Goal: Task Accomplishment & Management: Manage account settings

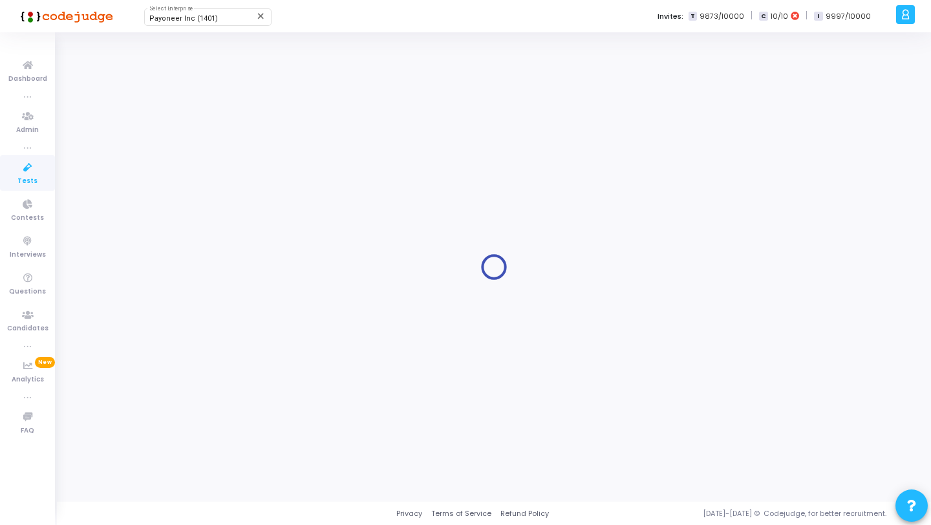
click at [25, 165] on icon at bounding box center [27, 168] width 27 height 16
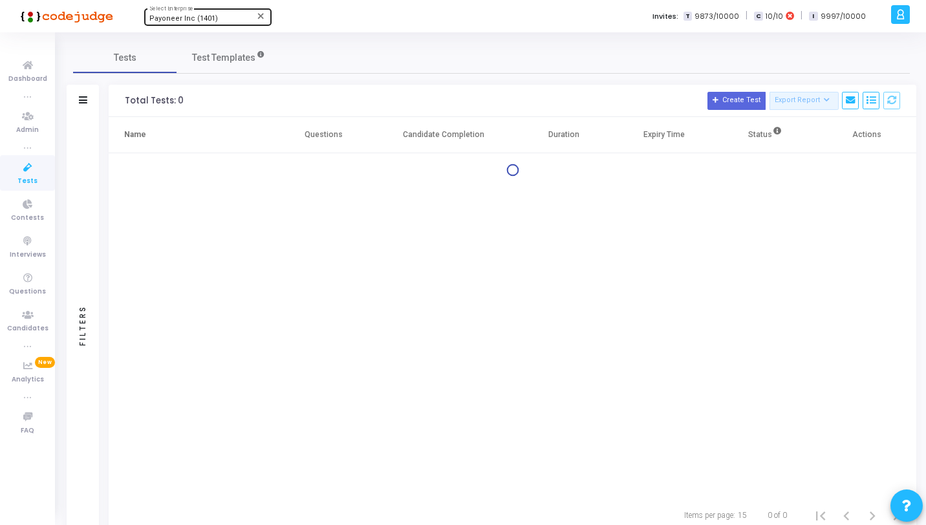
click at [175, 21] on span "Payoneer Inc (1401)" at bounding box center [183, 18] width 69 height 8
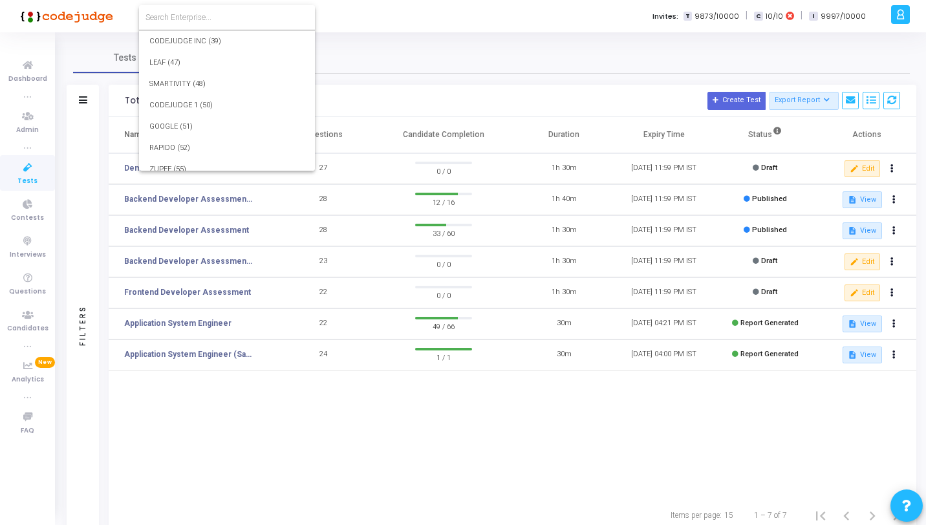
scroll to position [24910, 0]
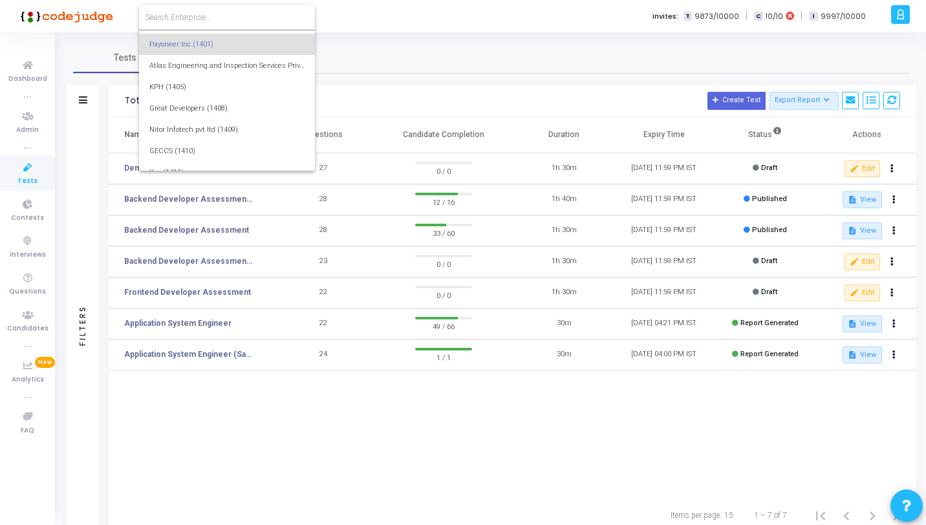
click at [235, 20] on input at bounding box center [226, 18] width 163 height 12
click at [205, 9] on form at bounding box center [227, 17] width 176 height 25
click at [205, 12] on input at bounding box center [226, 18] width 163 height 12
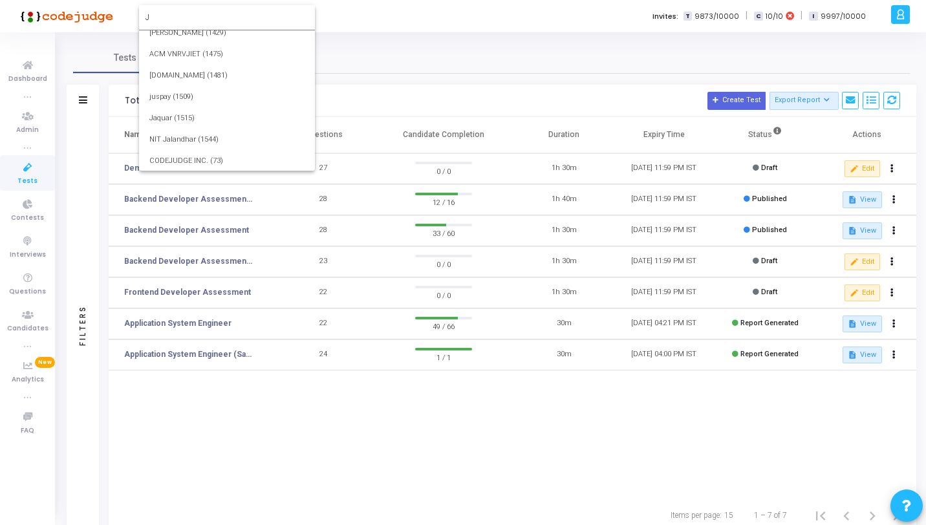
scroll to position [0, 0]
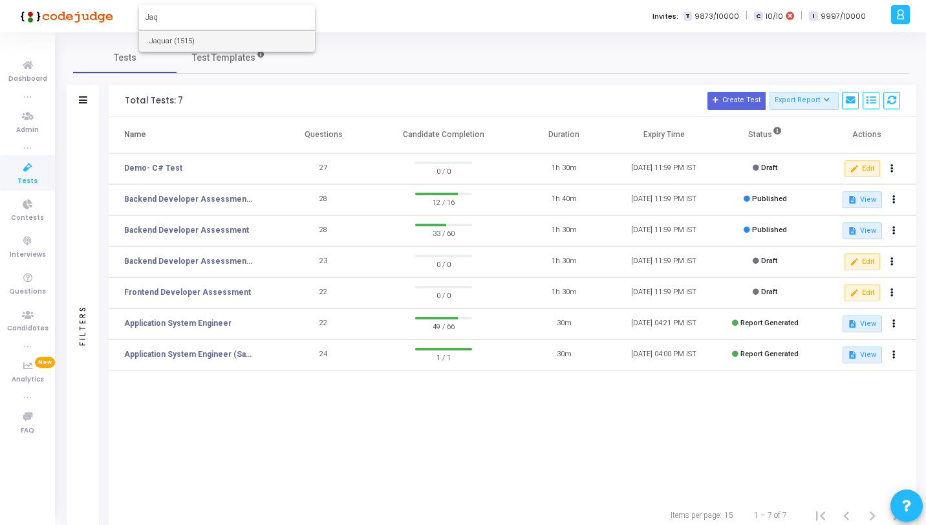
type input "Jaq"
click at [189, 39] on span "Jaquar (1515)" at bounding box center [226, 40] width 155 height 21
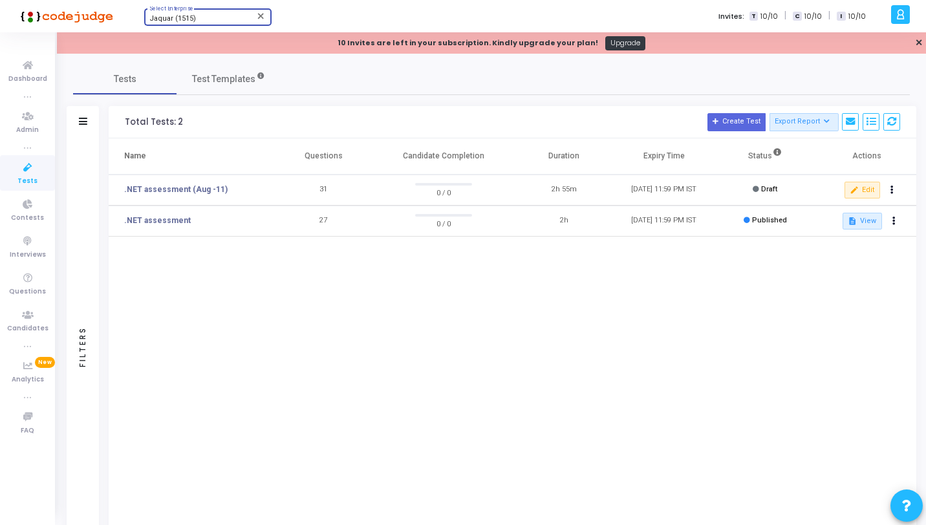
click at [264, 270] on div "Name Questions Candidate Completion Duration Expiry Time Status Actions .NET as…" at bounding box center [512, 328] width 807 height 380
click at [330, 332] on div "Name Questions Candidate Completion Duration Expiry Time Status Actions .NET as…" at bounding box center [512, 328] width 807 height 380
click at [30, 72] on icon at bounding box center [27, 66] width 27 height 16
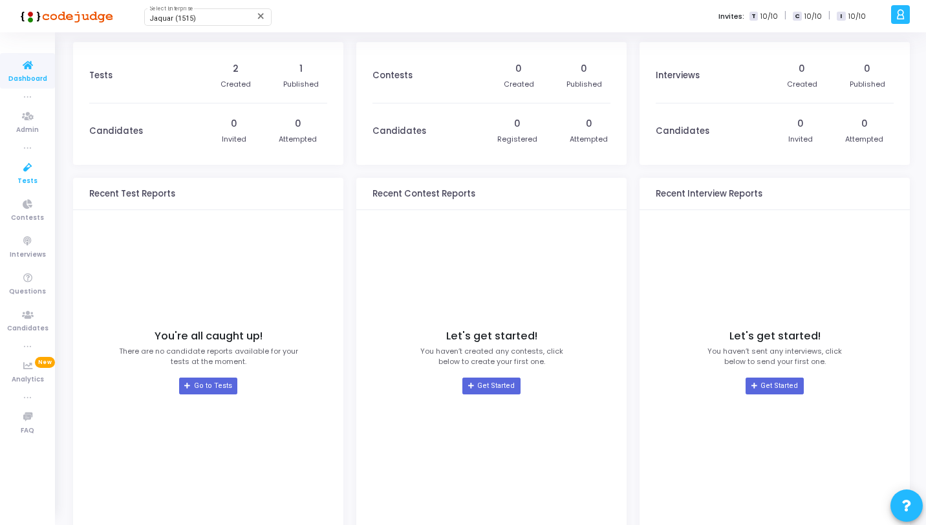
click at [30, 169] on icon at bounding box center [27, 168] width 27 height 16
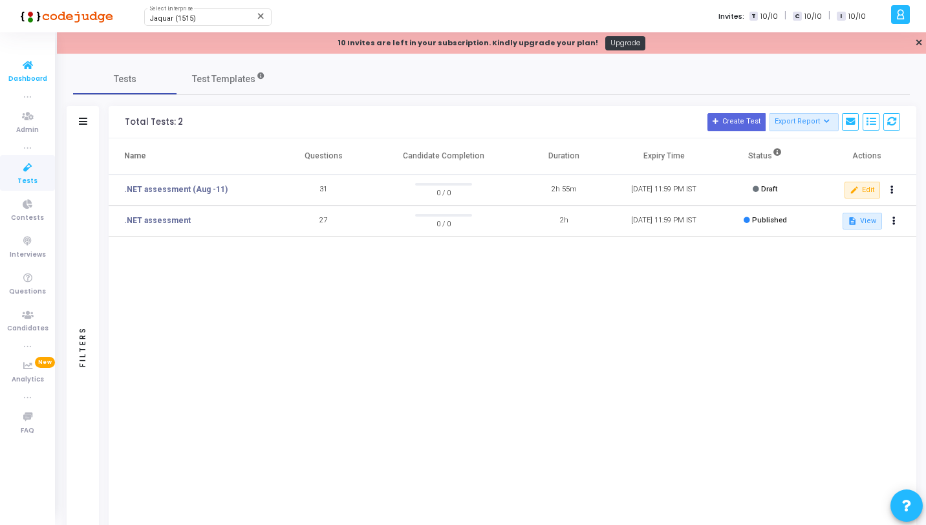
click at [23, 72] on icon at bounding box center [27, 66] width 27 height 16
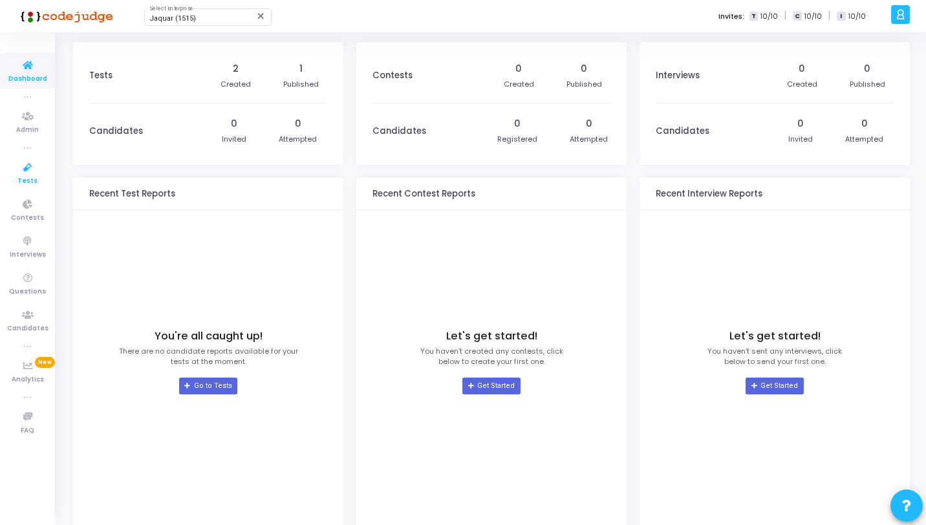
click at [25, 162] on icon at bounding box center [27, 168] width 27 height 16
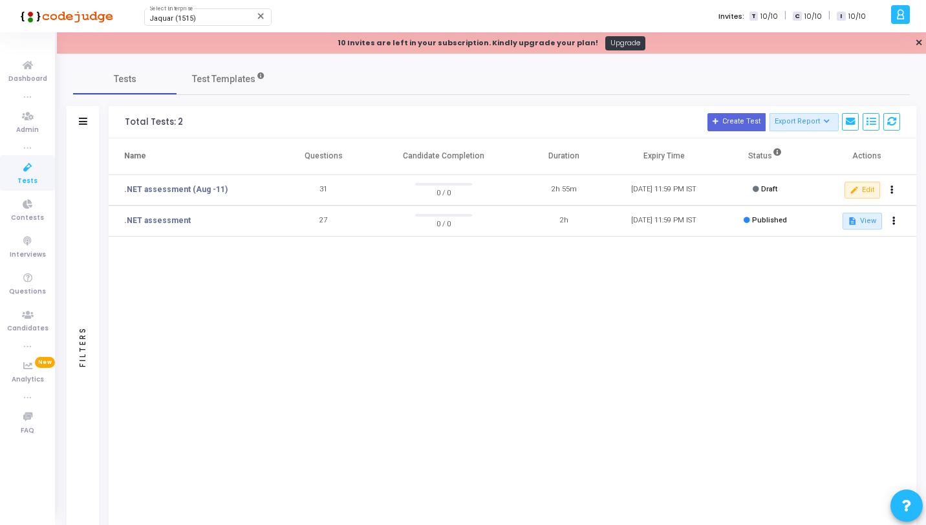
click at [905, 21] on div at bounding box center [900, 14] width 19 height 19
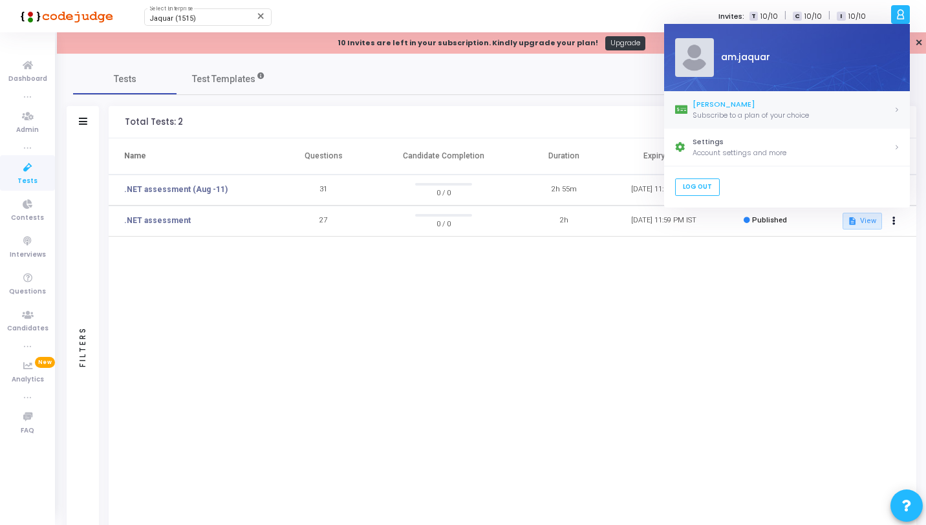
click at [740, 112] on div "Subscribe to a plan of your choice" at bounding box center [792, 115] width 201 height 11
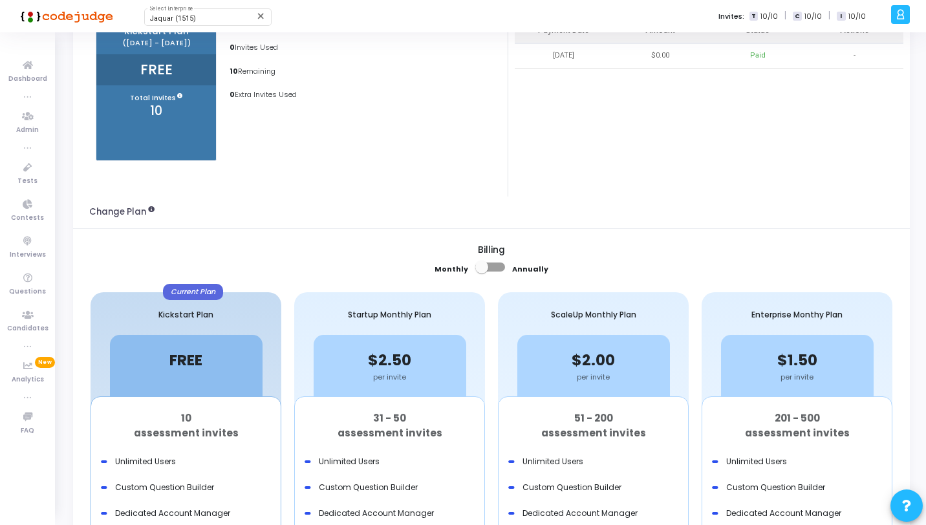
scroll to position [139, 0]
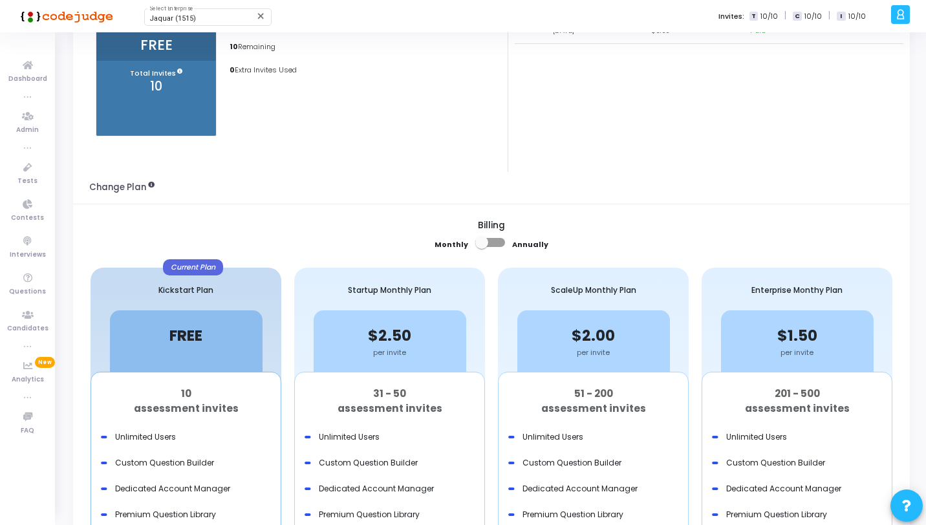
click at [487, 239] on span at bounding box center [481, 242] width 13 height 13
click at [482, 247] on input "checkbox" at bounding box center [481, 247] width 1 height 1
checkbox input "true"
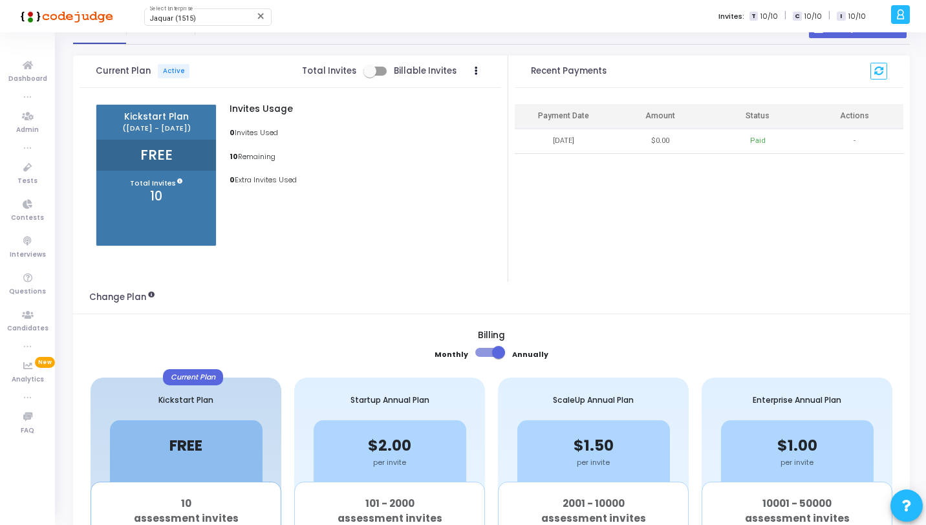
scroll to position [0, 0]
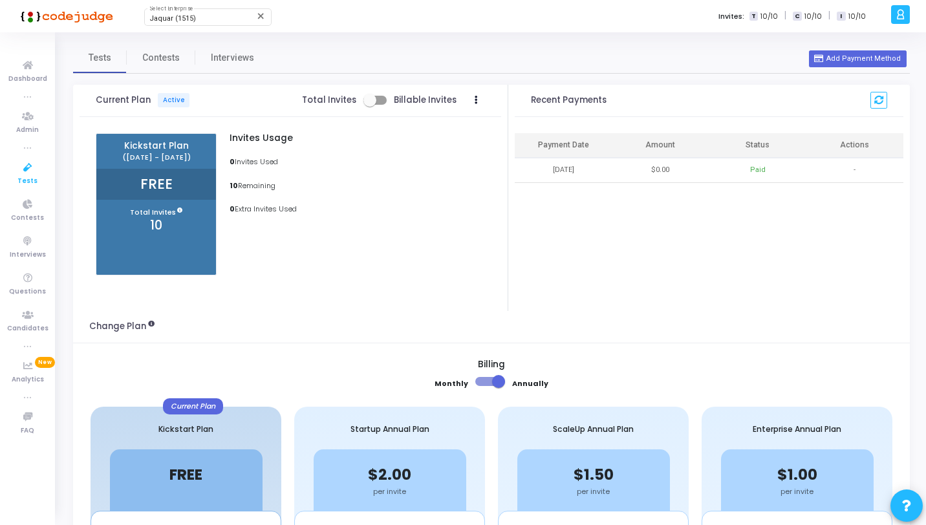
click at [25, 165] on icon at bounding box center [27, 168] width 27 height 16
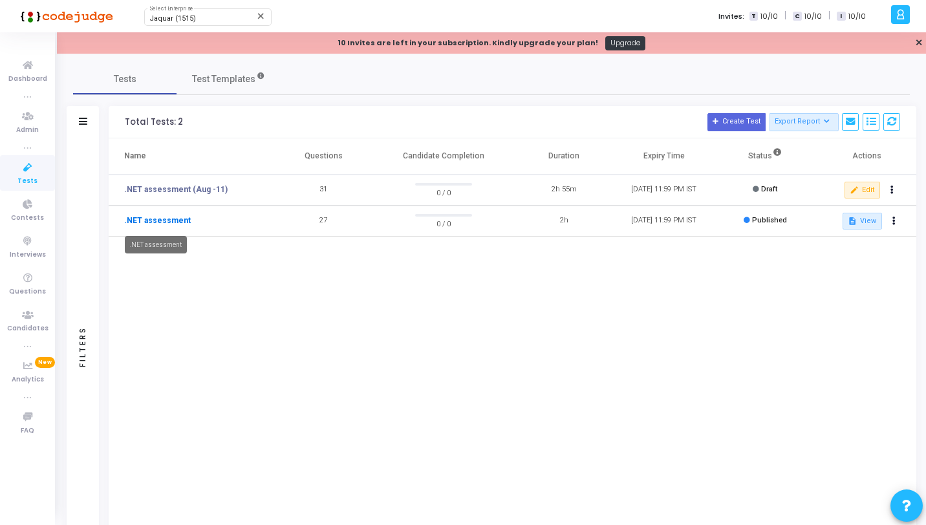
click at [149, 218] on link ".NET assessment" at bounding box center [157, 221] width 67 height 12
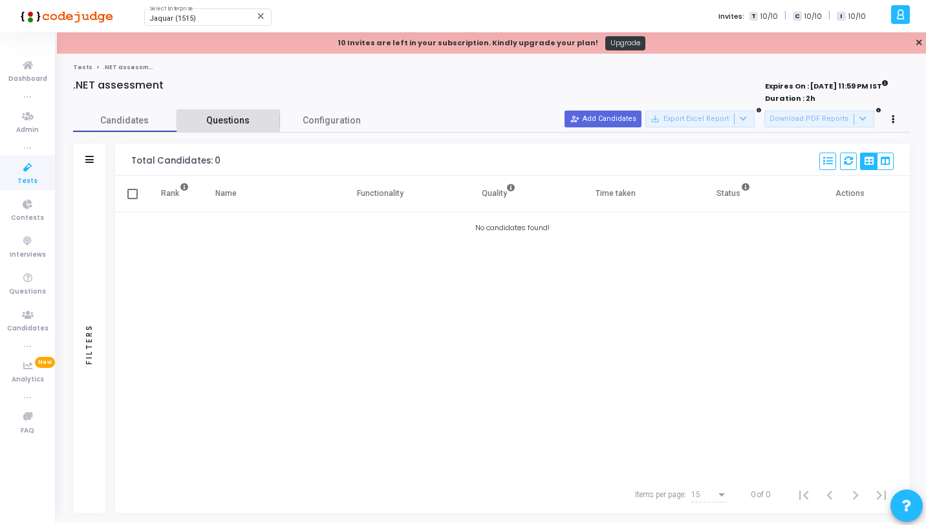
click at [223, 120] on span "Questions" at bounding box center [227, 121] width 103 height 14
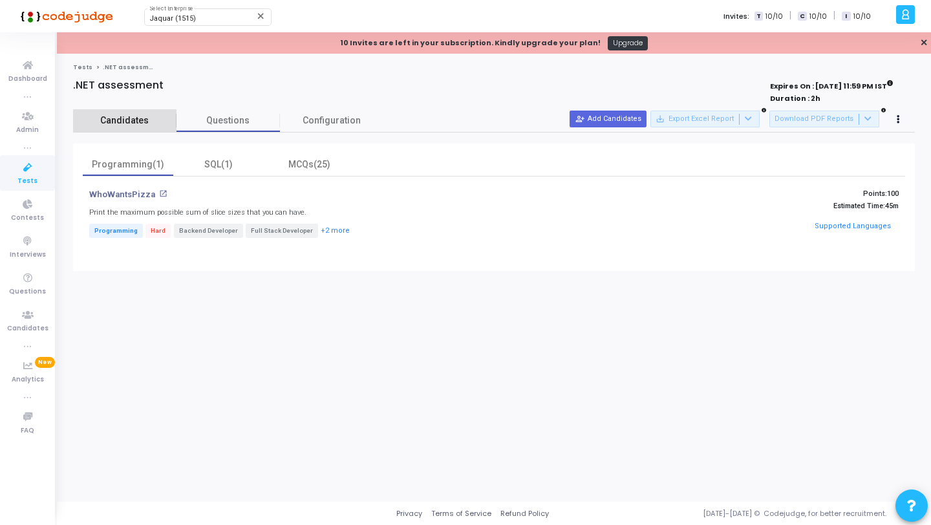
click at [129, 127] on link "Candidates" at bounding box center [124, 120] width 103 height 23
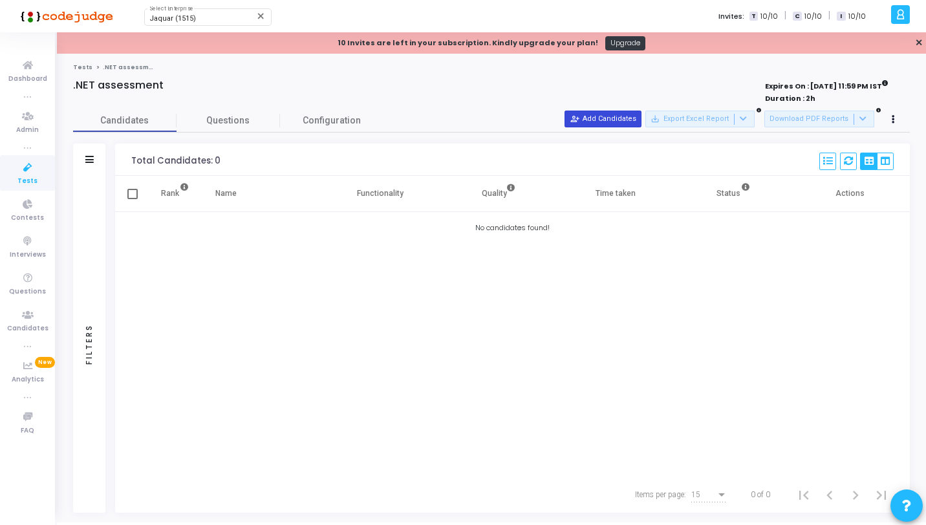
click at [617, 122] on button "person_add_alt Add Candidates" at bounding box center [602, 119] width 77 height 17
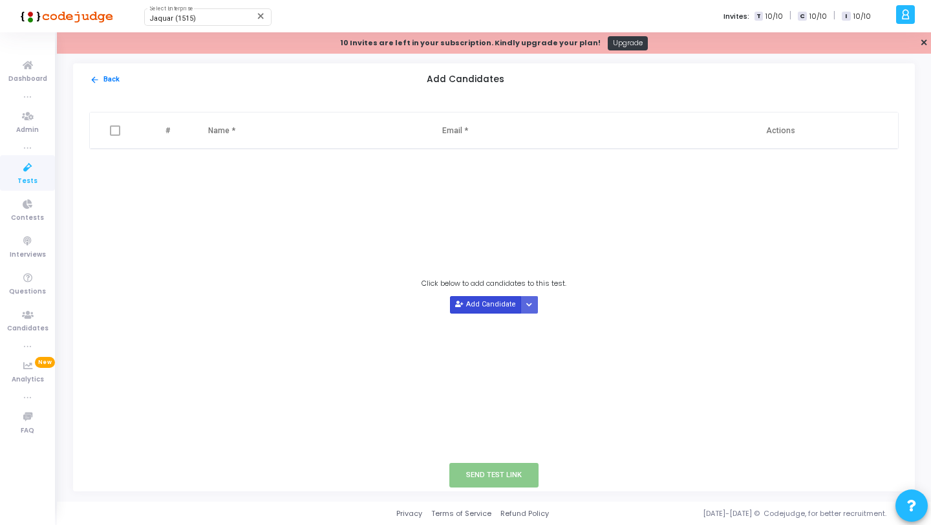
click at [476, 310] on button "Add Candidate" at bounding box center [485, 304] width 71 height 17
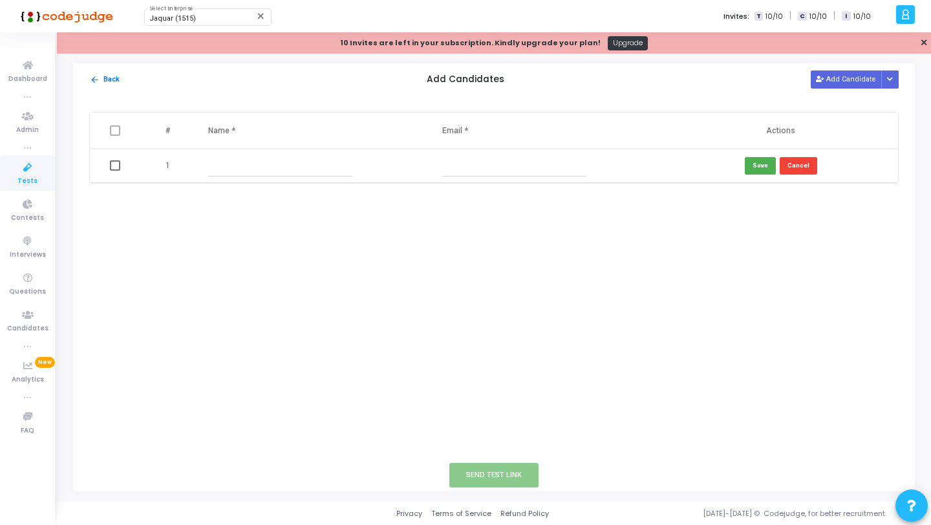
click at [227, 164] on input "text" at bounding box center [280, 165] width 144 height 21
click at [467, 169] on input "text" at bounding box center [514, 165] width 144 height 21
click at [796, 166] on button "Cancel" at bounding box center [798, 165] width 37 height 17
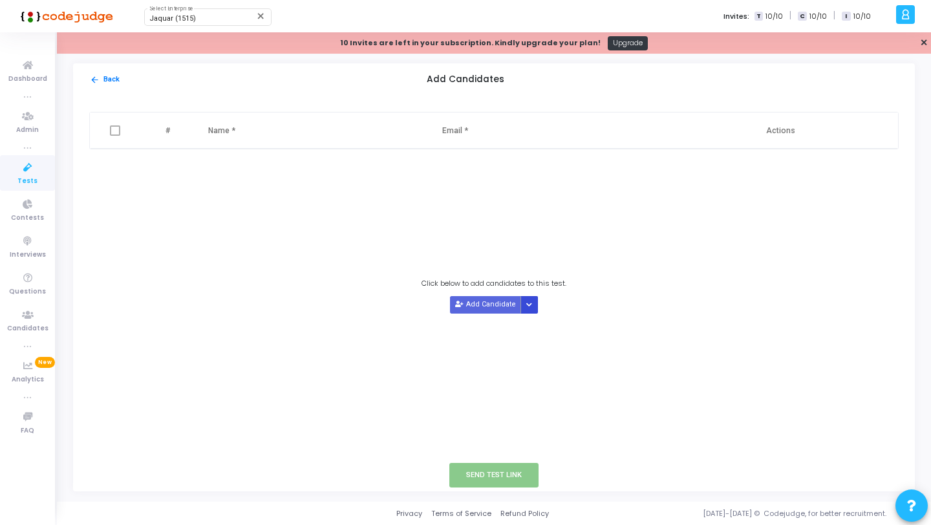
click at [530, 307] on icon "Button group with nested dropdown" at bounding box center [529, 305] width 6 height 6
click at [558, 328] on button "Upload Candidate List" at bounding box center [567, 329] width 99 height 17
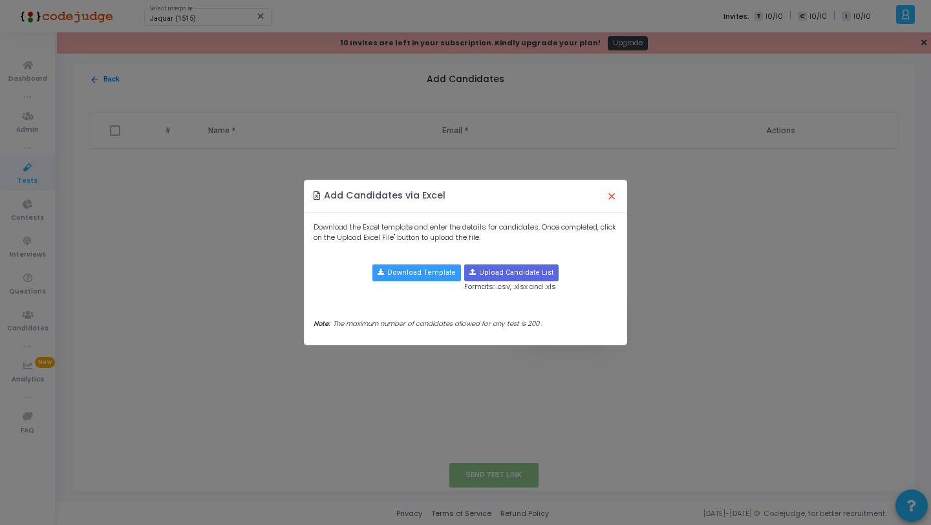
click at [610, 198] on button "×" at bounding box center [611, 196] width 27 height 28
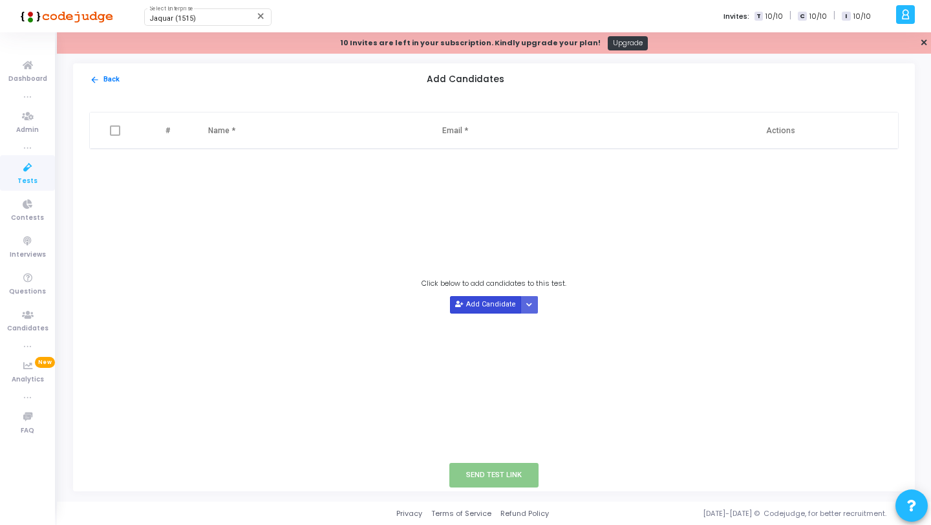
click at [489, 301] on button "Add Candidate" at bounding box center [485, 304] width 71 height 17
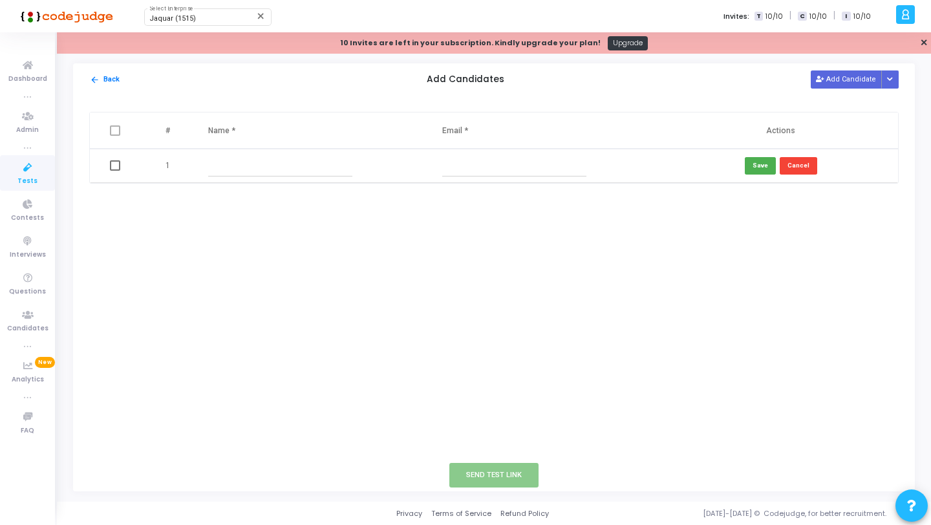
click at [266, 164] on input "text" at bounding box center [280, 165] width 144 height 21
click at [442, 166] on input "text" at bounding box center [514, 165] width 144 height 21
click at [763, 165] on button "Save" at bounding box center [760, 165] width 31 height 17
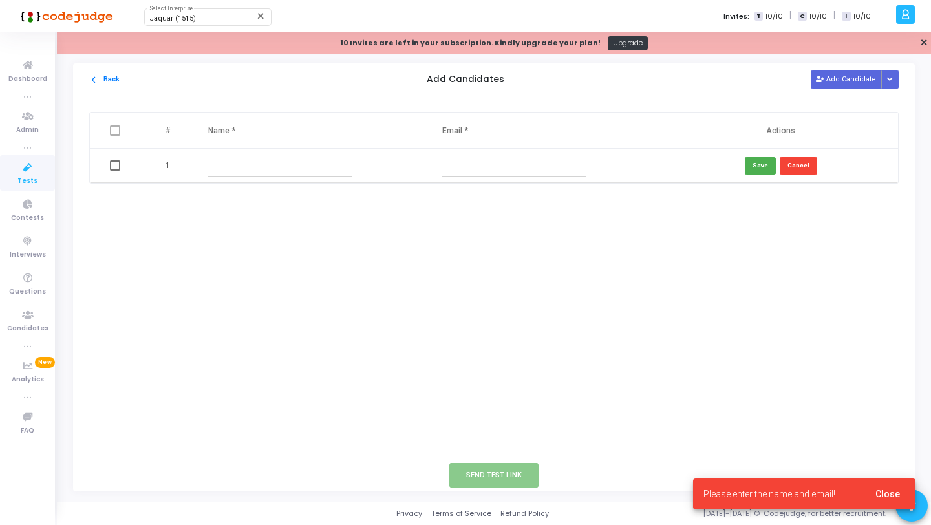
click at [220, 168] on input "text" at bounding box center [280, 165] width 144 height 21
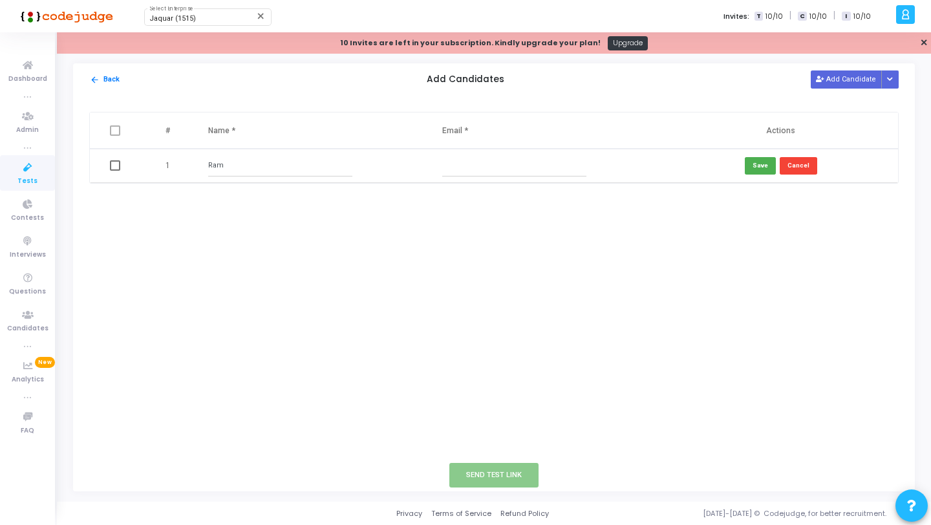
type input "Ram"
click at [556, 164] on input "text" at bounding box center [514, 165] width 144 height 21
type input "[PERSON_NAME][EMAIL_ADDRESS][DOMAIN_NAME]"
click at [765, 165] on button "Save" at bounding box center [760, 165] width 31 height 17
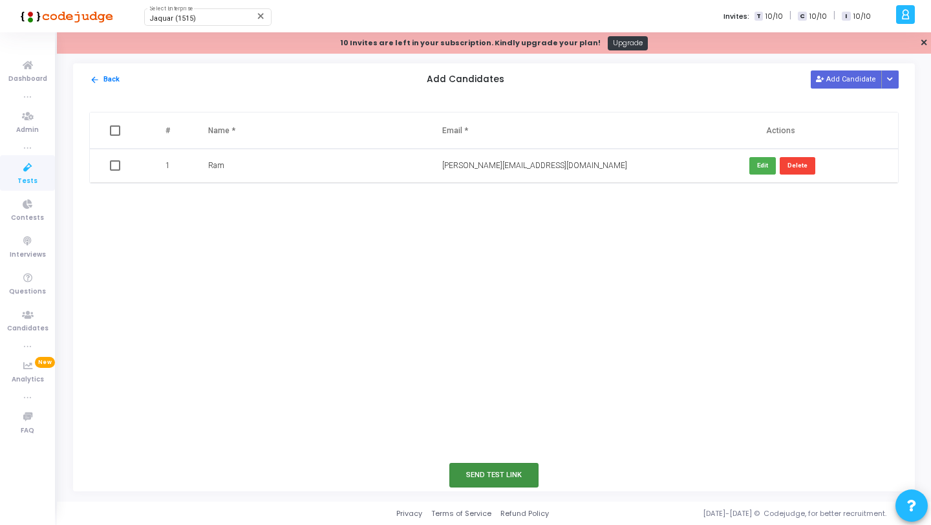
click at [481, 472] on button "Send Test Link" at bounding box center [493, 475] width 89 height 24
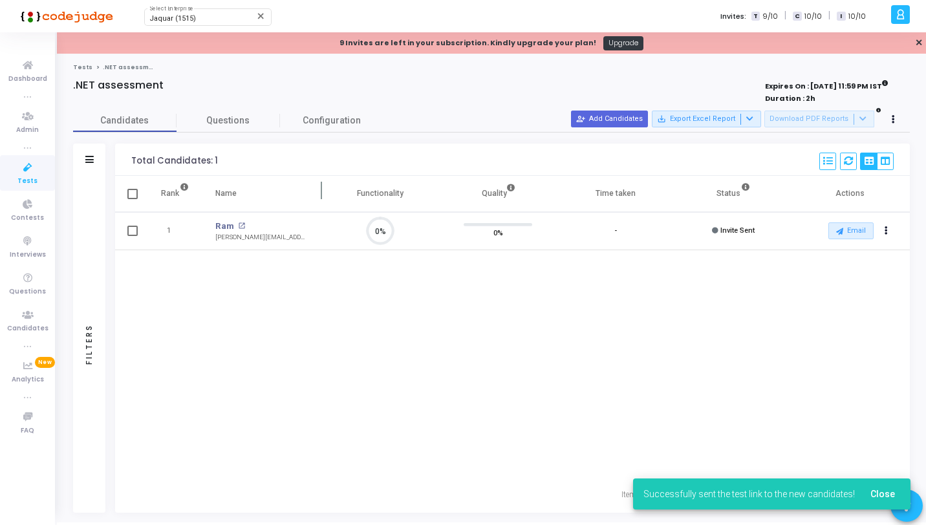
scroll to position [27, 33]
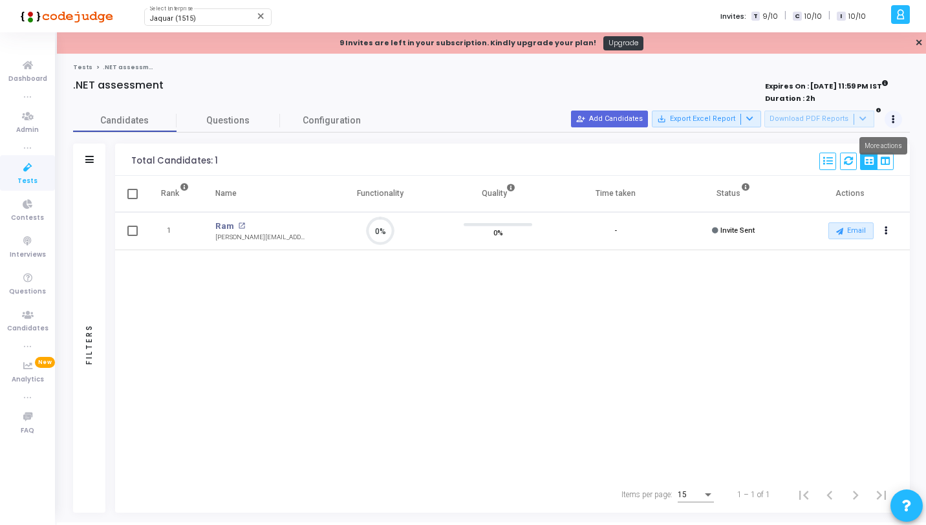
click at [897, 118] on button at bounding box center [893, 120] width 18 height 18
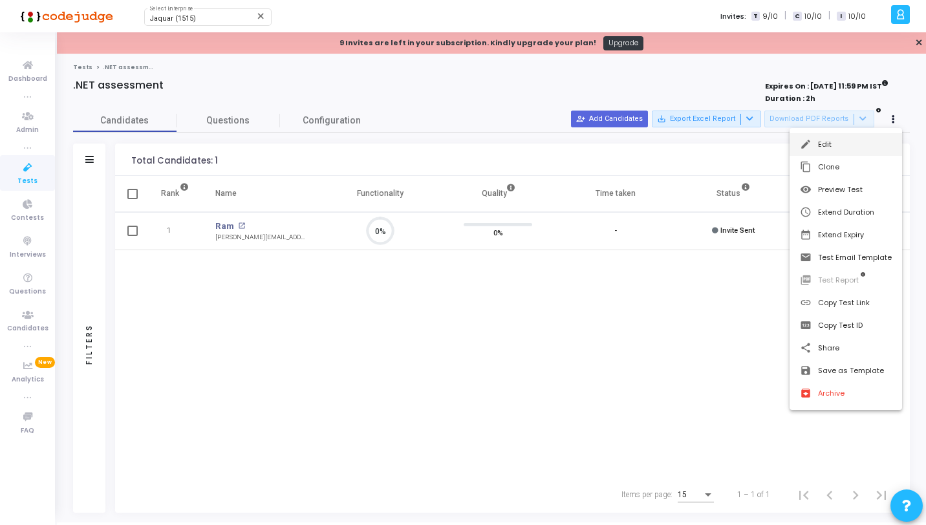
click at [853, 145] on button "edit Edit" at bounding box center [845, 144] width 112 height 23
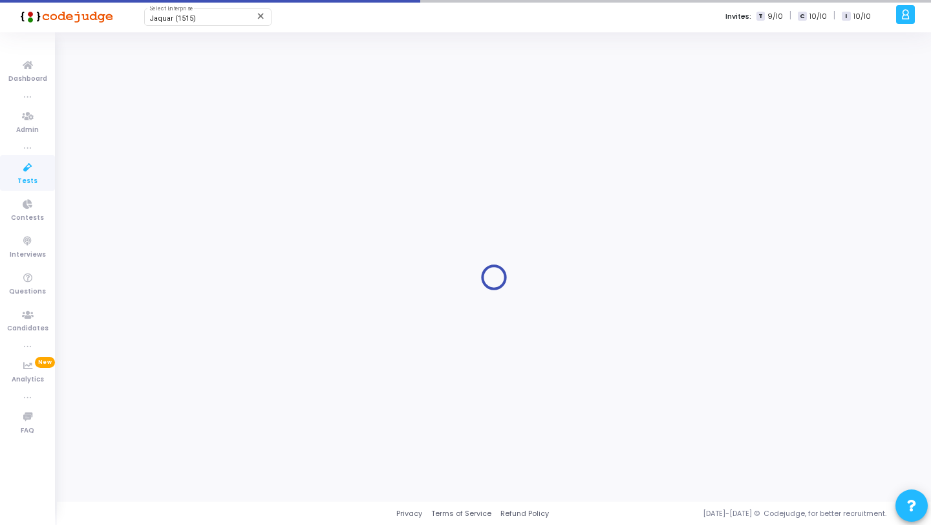
type input "[DATE] 11:59 PM"
type input "1"
type input "25"
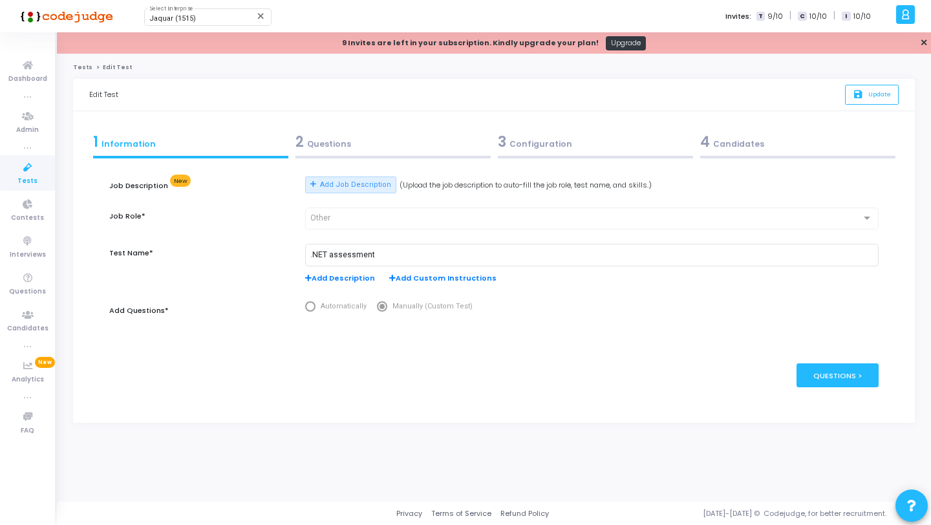
click at [535, 148] on div "3 Configuration" at bounding box center [595, 141] width 195 height 21
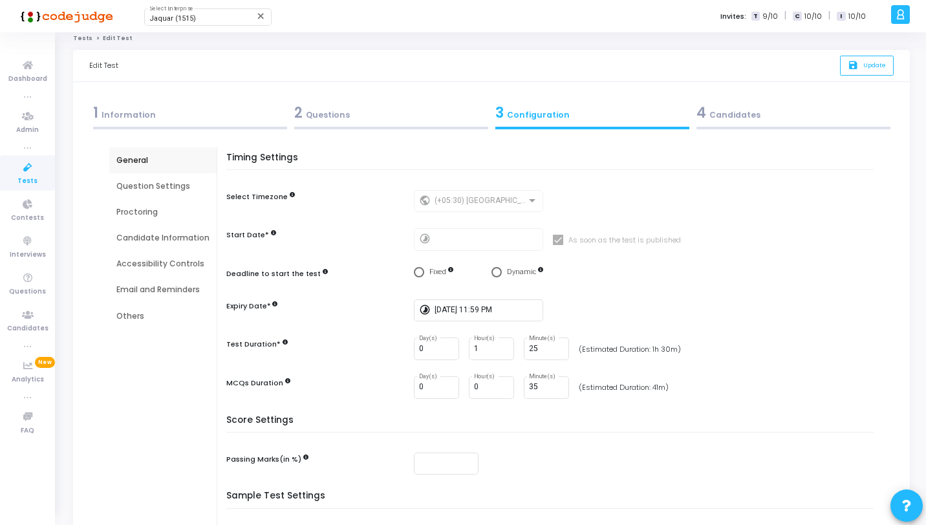
scroll to position [101, 0]
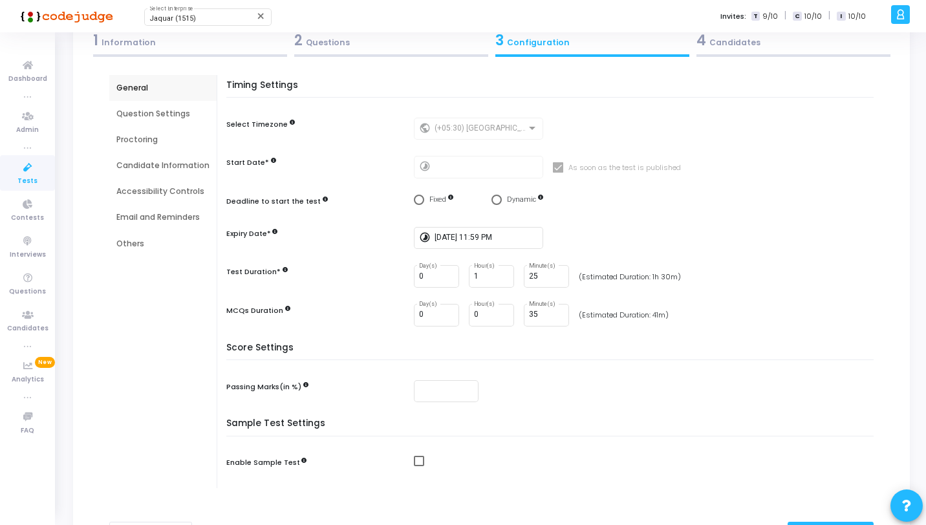
click at [337, 44] on div "2 Questions" at bounding box center [391, 40] width 194 height 21
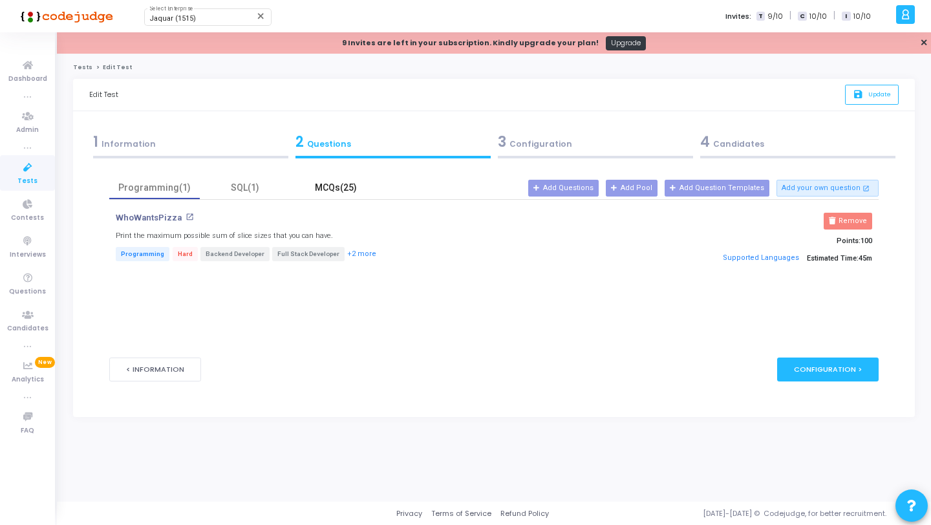
click at [344, 191] on div "MCQs(25)" at bounding box center [335, 188] width 75 height 14
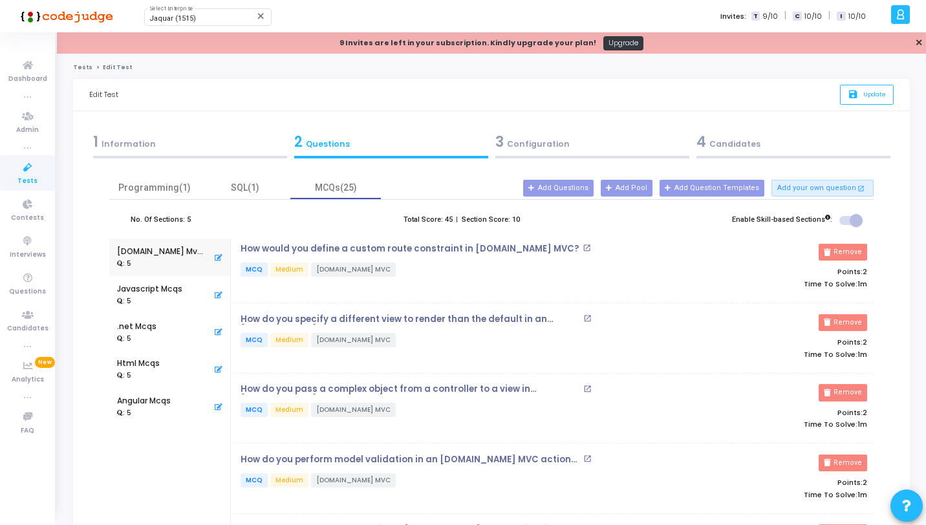
click at [525, 162] on form "Job Description New Add Job Description (Upload the job description to auto-fil…" at bounding box center [491, 416] width 764 height 509
click at [525, 151] on div "3 Configuration" at bounding box center [592, 141] width 194 height 21
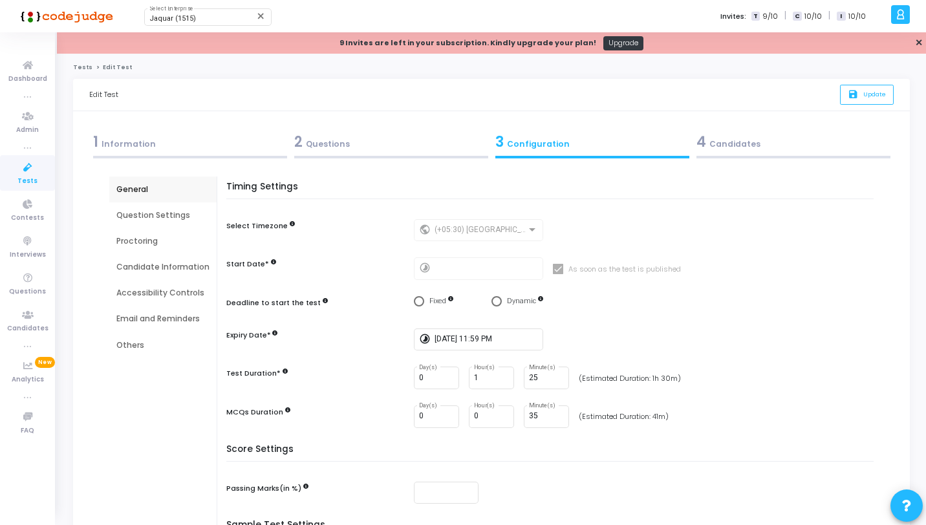
scroll to position [97, 0]
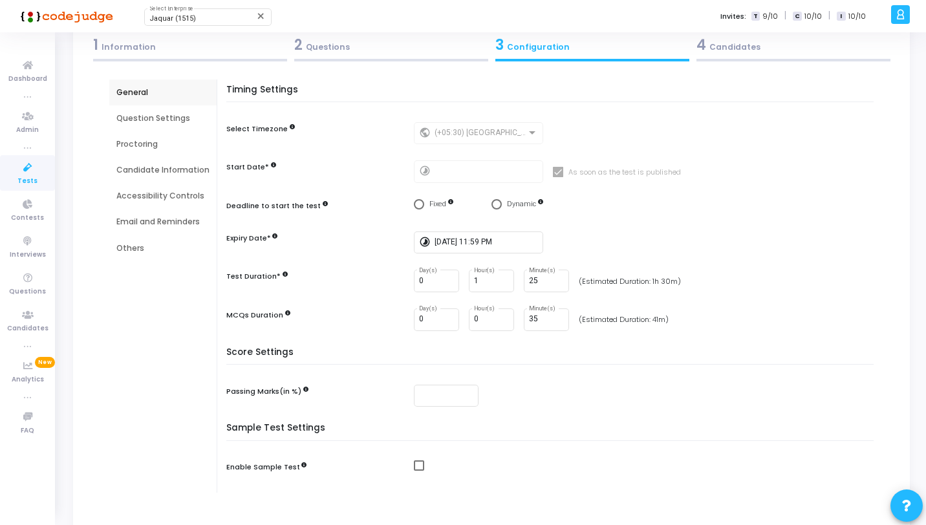
click at [303, 55] on div "2 Questions" at bounding box center [390, 47] width 201 height 35
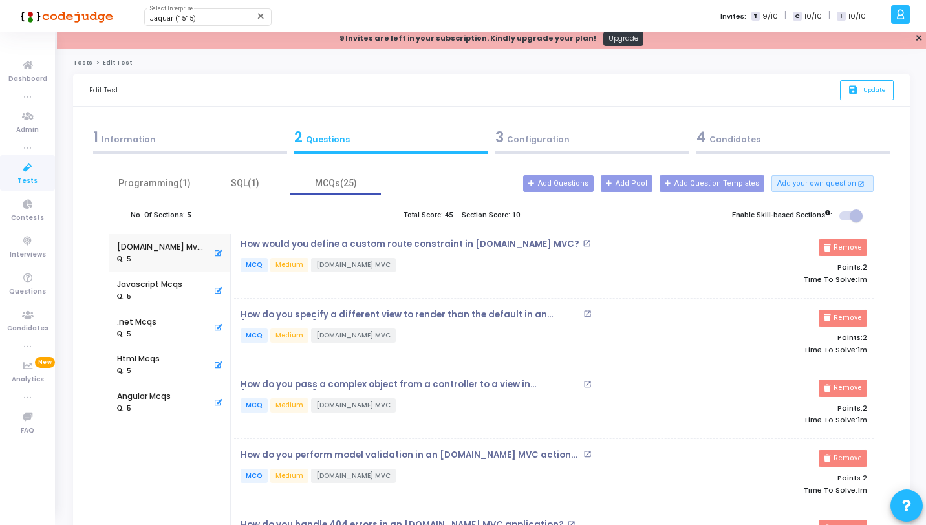
scroll to position [0, 0]
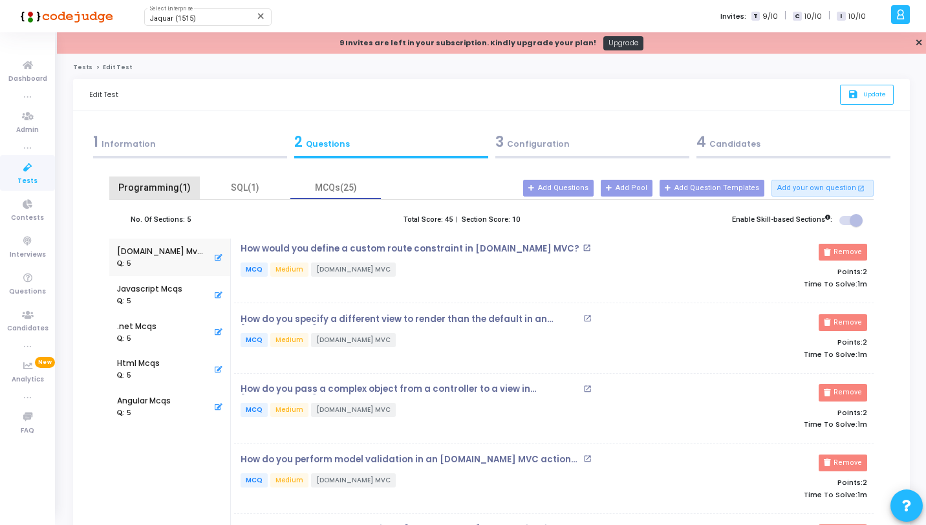
click at [178, 190] on div "Programming(1)" at bounding box center [154, 188] width 75 height 14
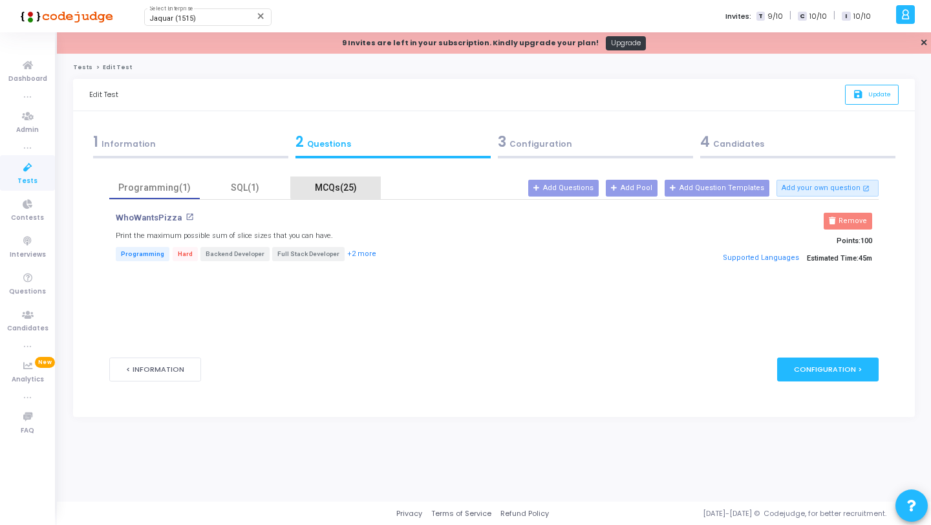
click at [342, 186] on div "MCQs(25)" at bounding box center [335, 188] width 75 height 14
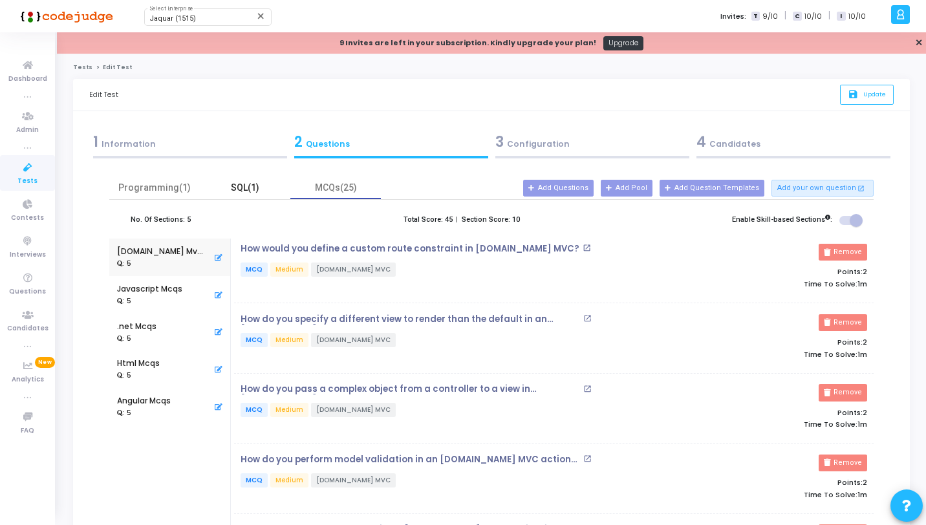
click at [248, 190] on div "SQL(1)" at bounding box center [244, 188] width 75 height 14
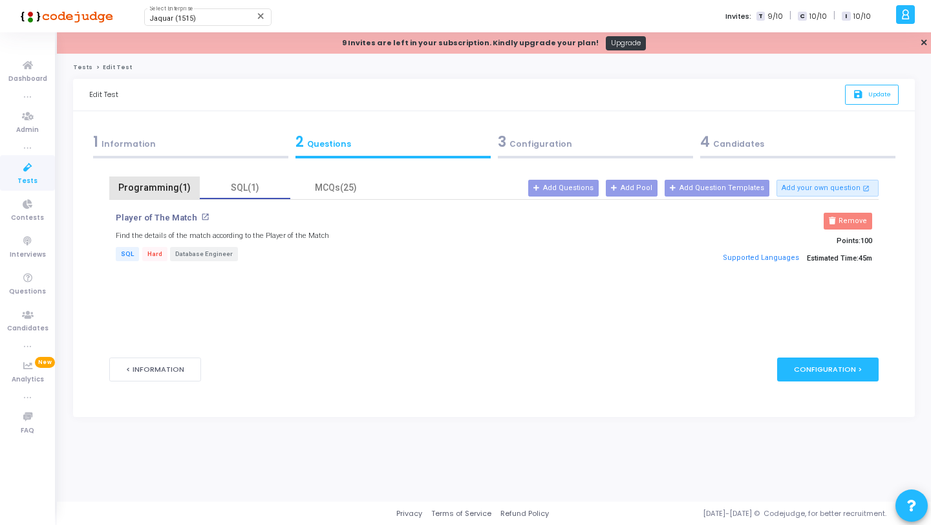
click at [179, 190] on div "Programming(1)" at bounding box center [154, 188] width 75 height 14
click at [516, 140] on div "3 Configuration" at bounding box center [595, 141] width 195 height 21
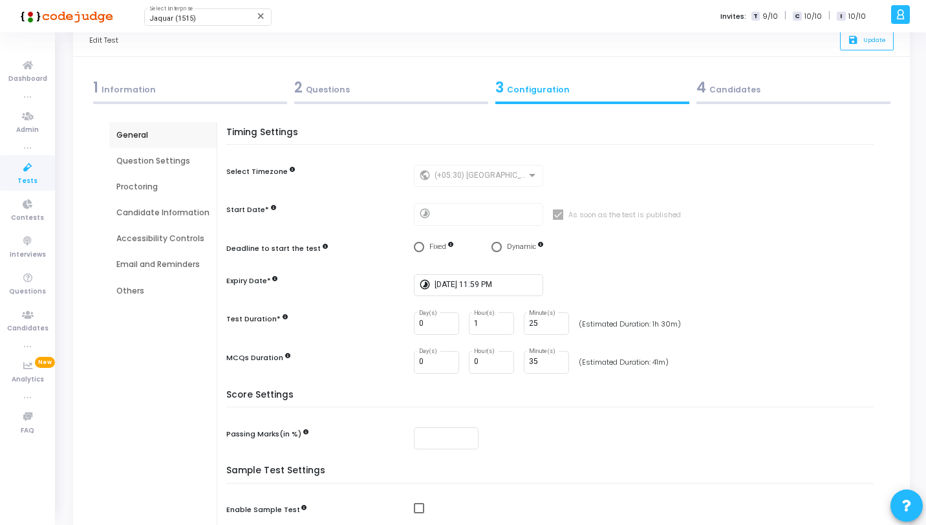
scroll to position [55, 0]
click at [380, 99] on div "2 Questions" at bounding box center [390, 89] width 201 height 35
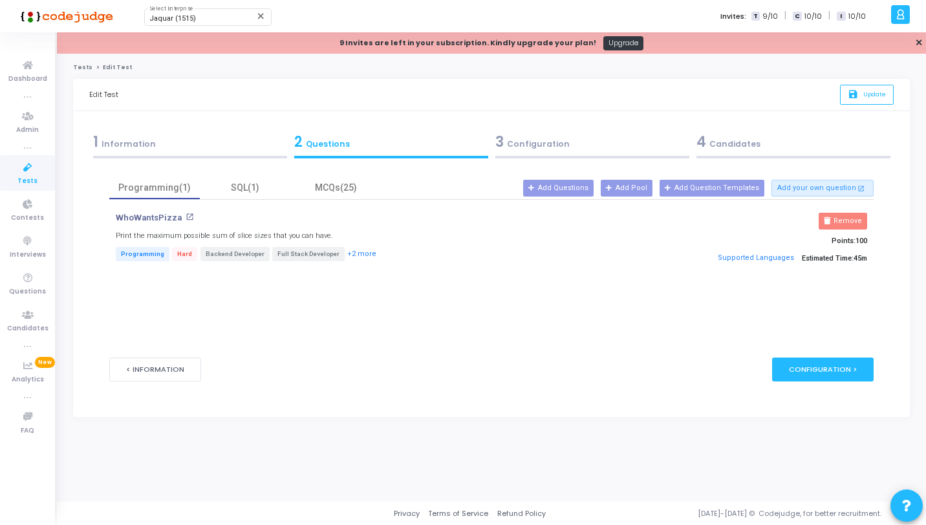
scroll to position [0, 0]
click at [271, 189] on div "SQL(1)" at bounding box center [244, 188] width 75 height 14
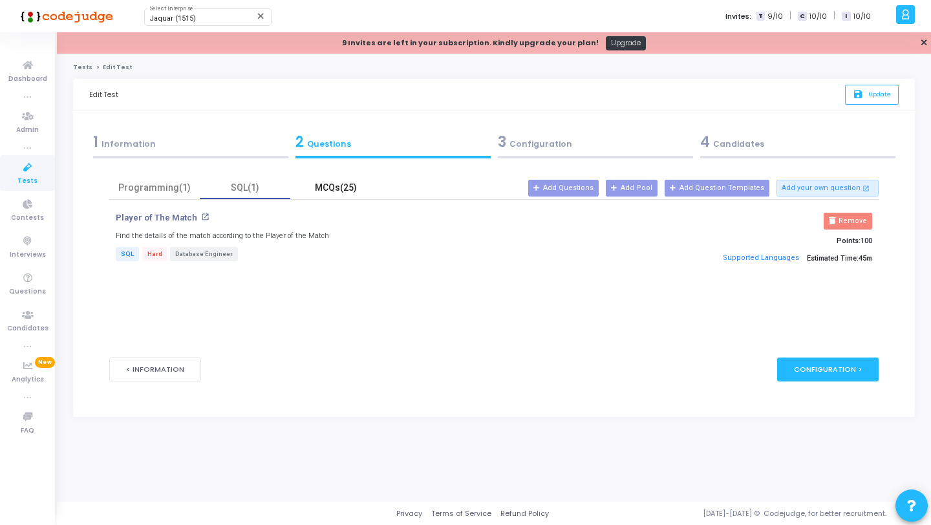
click at [307, 187] on div "MCQs(25)" at bounding box center [335, 188] width 75 height 14
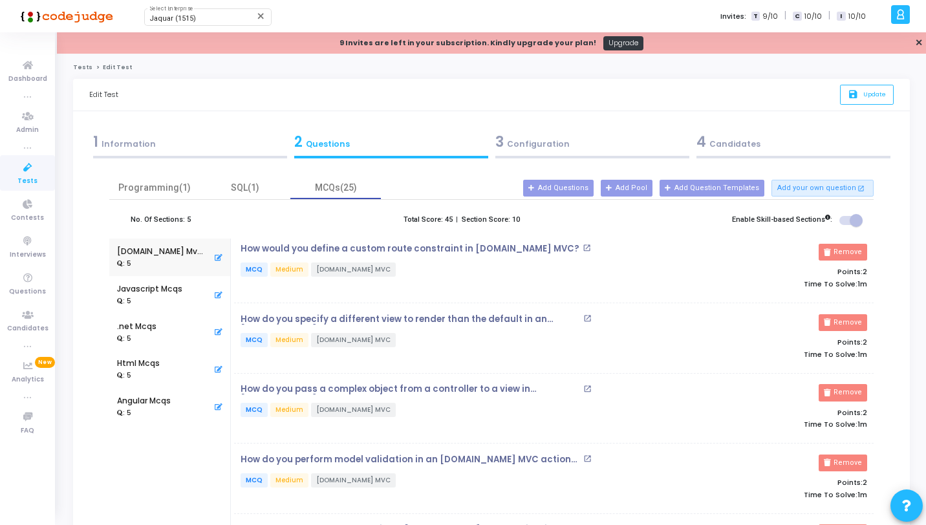
click at [566, 149] on div "3 Configuration" at bounding box center [592, 141] width 194 height 21
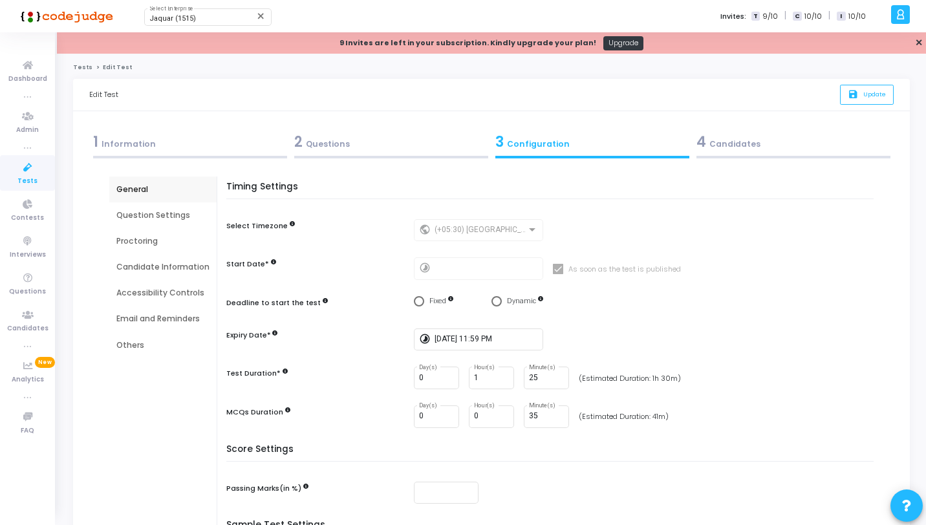
click at [349, 141] on div "2 Questions" at bounding box center [391, 141] width 194 height 21
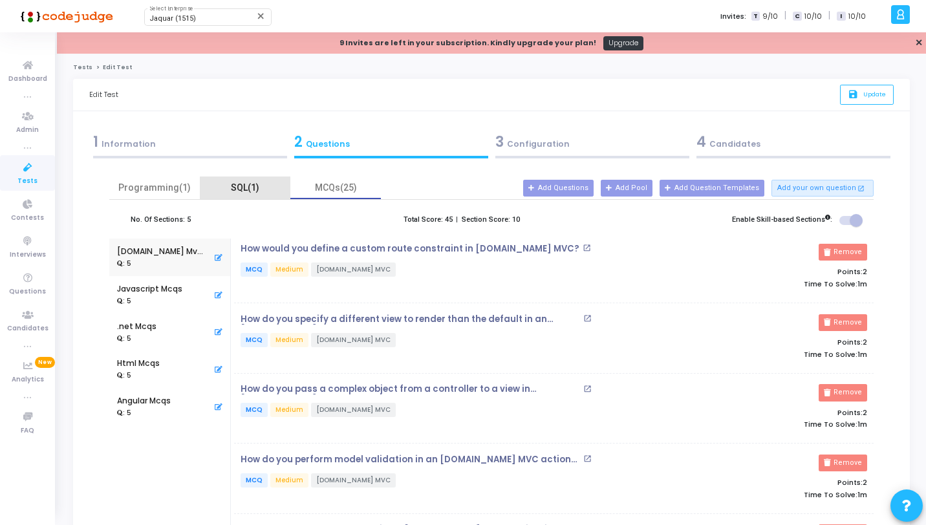
click at [252, 185] on div "SQL(1)" at bounding box center [244, 188] width 75 height 14
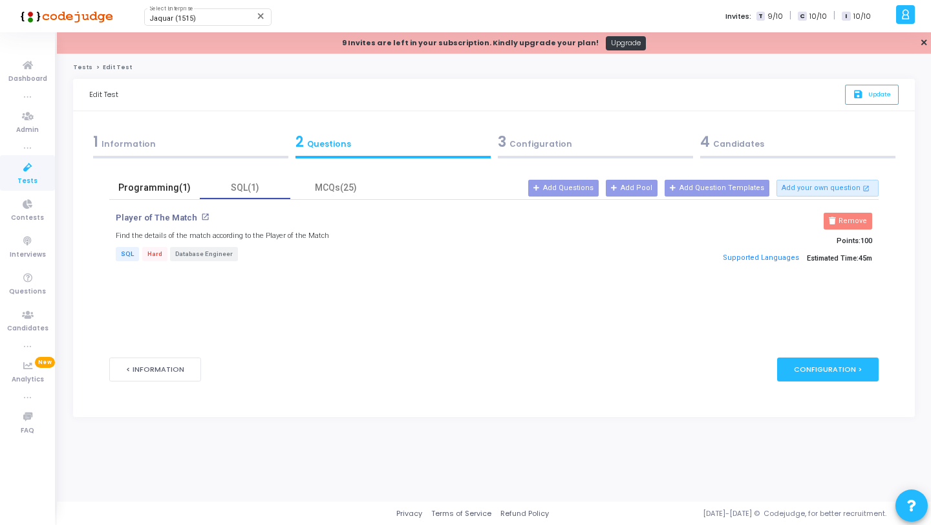
click at [140, 186] on div "Programming(1)" at bounding box center [154, 188] width 75 height 14
click at [322, 189] on div "MCQs(25)" at bounding box center [335, 188] width 75 height 14
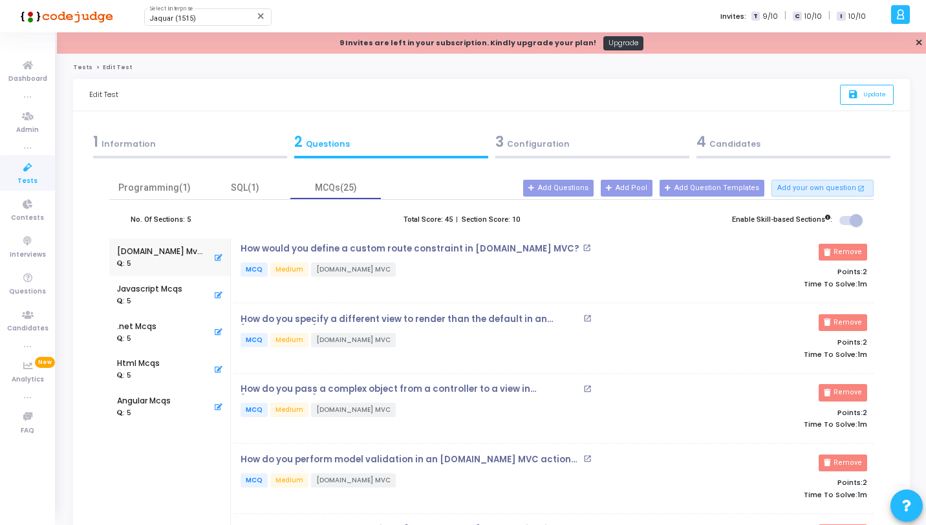
click at [546, 148] on div "3 Configuration" at bounding box center [592, 141] width 194 height 21
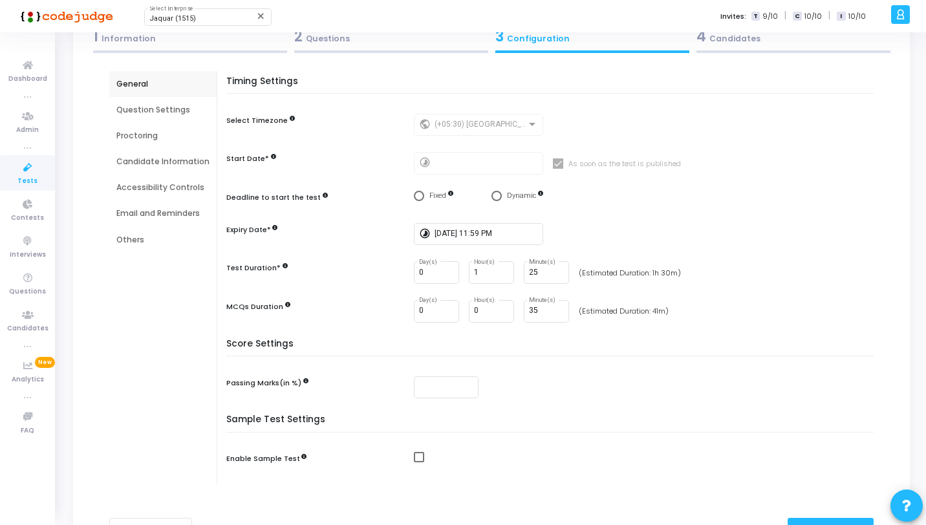
scroll to position [110, 0]
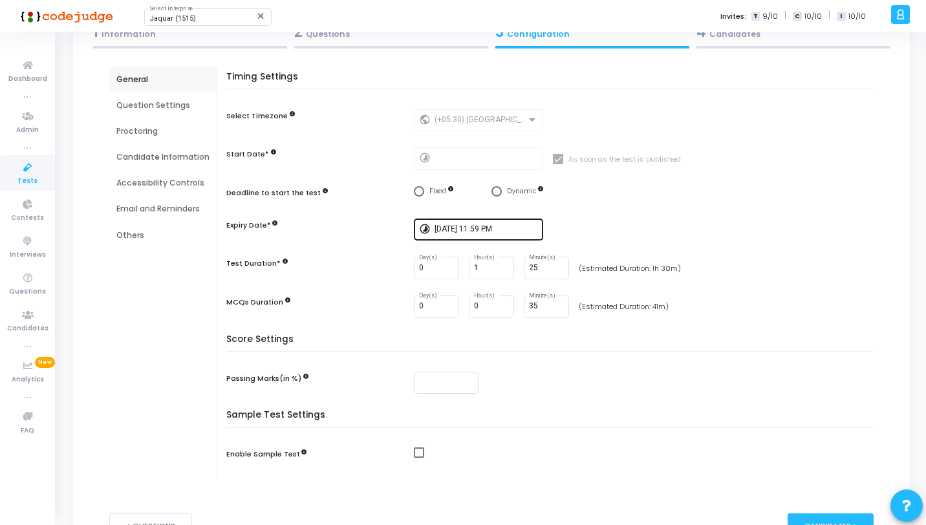
click at [454, 228] on input "[DATE] 11:59 PM" at bounding box center [485, 229] width 103 height 9
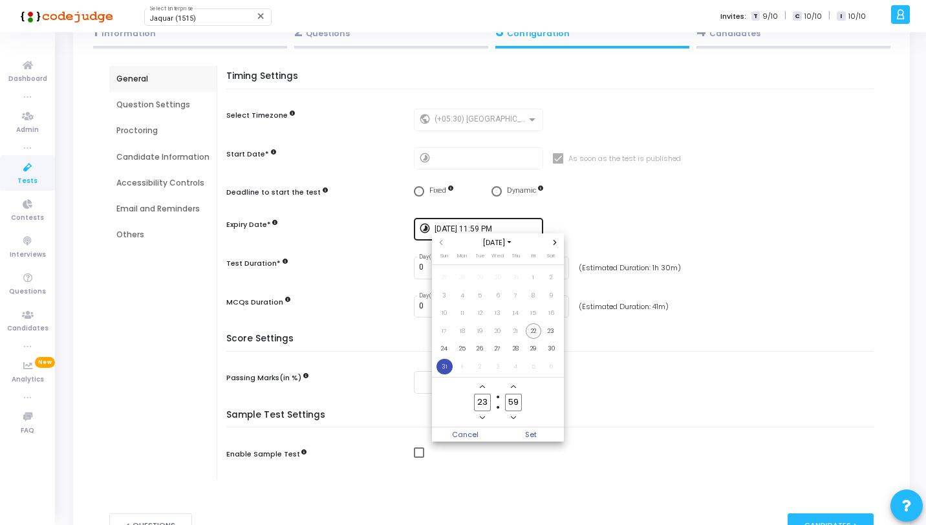
scroll to position [0, 0]
drag, startPoint x: 611, startPoint y: 206, endPoint x: 619, endPoint y: 198, distance: 11.0
click at [611, 206] on div at bounding box center [463, 262] width 926 height 525
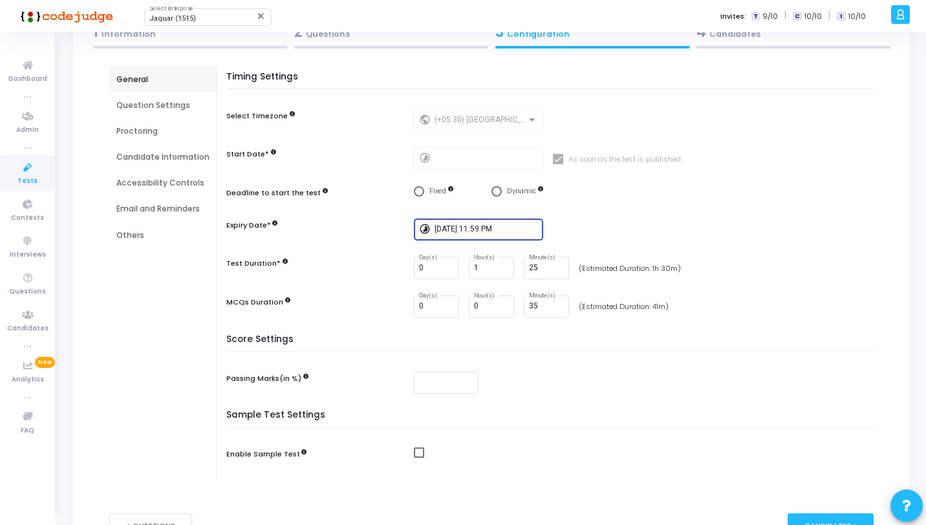
scroll to position [83, 0]
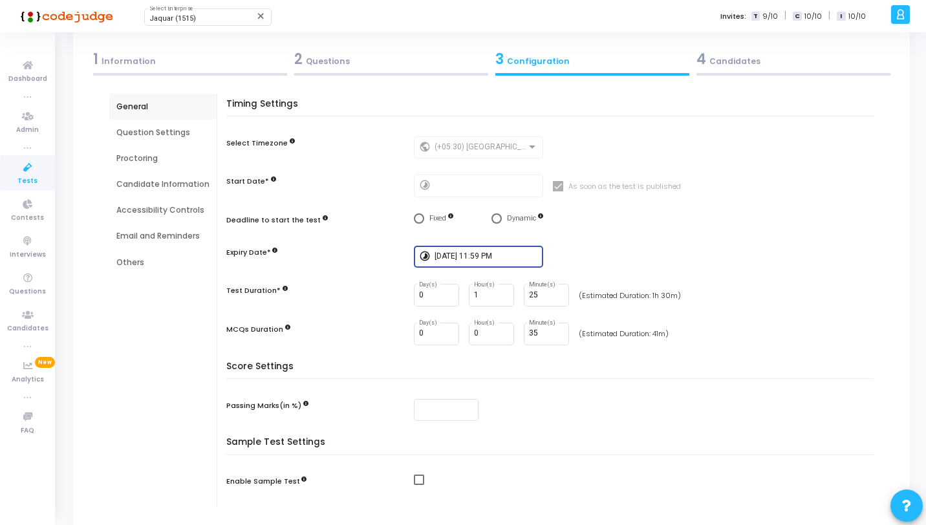
click at [469, 256] on input "[DATE] 11:59 PM" at bounding box center [485, 256] width 103 height 9
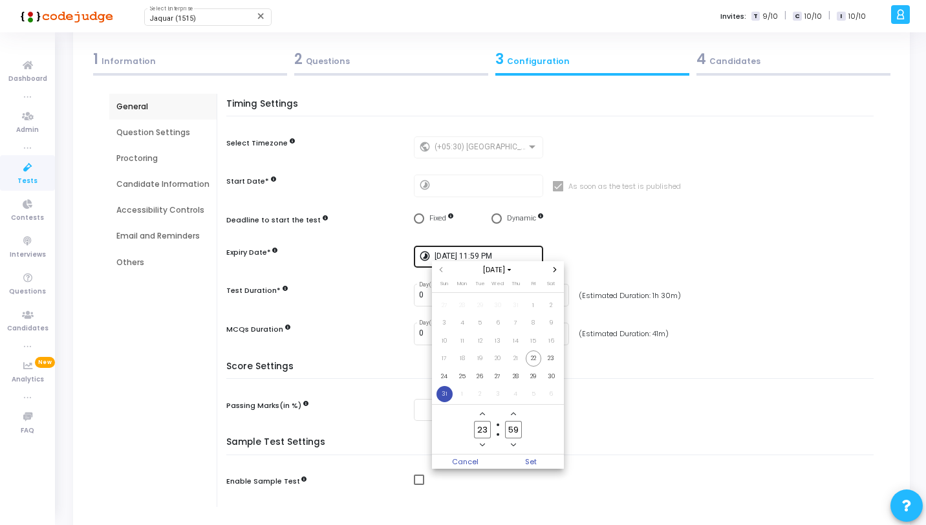
scroll to position [0, 0]
click at [553, 377] on span "30" at bounding box center [551, 376] width 16 height 16
click at [539, 467] on span "Set" at bounding box center [531, 461] width 66 height 14
type input "[DATE] 11:59 PM"
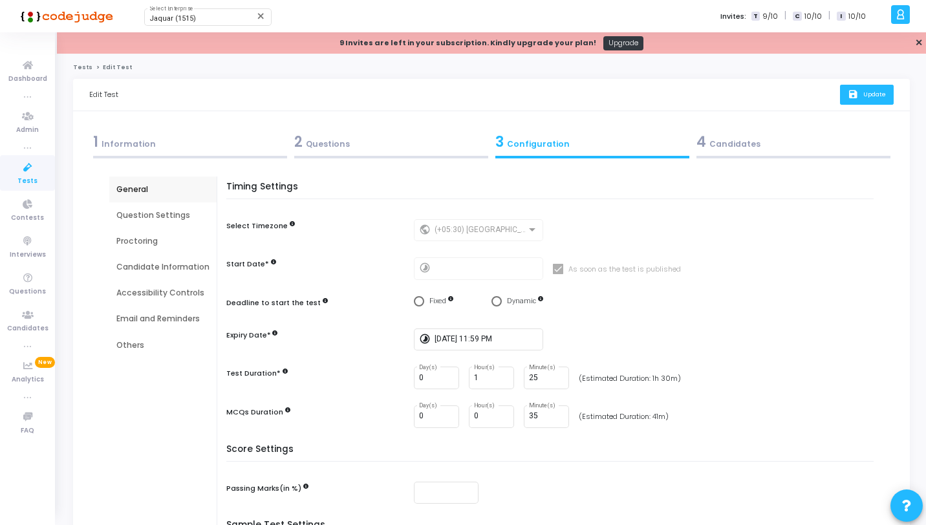
click at [858, 100] on button "save Update" at bounding box center [867, 95] width 54 height 20
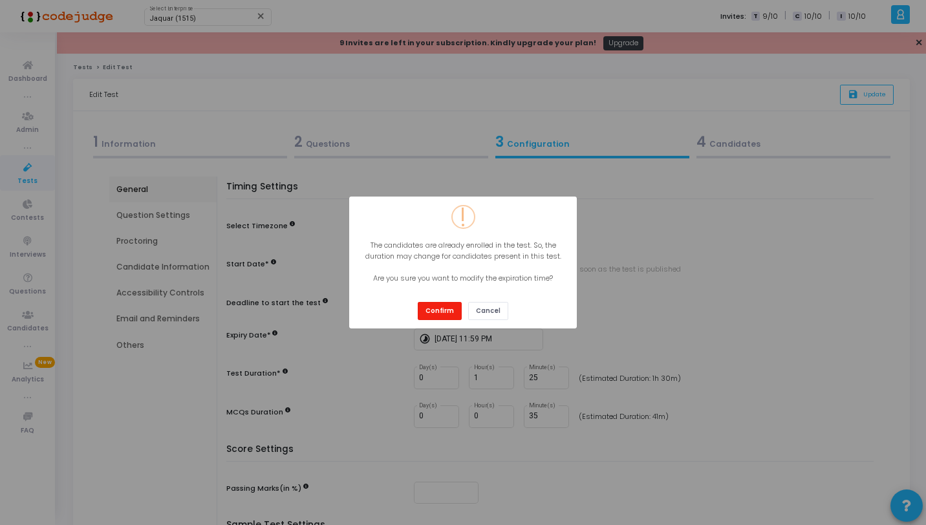
click at [440, 312] on button "Confirm" at bounding box center [440, 310] width 44 height 17
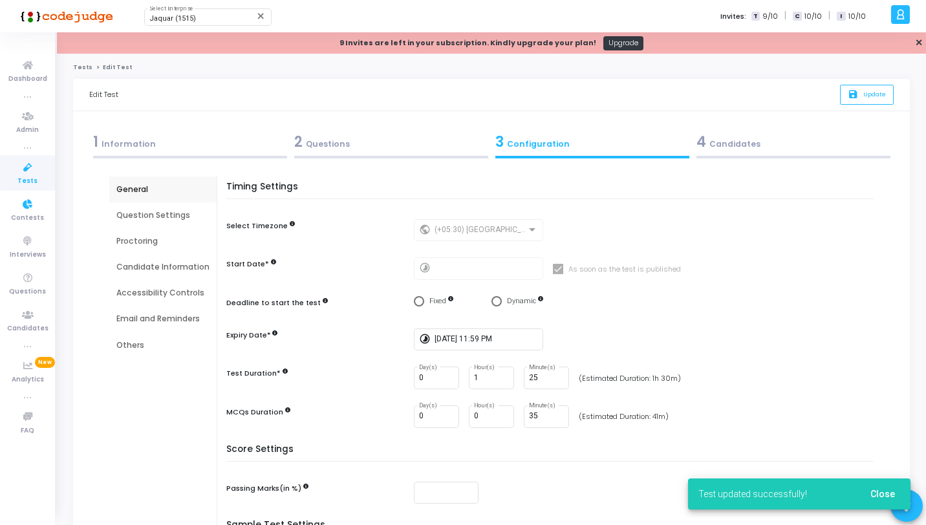
click at [23, 169] on icon at bounding box center [27, 168] width 27 height 16
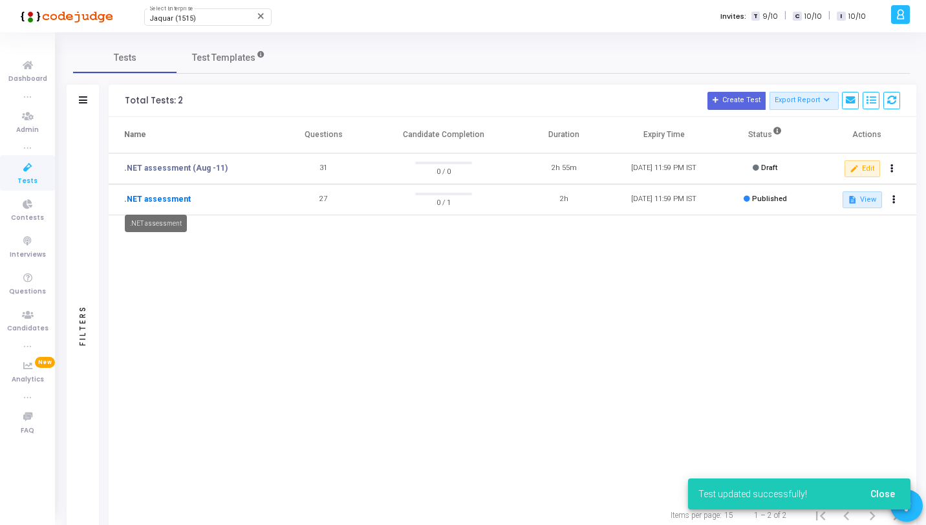
click at [176, 196] on tbody ".NET assessment (Aug -11) 31 0 / 0 2h 55m [DATE] 11:59 PM IST Draft edit Edit .…" at bounding box center [512, 184] width 807 height 62
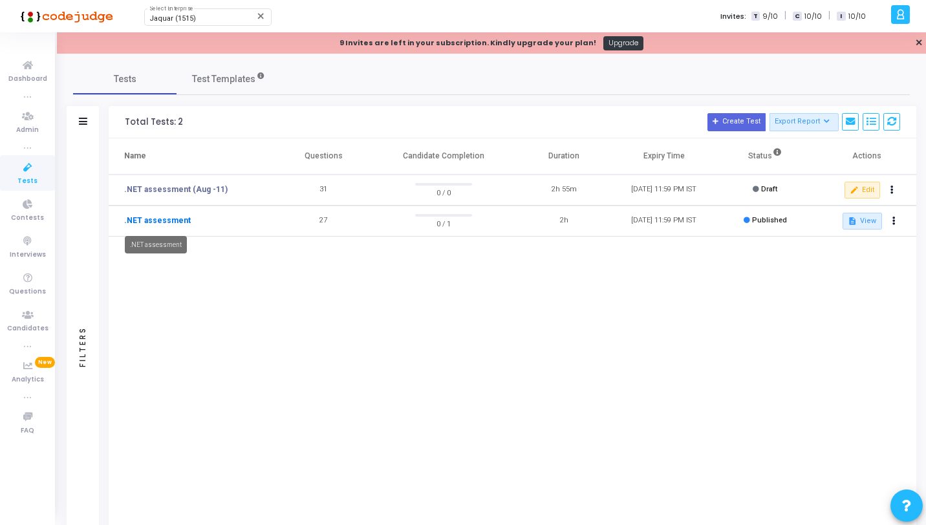
click at [173, 220] on link ".NET assessment" at bounding box center [157, 221] width 67 height 12
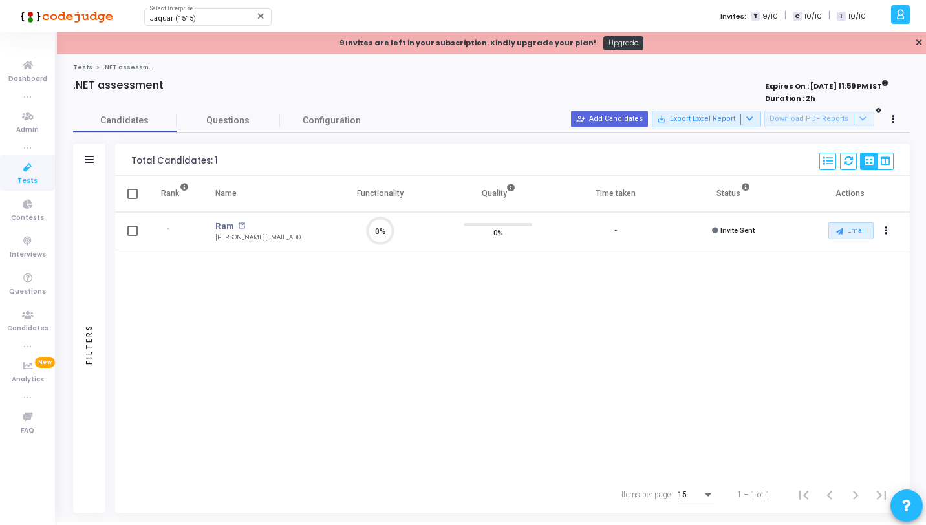
scroll to position [6, 6]
click at [853, 231] on button "Email" at bounding box center [850, 230] width 45 height 17
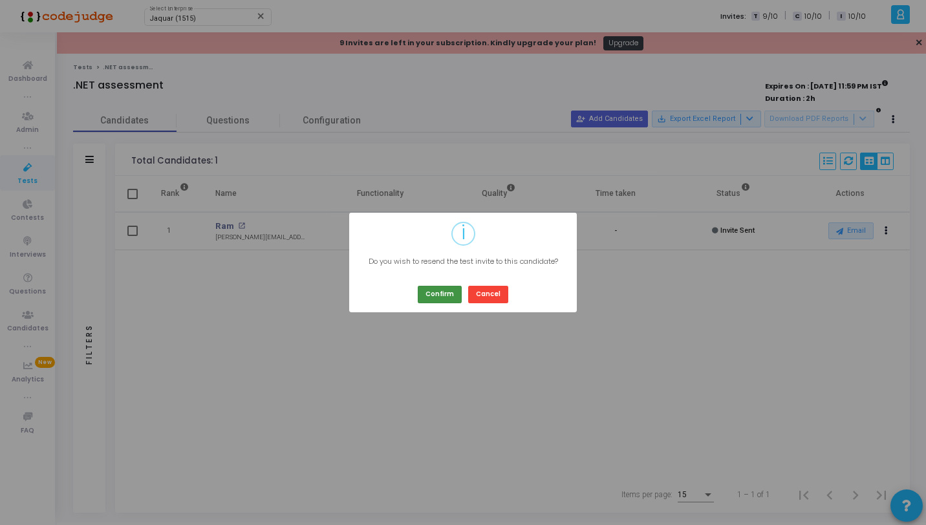
click at [441, 289] on button "Confirm" at bounding box center [440, 294] width 44 height 17
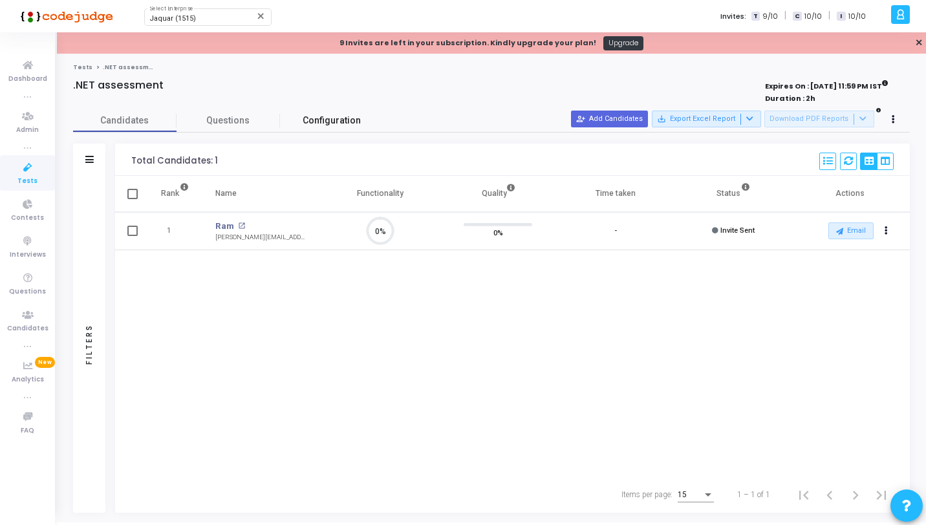
click at [326, 122] on span "Configuration" at bounding box center [332, 121] width 58 height 14
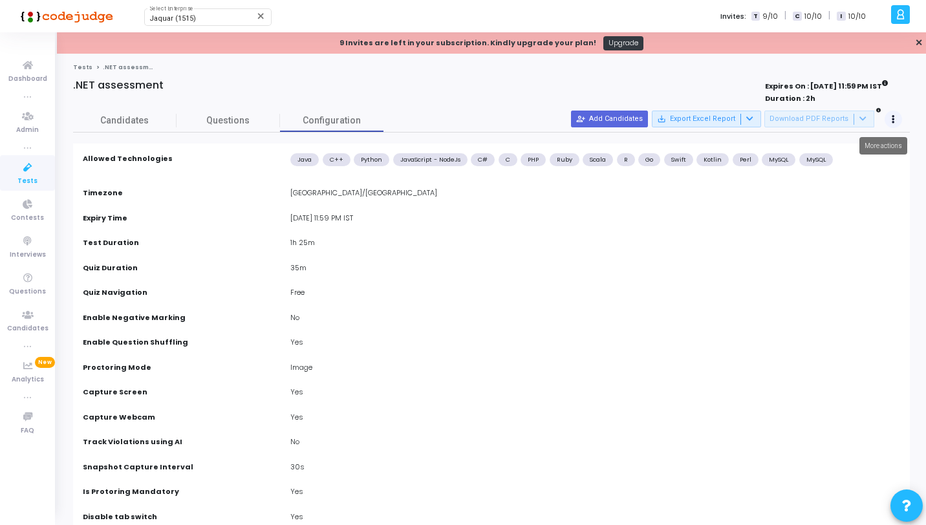
click at [891, 116] on button at bounding box center [893, 120] width 18 height 18
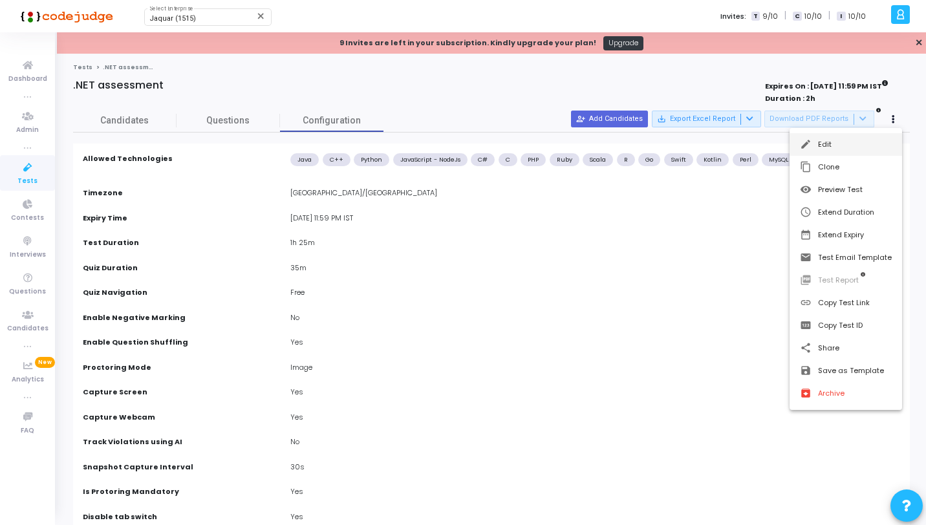
click at [803, 141] on mat-icon "edit" at bounding box center [806, 144] width 13 height 13
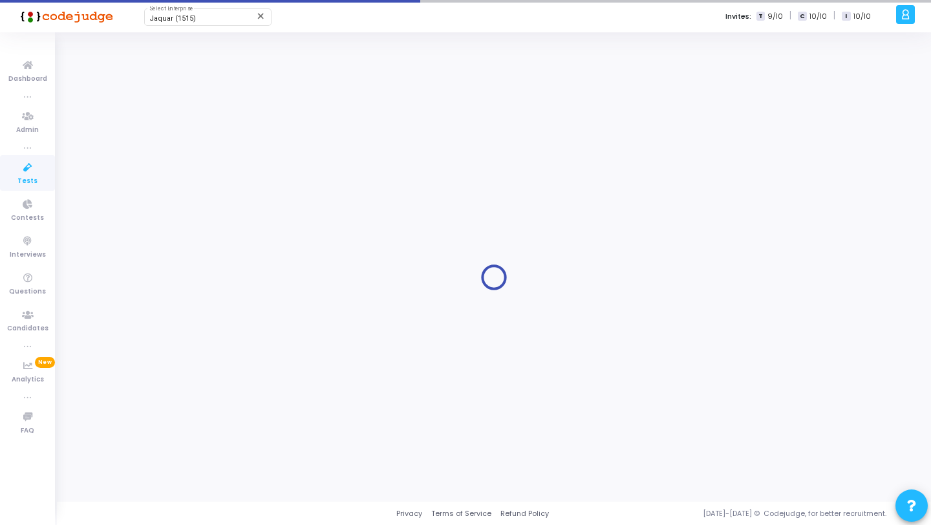
type input ".NET assessment"
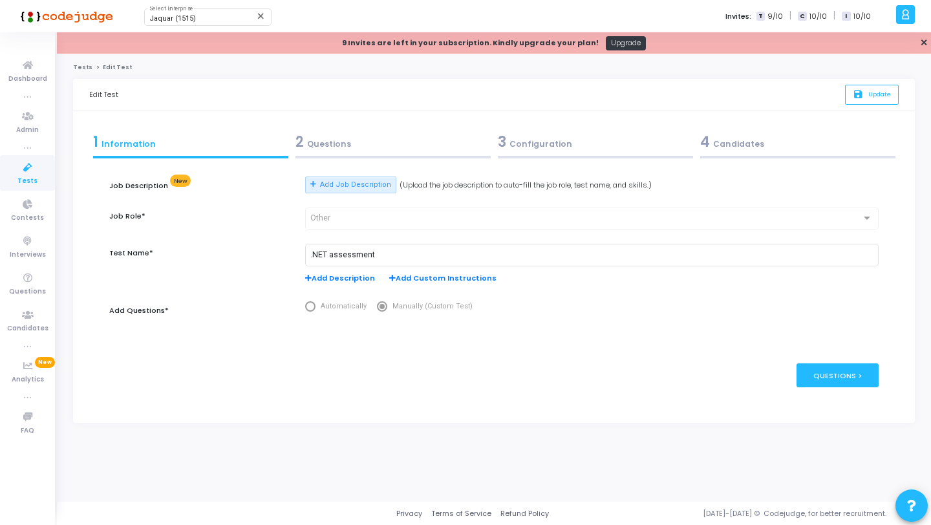
click at [550, 150] on div "3 Configuration" at bounding box center [595, 141] width 195 height 21
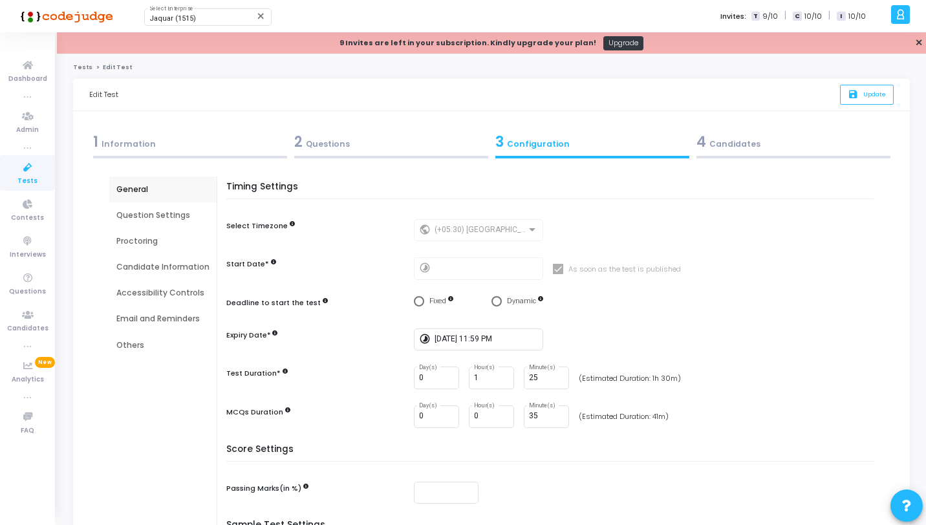
click at [770, 142] on div "4 Candidates" at bounding box center [793, 141] width 194 height 21
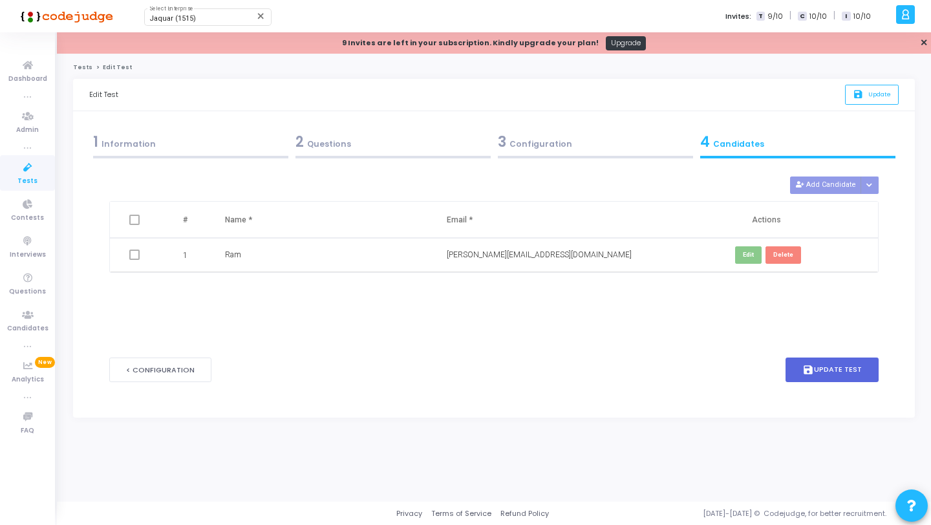
click at [0, 166] on link "Tests" at bounding box center [27, 173] width 55 height 36
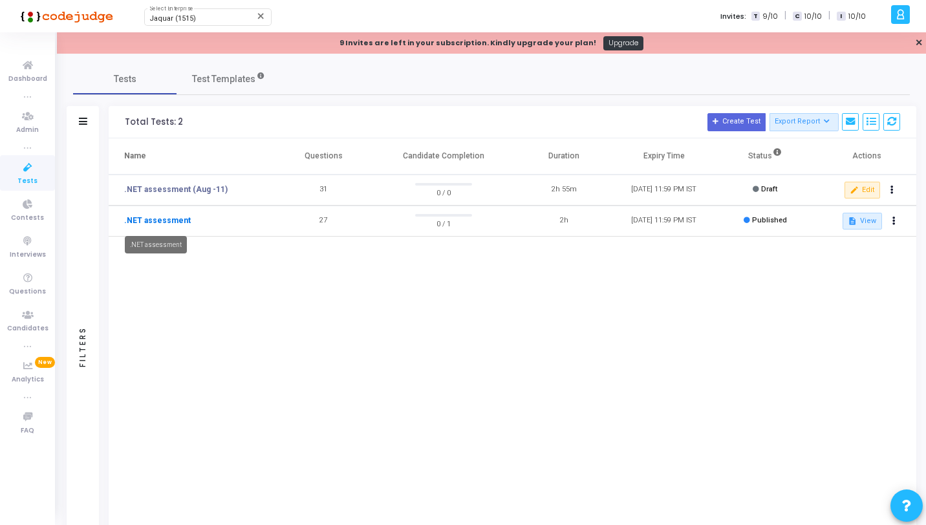
click at [164, 220] on link ".NET assessment" at bounding box center [157, 221] width 67 height 12
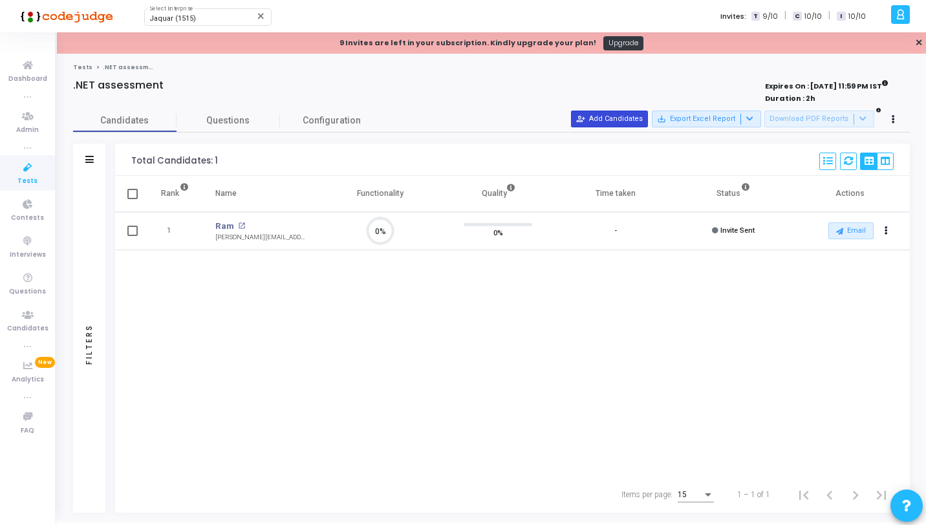
scroll to position [27, 33]
click at [342, 119] on span "Configuration" at bounding box center [332, 121] width 58 height 14
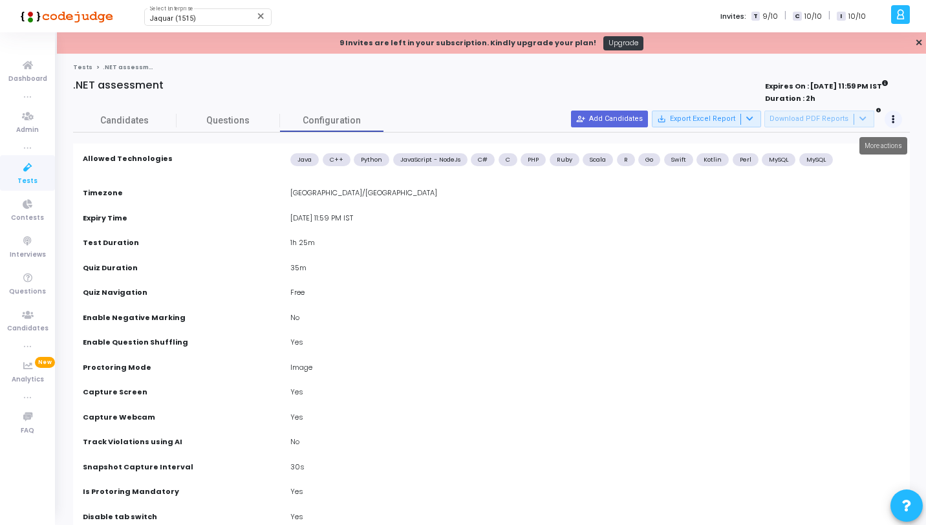
click at [887, 118] on button at bounding box center [893, 120] width 18 height 18
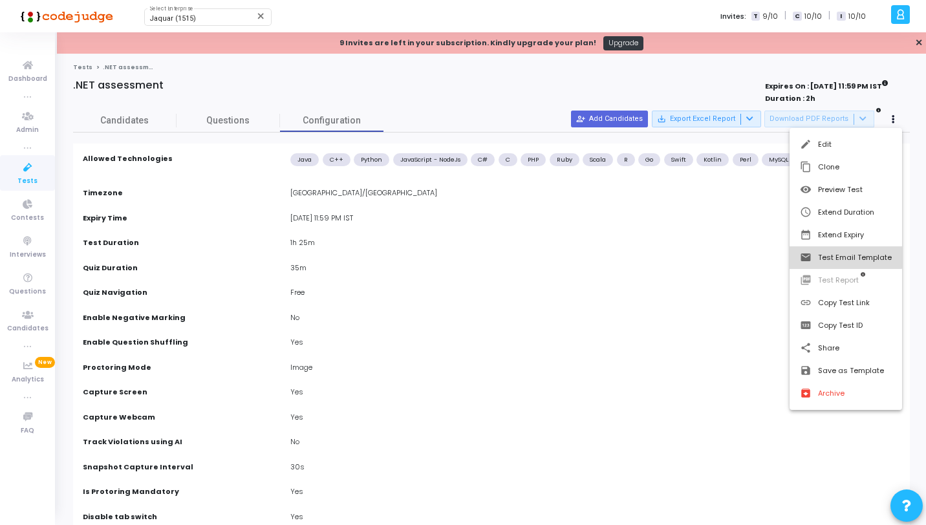
click at [840, 255] on button "email Test Email Template" at bounding box center [845, 257] width 112 height 23
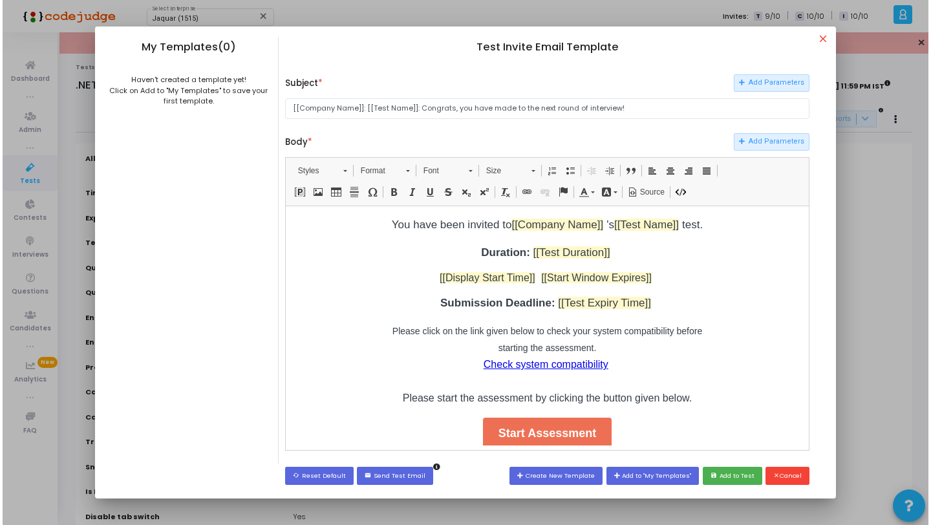
scroll to position [84, 0]
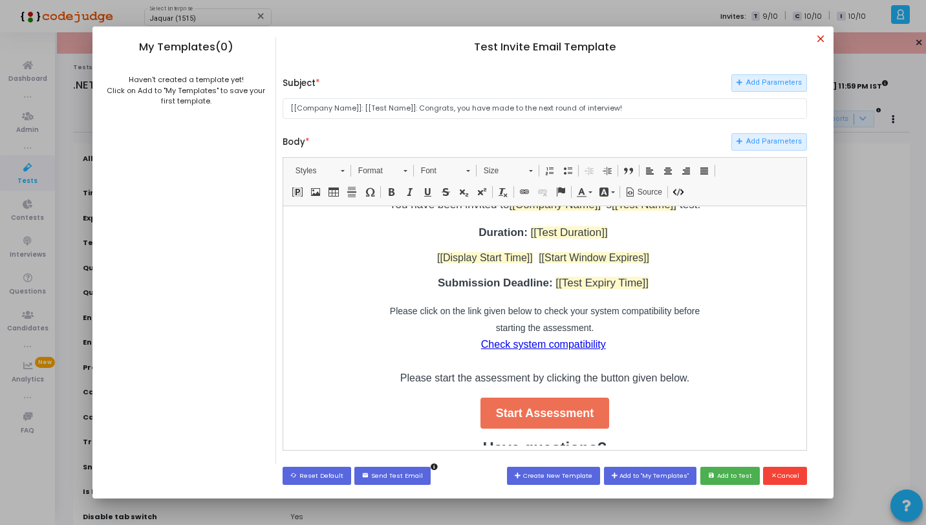
click at [826, 39] on mat-icon "close" at bounding box center [822, 41] width 16 height 16
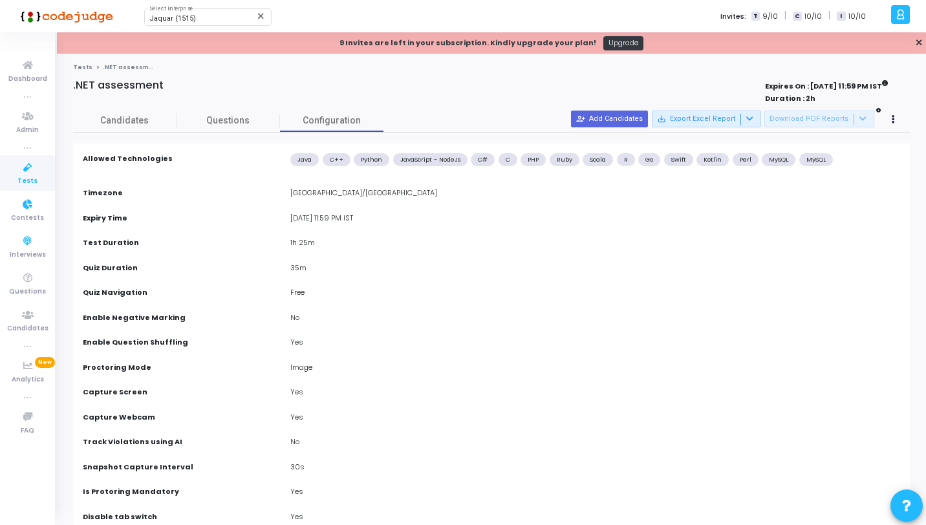
click at [28, 165] on icon at bounding box center [27, 168] width 27 height 16
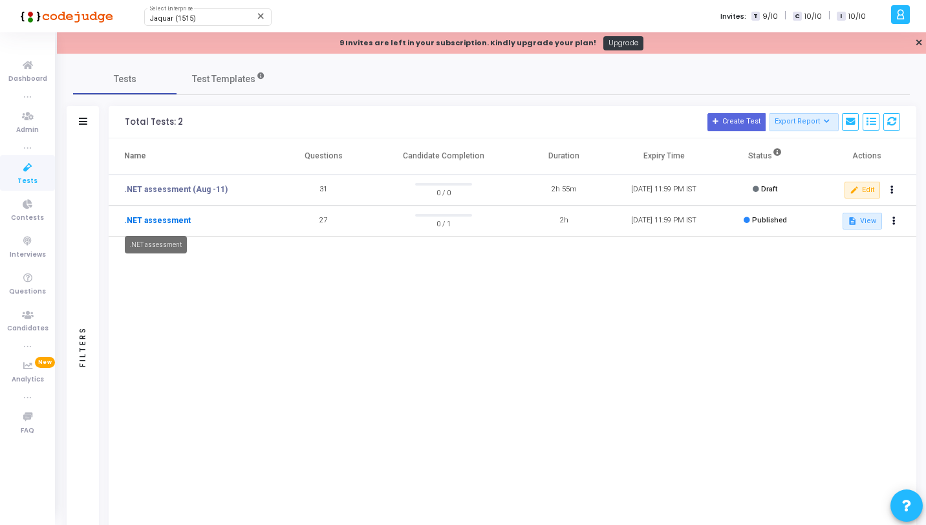
click at [167, 219] on link ".NET assessment" at bounding box center [157, 221] width 67 height 12
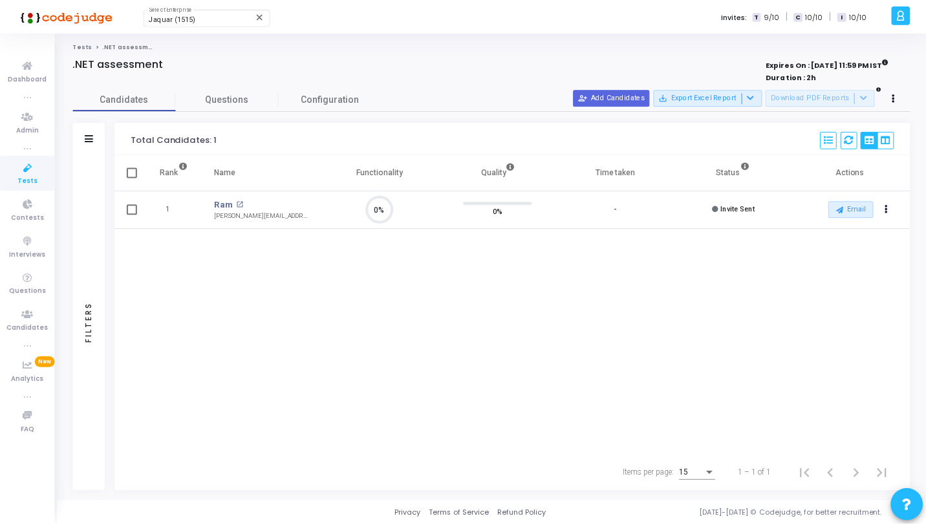
scroll to position [27, 33]
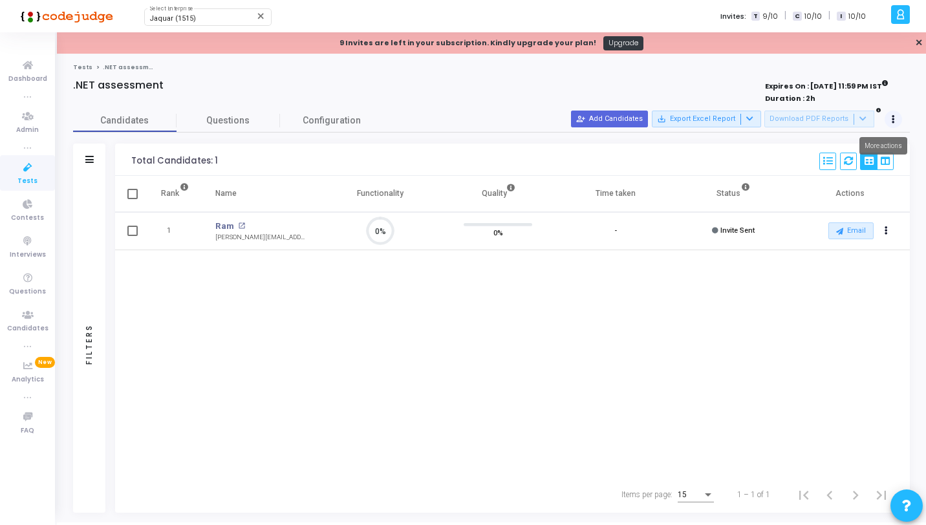
click at [894, 122] on button at bounding box center [893, 120] width 18 height 18
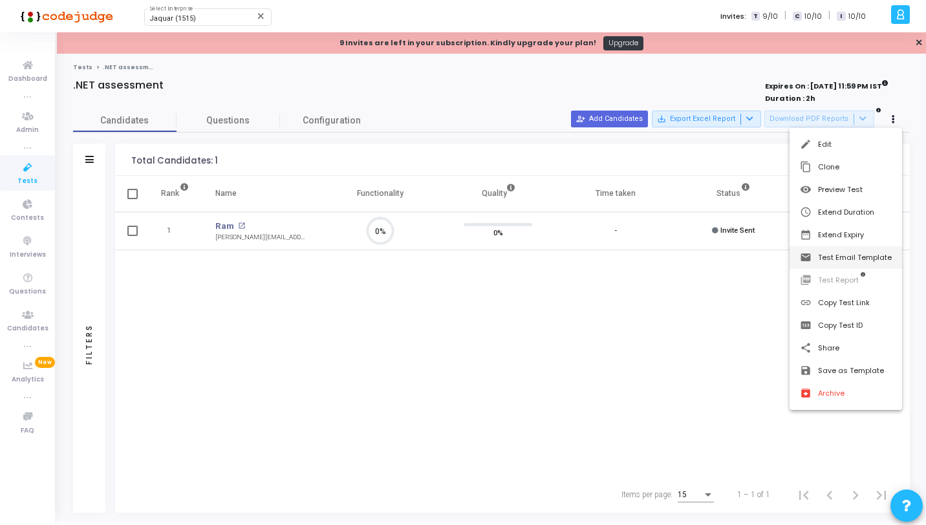
click at [856, 257] on button "email Test Email Template" at bounding box center [845, 257] width 112 height 23
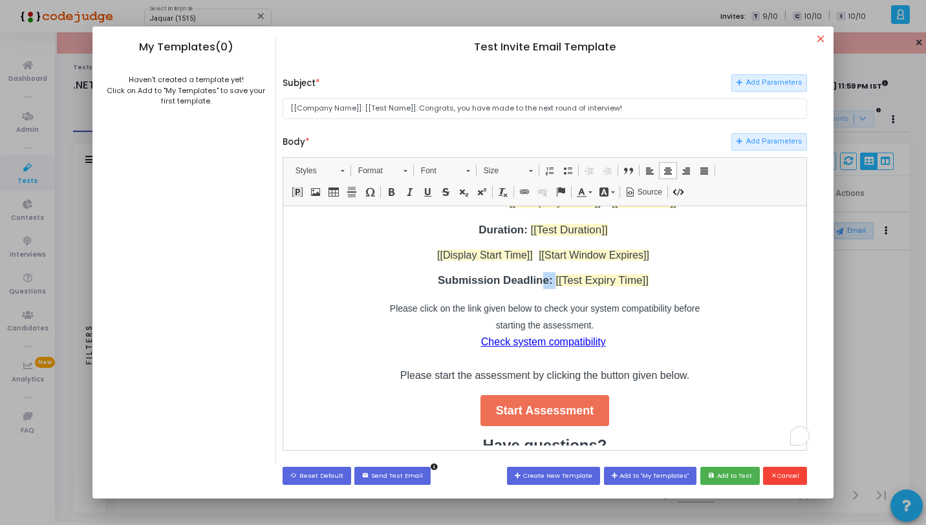
scroll to position [87, 0]
drag, startPoint x: 656, startPoint y: 300, endPoint x: 425, endPoint y: 300, distance: 230.8
click at [425, 288] on p "Submission Deadline: [[Test Expiry Time]]" at bounding box center [544, 279] width 323 height 17
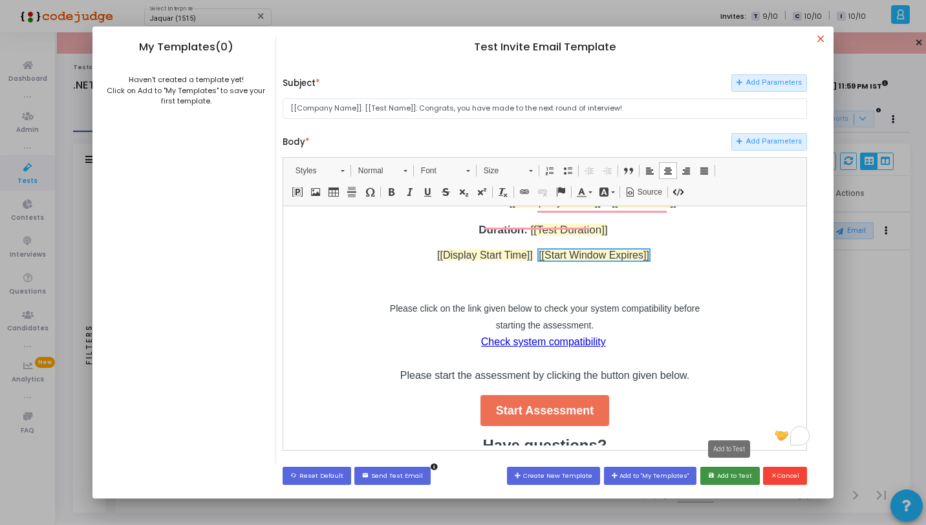
click at [739, 477] on button "save Add to Test" at bounding box center [729, 475] width 59 height 17
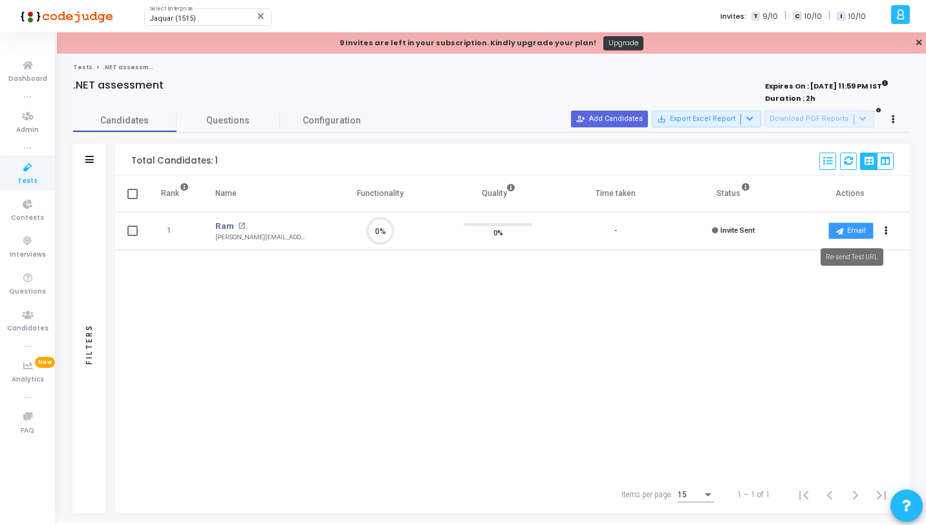
click at [859, 228] on button "Email" at bounding box center [850, 230] width 45 height 17
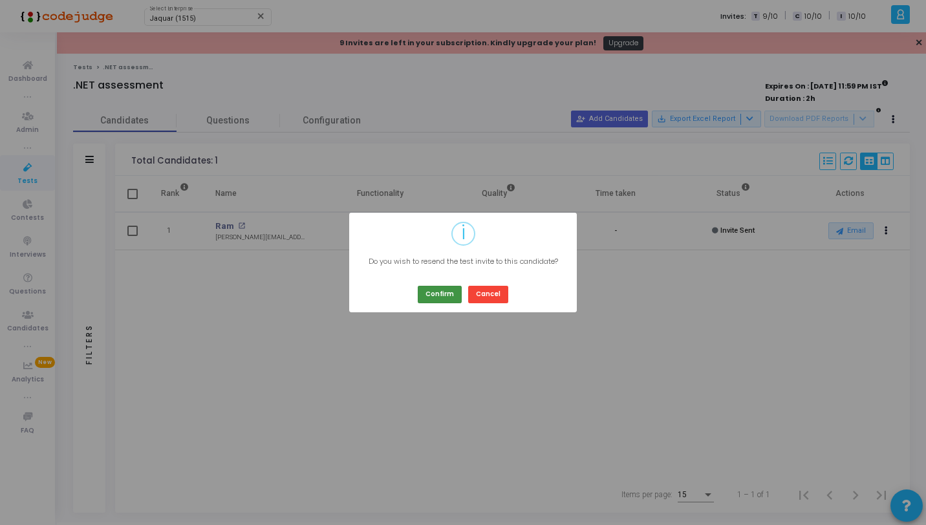
click at [445, 287] on button "Confirm" at bounding box center [440, 294] width 44 height 17
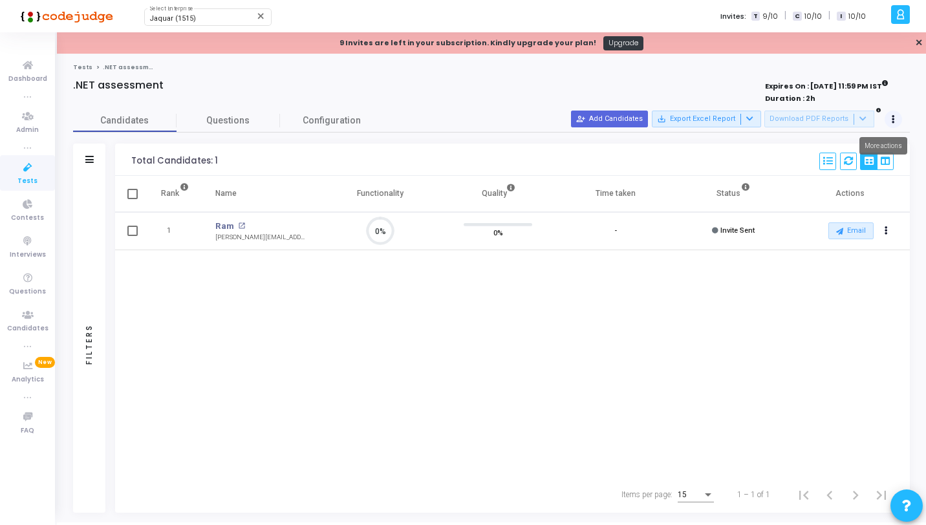
click at [897, 120] on button at bounding box center [893, 120] width 18 height 18
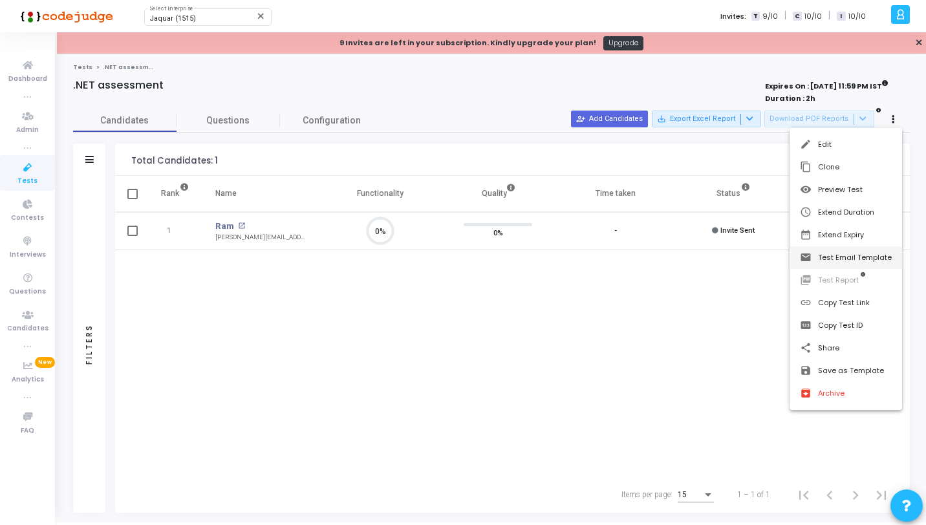
click at [845, 246] on button "email Test Email Template" at bounding box center [845, 257] width 112 height 23
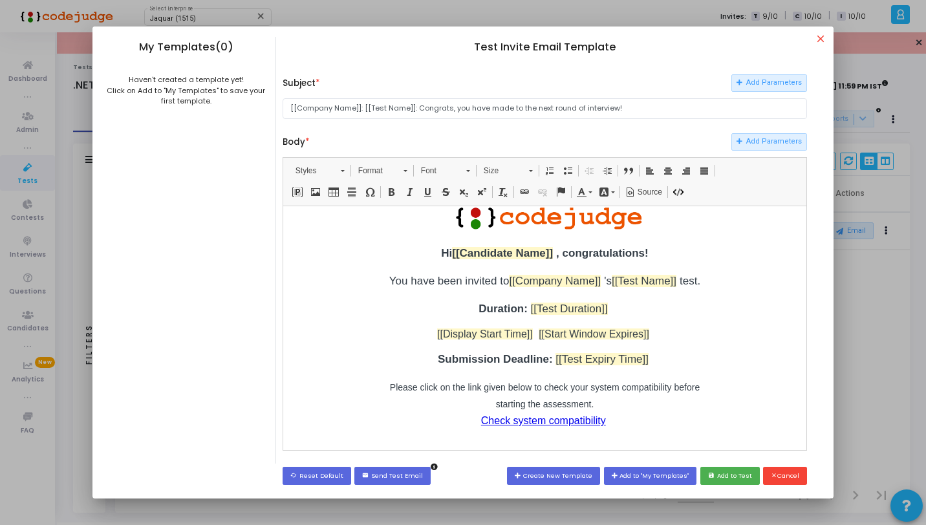
scroll to position [20, 0]
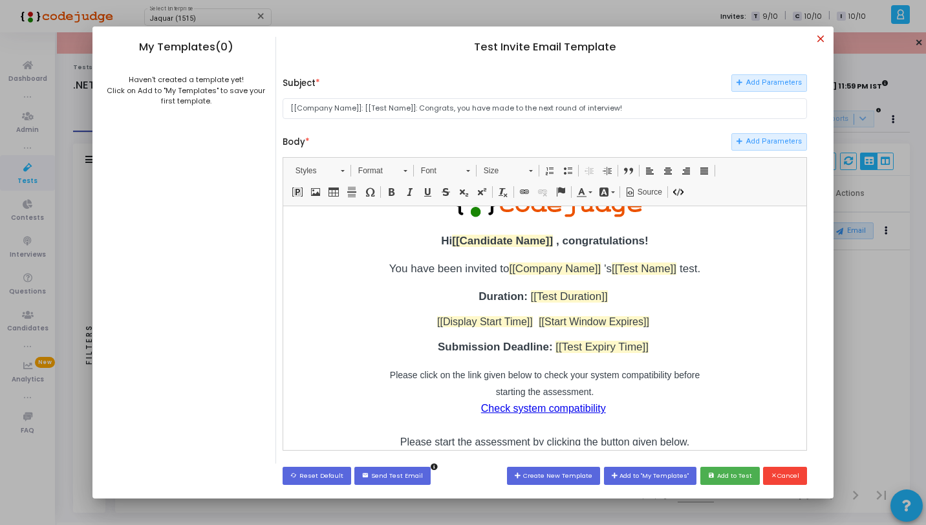
click at [821, 33] on mat-icon "close" at bounding box center [822, 41] width 16 height 16
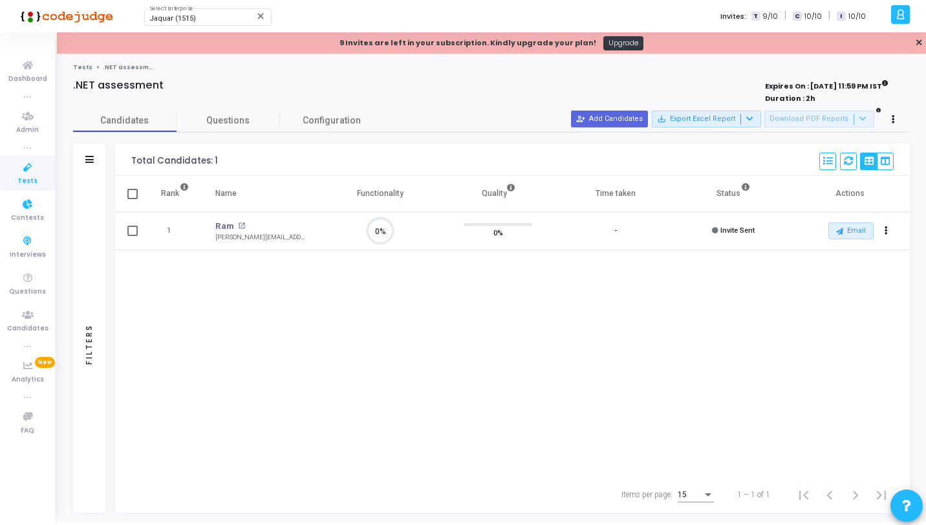
click at [24, 174] on icon at bounding box center [27, 168] width 27 height 16
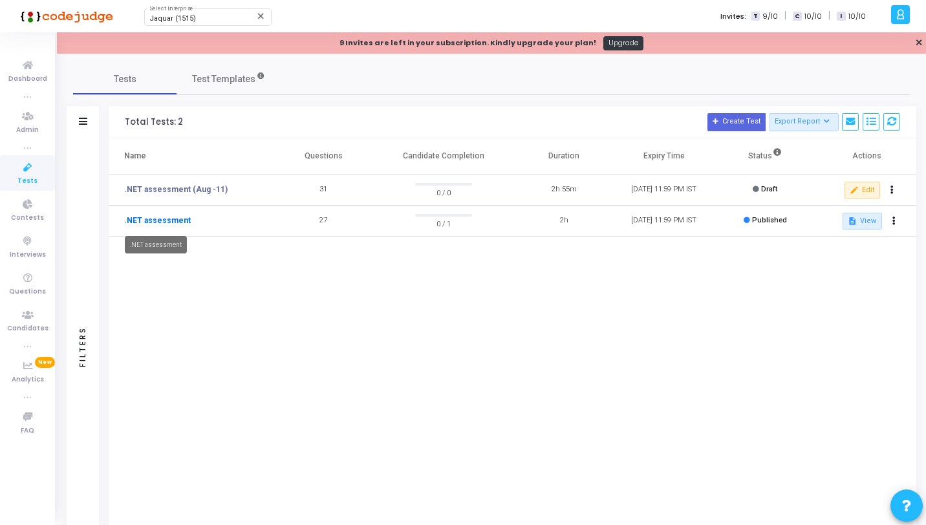
click at [164, 225] on link ".NET assessment" at bounding box center [157, 221] width 67 height 12
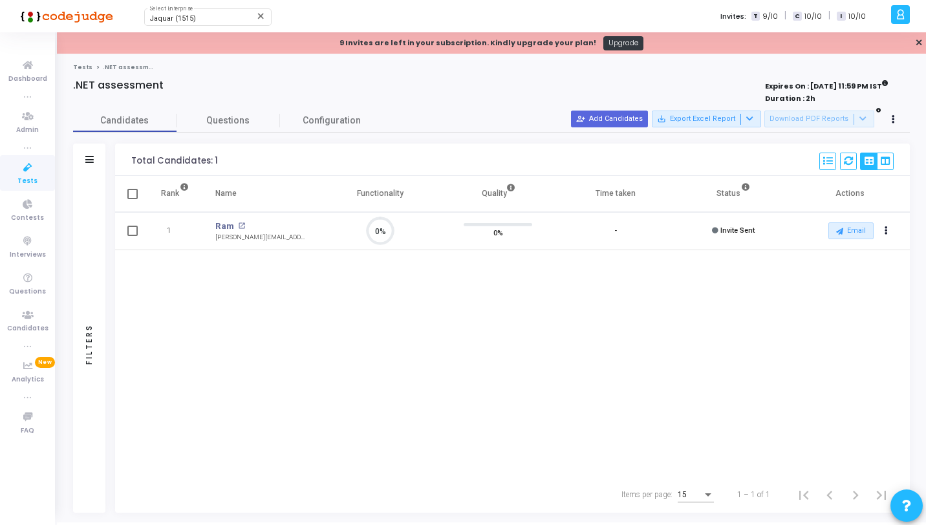
scroll to position [27, 33]
click at [897, 115] on button at bounding box center [893, 120] width 18 height 18
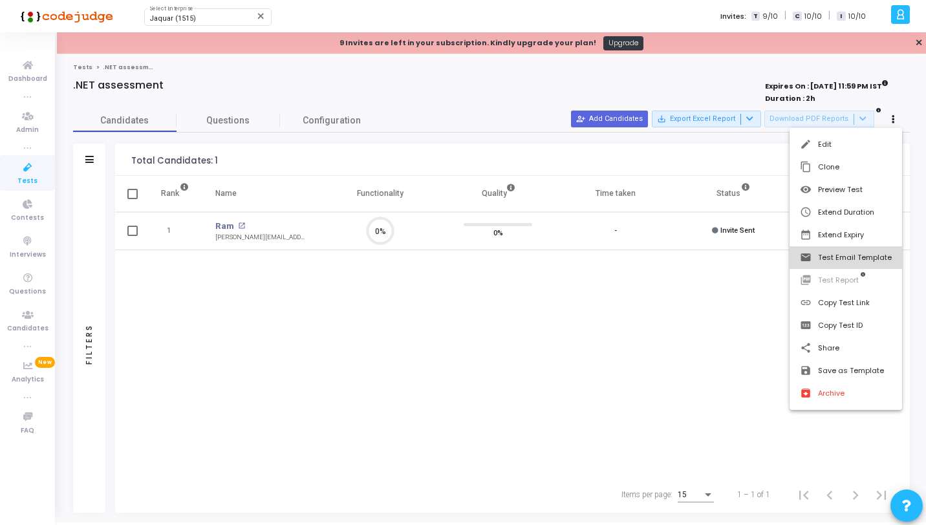
click at [846, 257] on button "email Test Email Template" at bounding box center [845, 257] width 112 height 23
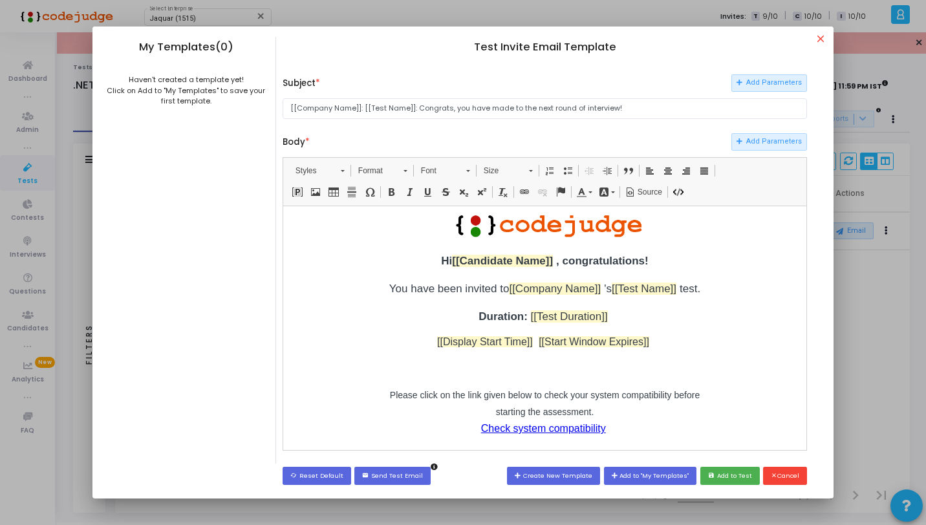
scroll to position [0, 0]
click at [571, 375] on p at bounding box center [544, 366] width 323 height 17
click at [451, 395] on div "Hi [[Candidate Name]] , congratulations! You have been invited to [[Company Nam…" at bounding box center [544, 361] width 323 height 218
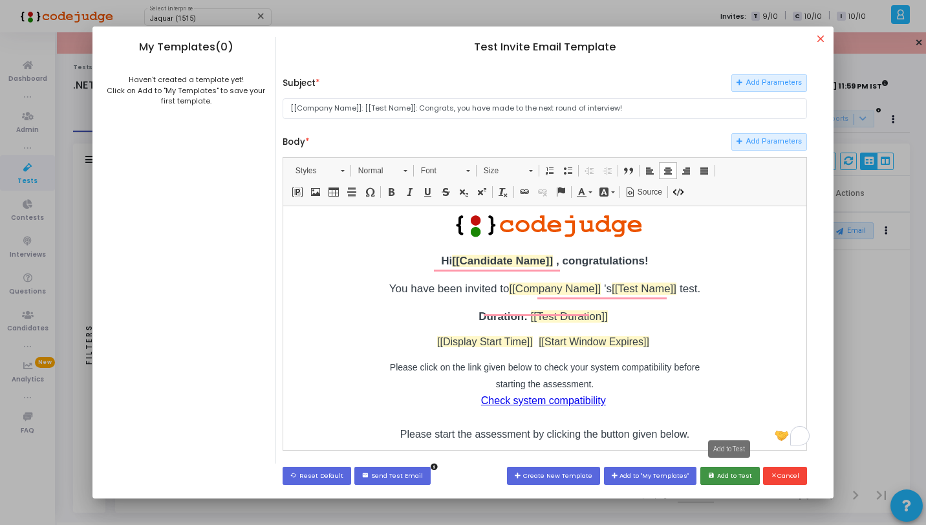
click at [733, 471] on button "save Add to Test" at bounding box center [729, 475] width 59 height 17
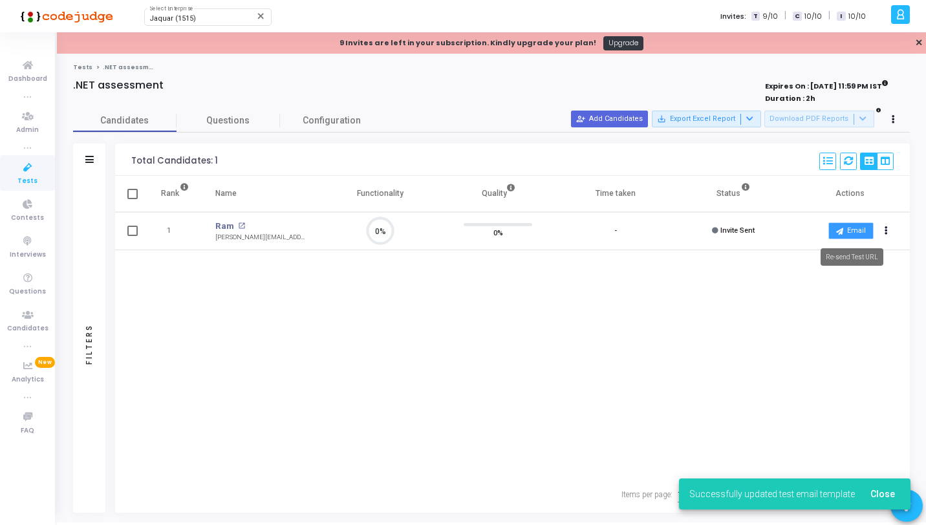
click at [842, 232] on icon at bounding box center [839, 231] width 7 height 7
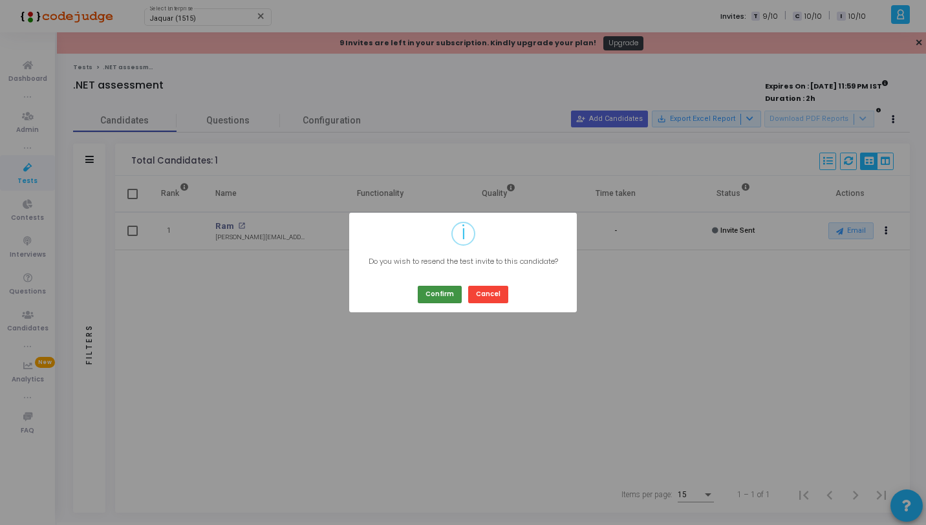
click at [427, 295] on button "Confirm" at bounding box center [440, 294] width 44 height 17
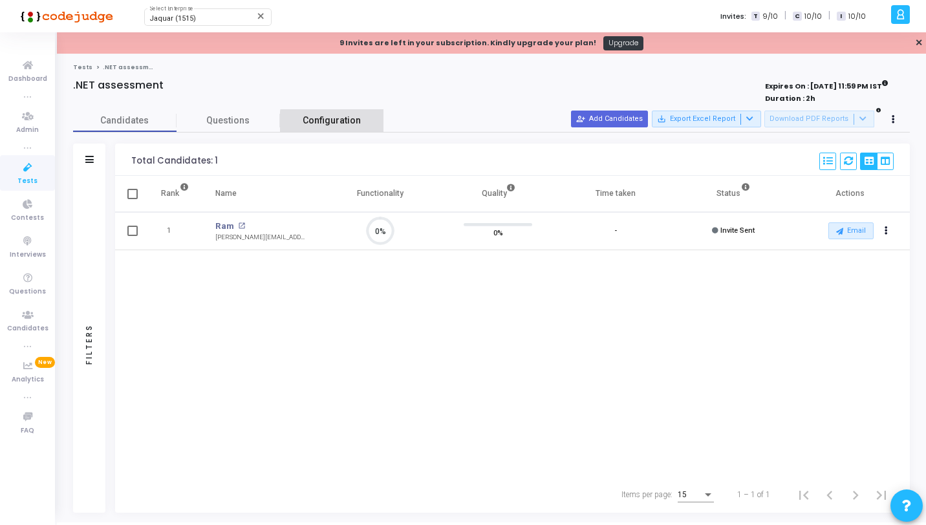
click at [360, 125] on link "Configuration" at bounding box center [331, 120] width 103 height 23
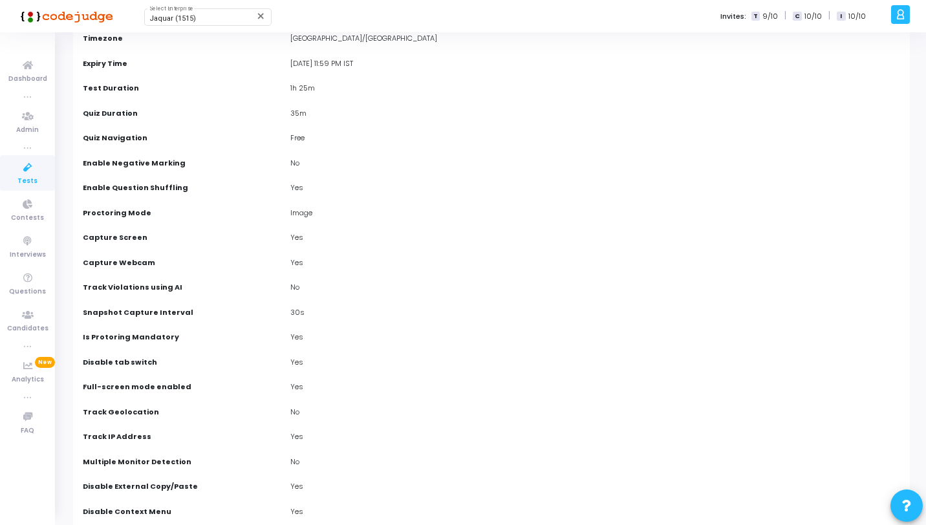
scroll to position [19, 0]
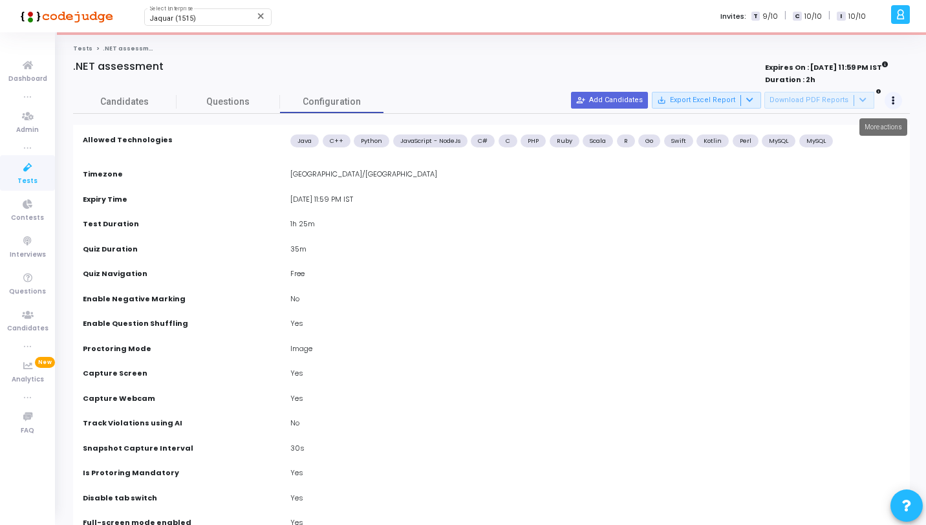
click at [893, 102] on icon at bounding box center [892, 101] width 3 height 6
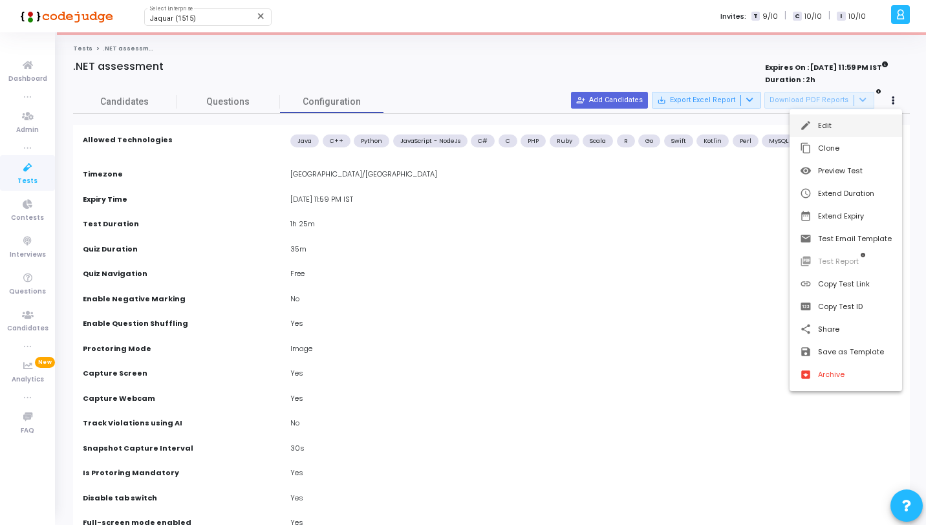
click at [822, 126] on button "edit Edit" at bounding box center [845, 125] width 112 height 23
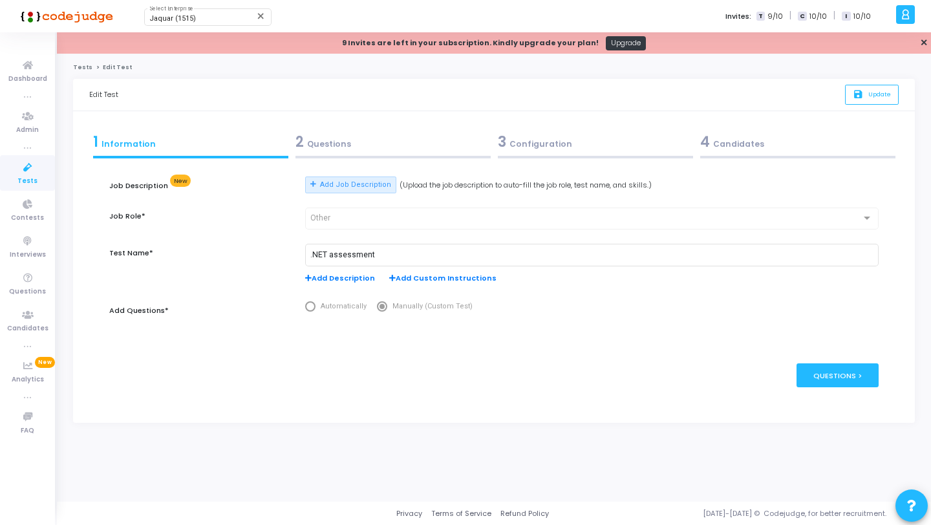
click at [538, 149] on div "3 Configuration" at bounding box center [595, 141] width 195 height 21
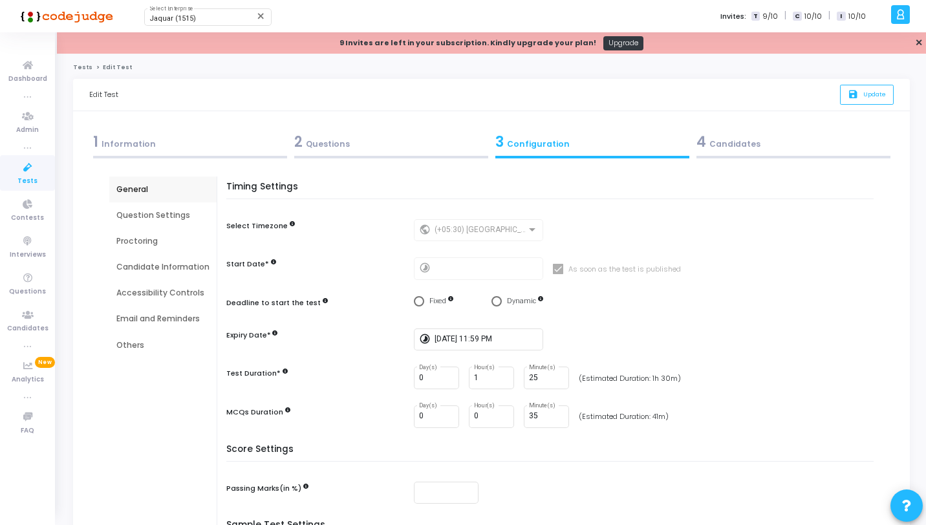
click at [145, 239] on div "Proctoring" at bounding box center [162, 241] width 93 height 12
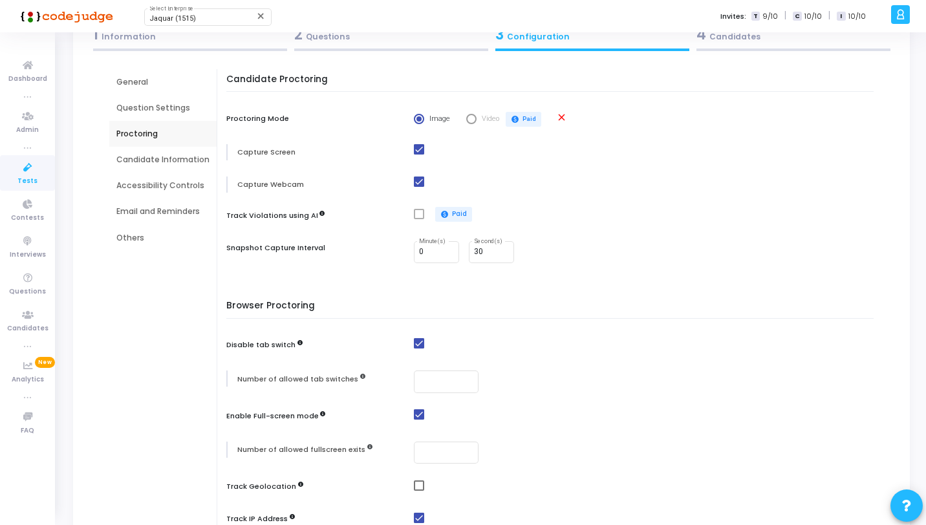
scroll to position [315, 0]
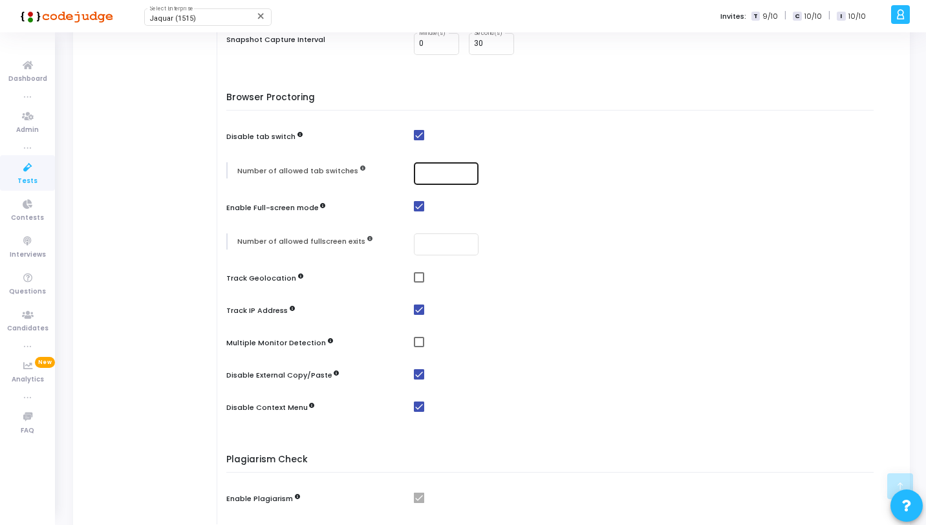
click at [434, 176] on input "number" at bounding box center [446, 173] width 54 height 9
type input "3"
click at [441, 234] on div at bounding box center [446, 243] width 54 height 24
type input "3"
click at [436, 173] on input "3" at bounding box center [446, 173] width 54 height 9
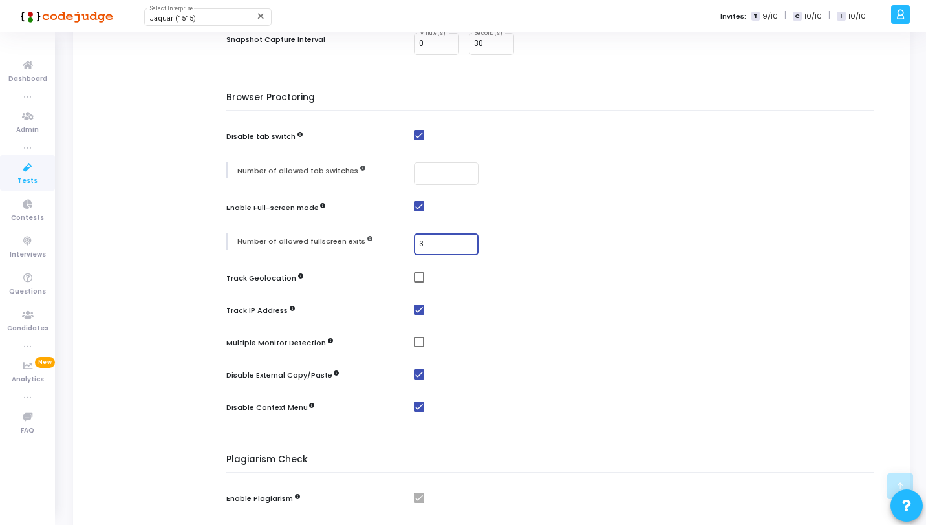
click at [454, 246] on input "3" at bounding box center [446, 244] width 54 height 9
click at [494, 254] on div at bounding box center [647, 244] width 466 height 23
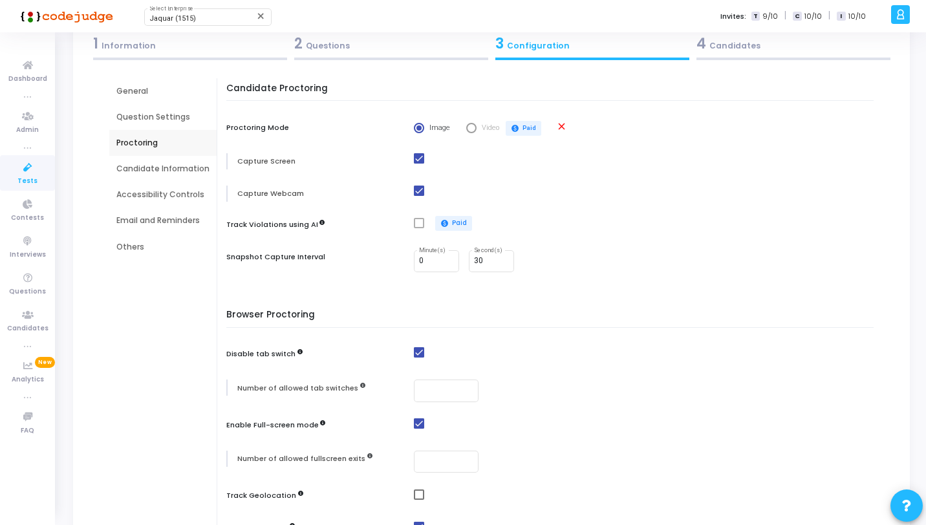
scroll to position [0, 0]
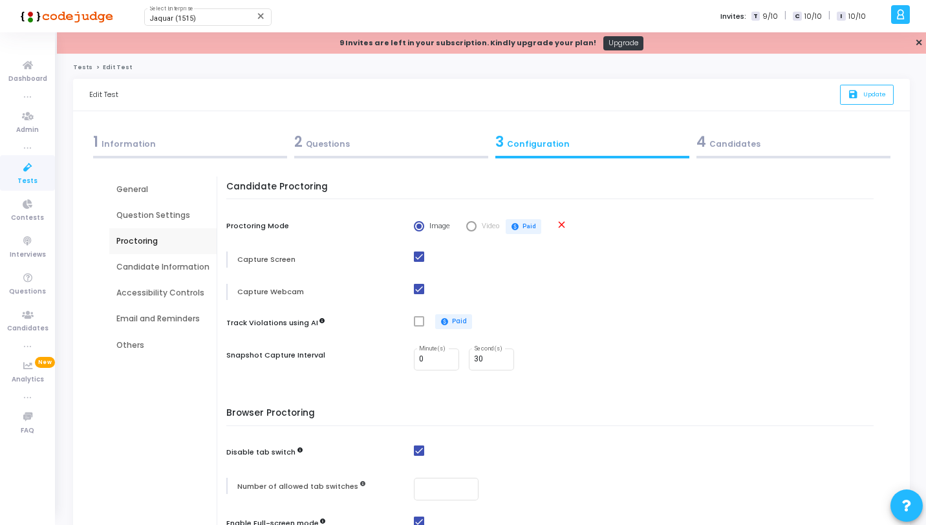
click at [341, 142] on div "2 Questions" at bounding box center [391, 141] width 194 height 21
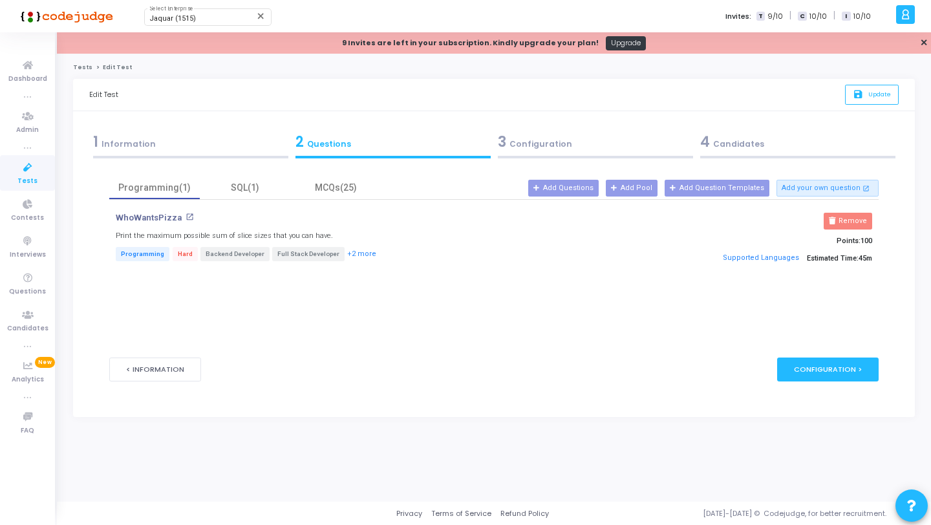
click at [518, 150] on div "3 Configuration" at bounding box center [595, 141] width 195 height 21
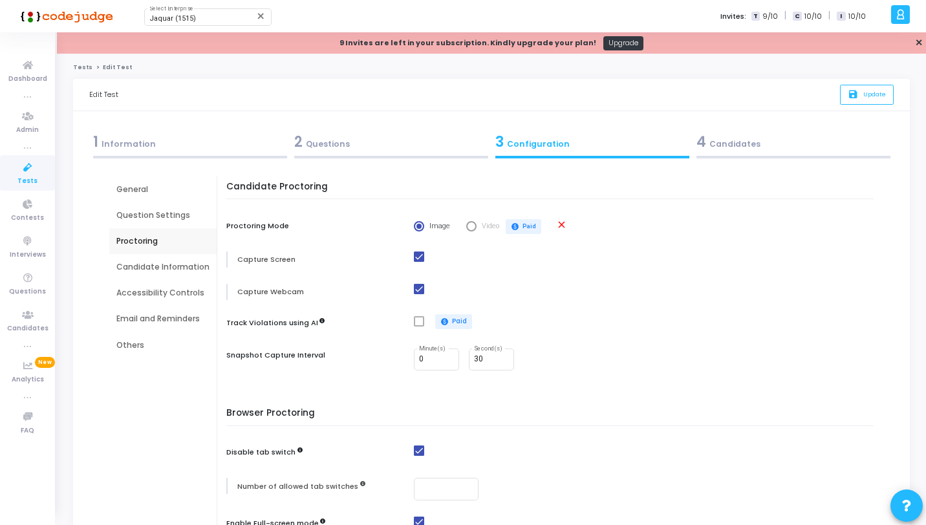
click at [170, 212] on div "Question Settings" at bounding box center [162, 215] width 93 height 12
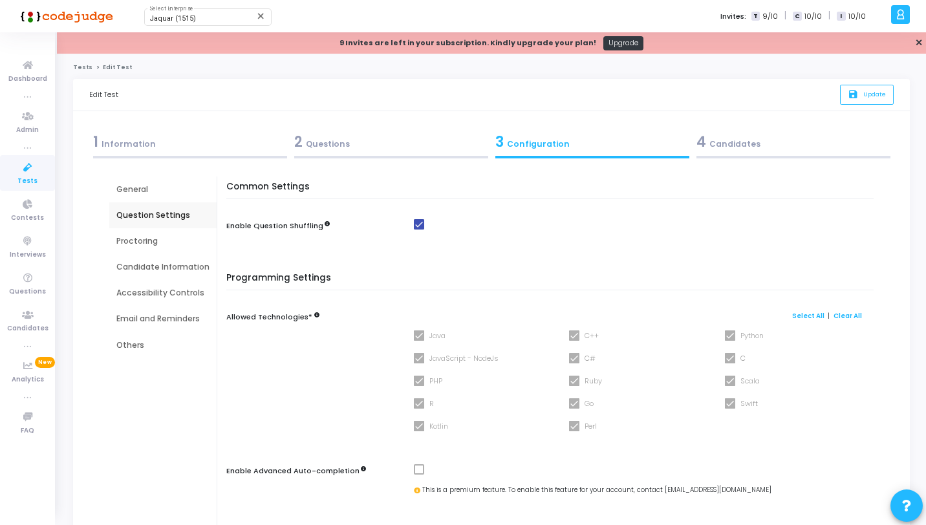
scroll to position [98, 0]
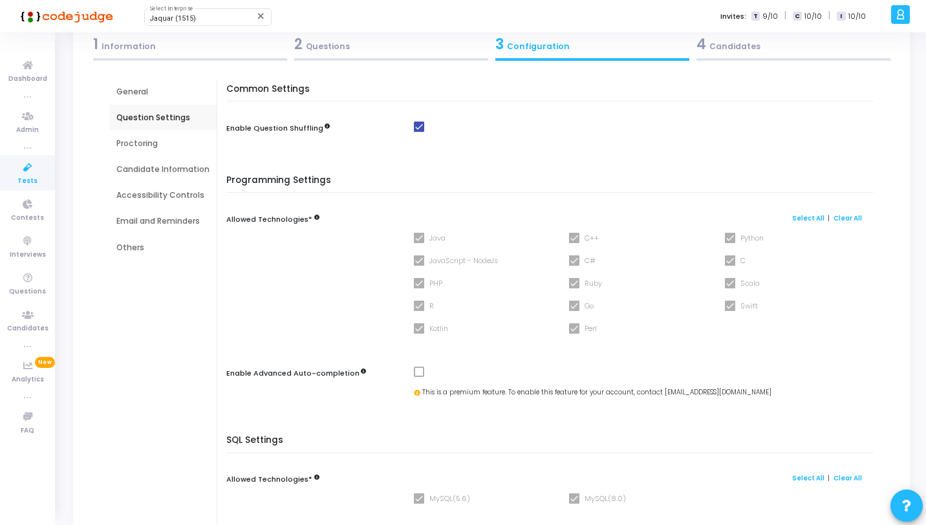
click at [369, 42] on div "2 Questions" at bounding box center [391, 44] width 194 height 21
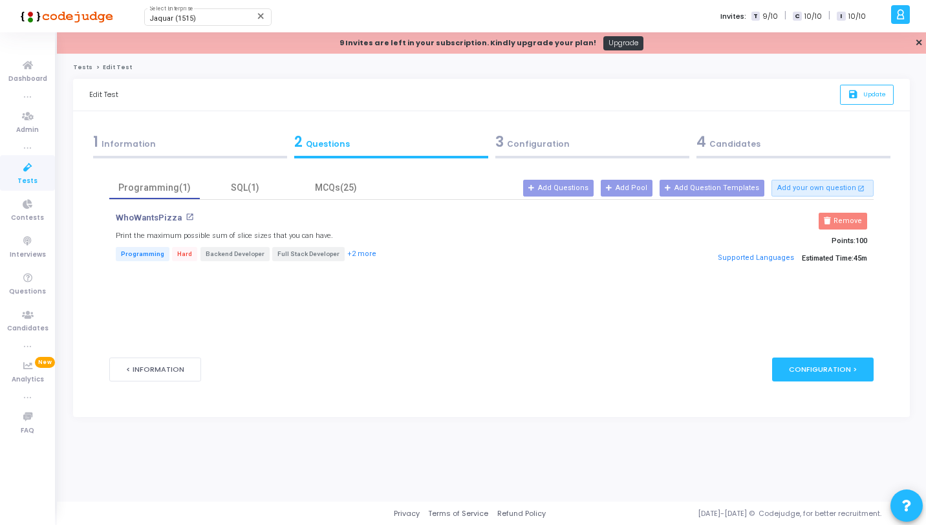
scroll to position [0, 0]
click at [341, 187] on div "MCQs(25)" at bounding box center [335, 188] width 75 height 14
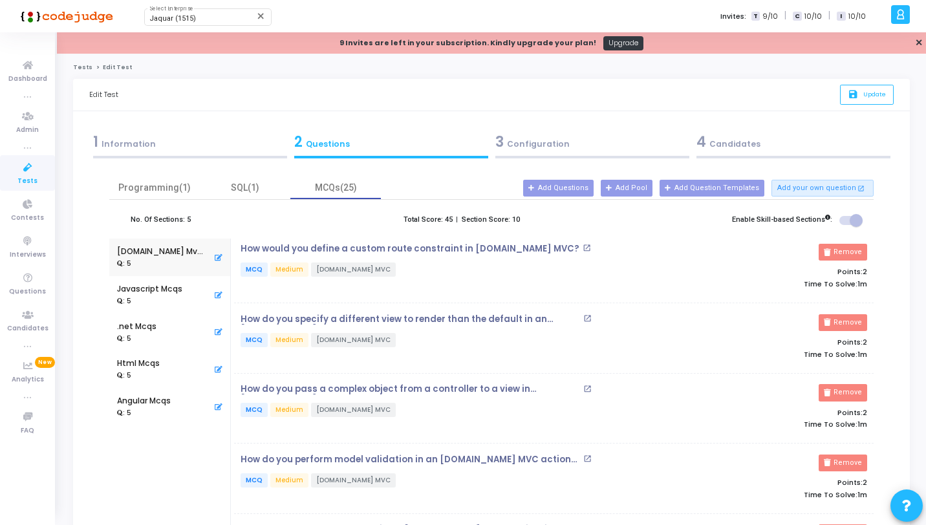
click at [545, 149] on div "3 Configuration" at bounding box center [592, 141] width 194 height 21
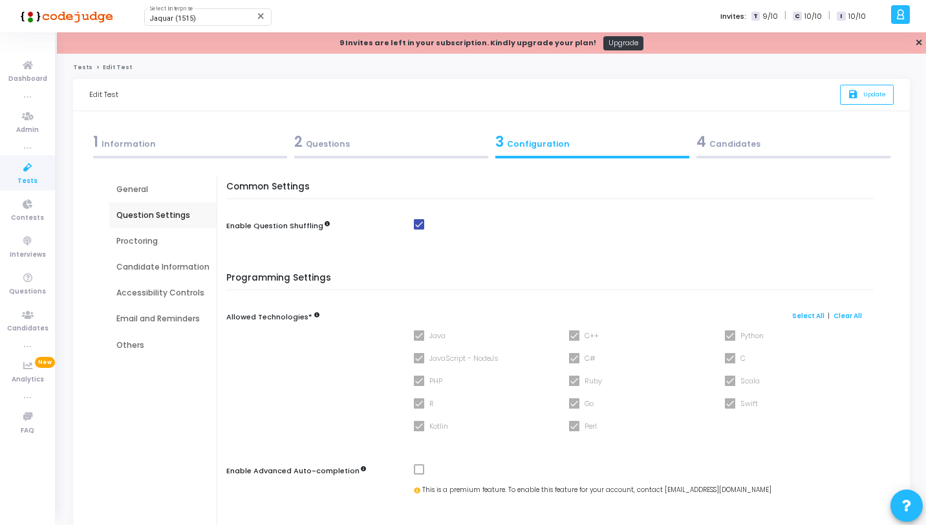
click at [364, 159] on div "2 Questions" at bounding box center [390, 144] width 201 height 35
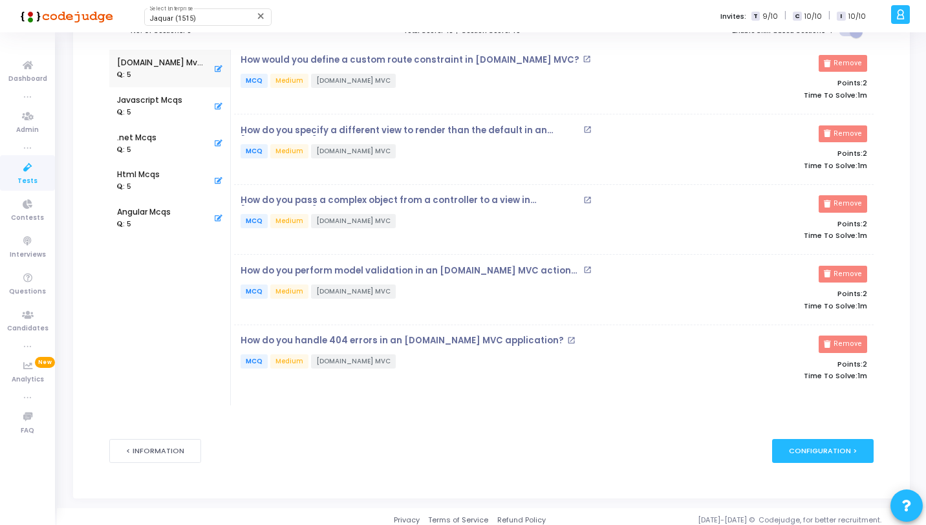
scroll to position [195, 0]
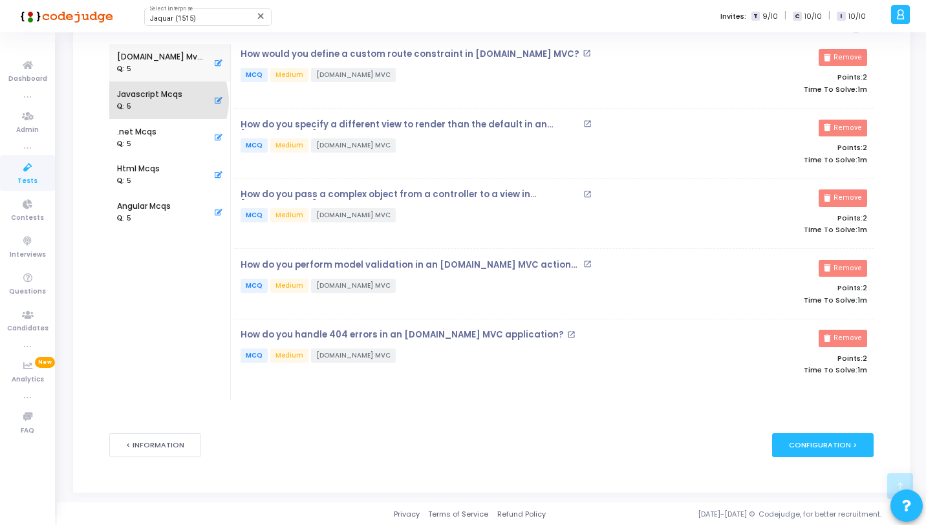
click at [162, 101] on div ": 5" at bounding box center [149, 106] width 65 height 12
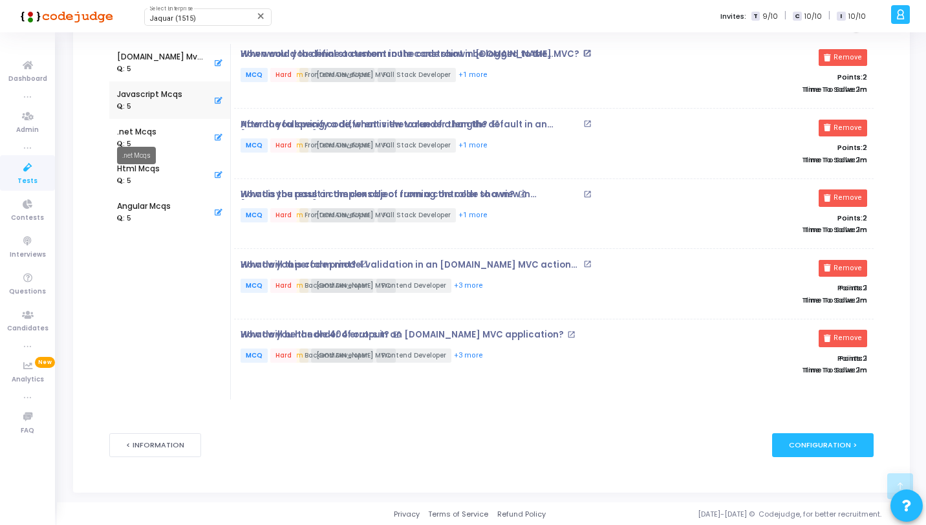
click at [146, 129] on div ".net Mcqs" at bounding box center [136, 132] width 39 height 12
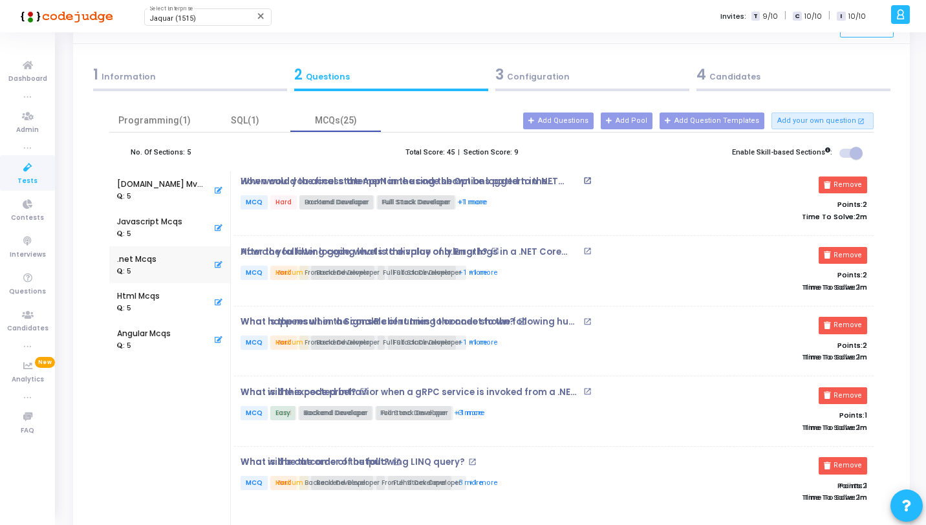
scroll to position [0, 0]
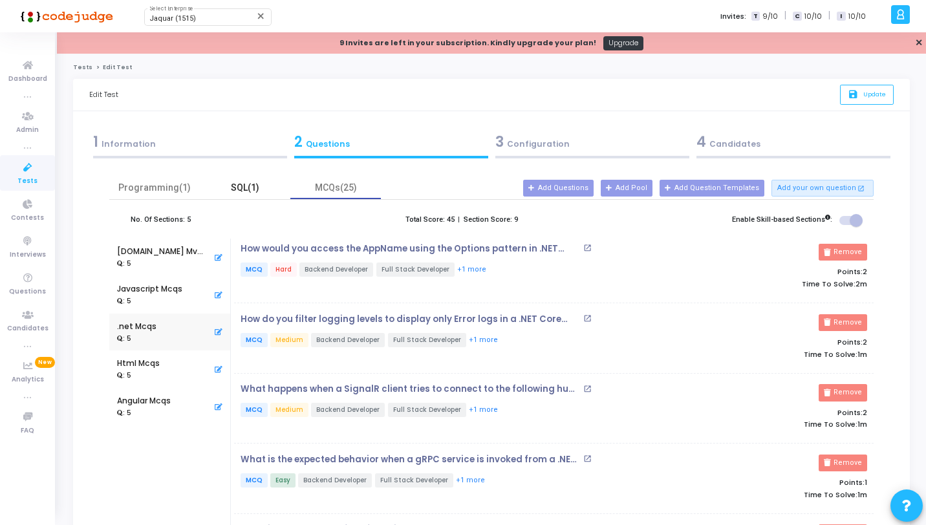
click at [240, 187] on div "SQL(1)" at bounding box center [244, 188] width 75 height 14
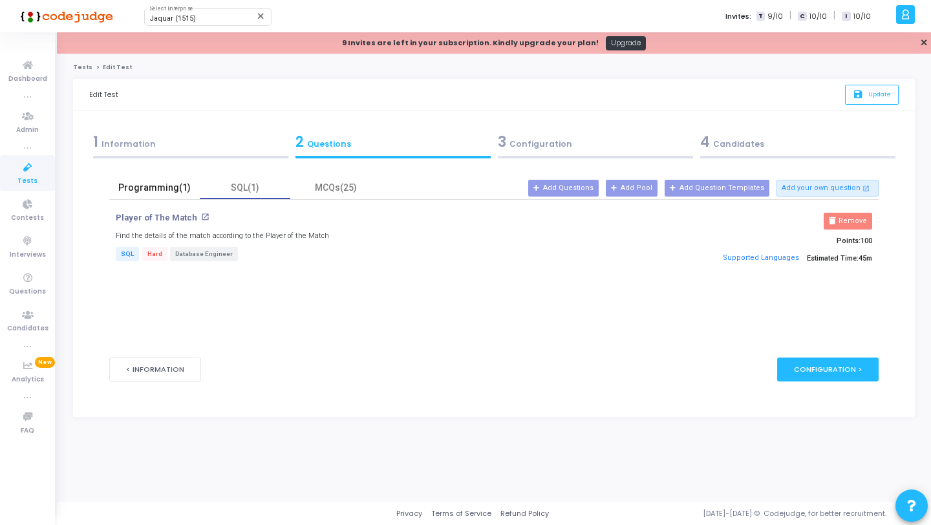
drag, startPoint x: 138, startPoint y: 192, endPoint x: 164, endPoint y: 187, distance: 26.2
click at [138, 191] on div "Programming(1)" at bounding box center [154, 188] width 75 height 14
click at [342, 186] on div "MCQs(25)" at bounding box center [335, 188] width 75 height 14
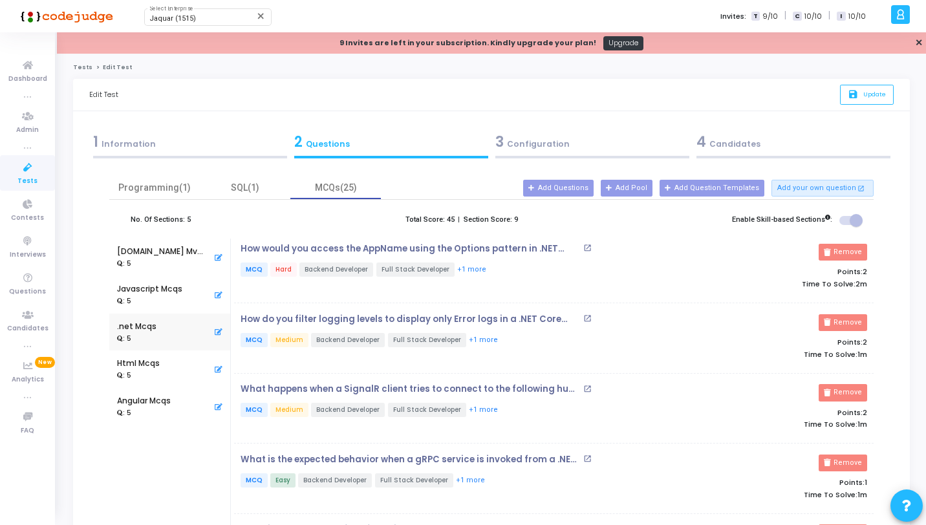
click at [503, 147] on span "3" at bounding box center [499, 142] width 8 height 20
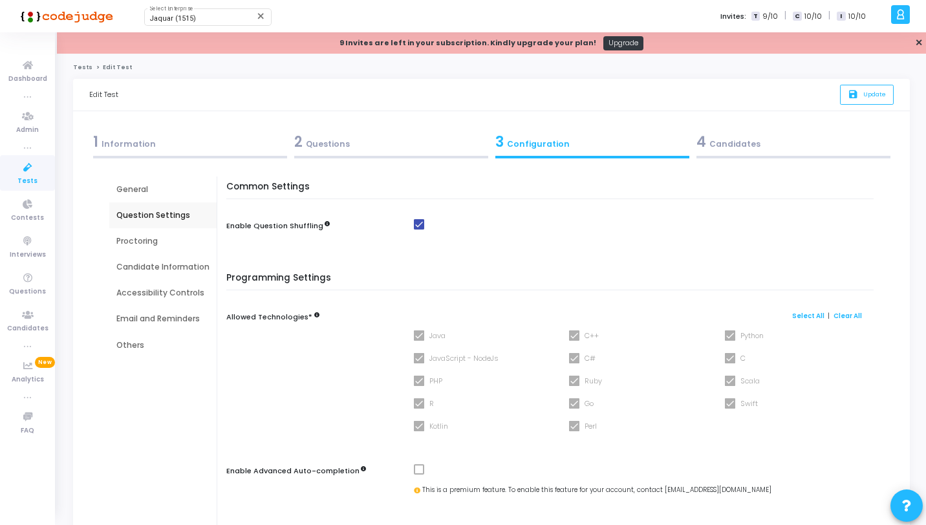
click at [359, 149] on div "2 Questions" at bounding box center [391, 141] width 194 height 21
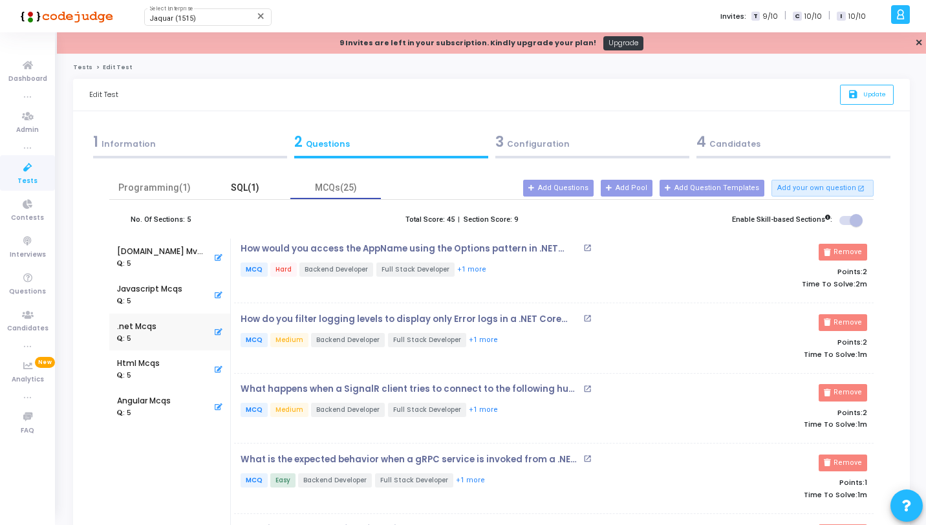
click at [241, 188] on div "SQL(1)" at bounding box center [244, 188] width 75 height 14
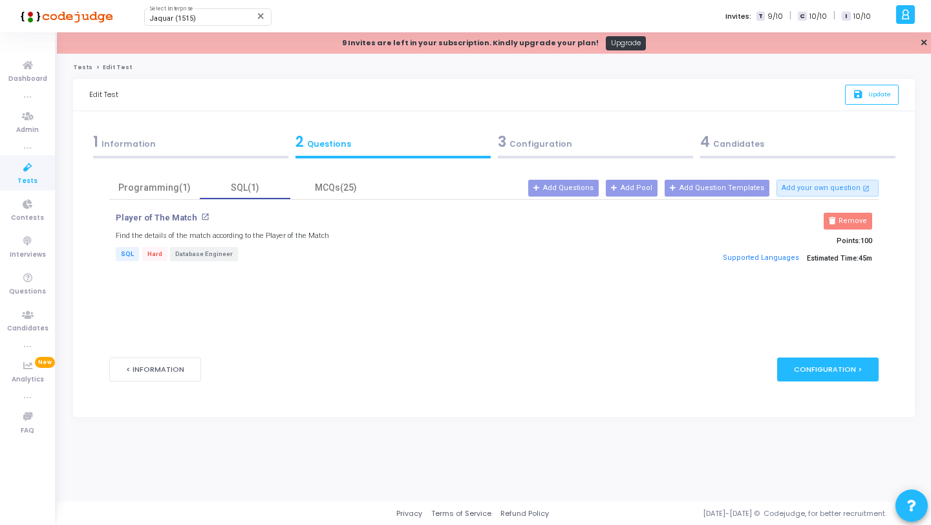
click at [568, 138] on div "3 Configuration" at bounding box center [595, 141] width 195 height 21
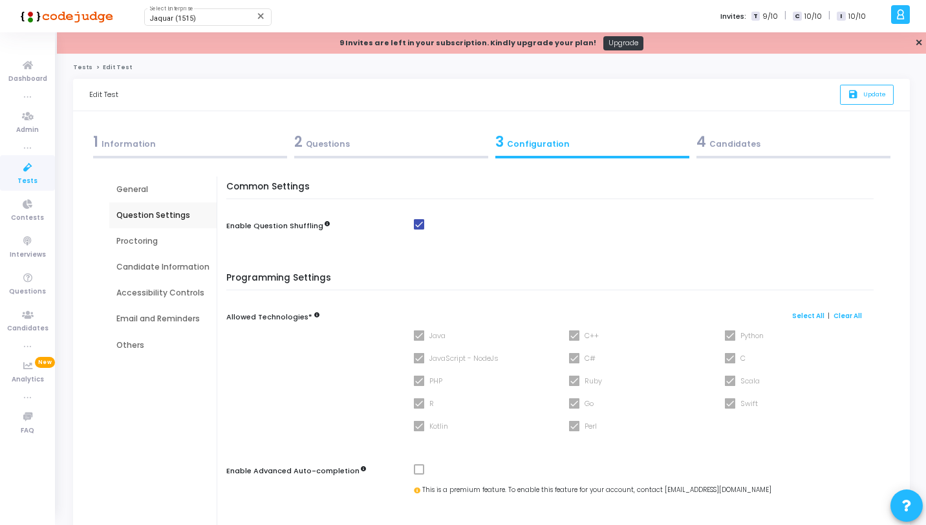
click at [32, 167] on icon at bounding box center [27, 168] width 27 height 16
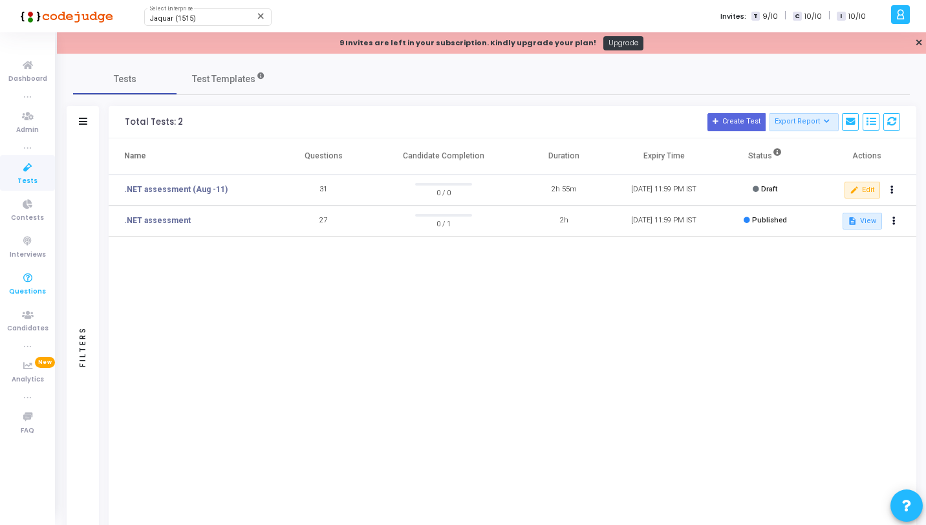
click at [26, 275] on icon at bounding box center [27, 278] width 27 height 16
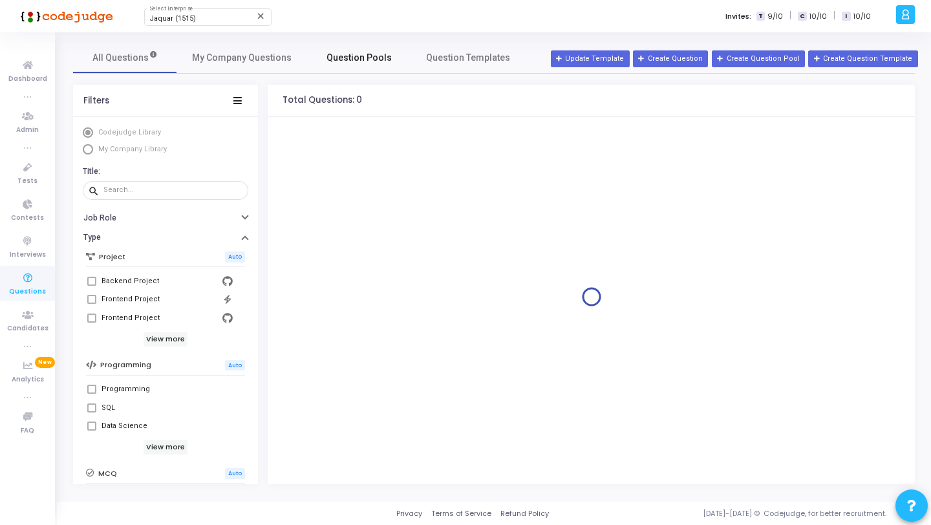
click at [357, 58] on span "Question Pools" at bounding box center [358, 58] width 65 height 14
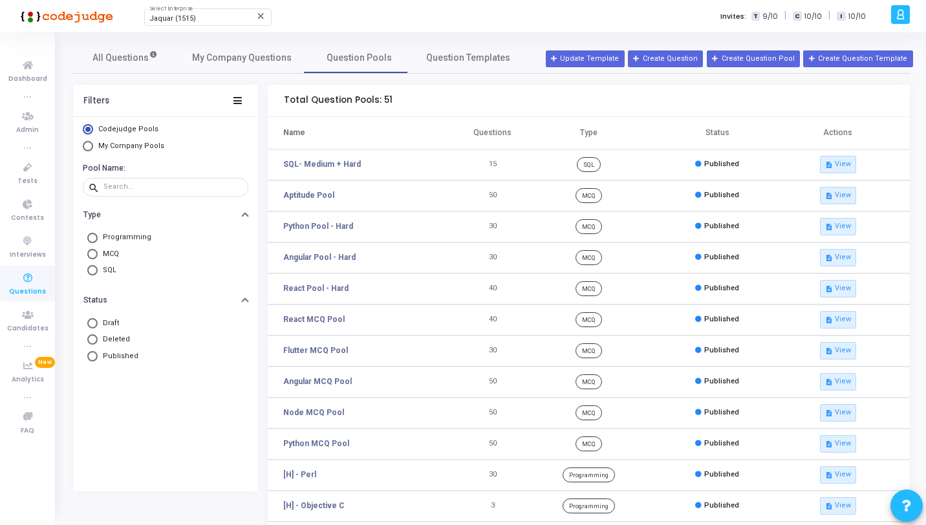
drag, startPoint x: 487, startPoint y: 160, endPoint x: 497, endPoint y: 162, distance: 10.7
click at [497, 162] on td "15" at bounding box center [492, 164] width 64 height 31
click at [33, 166] on icon at bounding box center [27, 168] width 27 height 16
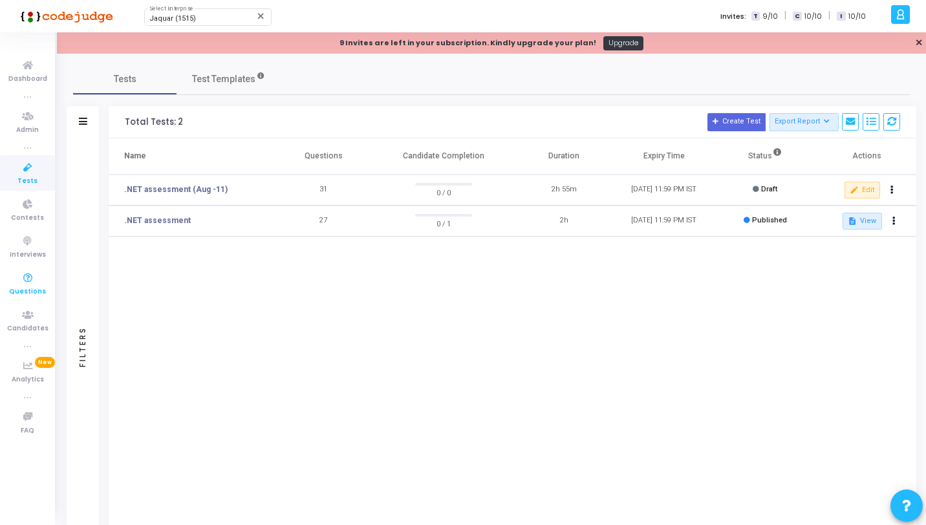
click at [25, 284] on icon at bounding box center [27, 278] width 27 height 16
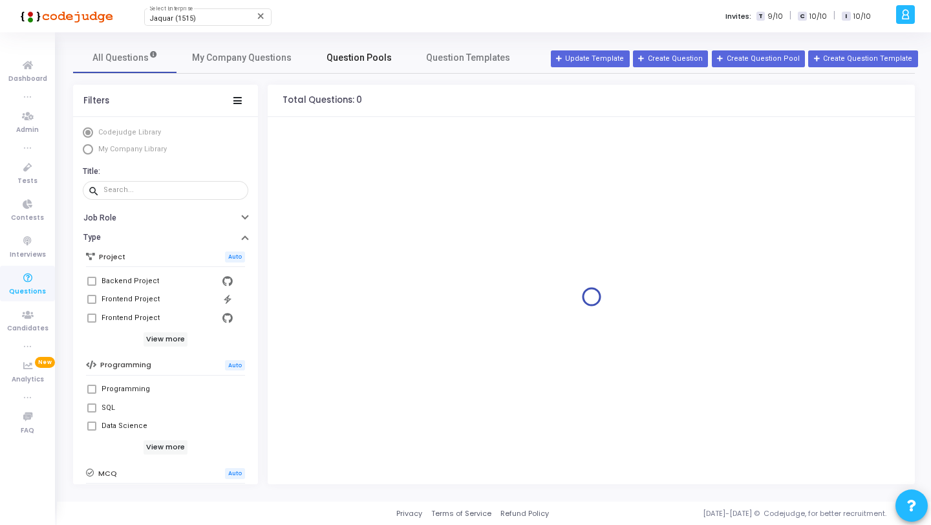
click at [345, 63] on span "Question Pools" at bounding box center [358, 58] width 65 height 14
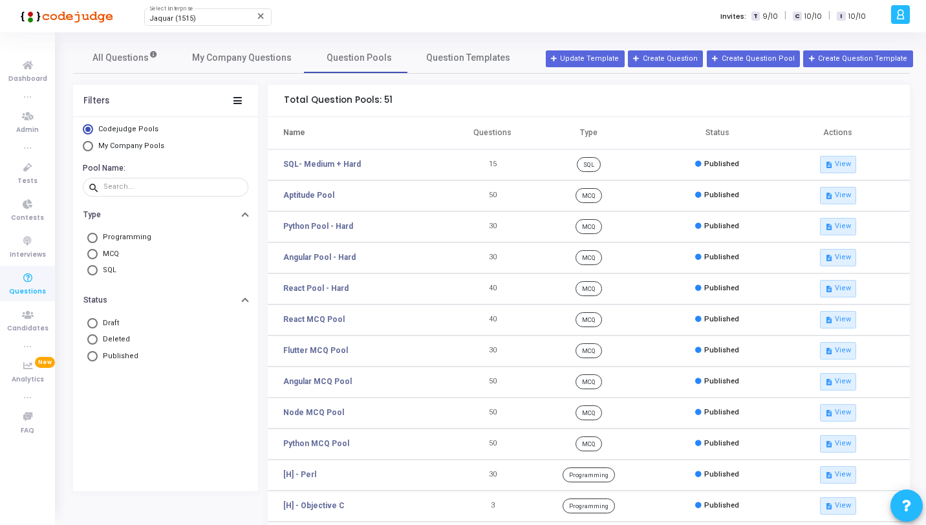
drag, startPoint x: 489, startPoint y: 164, endPoint x: 501, endPoint y: 164, distance: 12.3
click at [501, 164] on td "15" at bounding box center [492, 164] width 64 height 31
click at [29, 167] on icon at bounding box center [27, 168] width 27 height 16
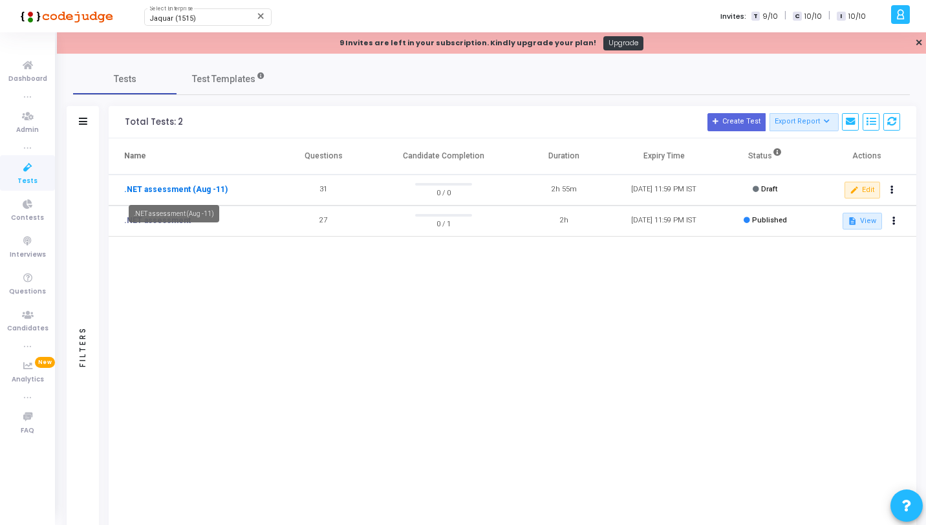
click at [215, 191] on link ".NET assessment (Aug -11)" at bounding box center [175, 190] width 103 height 12
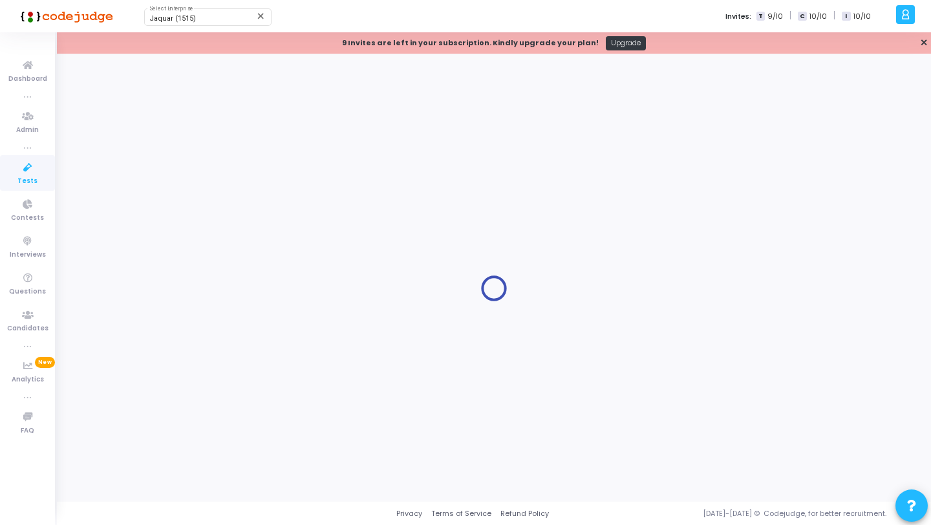
type input ".NET assessment (Aug -11)"
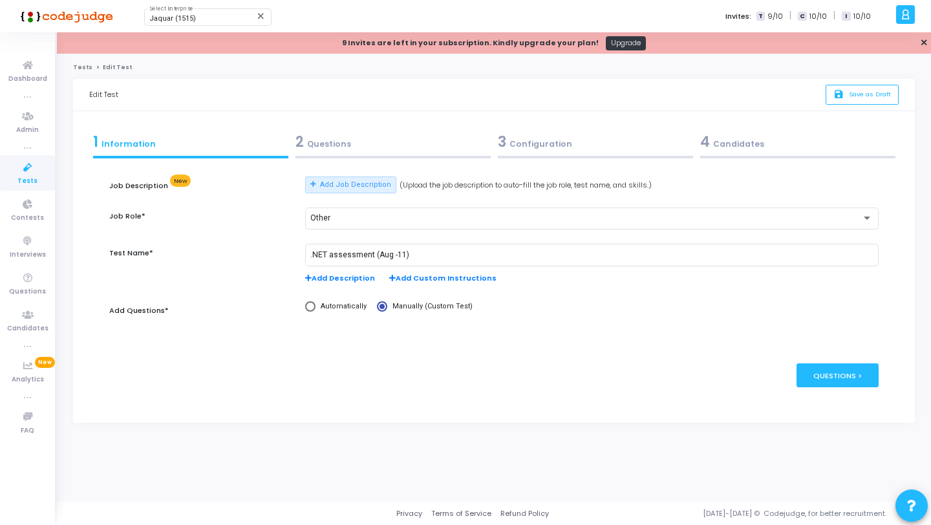
click at [405, 151] on div "2 Questions" at bounding box center [392, 141] width 195 height 21
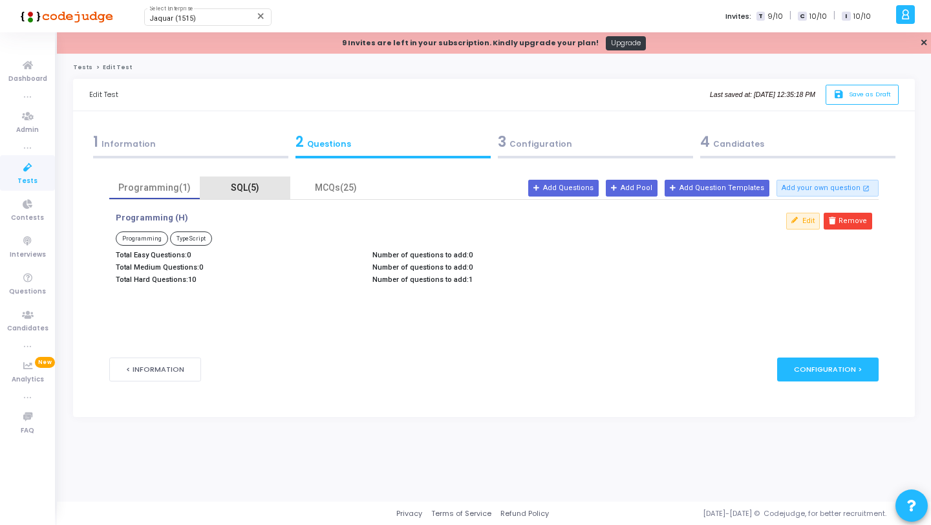
click at [252, 195] on div "SQL(5)" at bounding box center [245, 187] width 90 height 23
click at [177, 187] on div "Programming(1)" at bounding box center [154, 188] width 75 height 14
click at [231, 191] on div "SQL(5)" at bounding box center [244, 188] width 75 height 14
drag, startPoint x: 467, startPoint y: 267, endPoint x: 461, endPoint y: 266, distance: 6.5
click at [461, 266] on p "Number of questions to add: 3" at bounding box center [493, 267] width 243 height 8
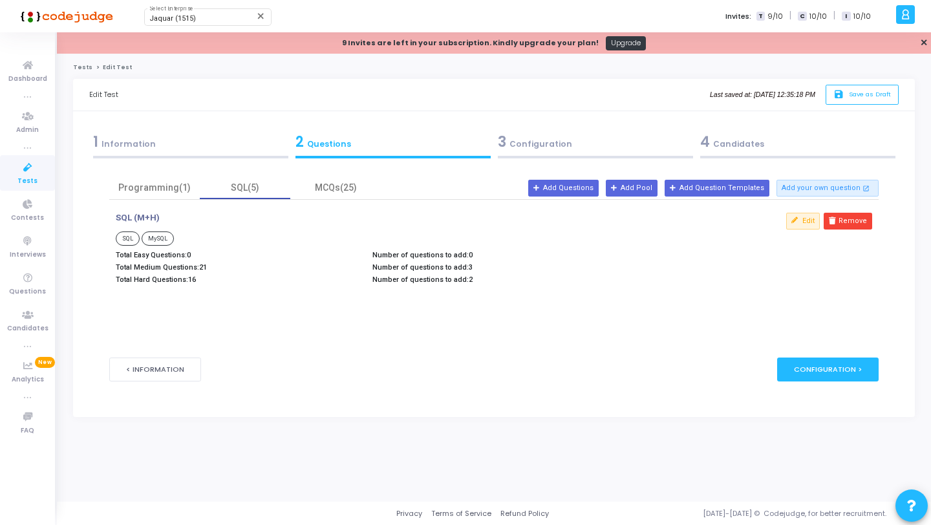
click at [470, 266] on p "Number of questions to add: 3" at bounding box center [493, 267] width 243 height 8
click at [471, 268] on p "Number of questions to add: 3" at bounding box center [493, 267] width 243 height 8
drag, startPoint x: 466, startPoint y: 268, endPoint x: 478, endPoint y: 268, distance: 11.6
click at [478, 268] on p "Number of questions to add: 3" at bounding box center [493, 267] width 243 height 8
drag, startPoint x: 469, startPoint y: 279, endPoint x: 460, endPoint y: 278, distance: 9.1
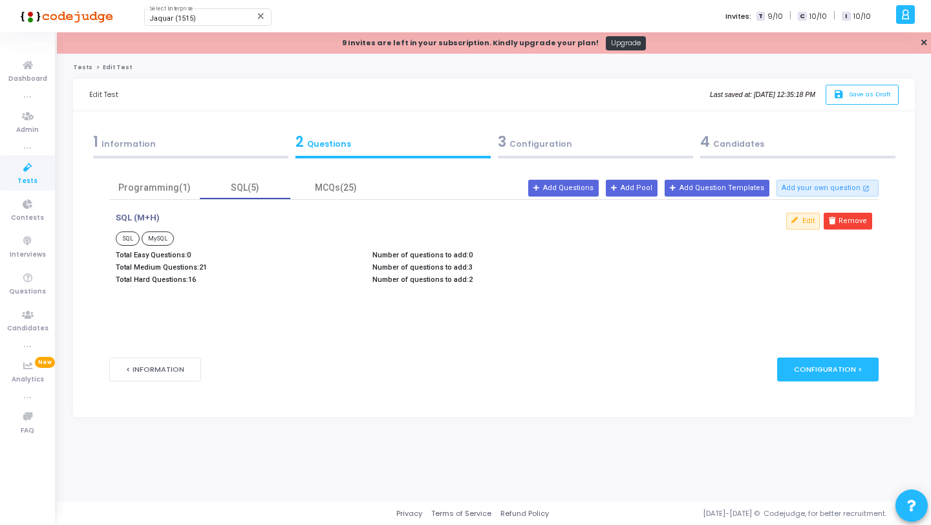
click at [460, 278] on p "Number of questions to add: 2" at bounding box center [493, 279] width 243 height 8
click at [158, 188] on div "Programming(1)" at bounding box center [154, 188] width 75 height 14
drag, startPoint x: 193, startPoint y: 280, endPoint x: 184, endPoint y: 279, distance: 8.4
click at [184, 279] on p "Total Hard Questions: 10" at bounding box center [237, 279] width 243 height 8
drag, startPoint x: 462, startPoint y: 277, endPoint x: 471, endPoint y: 278, distance: 9.1
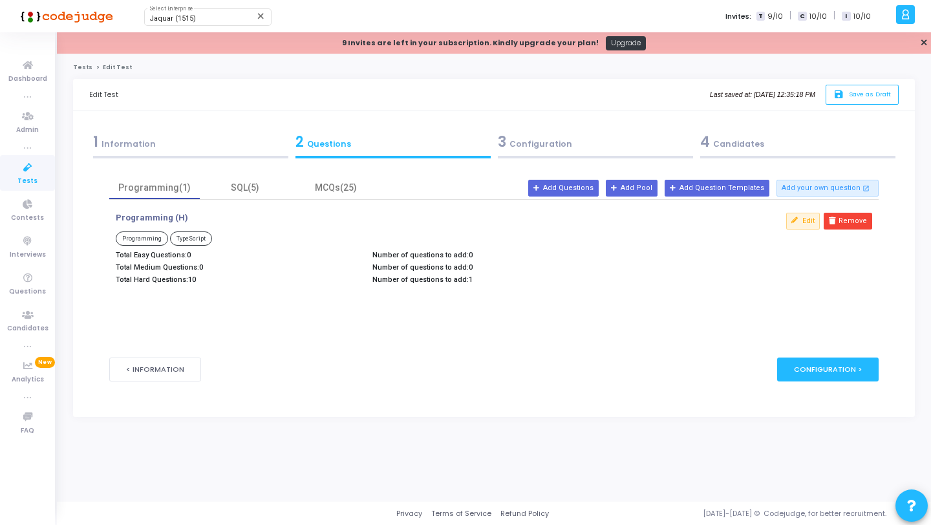
click at [471, 278] on p "Number of questions to add: 1" at bounding box center [493, 279] width 243 height 8
click at [37, 287] on span "Questions" at bounding box center [27, 291] width 37 height 11
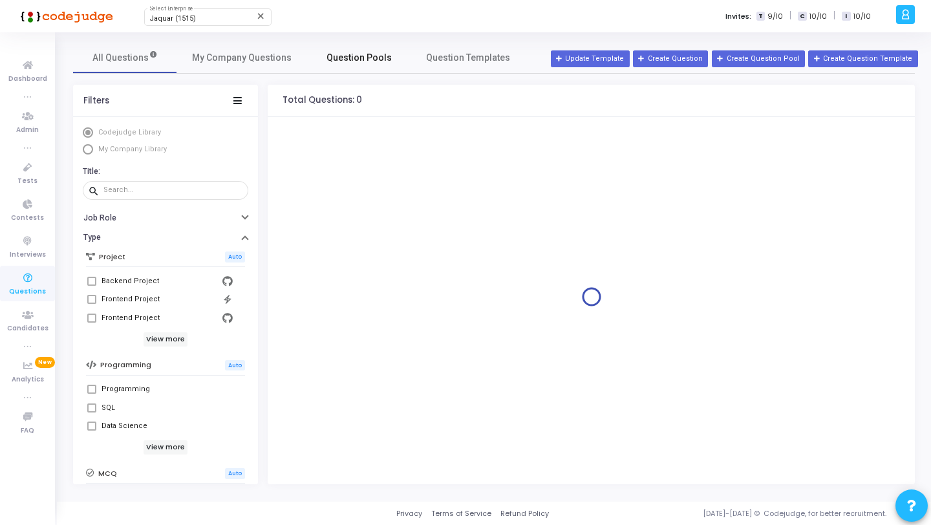
click at [363, 63] on span "Question Pools" at bounding box center [358, 58] width 65 height 14
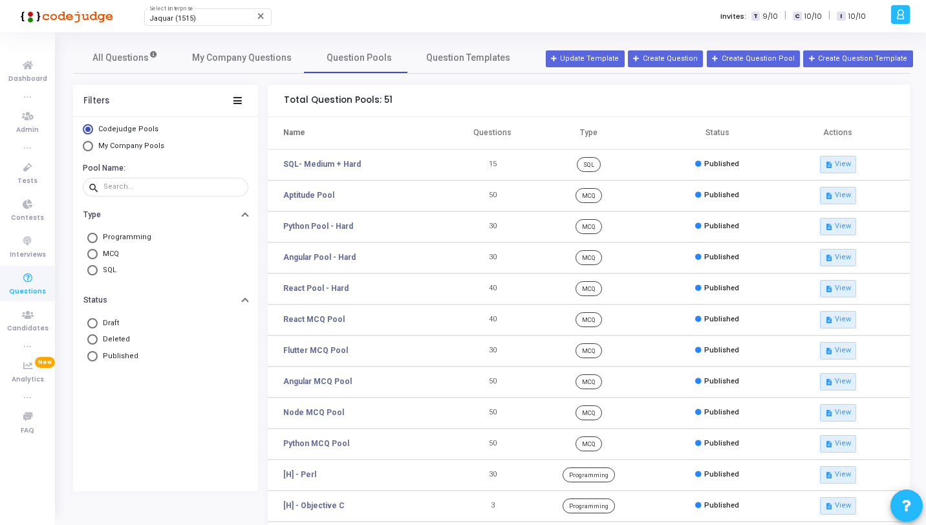
click at [140, 147] on span "My Company Pools" at bounding box center [131, 146] width 66 height 8
click at [93, 147] on input "My Company Pools" at bounding box center [88, 146] width 10 height 10
radio input "true"
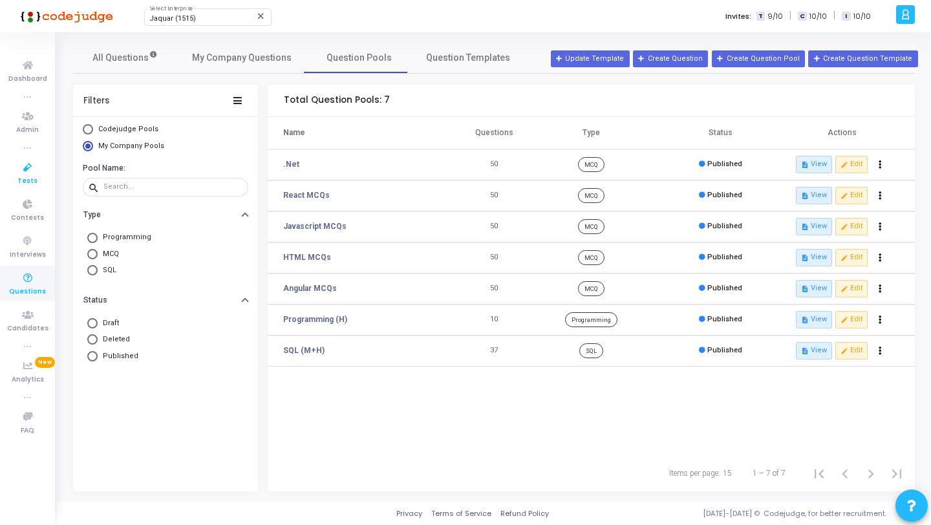
click at [22, 169] on icon at bounding box center [27, 168] width 27 height 16
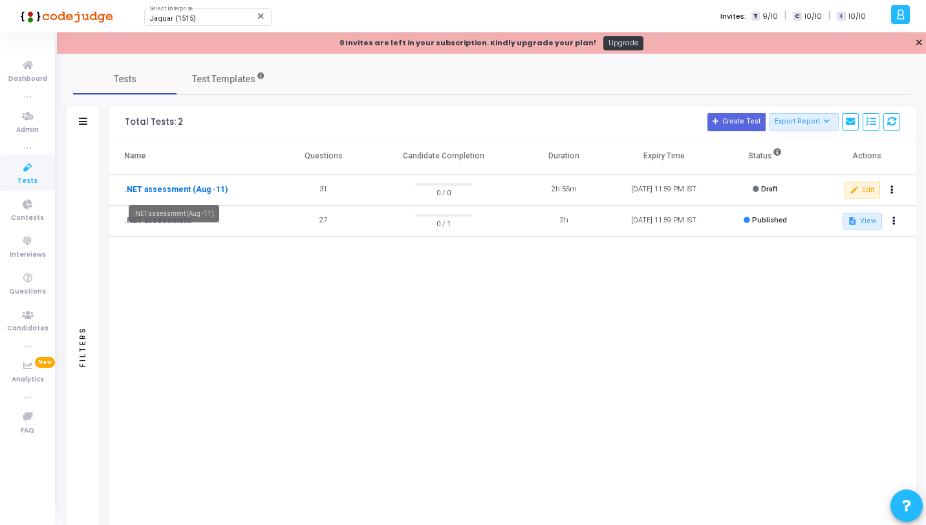
click at [191, 187] on link ".NET assessment (Aug -11)" at bounding box center [175, 190] width 103 height 12
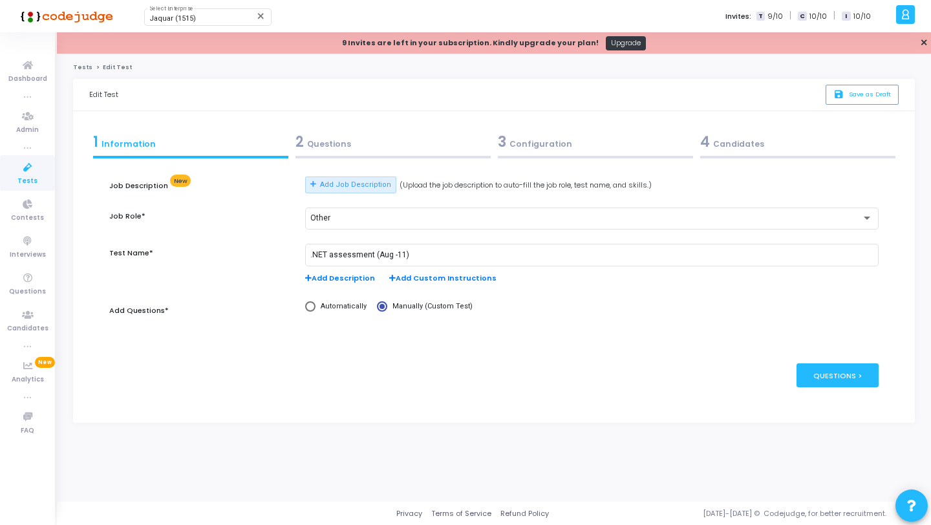
click at [392, 155] on div "2 Questions" at bounding box center [393, 144] width 202 height 35
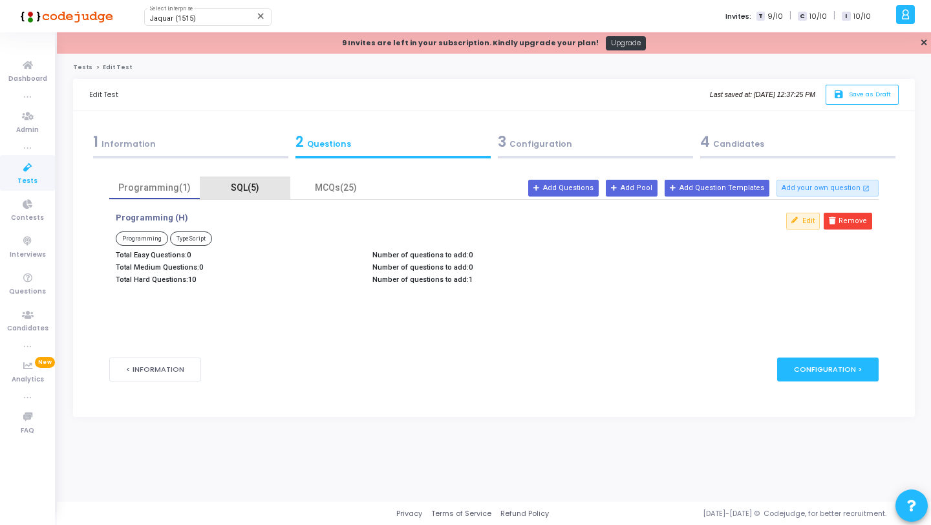
click at [243, 191] on div "SQL(5)" at bounding box center [244, 188] width 75 height 14
click at [313, 184] on div "MCQs(25)" at bounding box center [335, 188] width 75 height 14
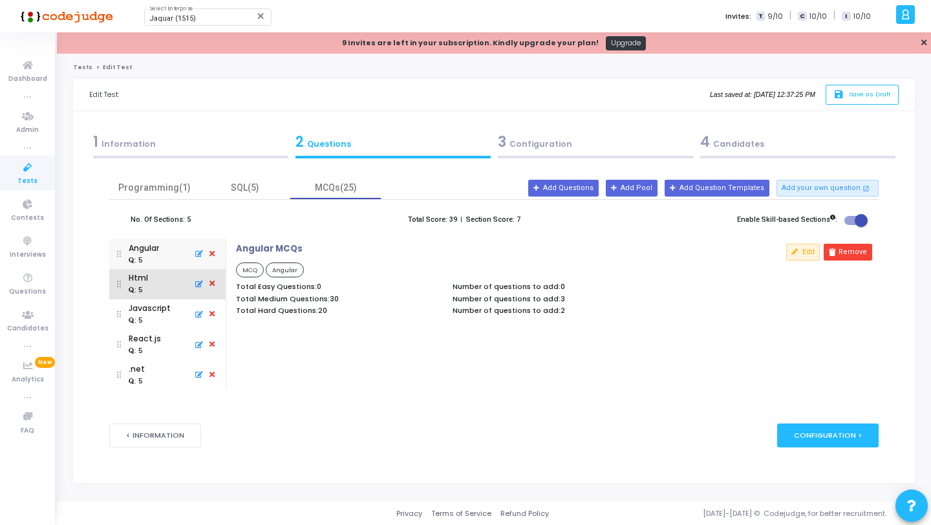
click at [156, 286] on div "Html : 5" at bounding box center [167, 284] width 101 height 30
click at [149, 250] on div "Angular" at bounding box center [144, 248] width 30 height 12
drag, startPoint x: 557, startPoint y: 293, endPoint x: 564, endPoint y: 315, distance: 23.5
click at [564, 315] on div "Number of questions to add: 0 Number of questions to add: 3 Number of questions…" at bounding box center [554, 300] width 216 height 36
click at [172, 276] on div "Html : 5" at bounding box center [167, 284] width 101 height 30
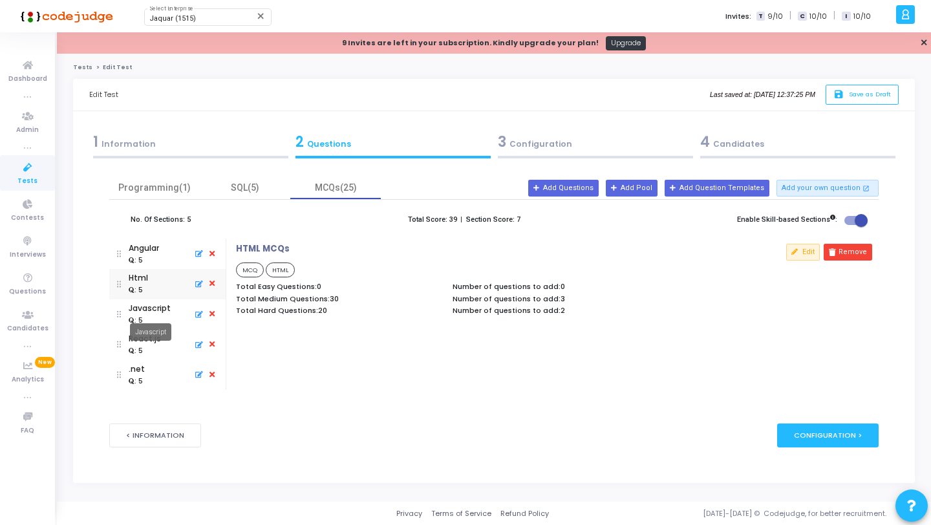
click at [161, 315] on mat-tooltip-component "Javascript" at bounding box center [150, 332] width 59 height 36
click at [140, 319] on div ": 5" at bounding box center [136, 321] width 14 height 10
click at [135, 343] on div "React.js" at bounding box center [145, 339] width 32 height 12
click at [131, 376] on mat-tooltip-component ".net" at bounding box center [139, 393] width 39 height 36
click at [134, 370] on div ".net" at bounding box center [139, 369] width 21 height 12
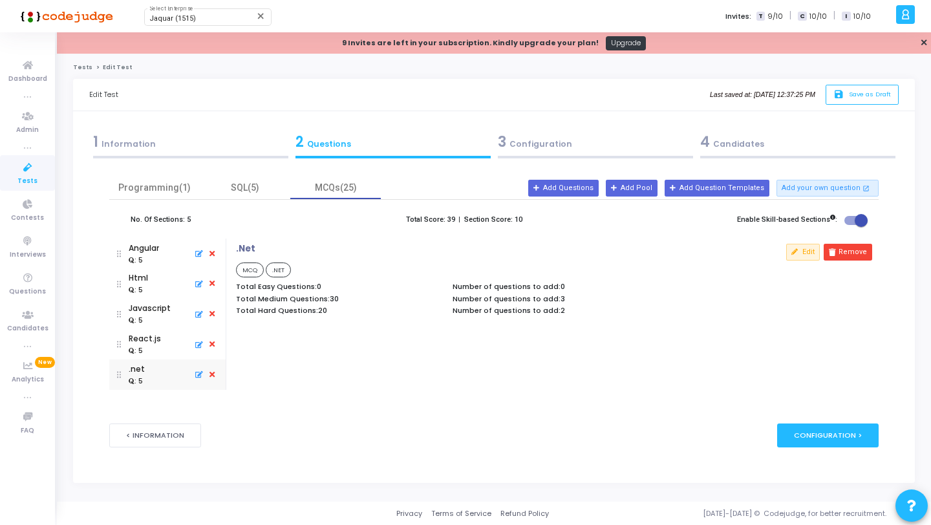
click at [513, 149] on div "3 Configuration" at bounding box center [595, 141] width 195 height 21
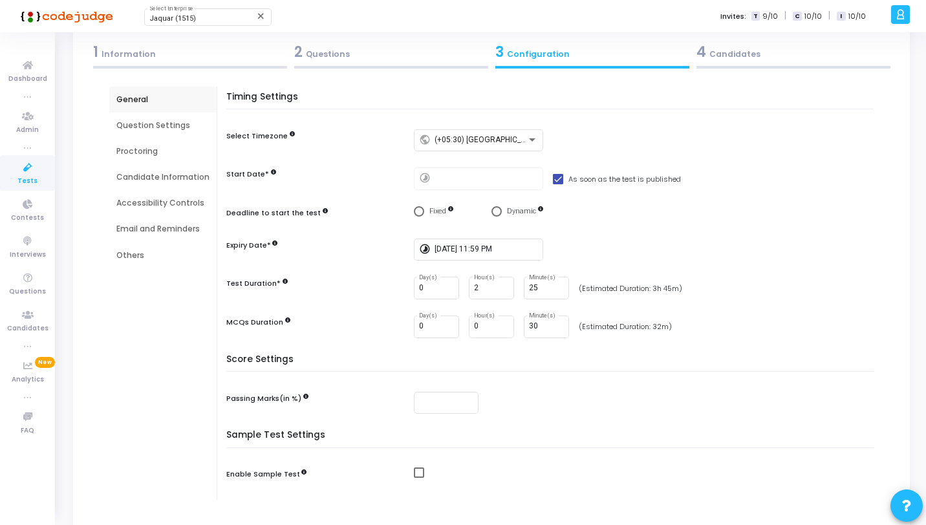
scroll to position [89, 0]
click at [557, 183] on span at bounding box center [558, 180] width 10 height 10
click at [557, 185] on input "As soon as the test is published" at bounding box center [557, 185] width 1 height 1
checkbox input "false"
type input "[DATE] 12:39 PM"
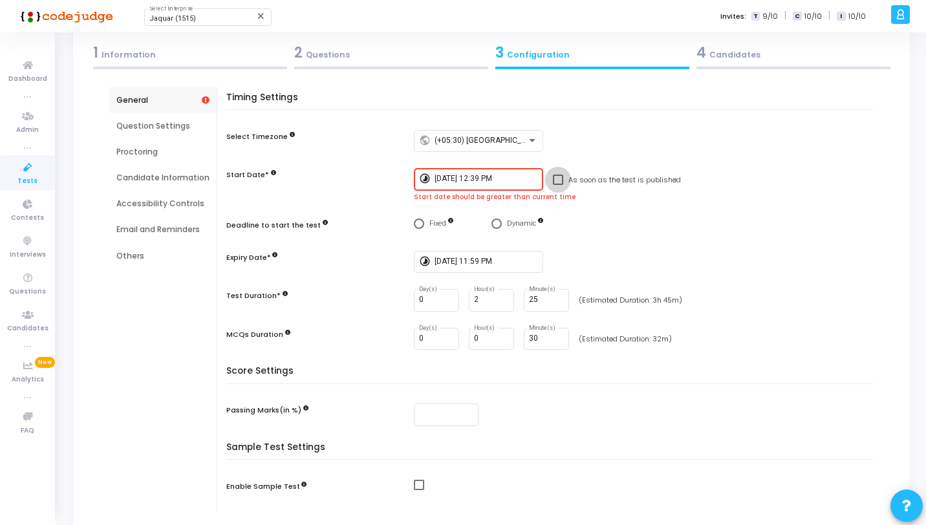
click at [557, 180] on span at bounding box center [558, 180] width 10 height 10
click at [557, 185] on input "As soon as the test is published" at bounding box center [557, 185] width 1 height 1
checkbox input "true"
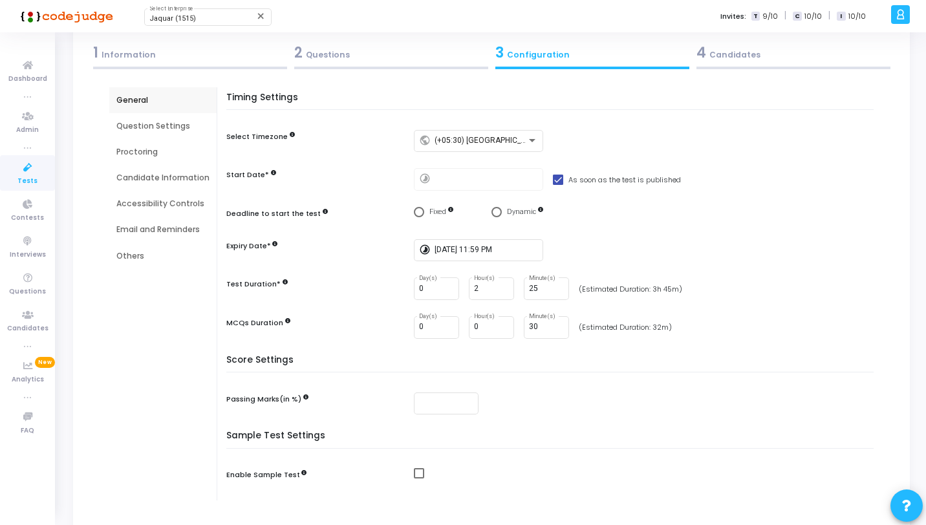
click at [750, 65] on div "4 Candidates" at bounding box center [792, 55] width 201 height 35
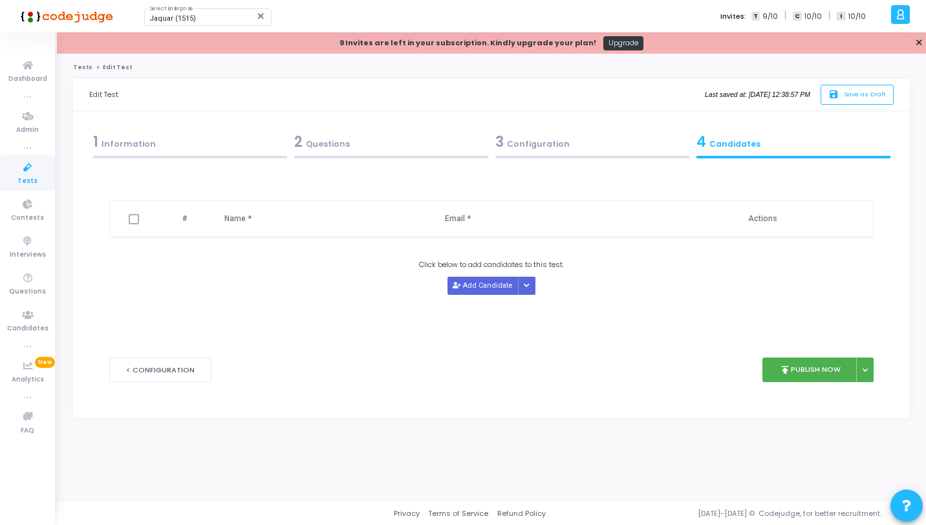
scroll to position [0, 0]
click at [580, 151] on div "3 Configuration" at bounding box center [595, 141] width 195 height 21
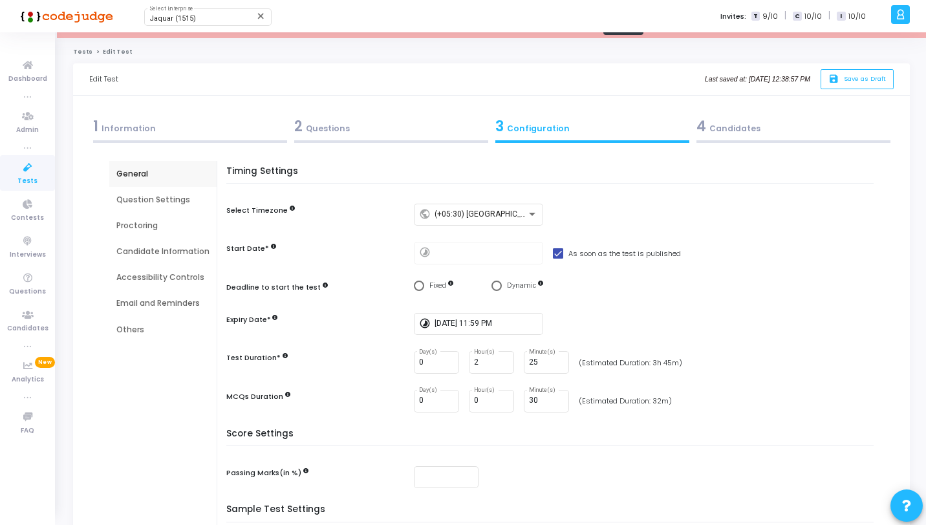
scroll to position [16, 0]
click at [414, 286] on span "Select confirmation" at bounding box center [419, 286] width 10 height 10
click at [414, 286] on input "Fixed" at bounding box center [419, 286] width 10 height 10
radio input "true"
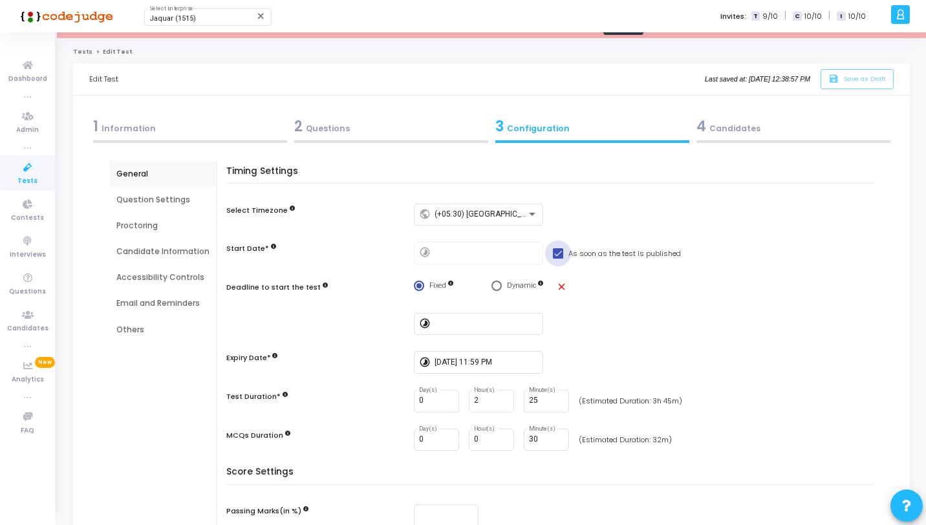
click at [553, 254] on span at bounding box center [558, 253] width 10 height 10
click at [557, 259] on input "As soon as the test is published" at bounding box center [557, 259] width 1 height 1
checkbox input "false"
type input "[DATE] 12:40 PM"
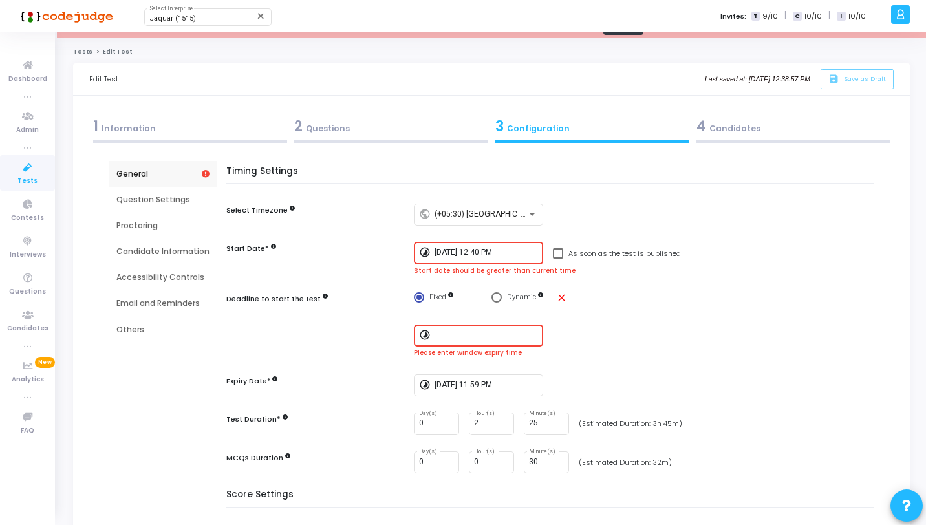
click at [489, 248] on div "[DATE] 12:40 PM" at bounding box center [485, 252] width 103 height 24
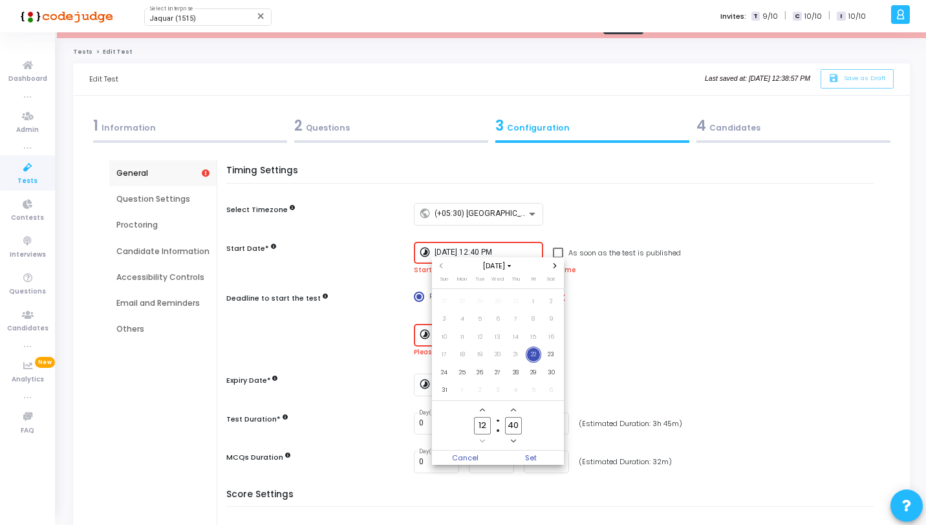
scroll to position [0, 0]
click at [546, 354] on span "23" at bounding box center [551, 354] width 16 height 16
click at [516, 423] on input "40" at bounding box center [513, 425] width 17 height 17
type input "4"
type input "00"
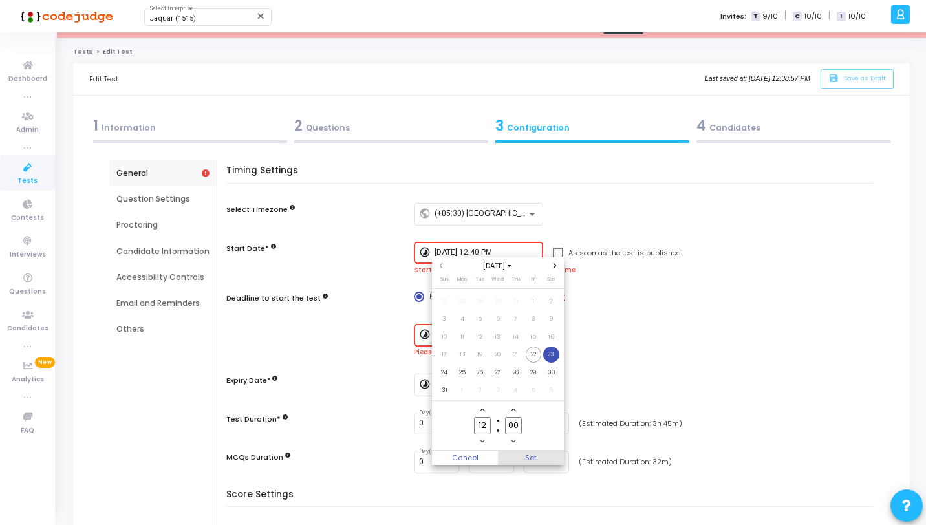
click at [534, 461] on span "Set" at bounding box center [531, 458] width 66 height 14
type input "[DATE] 12:00 PM"
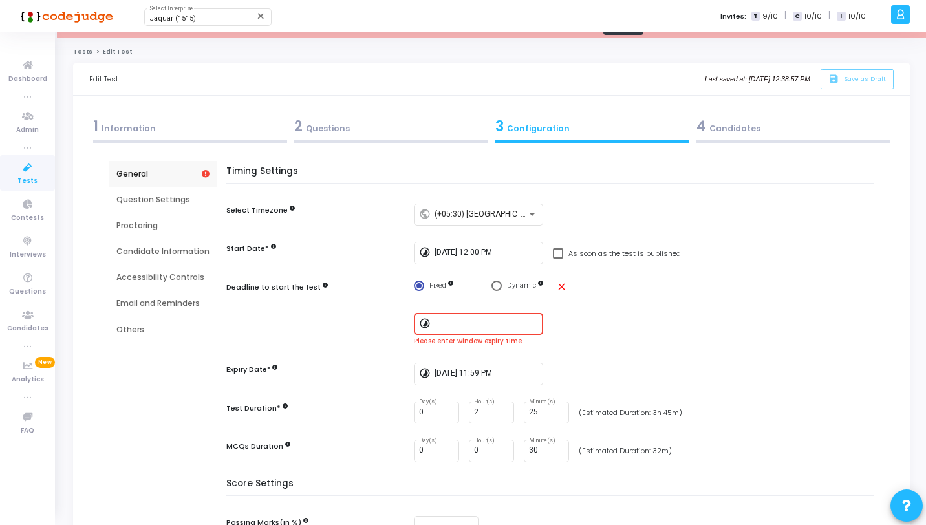
click at [476, 322] on input at bounding box center [485, 323] width 103 height 9
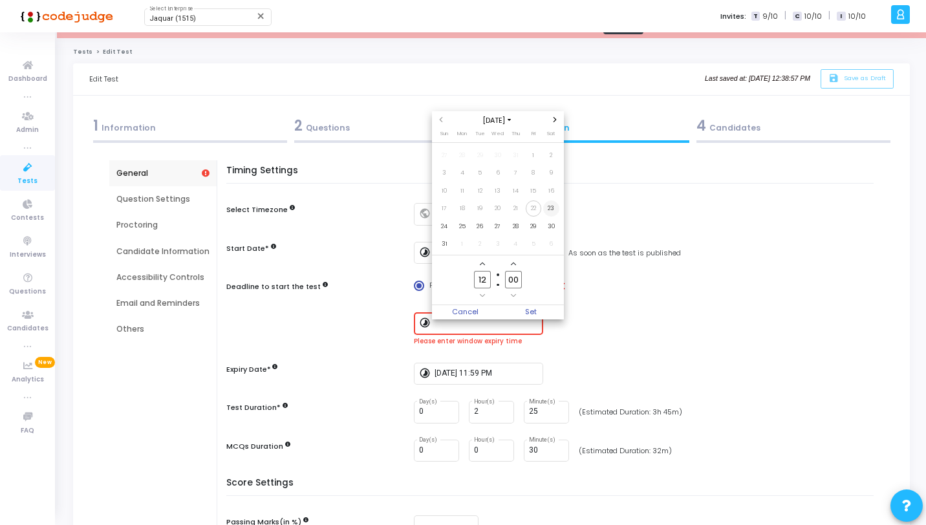
click at [553, 209] on span "23" at bounding box center [551, 208] width 16 height 16
click at [487, 281] on input "12" at bounding box center [482, 279] width 17 height 17
click at [513, 280] on input "00" at bounding box center [513, 279] width 17 height 17
type input "30"
click at [550, 310] on span "Set" at bounding box center [531, 312] width 66 height 14
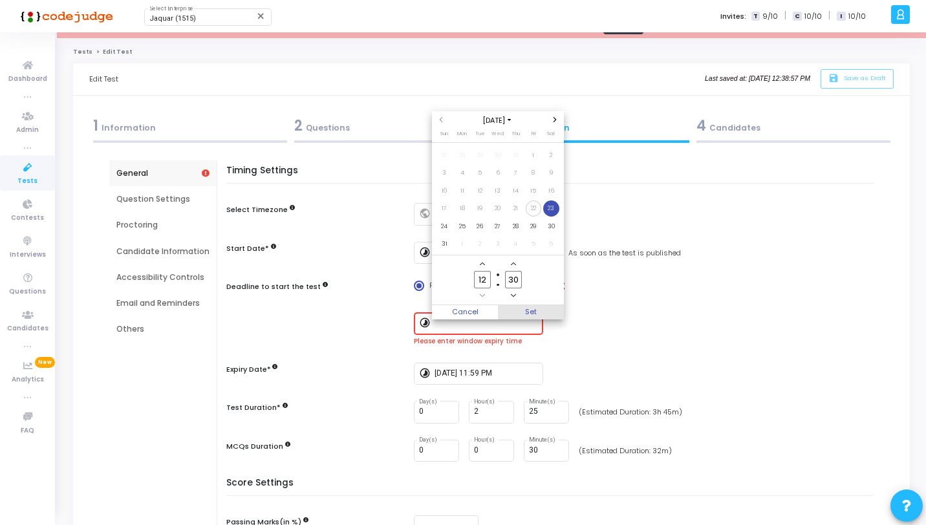
type input "[DATE] 12:30 PM"
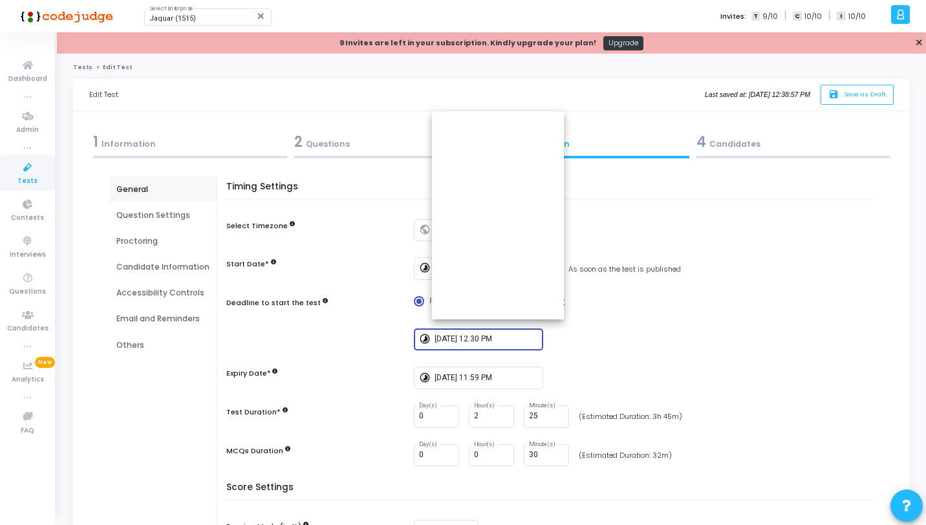
scroll to position [16, 0]
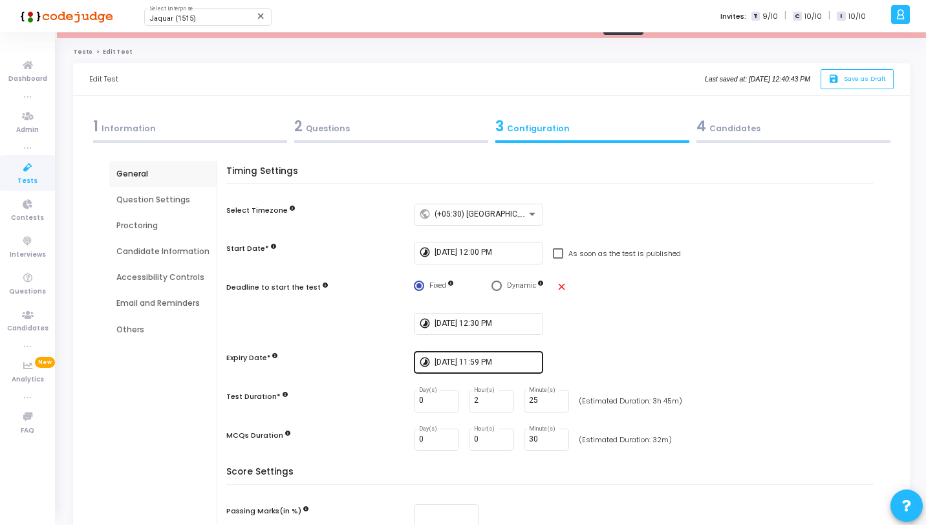
click at [449, 366] on div "[DATE] 11:59 PM" at bounding box center [485, 362] width 103 height 24
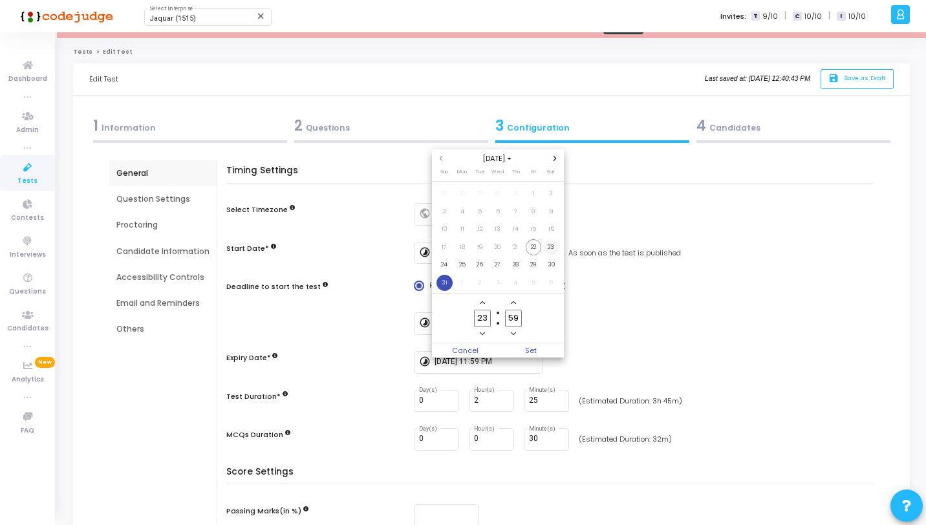
click at [542, 242] on td "23" at bounding box center [551, 248] width 18 height 18
click at [483, 317] on input "23" at bounding box center [482, 318] width 17 height 17
type input "2"
type input "14"
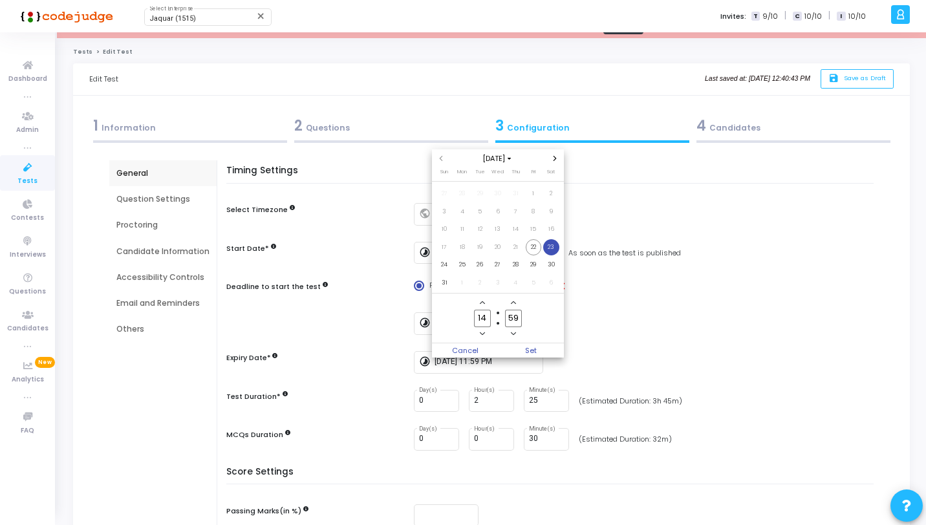
click at [516, 315] on input "59" at bounding box center [513, 318] width 17 height 17
type input "5"
type input "00"
click at [533, 345] on span "Set" at bounding box center [531, 350] width 66 height 14
type input "[DATE] 2:00 PM"
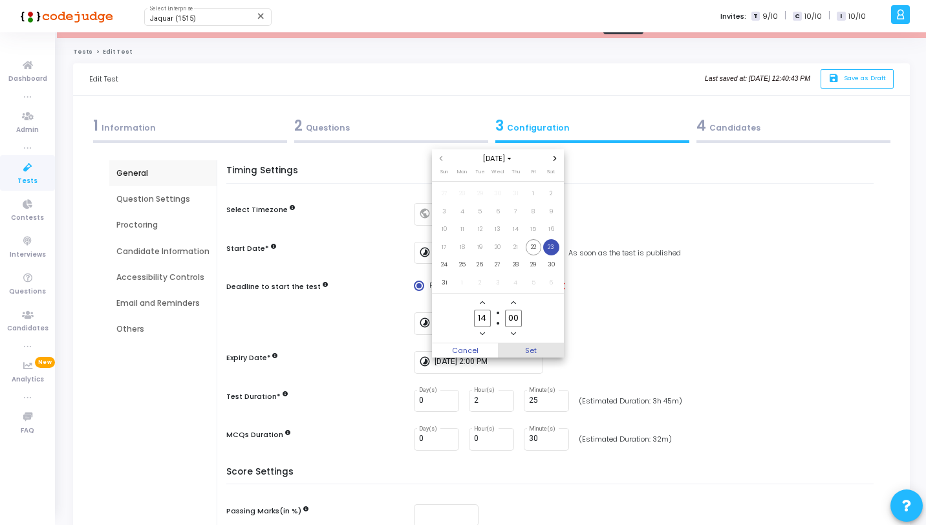
scroll to position [16, 0]
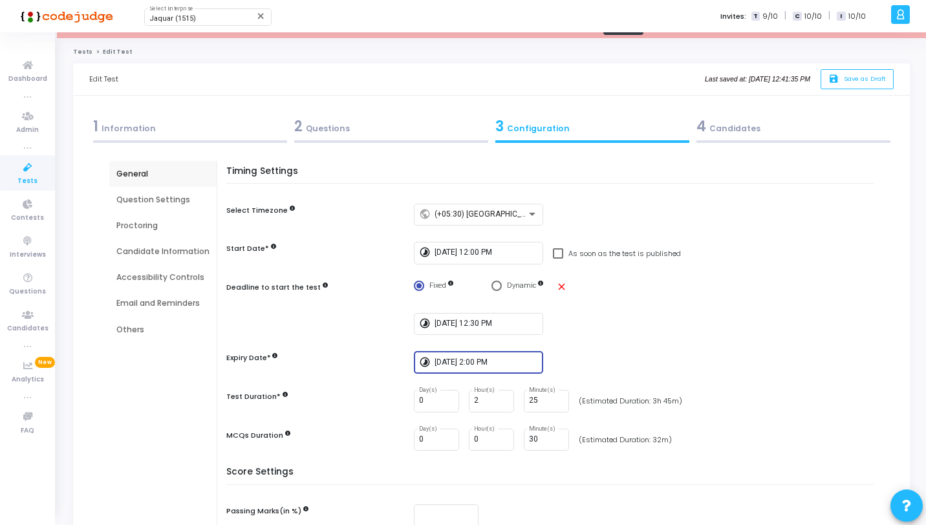
click at [573, 348] on div "Timing Settings Select Timezone public (+05:30) [GEOGRAPHIC_DATA]/[GEOGRAPHIC_D…" at bounding box center [553, 316] width 641 height 301
click at [273, 245] on div "Start Date*" at bounding box center [316, 250] width 181 height 16
click at [559, 286] on mat-icon "close" at bounding box center [561, 286] width 11 height 11
radio input "false"
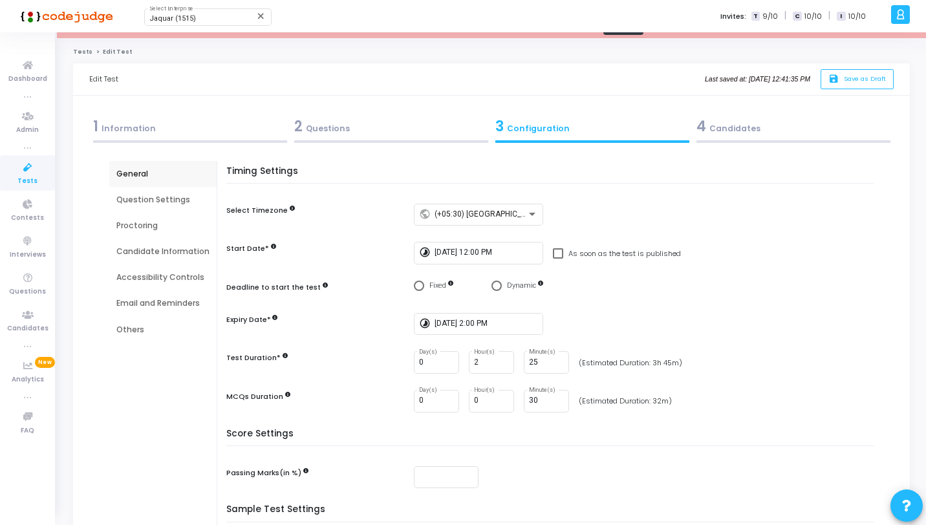
click at [559, 253] on span at bounding box center [558, 253] width 10 height 10
click at [558, 259] on input "As soon as the test is published" at bounding box center [557, 259] width 1 height 1
checkbox input "true"
click at [447, 323] on input "[DATE] 2:00 PM" at bounding box center [485, 323] width 103 height 9
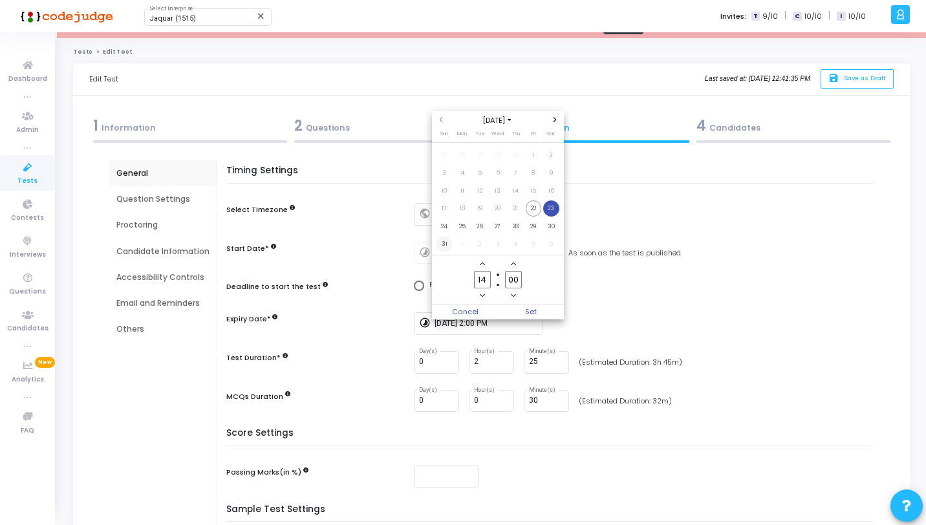
click at [440, 248] on span "31" at bounding box center [444, 244] width 16 height 16
click at [535, 313] on span "Set" at bounding box center [531, 312] width 66 height 14
type input "[DATE] 2:00 PM"
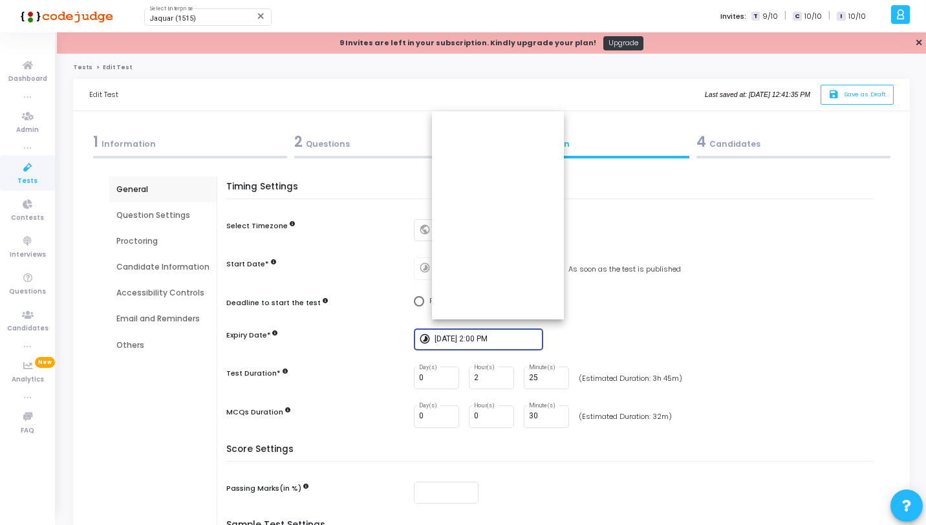
scroll to position [16, 0]
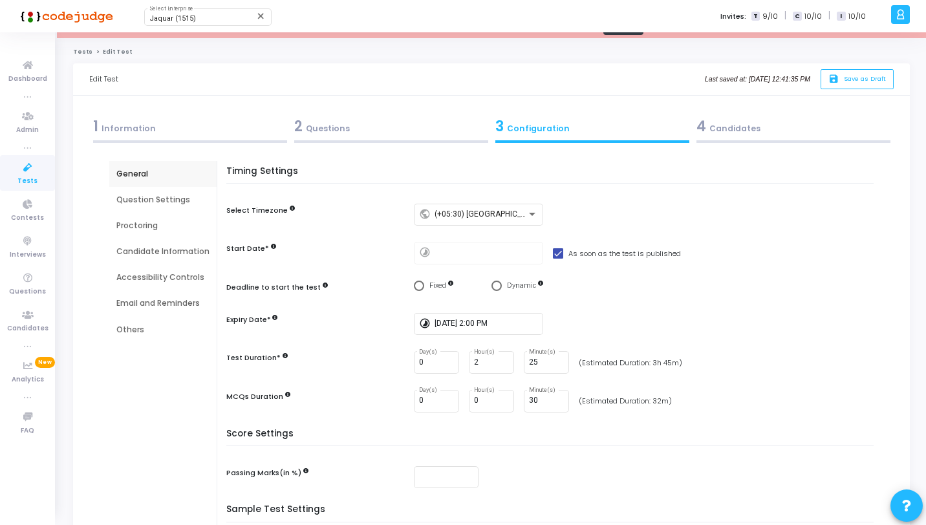
click at [569, 321] on div "timelapse [DATE] 2:00 PM" at bounding box center [647, 324] width 466 height 23
click at [524, 328] on div "[DATE] 2:00 PM" at bounding box center [485, 323] width 103 height 24
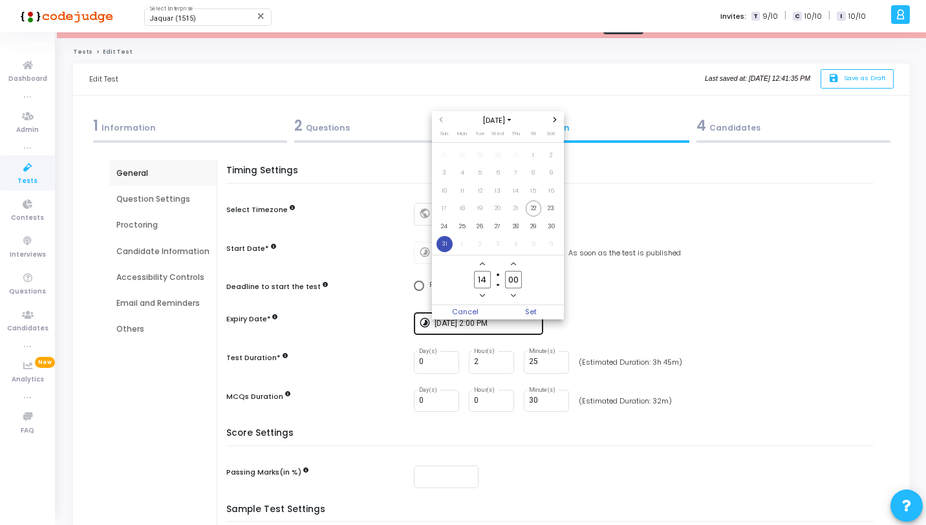
scroll to position [0, 0]
click at [542, 310] on span "Set" at bounding box center [531, 312] width 66 height 14
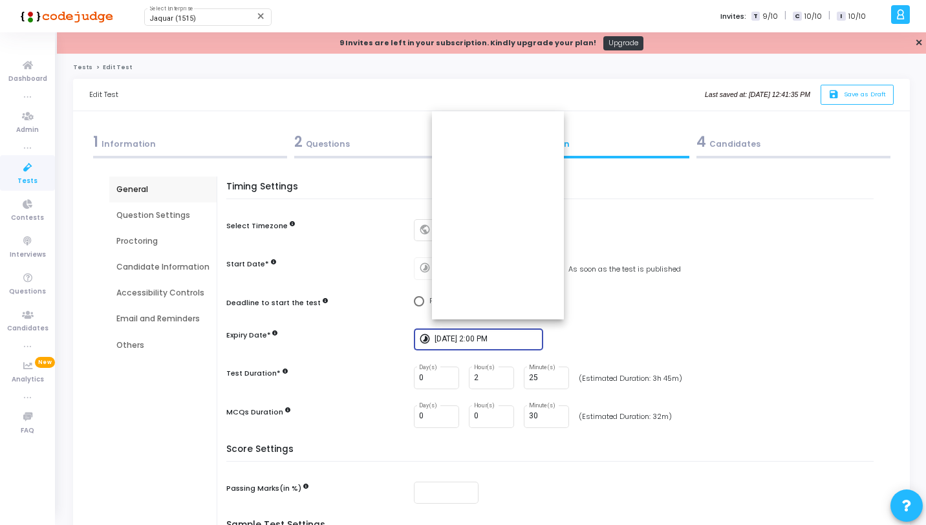
scroll to position [16, 0]
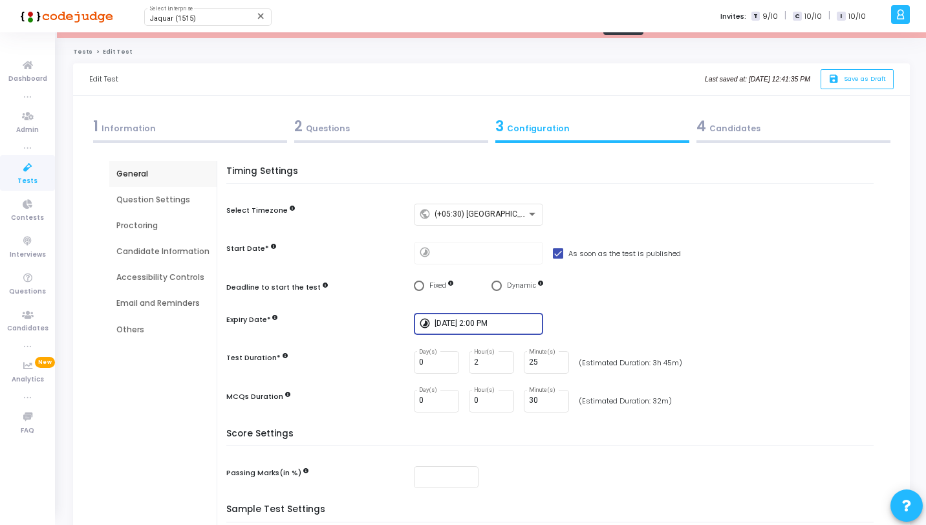
click at [180, 304] on div "Email and Reminders" at bounding box center [162, 303] width 93 height 12
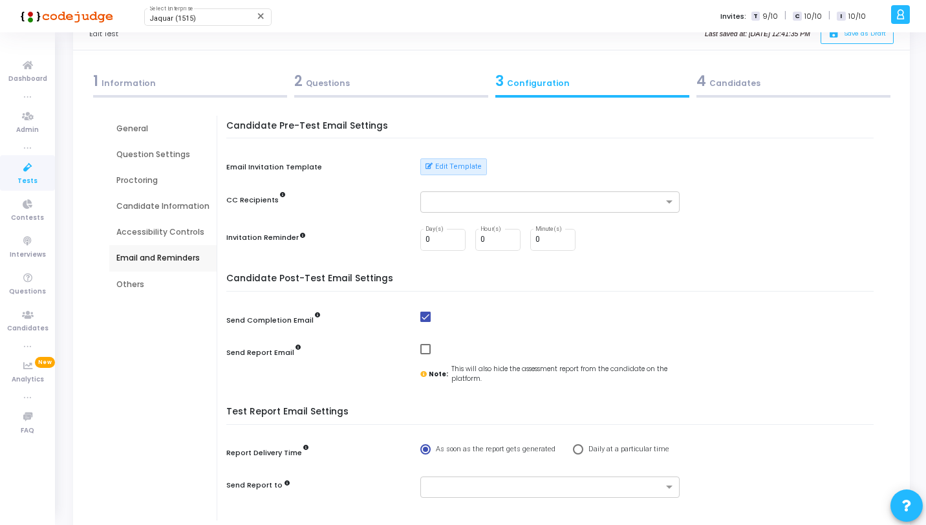
scroll to position [0, 0]
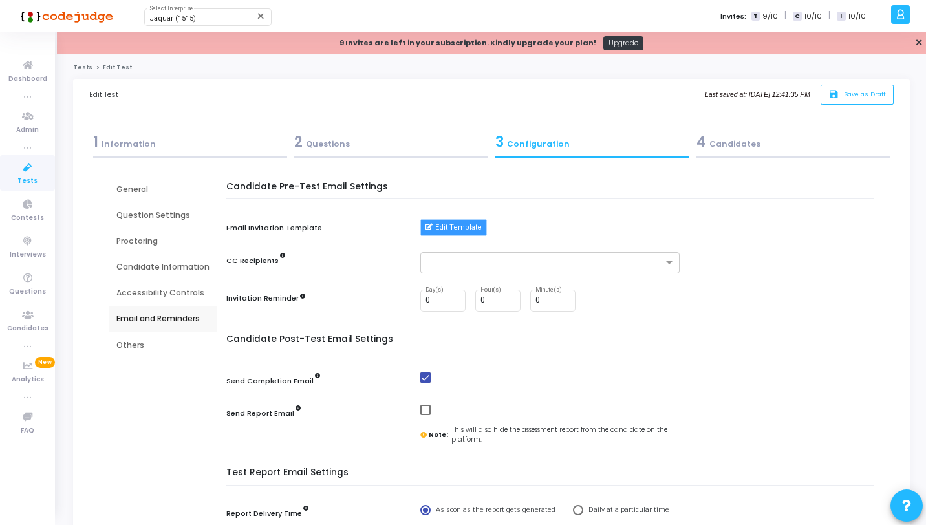
click at [458, 233] on button "Edit Template" at bounding box center [453, 227] width 67 height 17
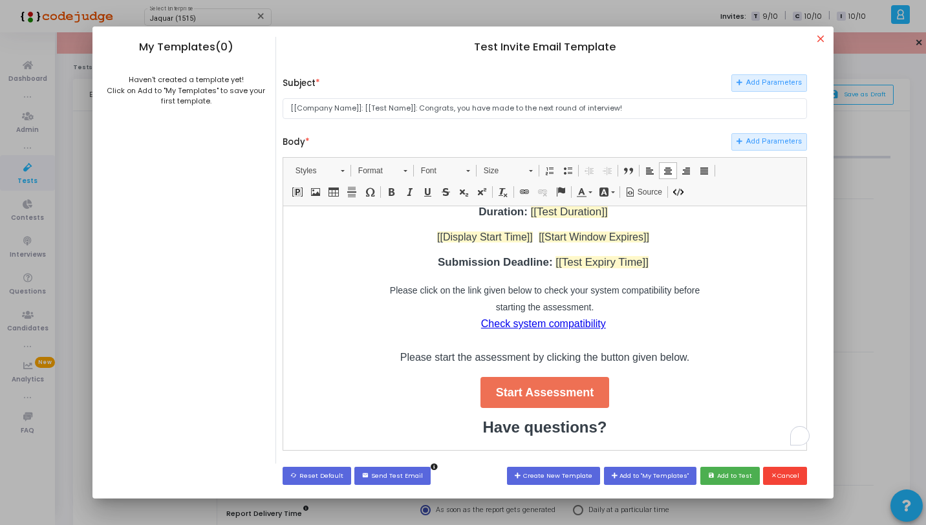
scroll to position [105, 0]
drag, startPoint x: 659, startPoint y: 275, endPoint x: 546, endPoint y: 281, distance: 113.3
click at [421, 301] on div "Hi [[Candidate Name]] , congratulations! You have been invited to [[Company Nam…" at bounding box center [544, 256] width 323 height 218
drag, startPoint x: 661, startPoint y: 281, endPoint x: 386, endPoint y: 283, distance: 274.7
click at [386, 270] on p "Submission Deadline: [[Test Expiry Time]]" at bounding box center [544, 261] width 323 height 17
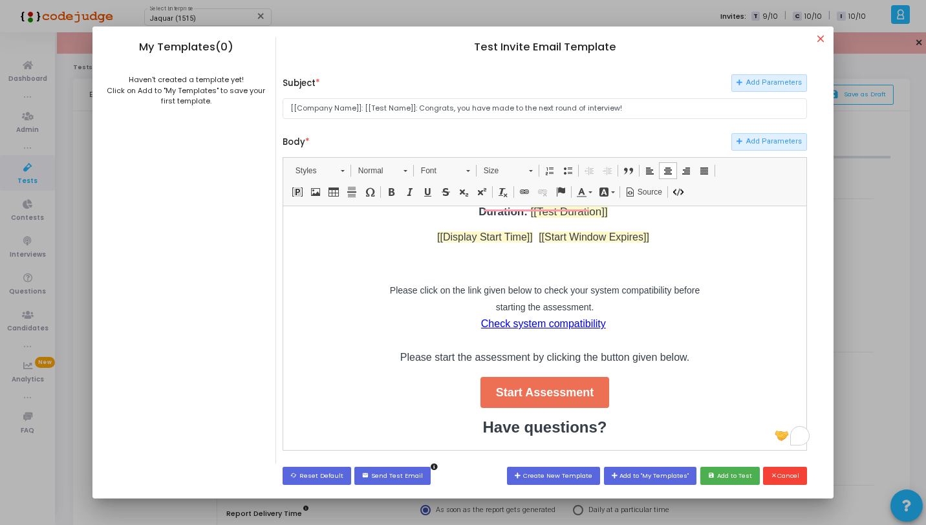
click at [384, 310] on p "Please click on the link given below to check your system compatibility before …" at bounding box center [544, 323] width 323 height 84
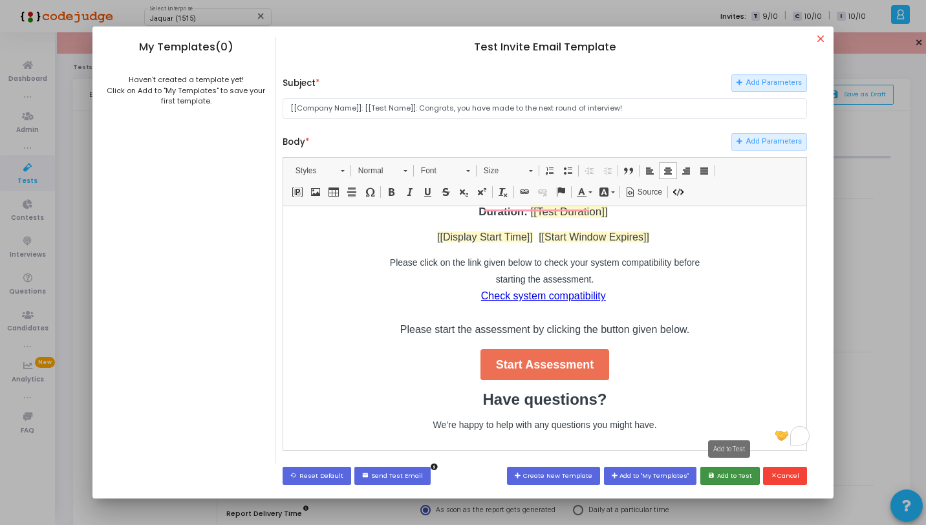
click at [729, 474] on button "save Add to Test" at bounding box center [729, 475] width 59 height 17
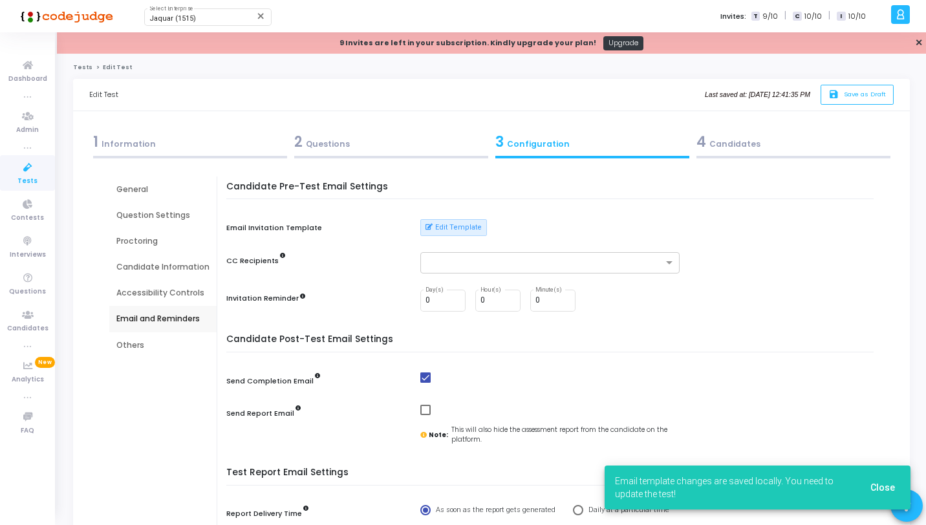
click at [885, 489] on span "Close" at bounding box center [882, 487] width 25 height 10
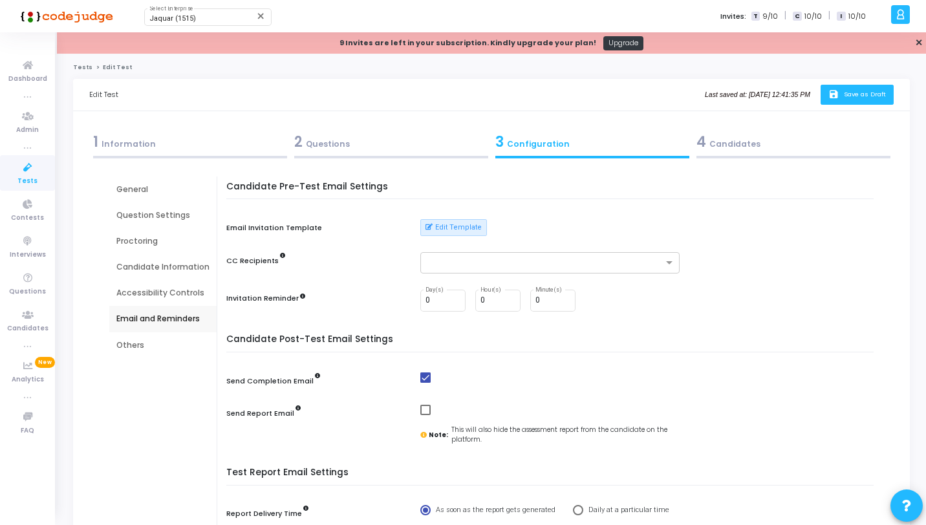
click at [861, 93] on span "Save as Draft" at bounding box center [865, 94] width 42 height 8
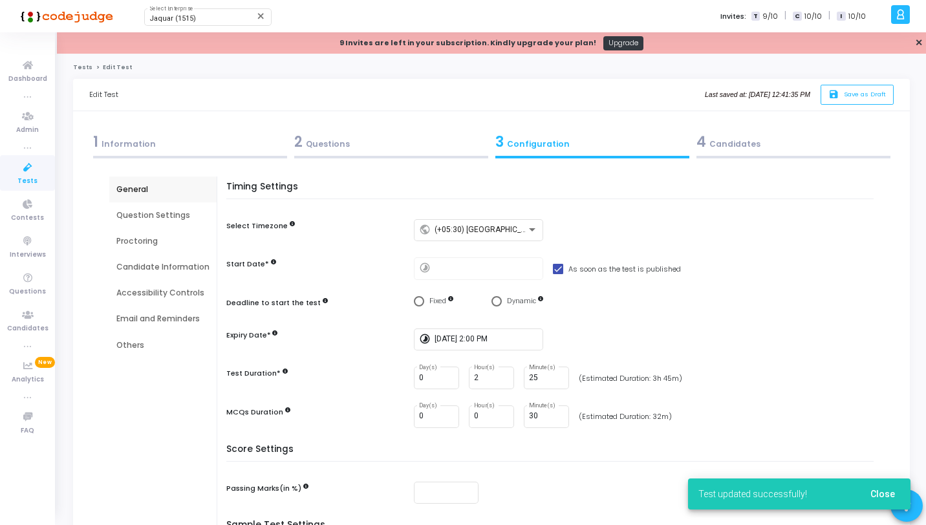
click at [24, 176] on span "Tests" at bounding box center [27, 181] width 20 height 11
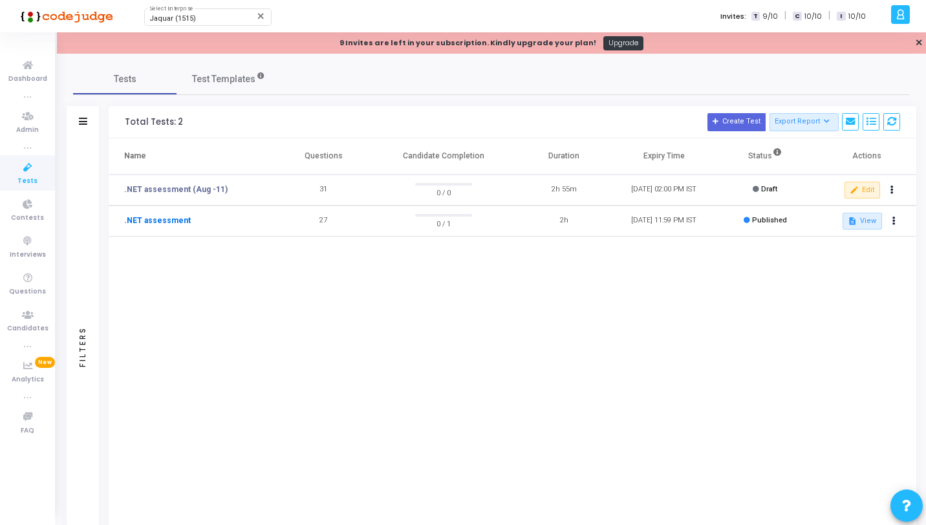
click at [173, 225] on link ".NET assessment" at bounding box center [157, 221] width 67 height 12
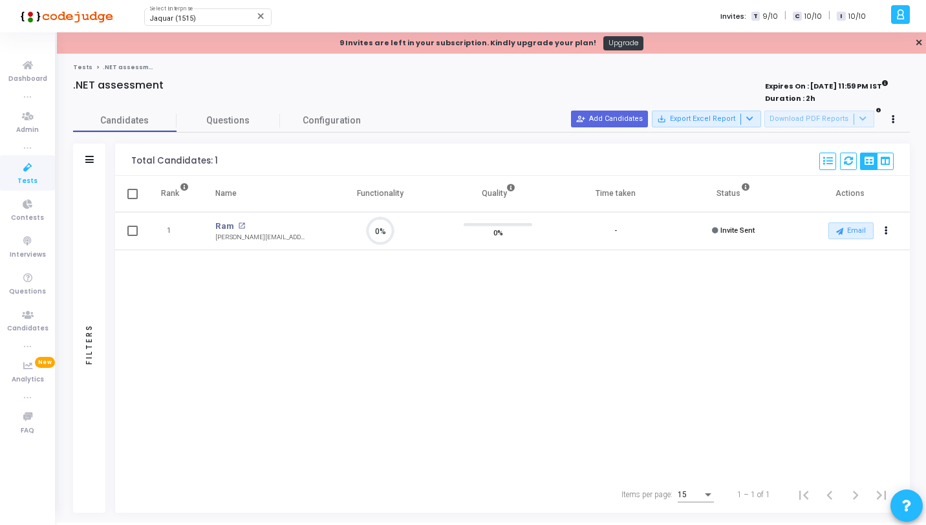
scroll to position [27, 33]
click at [882, 233] on button "Actions" at bounding box center [886, 231] width 18 height 18
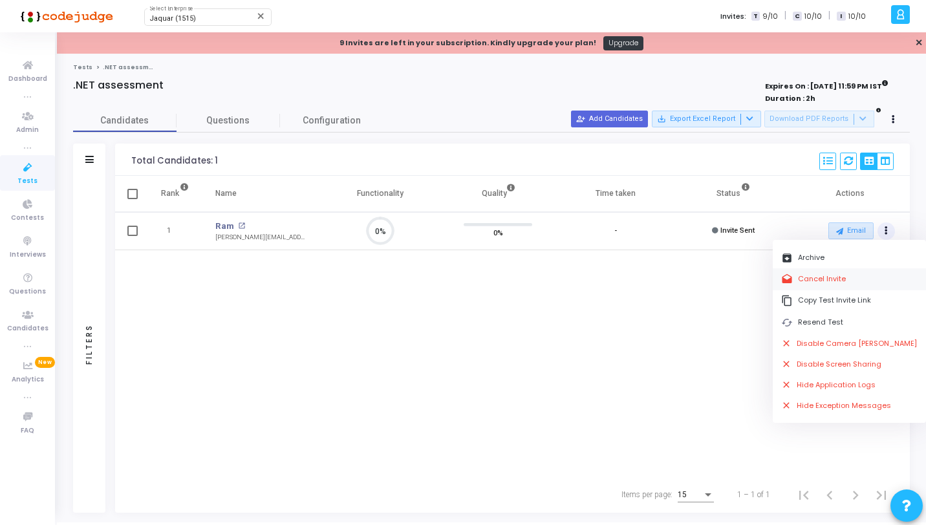
click at [838, 281] on button "drafts Cancel Invite" at bounding box center [848, 278] width 153 height 21
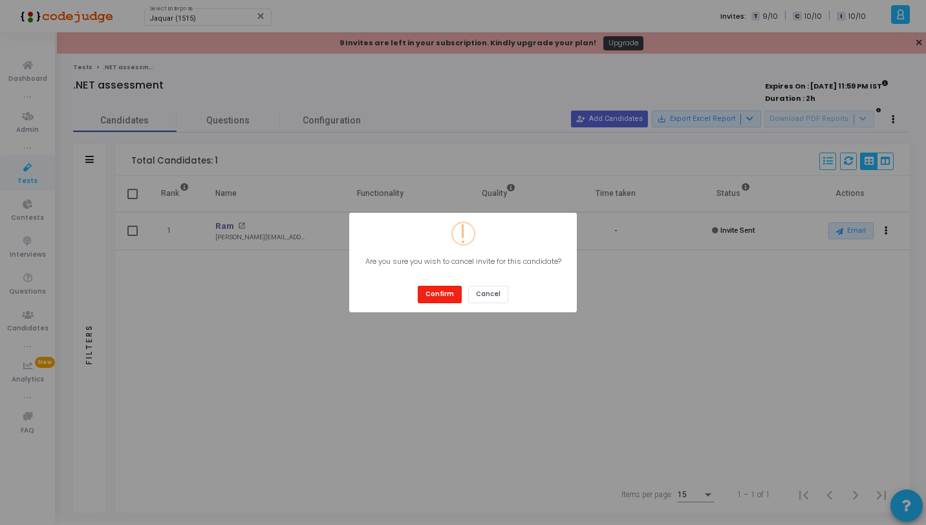
click at [451, 293] on button "Confirm" at bounding box center [440, 294] width 44 height 17
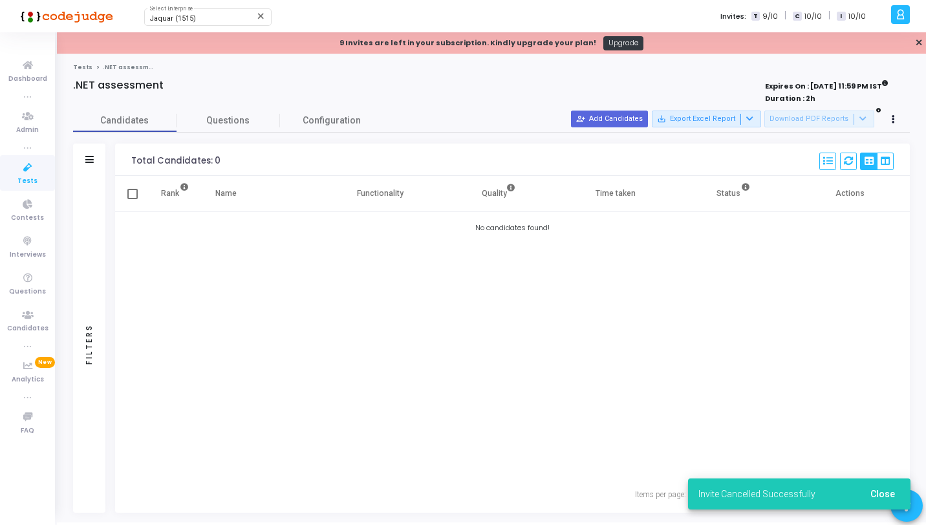
click at [884, 110] on div "Candidates Questions Configuration Filters Filters Candidate Name/Email search …" at bounding box center [491, 310] width 849 height 403
click at [901, 118] on button at bounding box center [893, 120] width 18 height 18
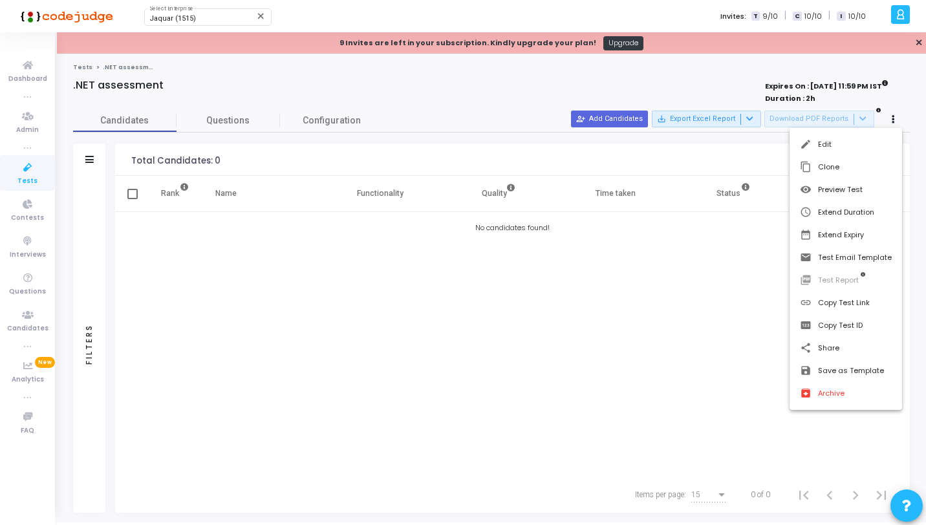
click at [588, 334] on div at bounding box center [463, 262] width 926 height 525
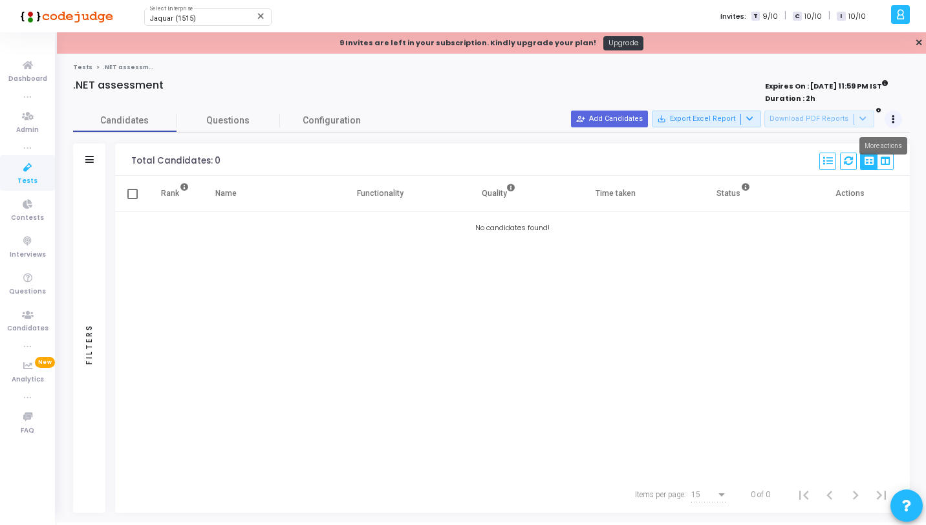
click at [889, 117] on button at bounding box center [893, 120] width 18 height 18
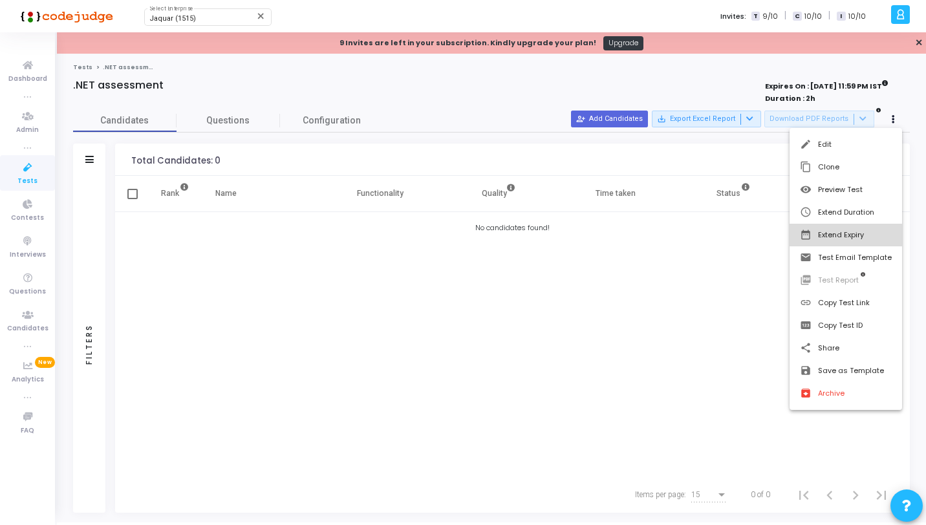
click at [822, 229] on button "date_range Extend Expiry" at bounding box center [845, 235] width 112 height 23
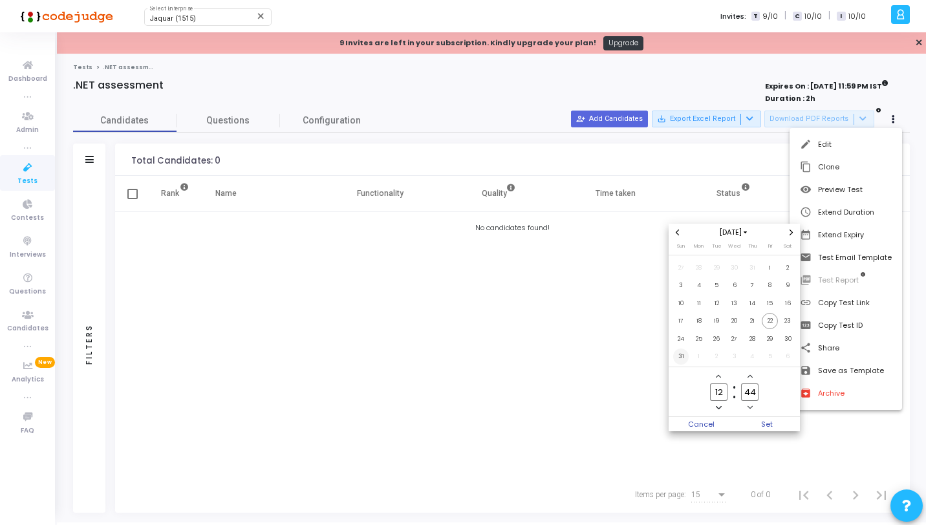
click at [681, 362] on span "31" at bounding box center [681, 356] width 16 height 16
click at [723, 390] on input "12" at bounding box center [718, 391] width 17 height 17
type input "1"
type input "23"
click at [753, 392] on input "44" at bounding box center [749, 391] width 17 height 17
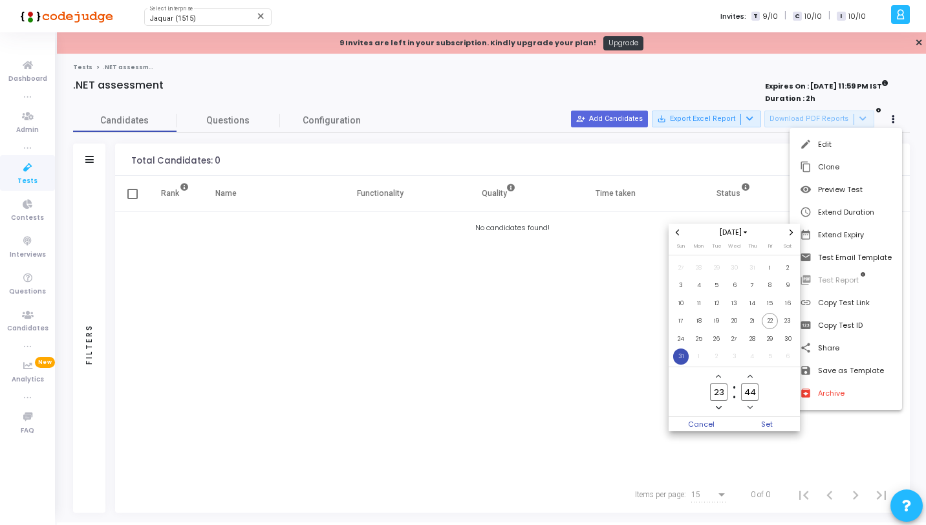
type input "4"
type input "59"
click at [782, 427] on span "Set" at bounding box center [767, 424] width 66 height 14
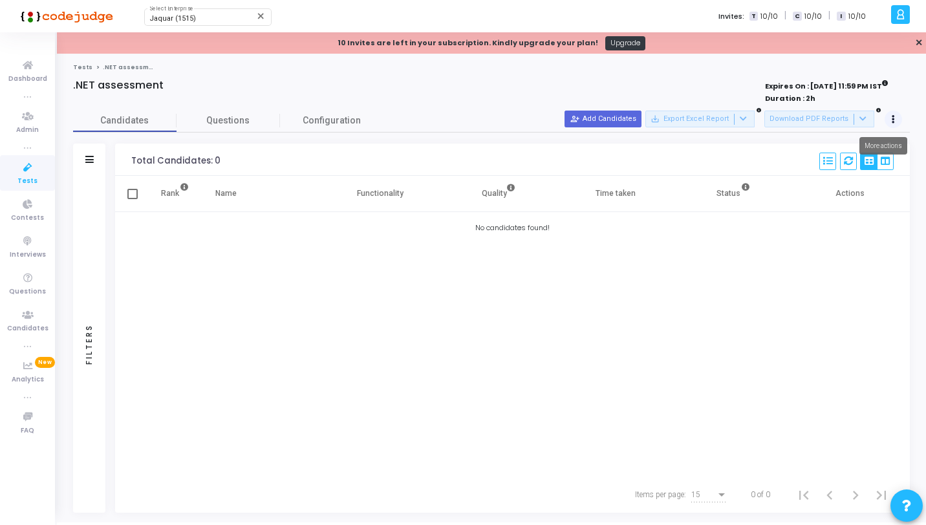
click at [894, 121] on icon at bounding box center [892, 119] width 3 height 6
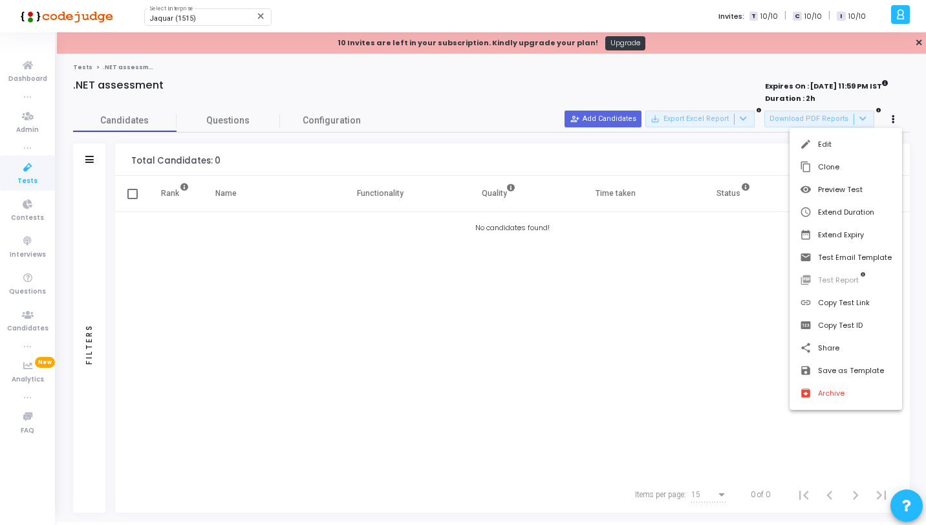
click at [891, 118] on div at bounding box center [463, 262] width 926 height 525
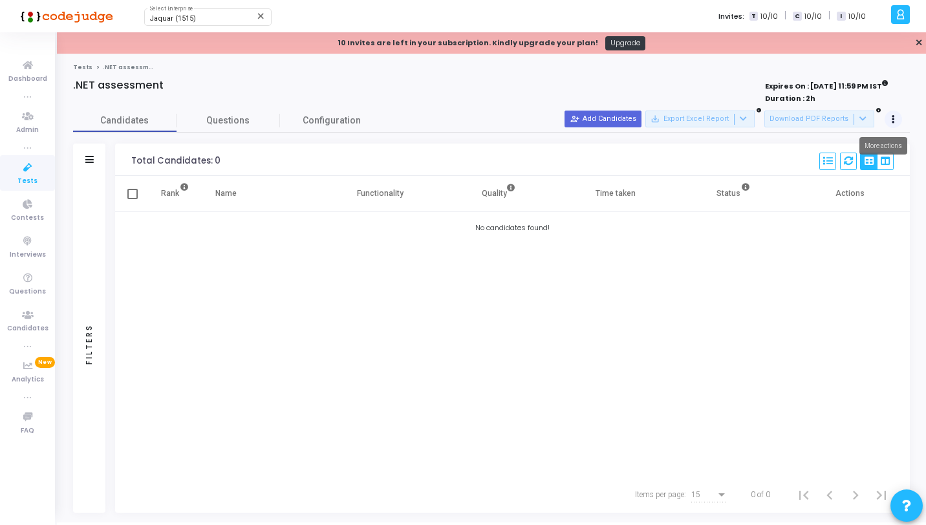
click at [897, 120] on button at bounding box center [893, 120] width 18 height 18
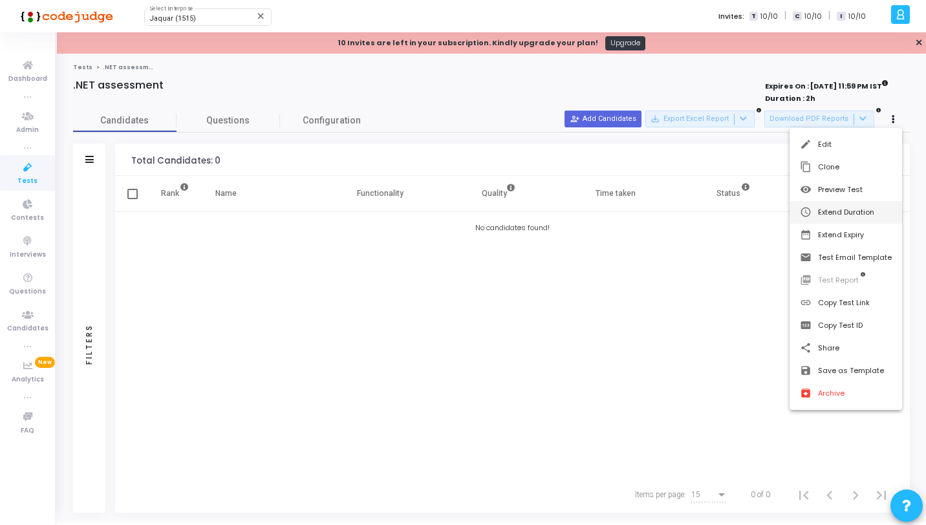
click at [838, 212] on button "schedule Extend Duration" at bounding box center [845, 212] width 112 height 23
click at [793, 97] on div at bounding box center [463, 262] width 926 height 525
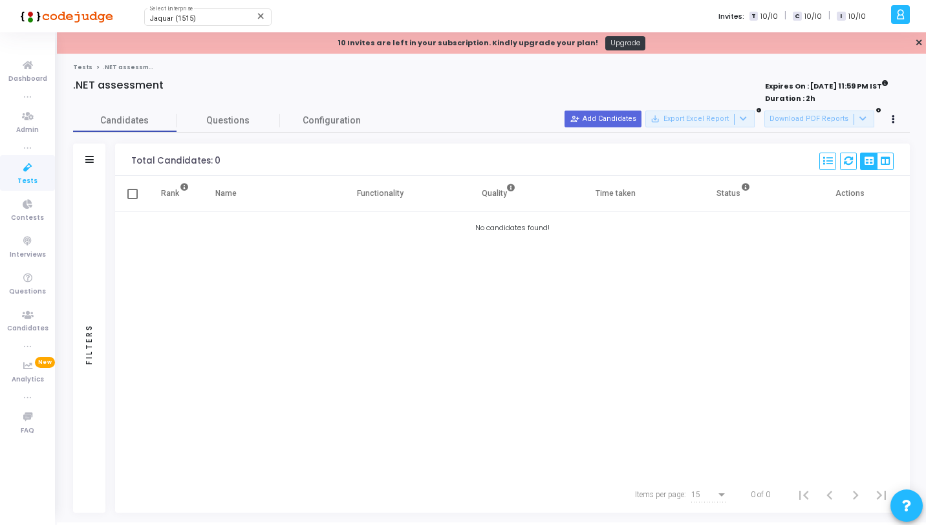
click at [805, 97] on div "Duration : 2h" at bounding box center [826, 98] width 123 height 11
click at [616, 118] on button "person_add_alt Add Candidates" at bounding box center [602, 119] width 77 height 17
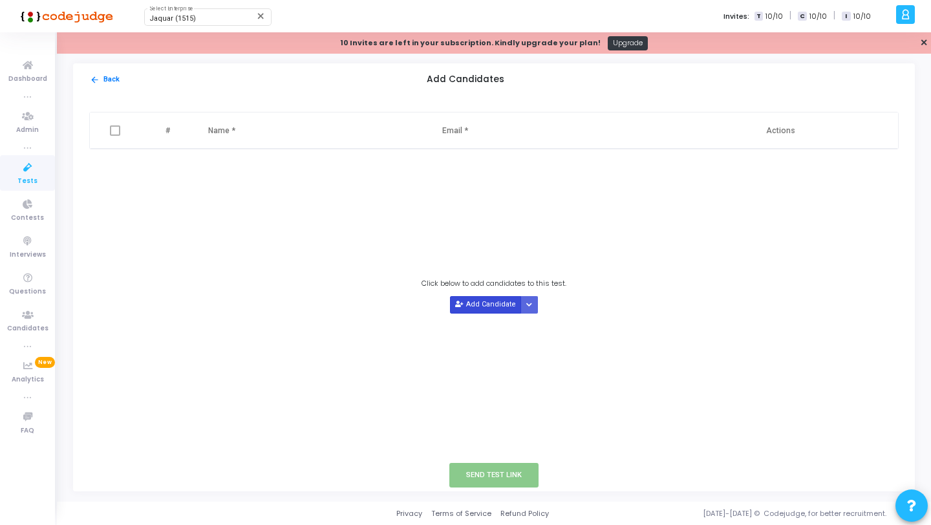
click at [493, 304] on button "Add Candidate" at bounding box center [485, 304] width 71 height 17
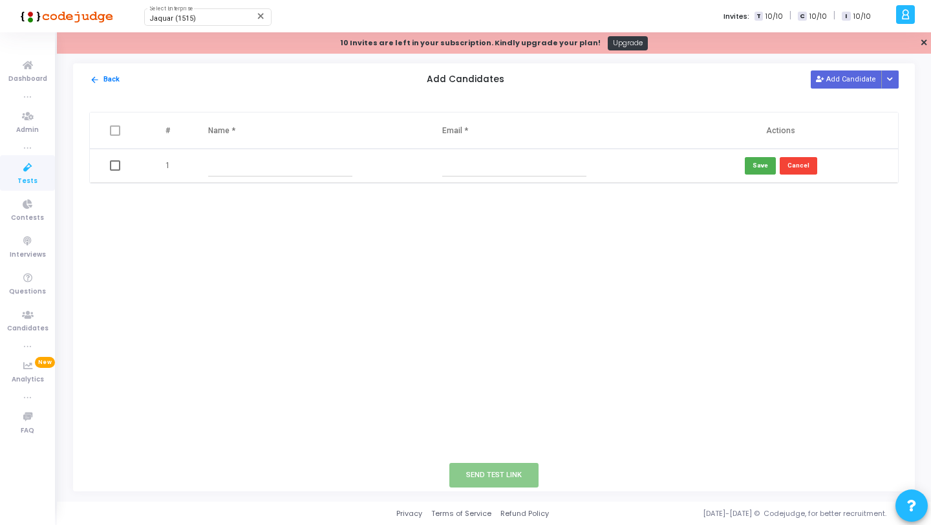
click at [264, 168] on input "text" at bounding box center [280, 165] width 144 height 21
type input "Ram"
click at [472, 162] on input "text" at bounding box center [514, 165] width 144 height 21
type input "[PERSON_NAME][EMAIL_ADDRESS][DOMAIN_NAME]"
click at [752, 164] on button "Save" at bounding box center [760, 165] width 31 height 17
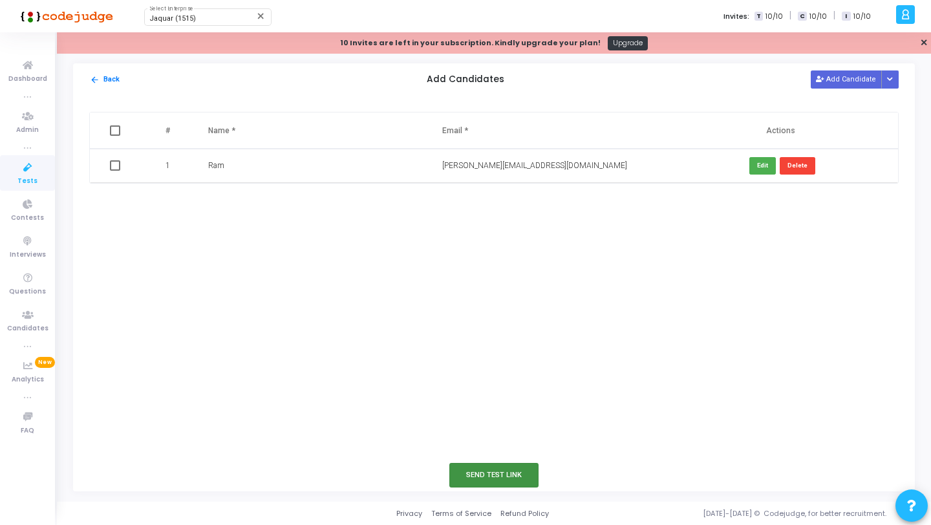
click at [511, 463] on button "Send Test Link" at bounding box center [493, 475] width 89 height 24
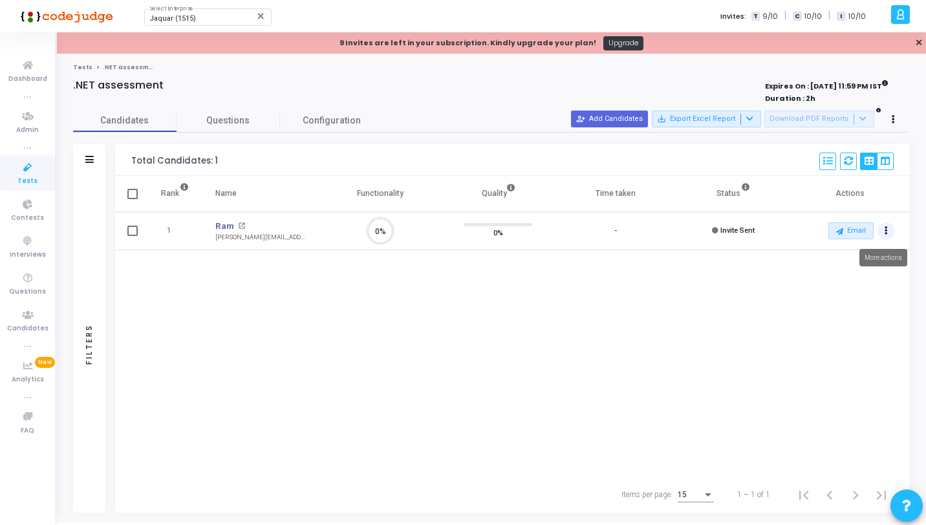
click at [891, 231] on button "Actions" at bounding box center [886, 231] width 18 height 18
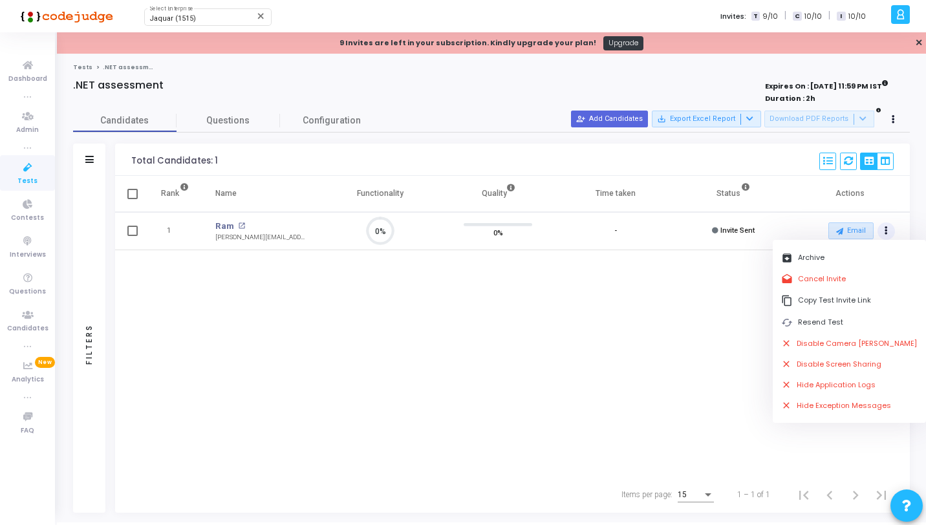
click at [442, 265] on div "Rank Name Functionality Quality Time taken Status Actions 1 Ram open_in_new [PE…" at bounding box center [512, 326] width 794 height 301
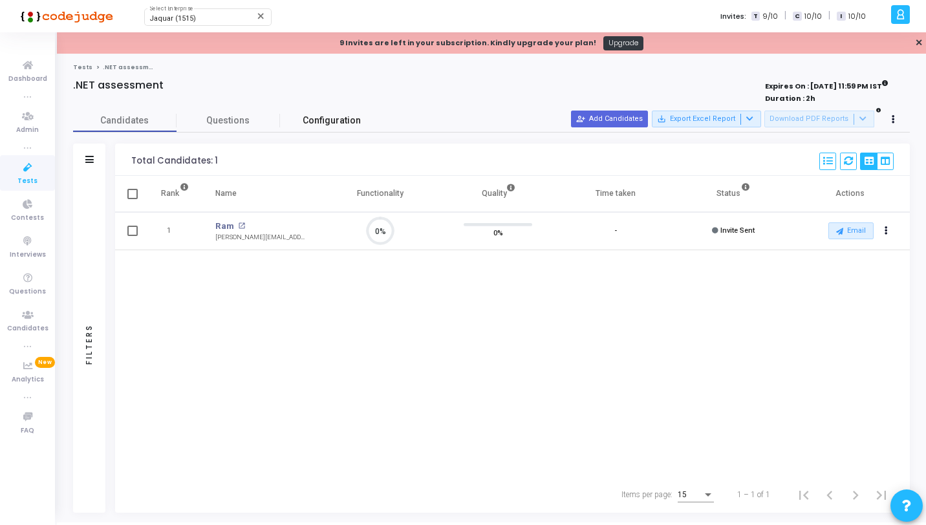
click at [304, 119] on span "Configuration" at bounding box center [332, 121] width 58 height 14
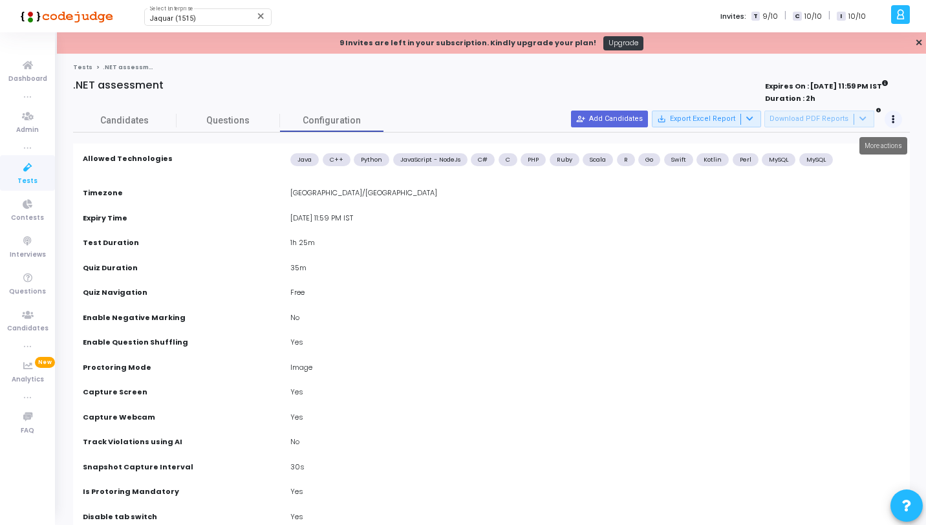
click at [892, 116] on icon at bounding box center [892, 119] width 3 height 6
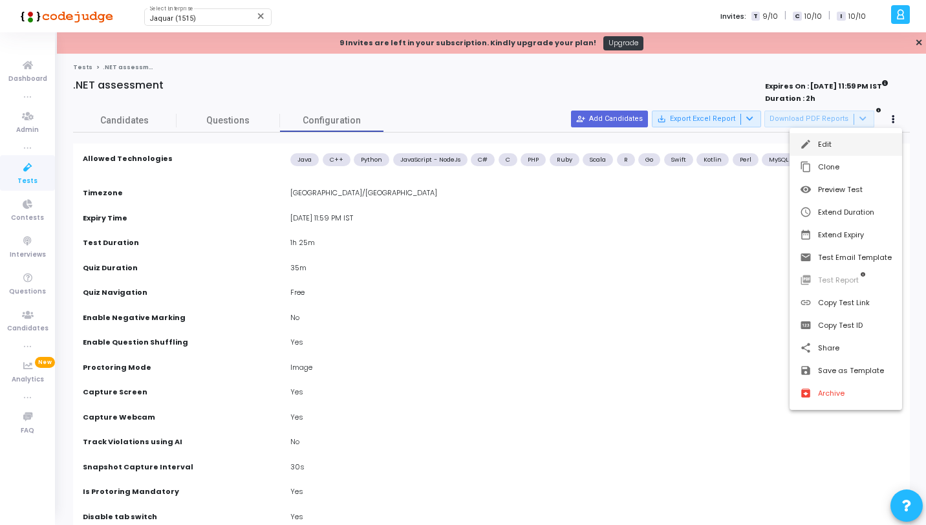
click at [842, 151] on button "edit Edit" at bounding box center [845, 144] width 112 height 23
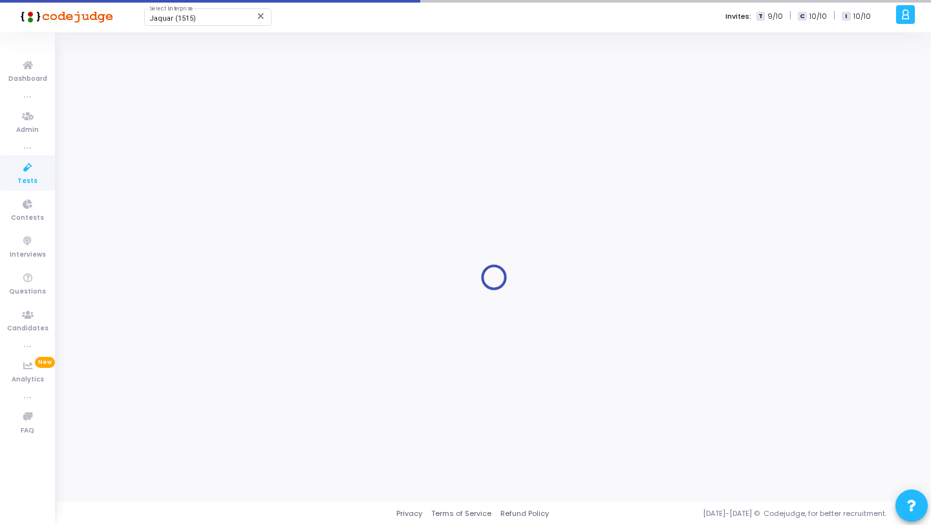
type input ".NET assessment"
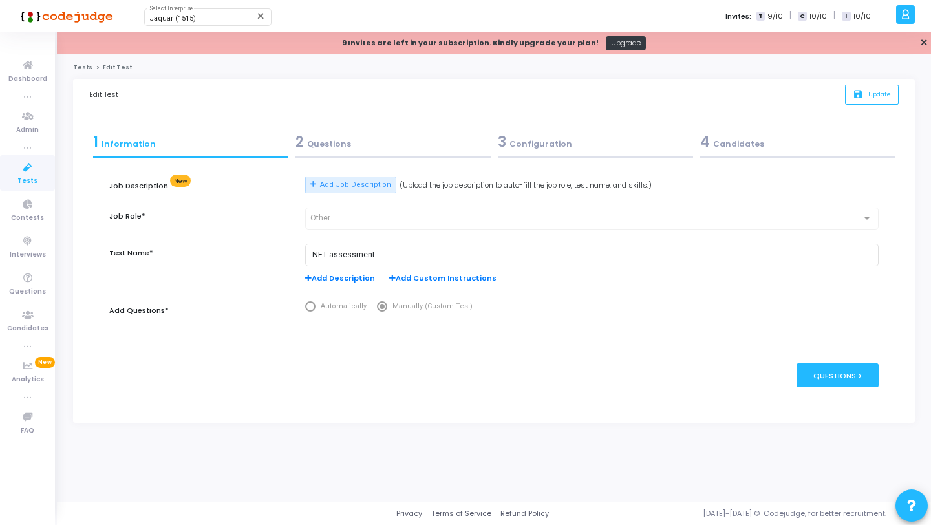
click at [525, 141] on div "3 Configuration" at bounding box center [595, 141] width 195 height 21
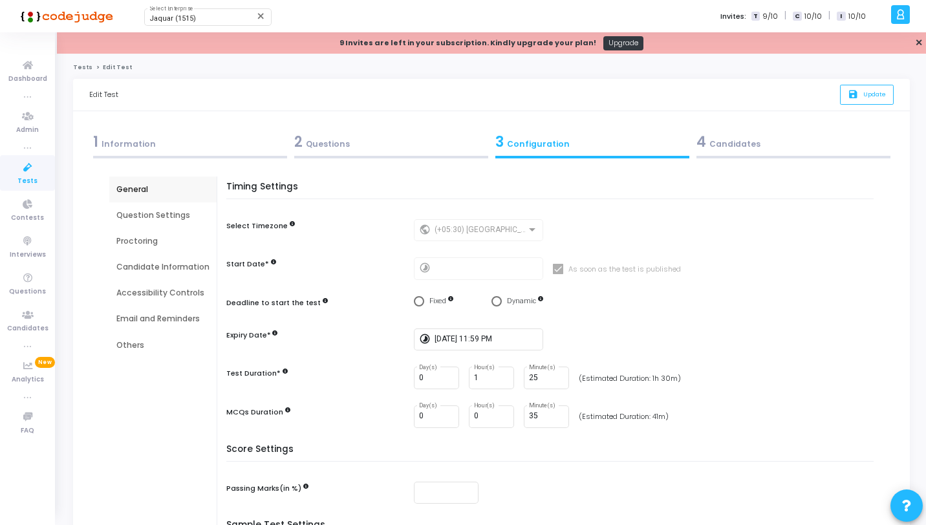
click at [169, 220] on div "Question Settings" at bounding box center [162, 215] width 93 height 12
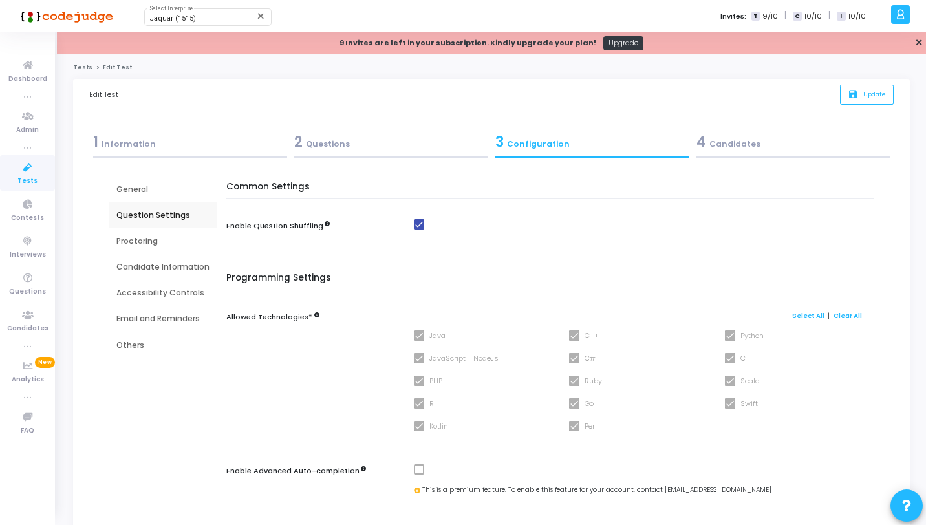
click at [168, 192] on div "General" at bounding box center [162, 190] width 93 height 12
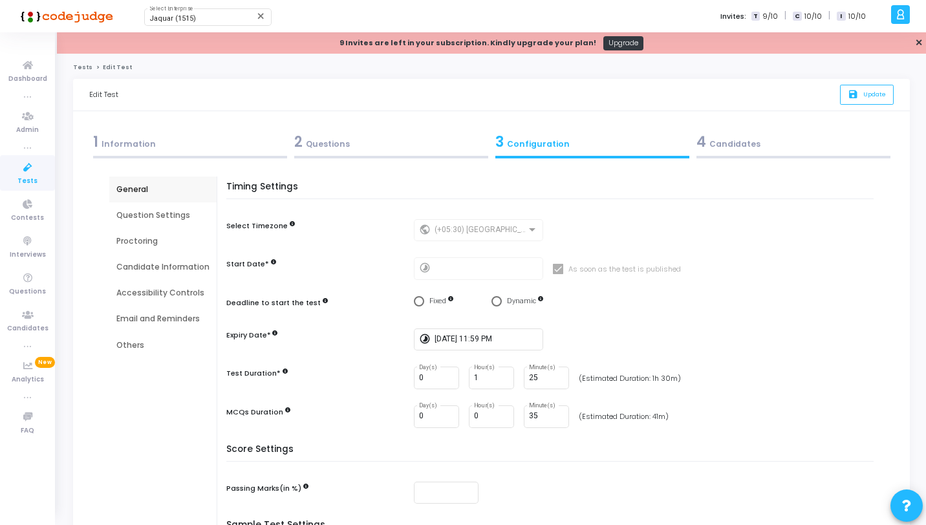
click at [158, 317] on div "Email and Reminders" at bounding box center [162, 319] width 93 height 12
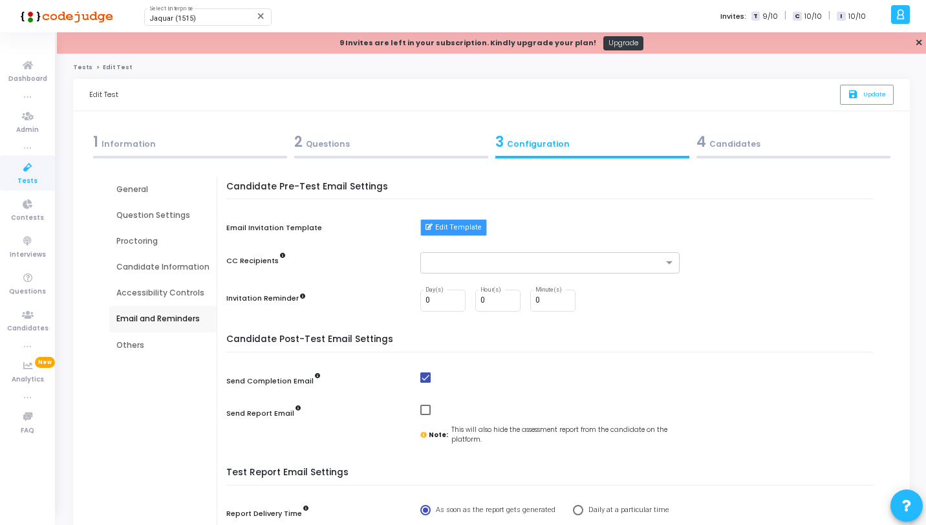
click at [438, 222] on button "Edit Template" at bounding box center [453, 227] width 67 height 17
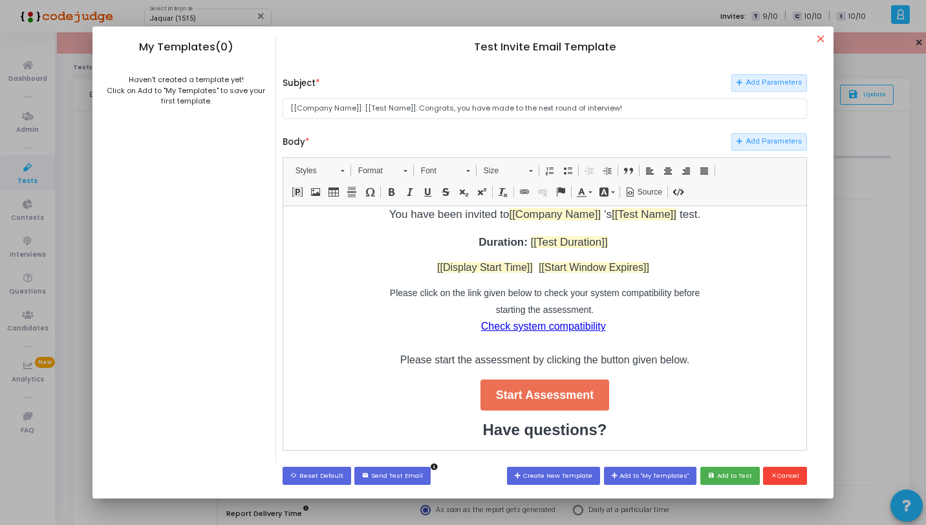
scroll to position [122, 0]
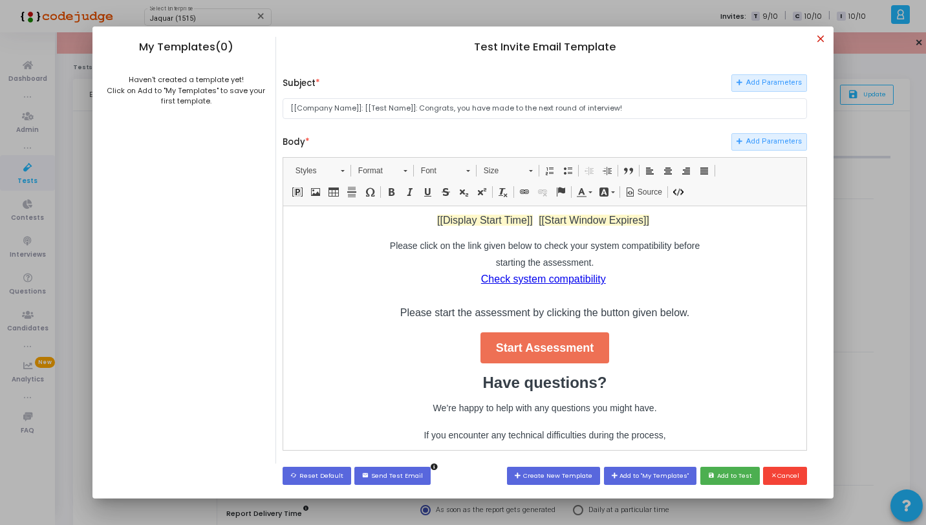
click at [825, 34] on mat-icon "close" at bounding box center [822, 41] width 16 height 16
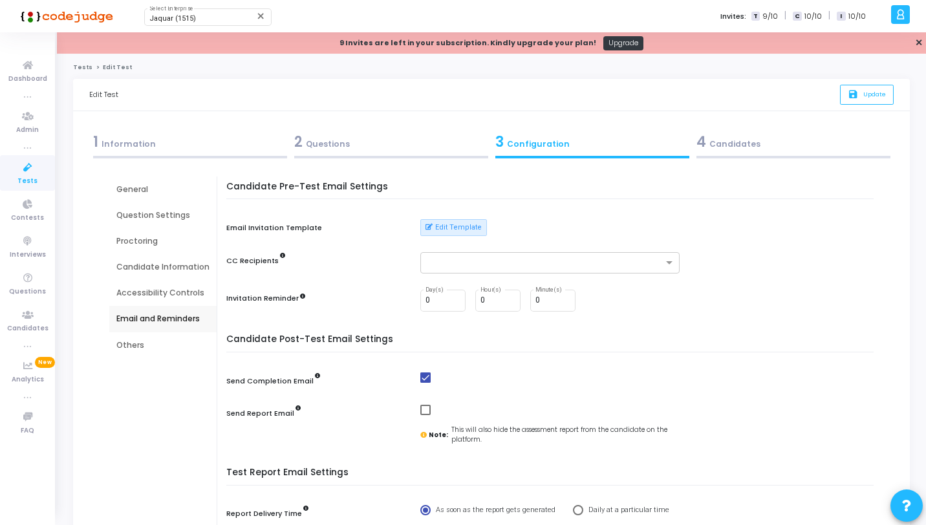
click at [138, 211] on div "Question Settings" at bounding box center [162, 215] width 93 height 12
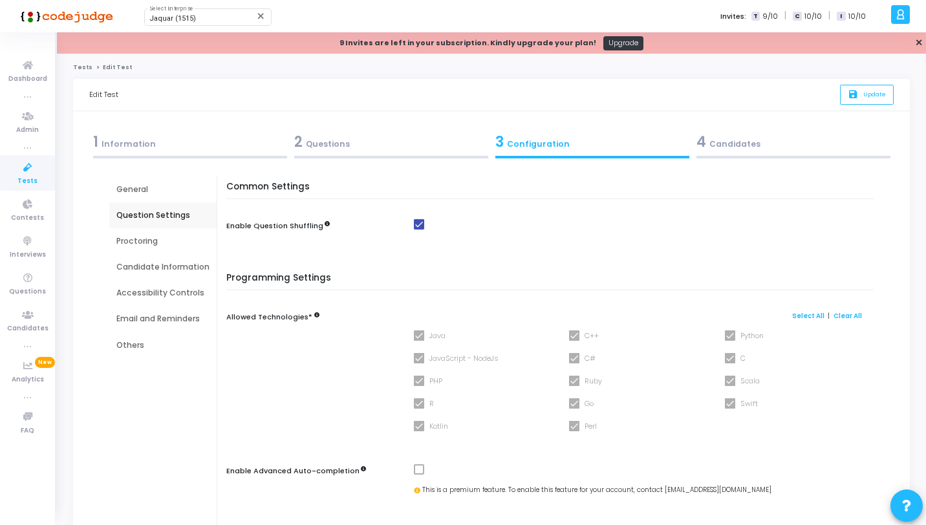
click at [140, 191] on div "General" at bounding box center [162, 190] width 93 height 12
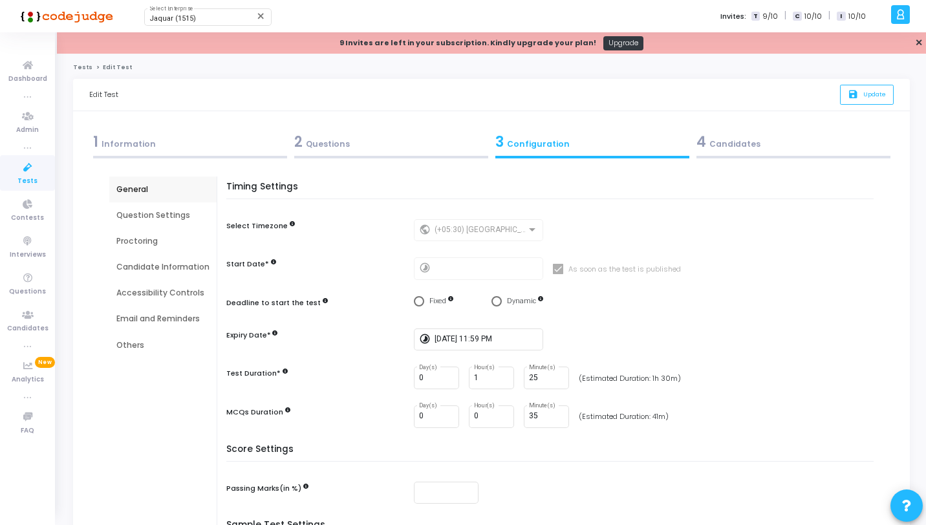
click at [723, 143] on div "4 Candidates" at bounding box center [793, 141] width 194 height 21
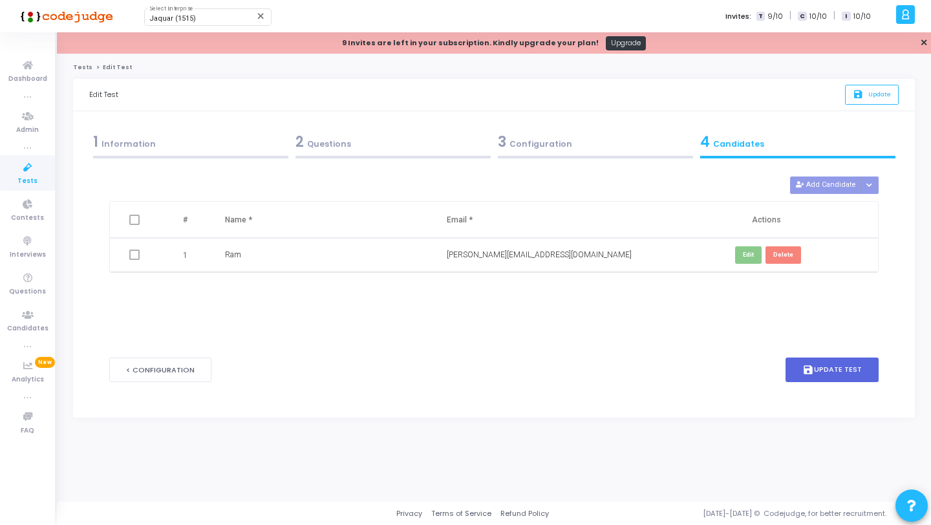
click at [42, 169] on link "Tests" at bounding box center [27, 173] width 55 height 36
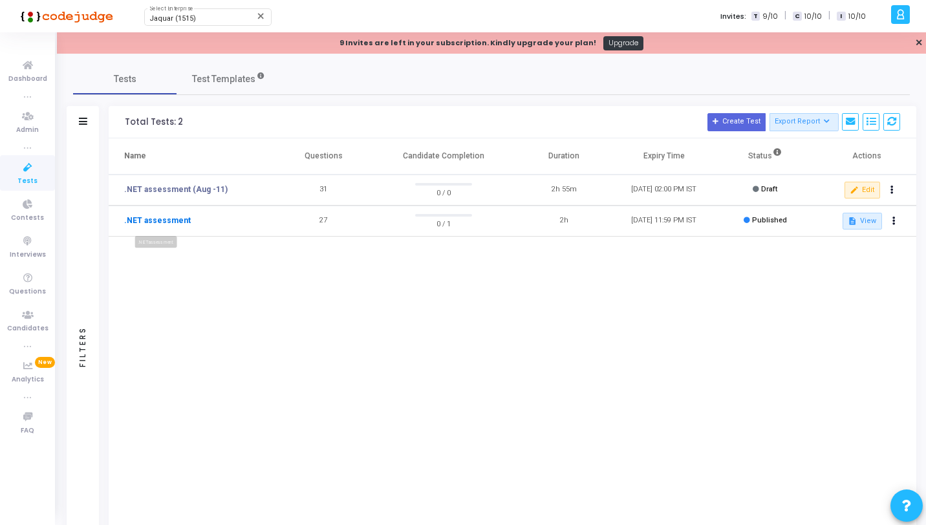
click at [152, 222] on link ".NET assessment" at bounding box center [157, 221] width 67 height 12
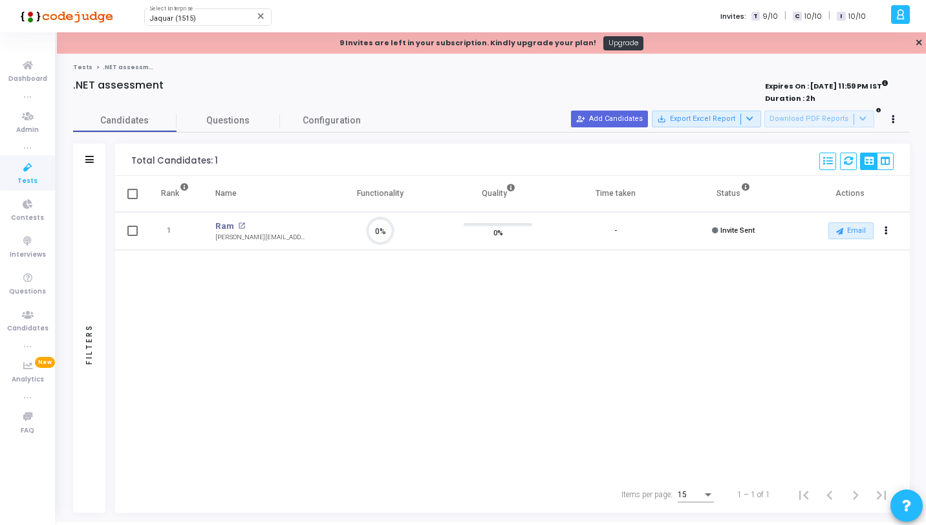
scroll to position [27, 33]
click at [17, 70] on icon at bounding box center [27, 66] width 27 height 16
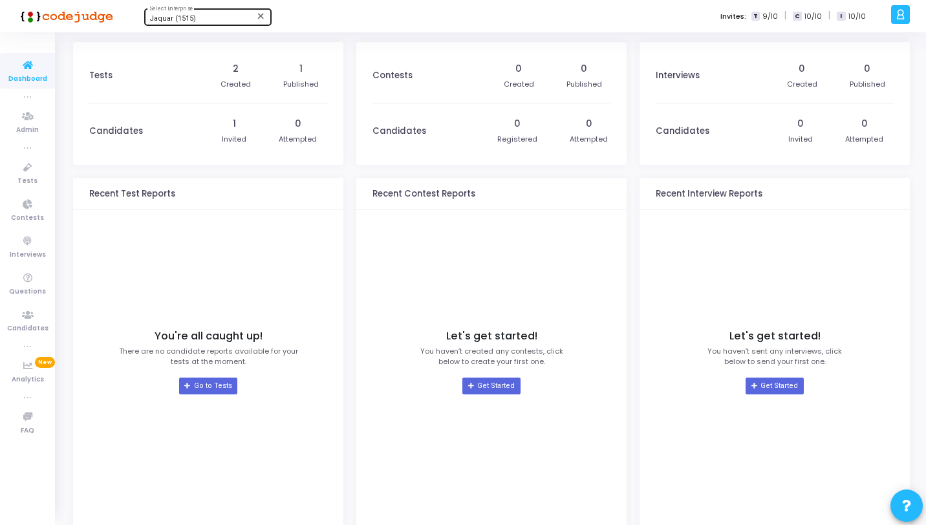
click at [180, 19] on span "Jaquar (1515)" at bounding box center [172, 18] width 47 height 8
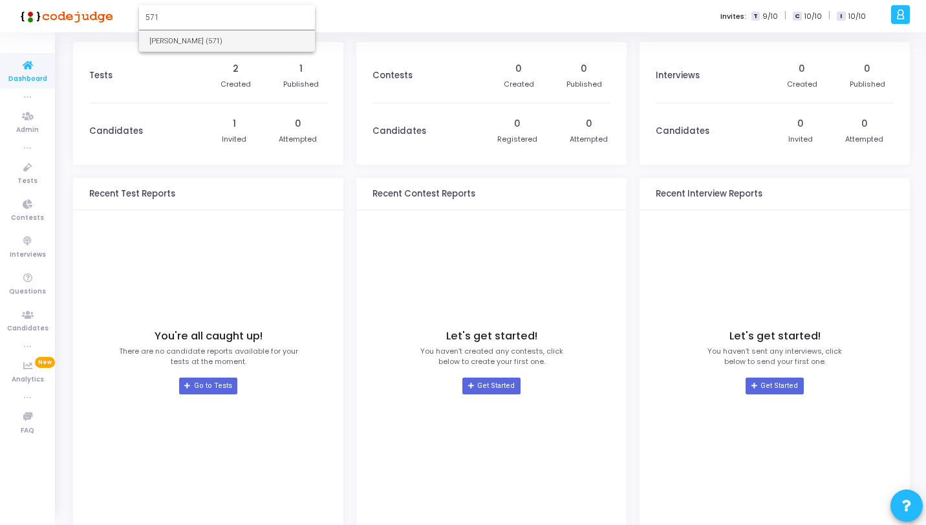
type input "571"
click at [179, 36] on span "[PERSON_NAME] (571)" at bounding box center [226, 40] width 155 height 21
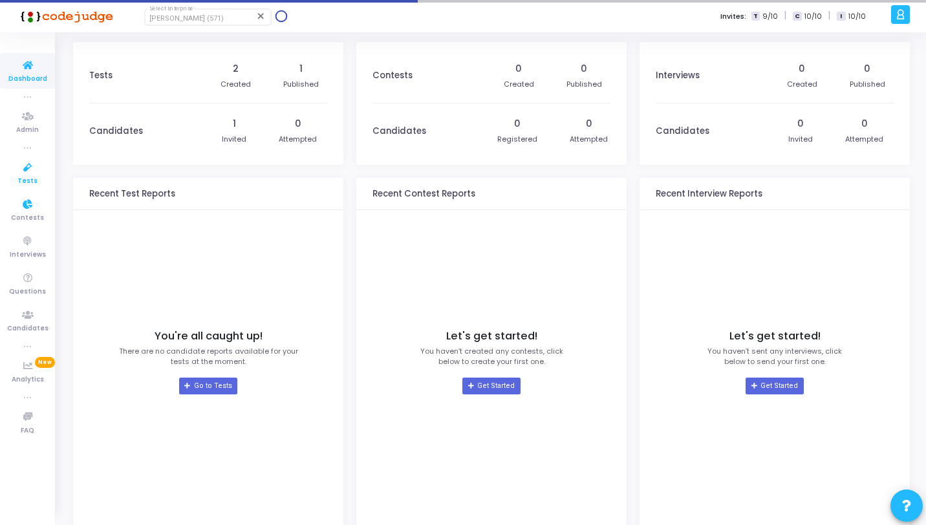
click at [37, 173] on icon at bounding box center [27, 168] width 27 height 16
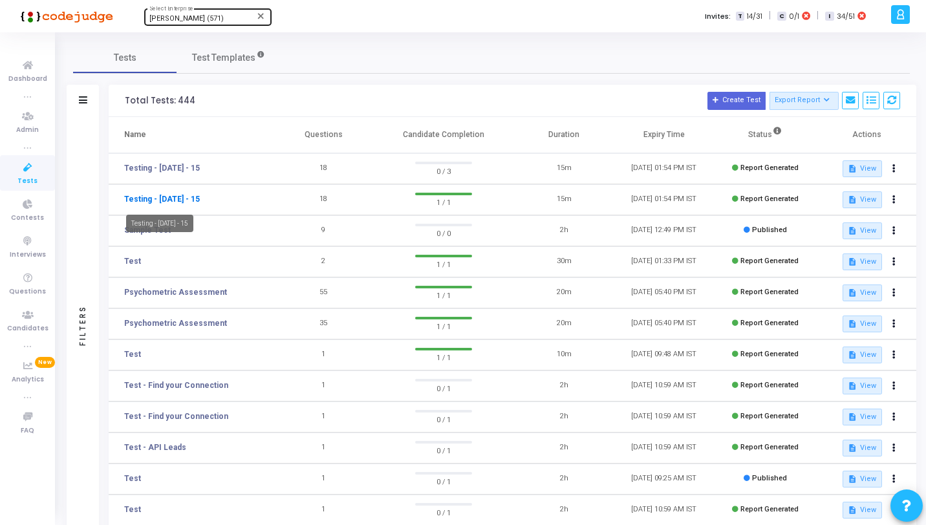
click at [162, 200] on link "Testing - [DATE] - 15" at bounding box center [162, 199] width 76 height 12
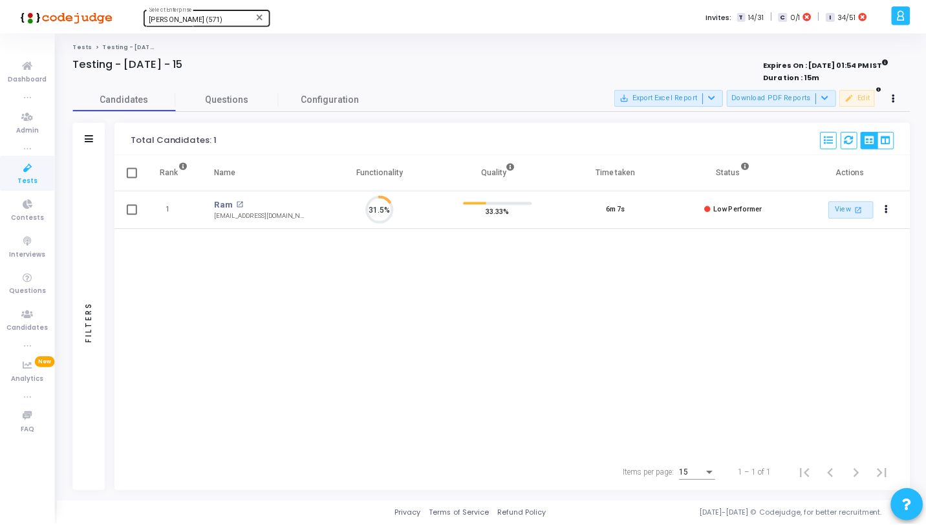
scroll to position [27, 33]
click at [229, 206] on link "Ram" at bounding box center [224, 204] width 19 height 13
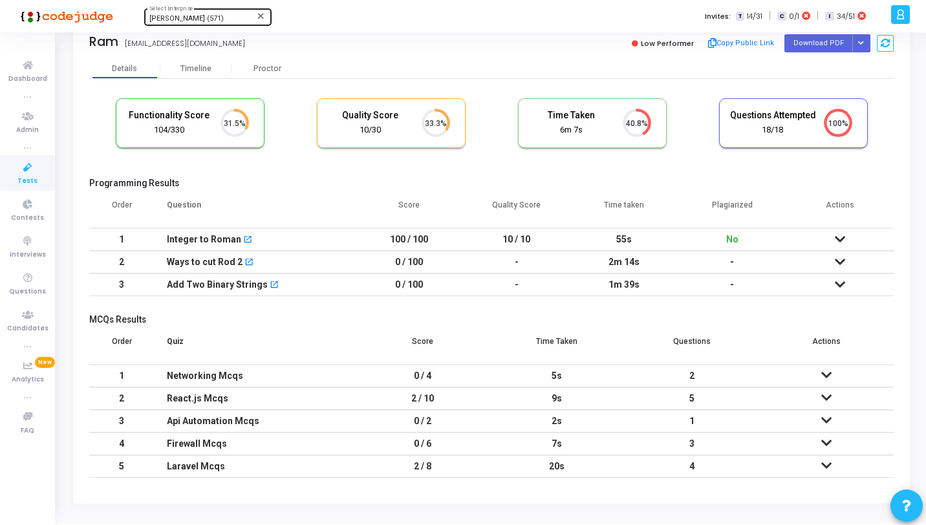
scroll to position [31, 0]
click at [572, 376] on div "5s" at bounding box center [556, 375] width 109 height 21
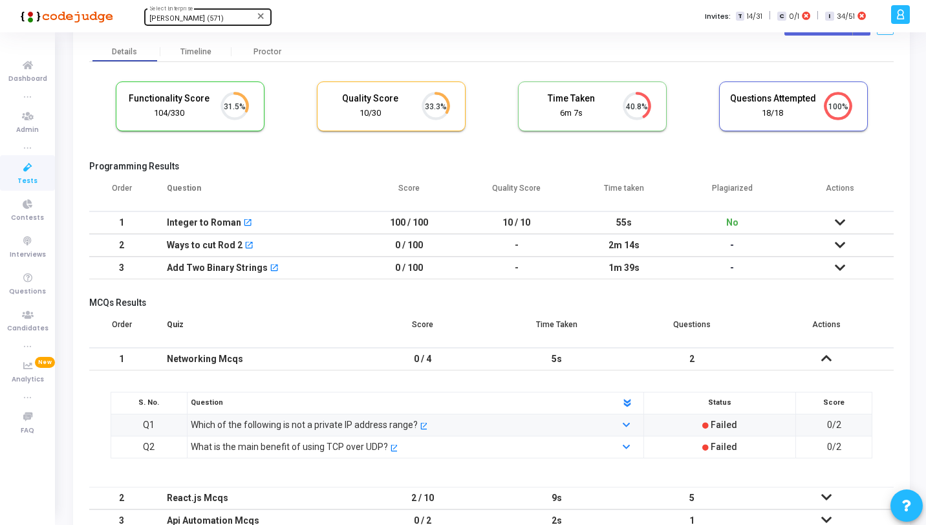
scroll to position [50, 0]
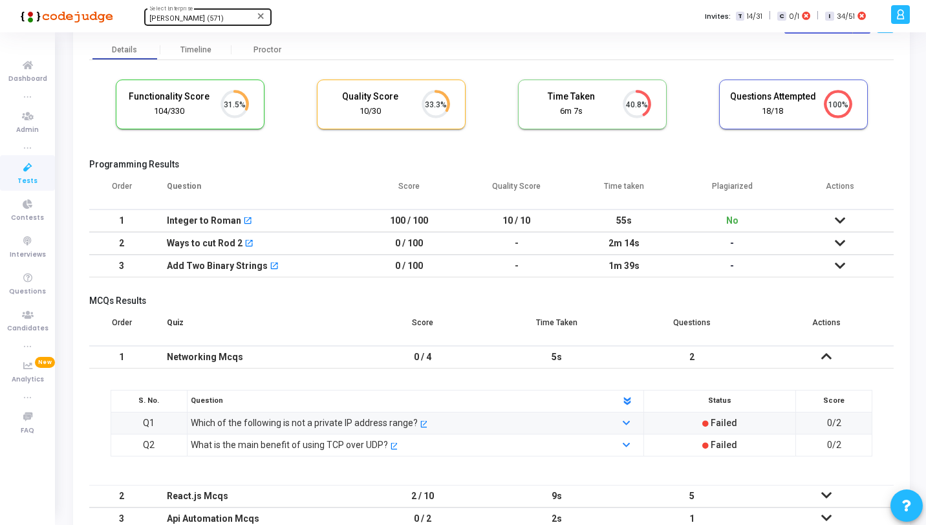
click at [565, 356] on div "5s" at bounding box center [556, 356] width 109 height 21
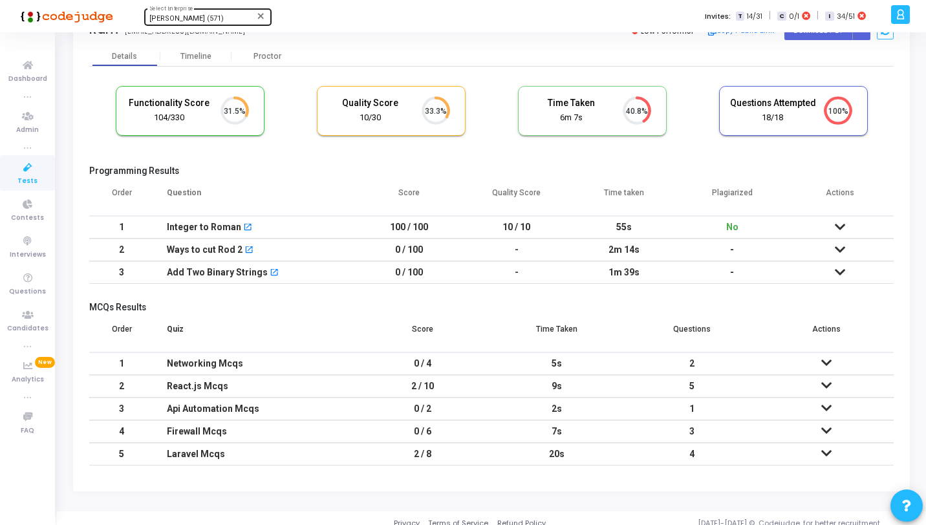
scroll to position [31, 0]
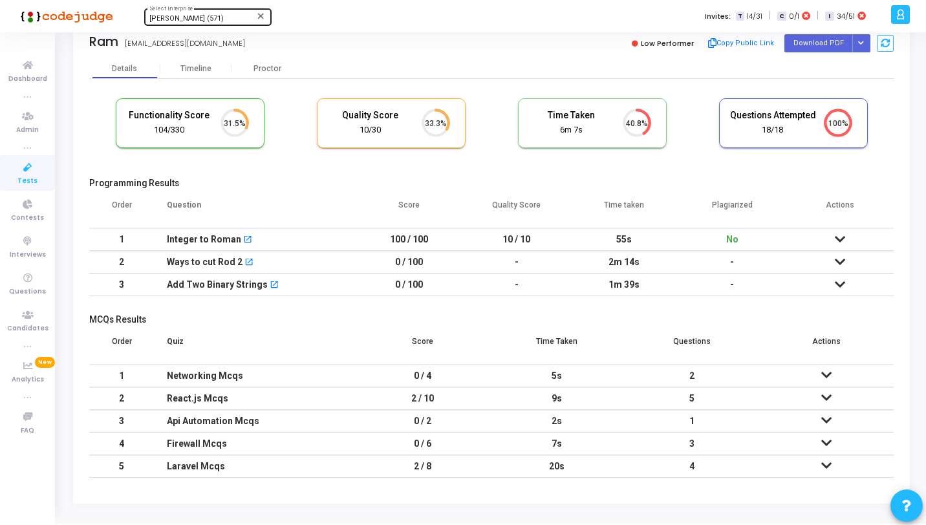
drag, startPoint x: 226, startPoint y: 134, endPoint x: 140, endPoint y: 129, distance: 86.1
click at [140, 129] on div "Functionality Score 104/330 31.5%" at bounding box center [189, 123] width 147 height 48
click at [439, 239] on td "100 / 100" at bounding box center [409, 239] width 108 height 23
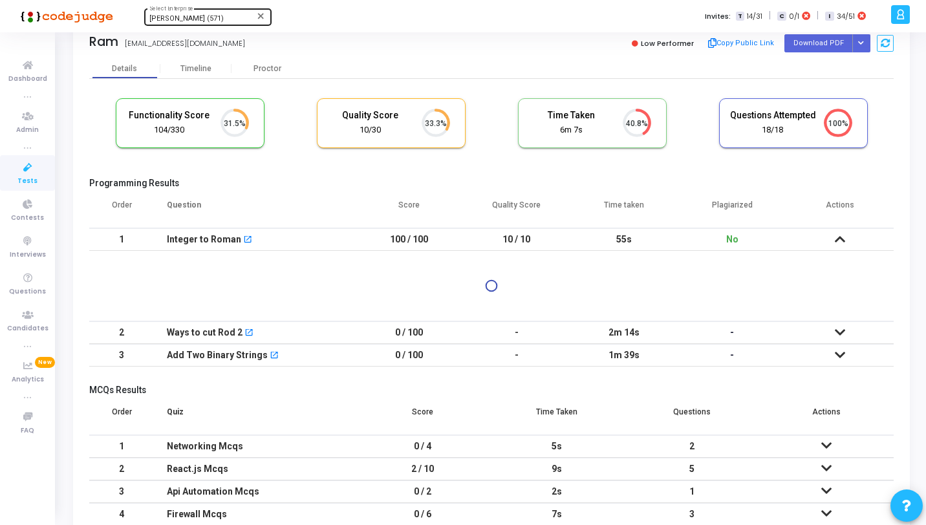
click at [263, 241] on div "Integer to Roman open_in_new" at bounding box center [254, 239] width 175 height 21
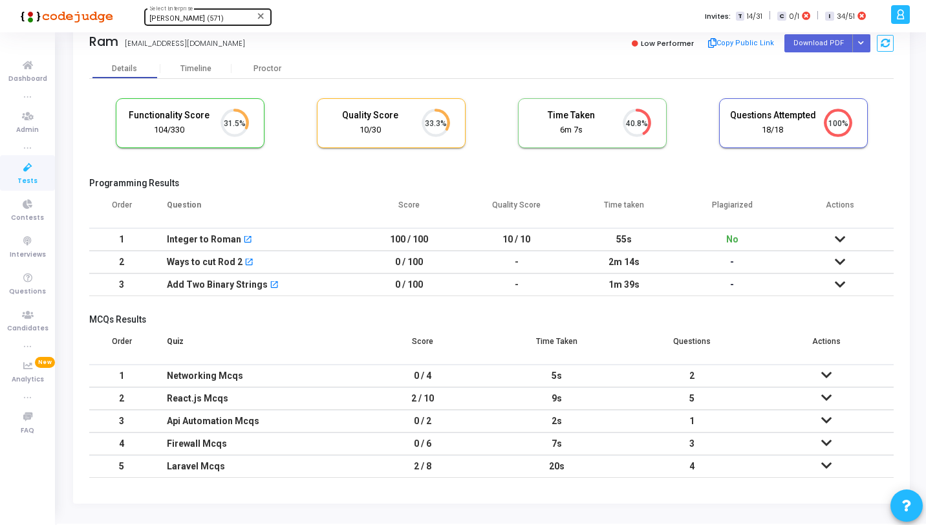
click at [474, 237] on td "10 / 10" at bounding box center [517, 239] width 108 height 23
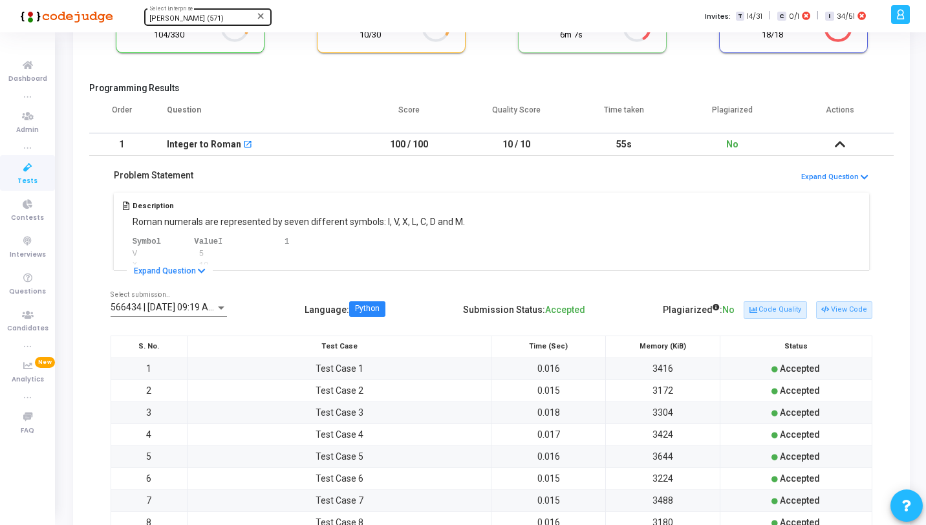
scroll to position [134, 0]
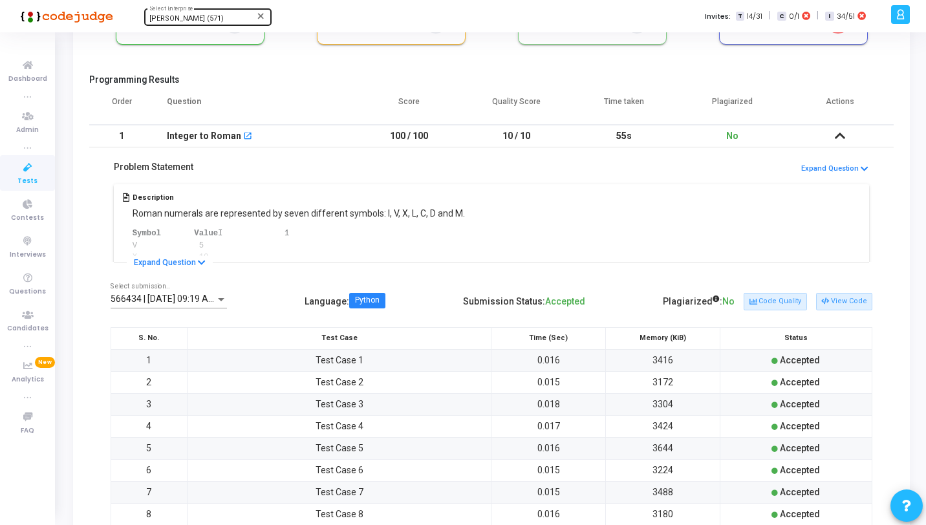
drag, startPoint x: 728, startPoint y: 304, endPoint x: 739, endPoint y: 304, distance: 10.4
click at [734, 304] on span "No" at bounding box center [728, 301] width 12 height 10
click at [770, 297] on button "Code Quality" at bounding box center [774, 301] width 63 height 17
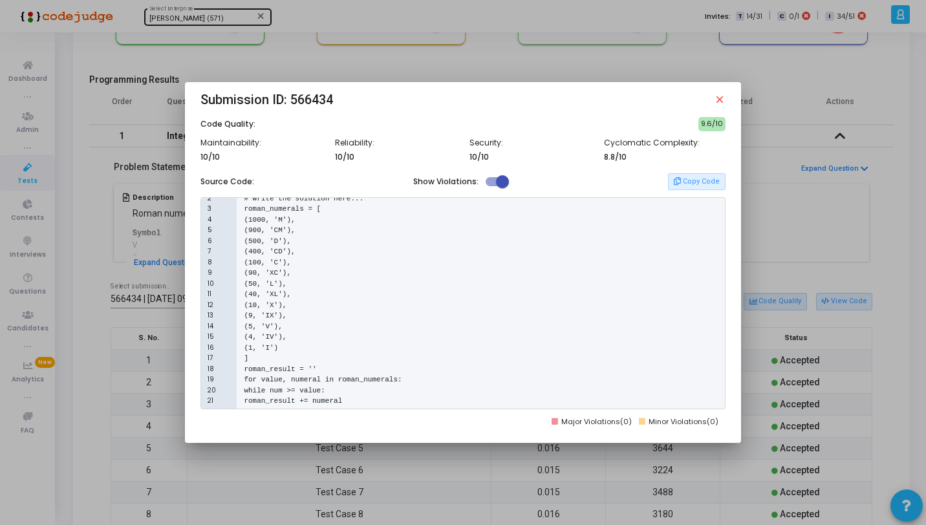
scroll to position [67, 0]
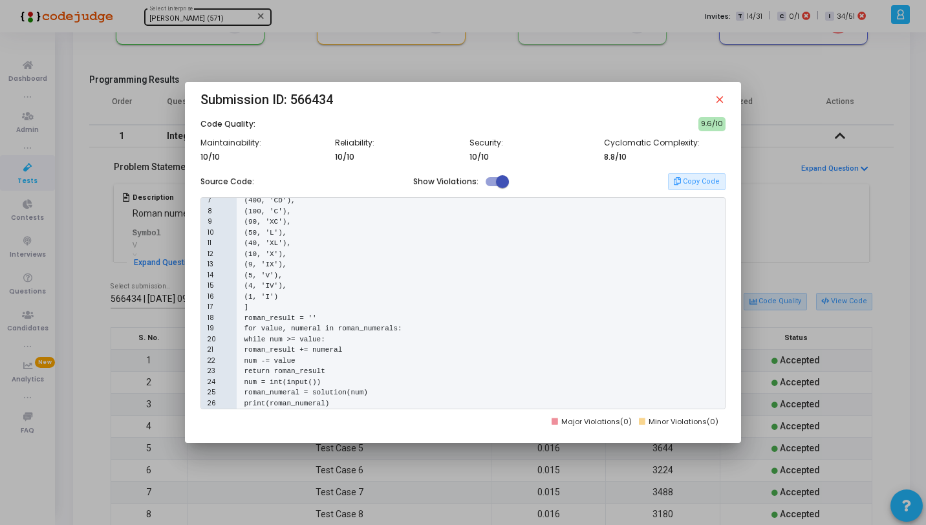
drag, startPoint x: 199, startPoint y: 138, endPoint x: 687, endPoint y: 156, distance: 488.3
click at [687, 156] on div "Maintainability: 10/10 Reliability: 10/10 Security: 10/10 Cyclomatic Complexity…" at bounding box center [462, 154] width 537 height 32
click at [723, 101] on mat-icon "close" at bounding box center [720, 100] width 12 height 12
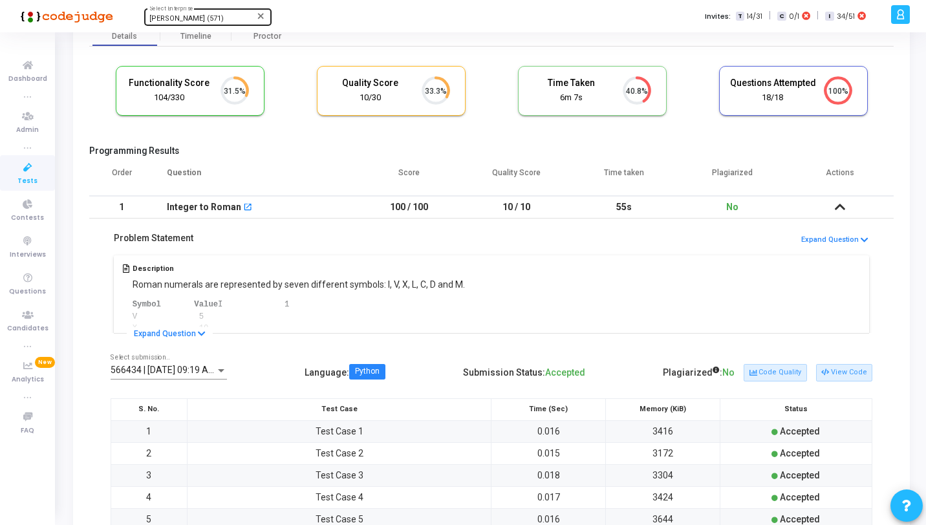
scroll to position [69, 0]
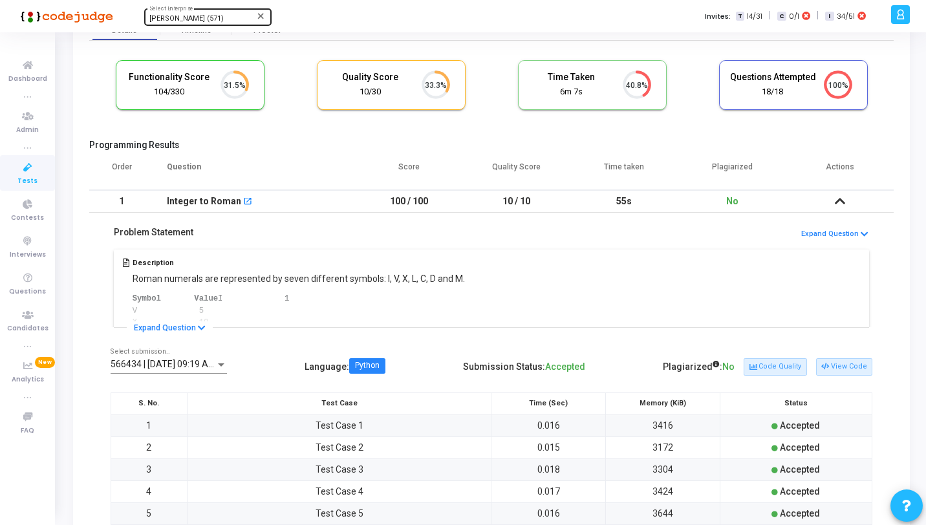
click at [445, 206] on td "100 / 100" at bounding box center [409, 201] width 108 height 23
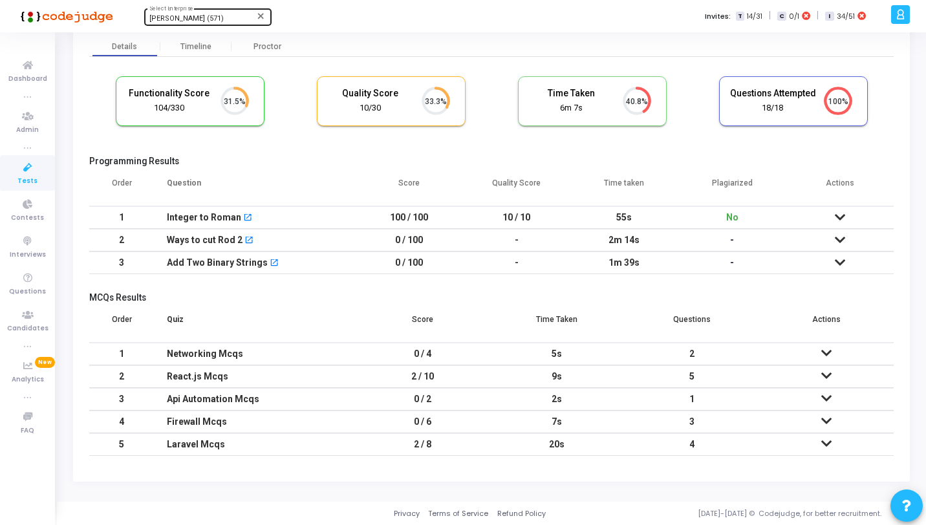
scroll to position [53, 0]
click at [472, 222] on td "10 / 10" at bounding box center [517, 217] width 108 height 23
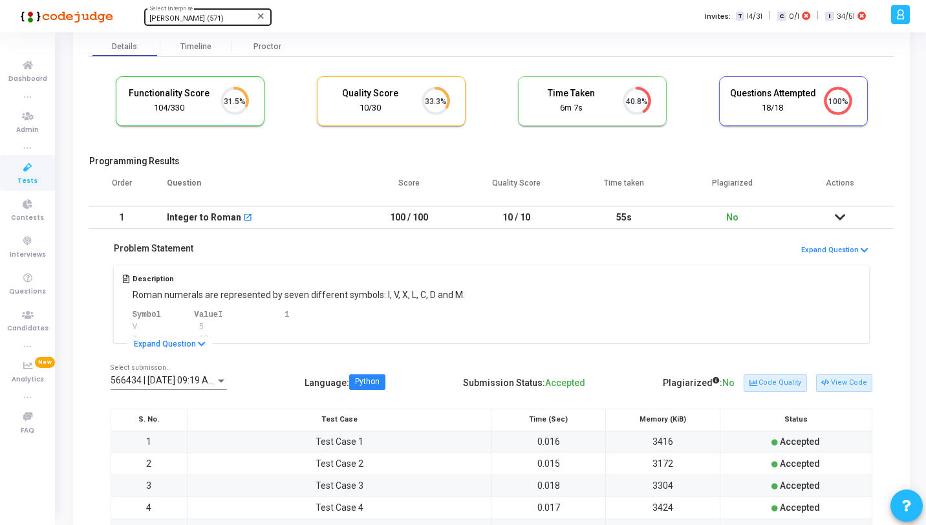
scroll to position [69, 0]
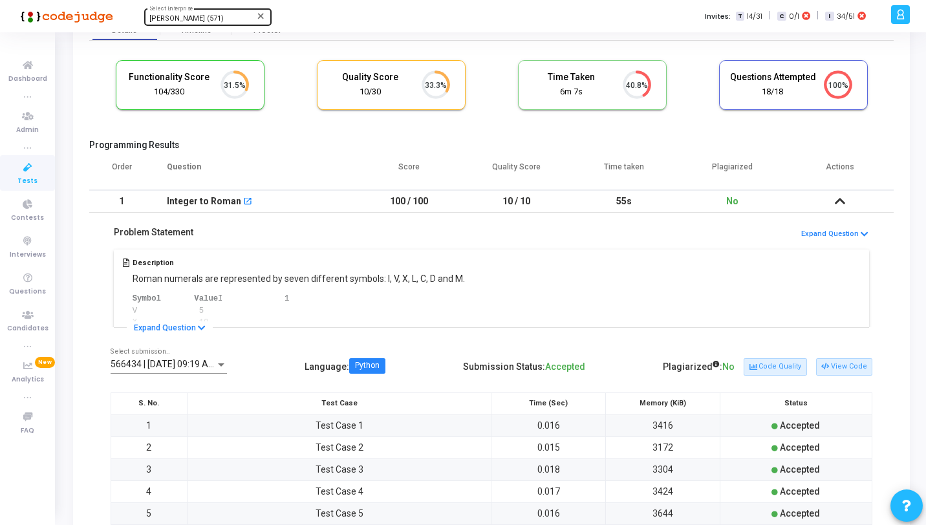
click at [688, 204] on td "No" at bounding box center [732, 201] width 108 height 23
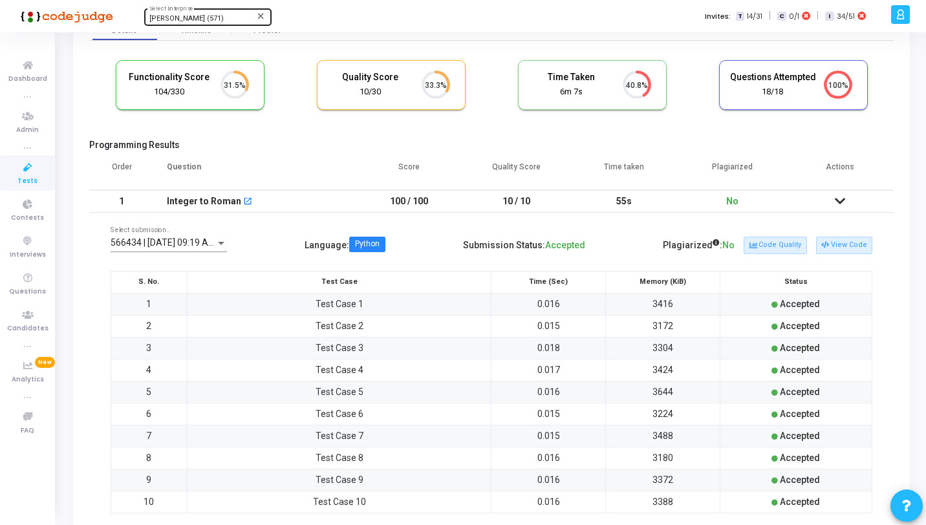
scroll to position [53, 0]
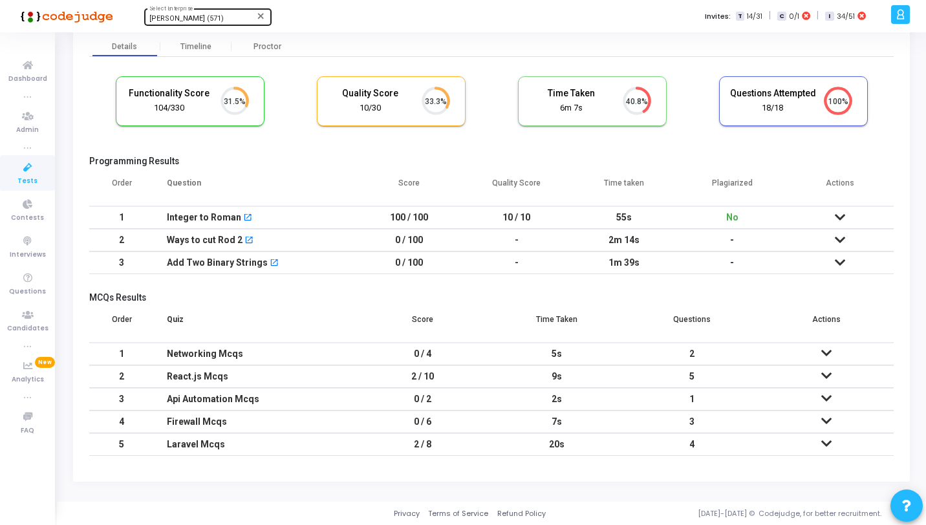
click at [686, 223] on td "No" at bounding box center [732, 217] width 108 height 23
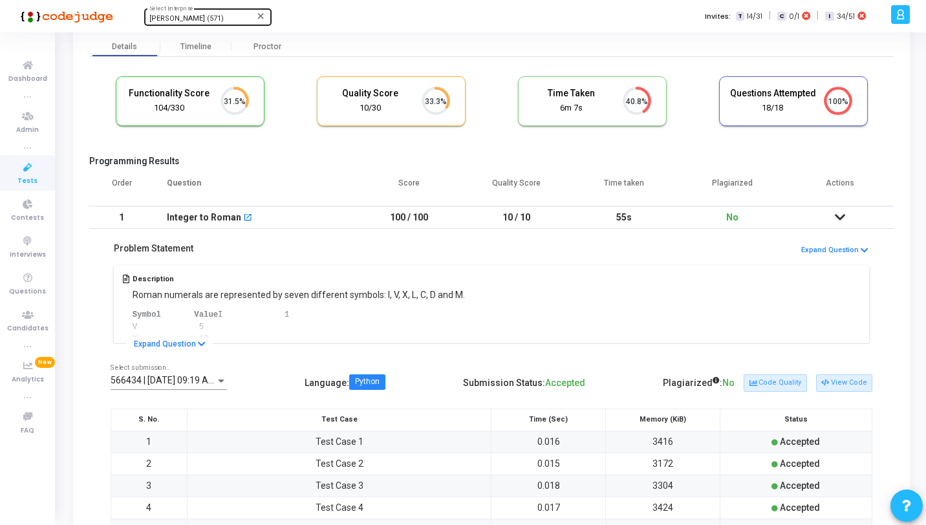
scroll to position [69, 0]
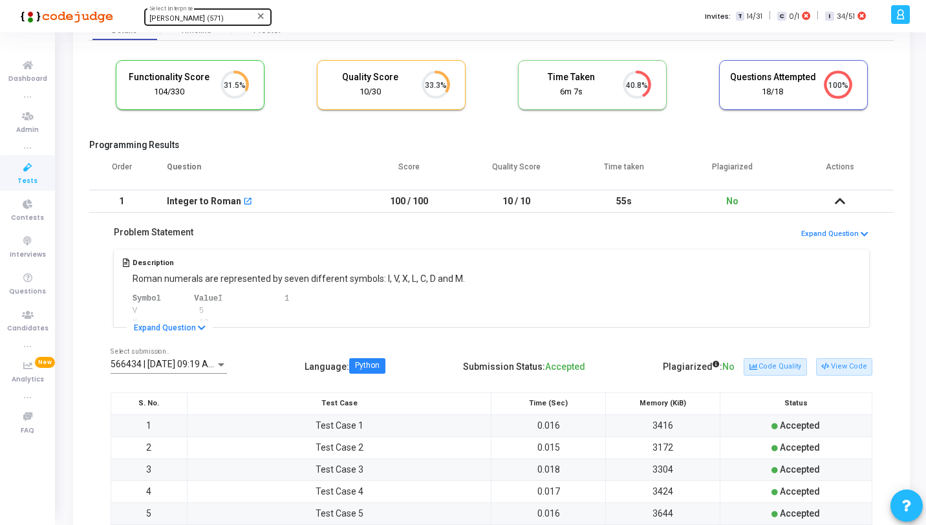
click at [681, 214] on div "Problem Statement Expand Question Description Roman numerals are represented by…" at bounding box center [491, 270] width 804 height 115
click at [678, 207] on td "No" at bounding box center [732, 201] width 108 height 23
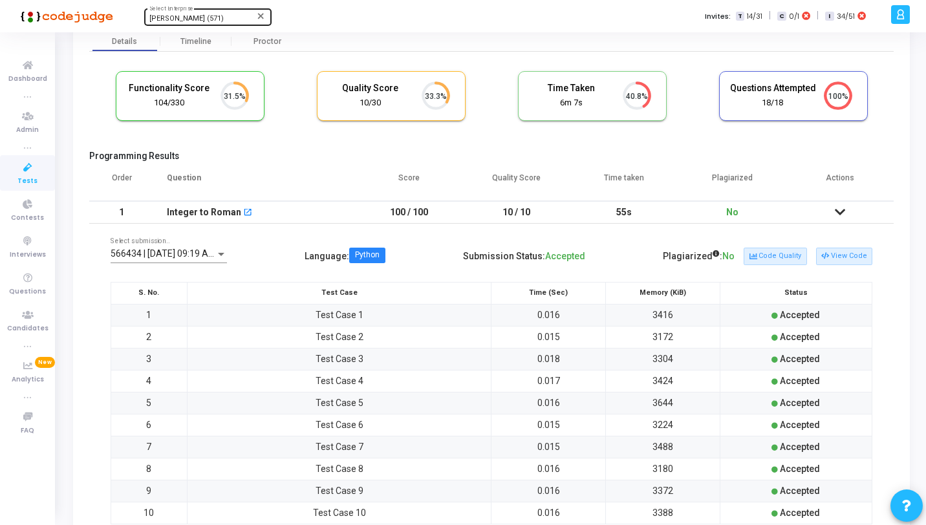
scroll to position [53, 0]
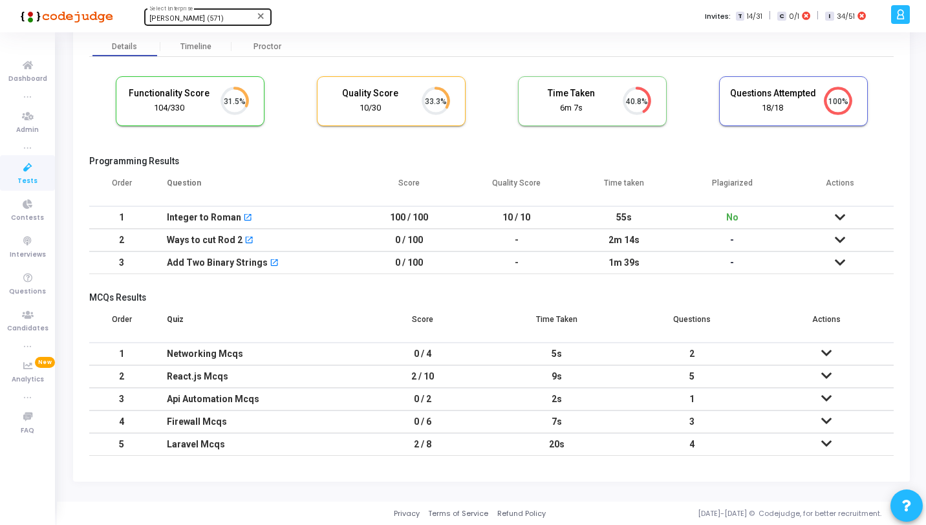
drag, startPoint x: 130, startPoint y: 88, endPoint x: 208, endPoint y: 112, distance: 81.8
click at [208, 112] on div "Functionality Score 104/330" at bounding box center [169, 101] width 87 height 27
click at [382, 214] on td "100 / 100" at bounding box center [409, 217] width 108 height 23
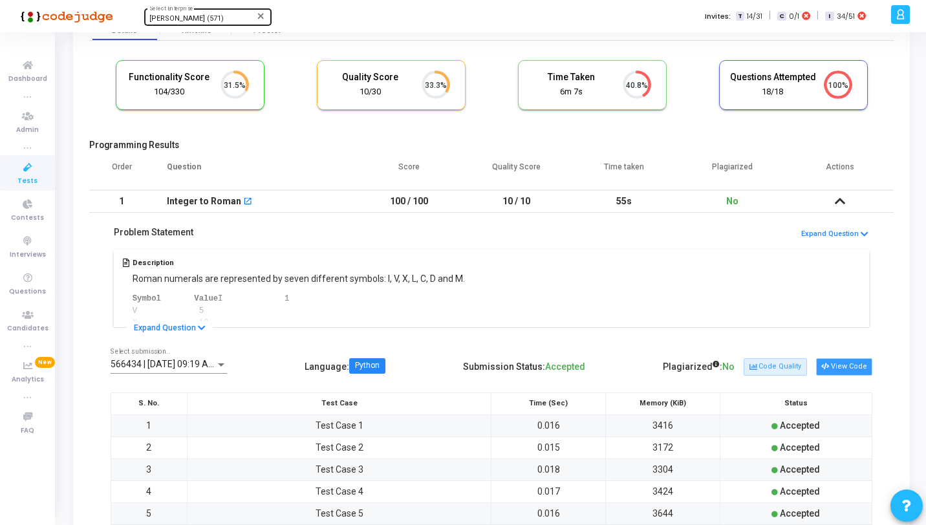
click at [844, 363] on button "View Code" at bounding box center [844, 366] width 56 height 17
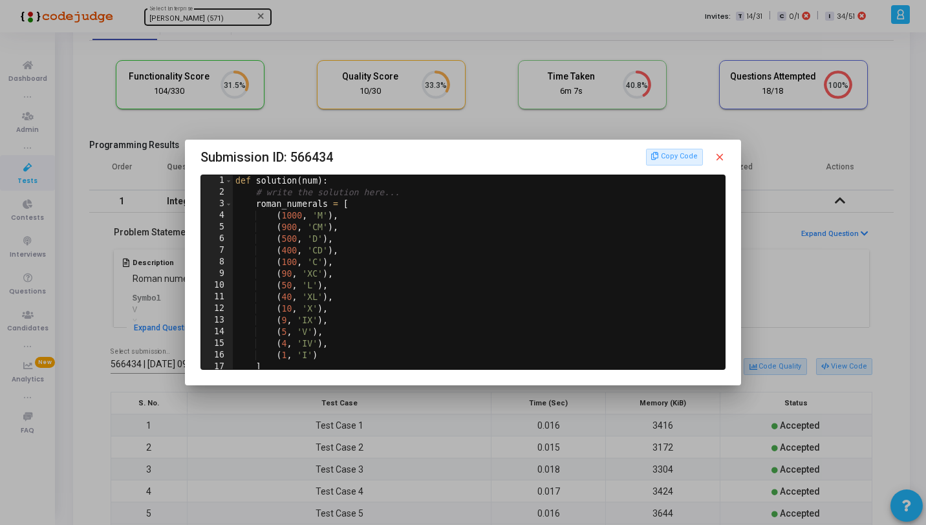
scroll to position [0, 0]
click at [721, 151] on mat-icon "close" at bounding box center [720, 157] width 12 height 12
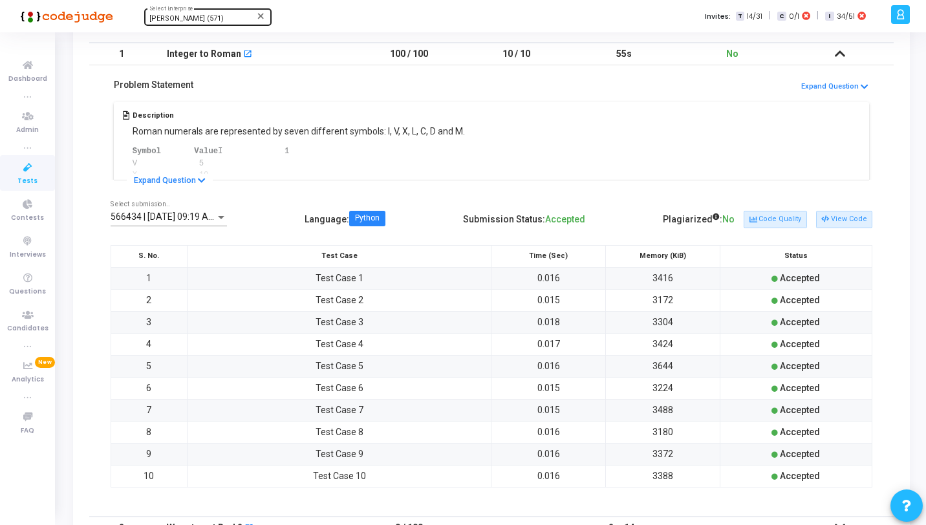
scroll to position [62, 0]
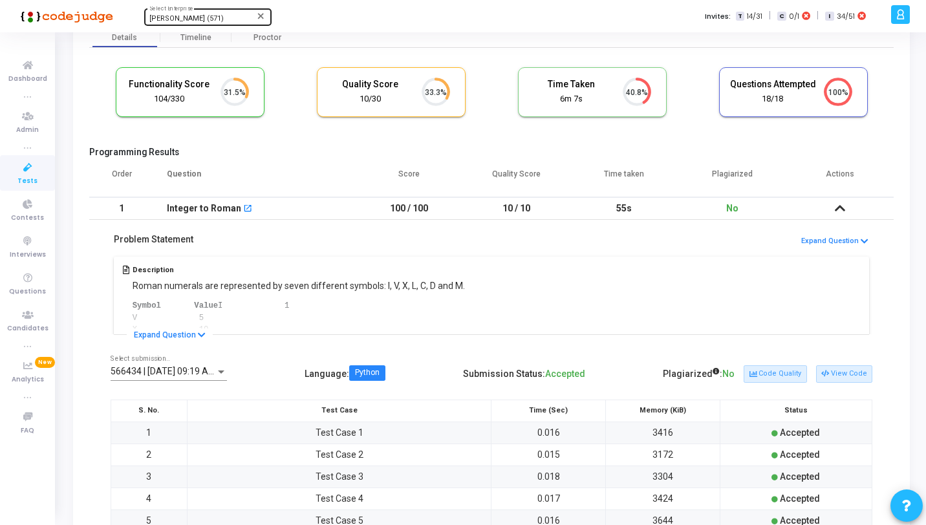
click at [644, 213] on td "55s" at bounding box center [624, 208] width 108 height 23
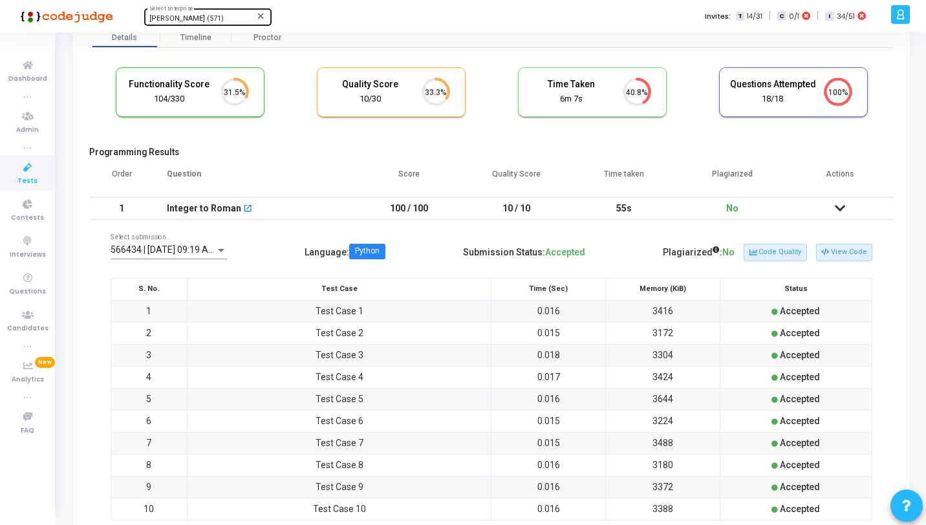
scroll to position [53, 0]
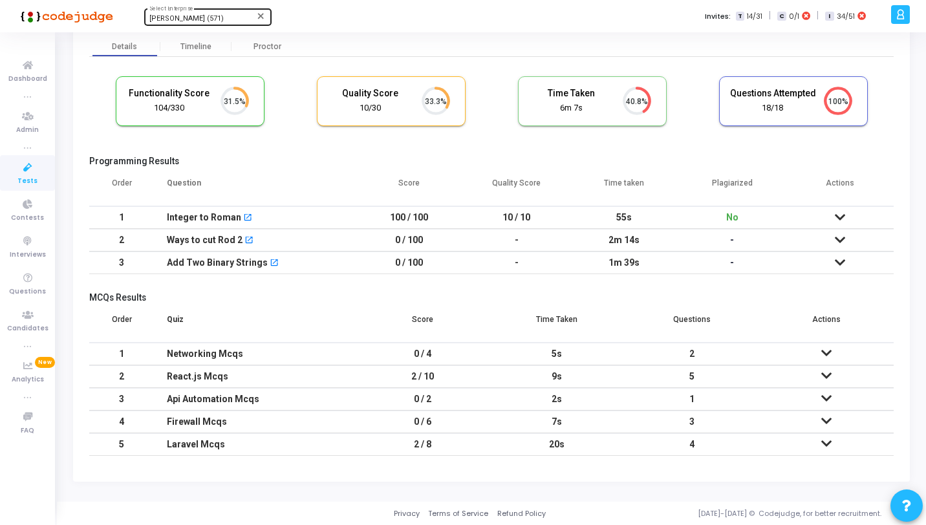
click at [575, 216] on td "55s" at bounding box center [624, 217] width 108 height 23
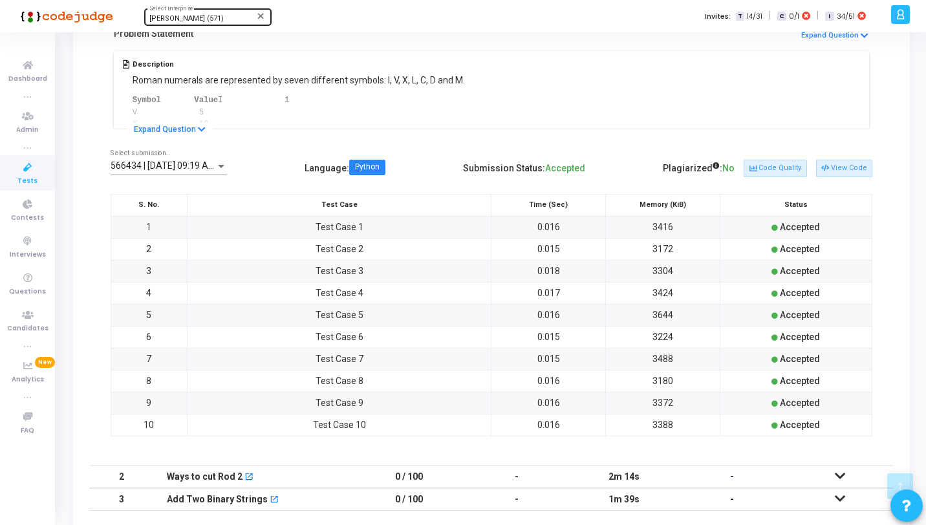
scroll to position [271, 0]
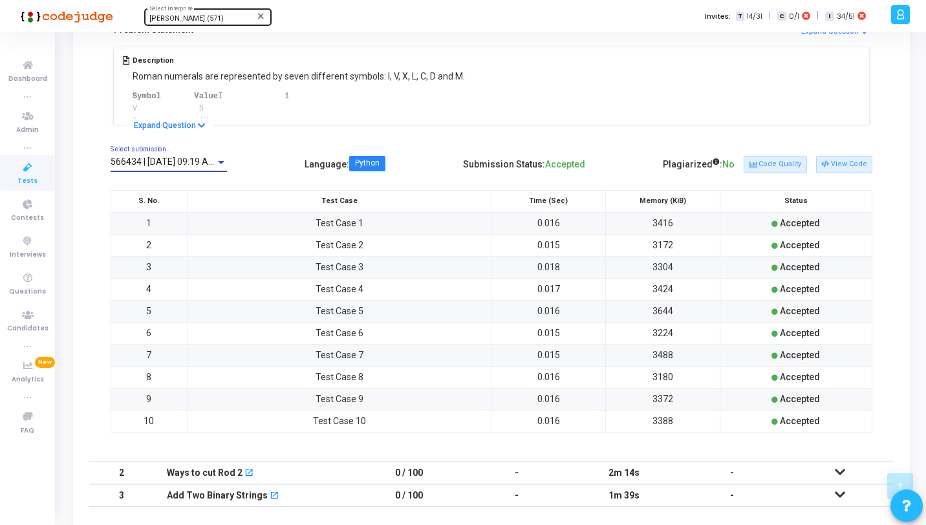
click at [218, 161] on div at bounding box center [221, 162] width 6 height 3
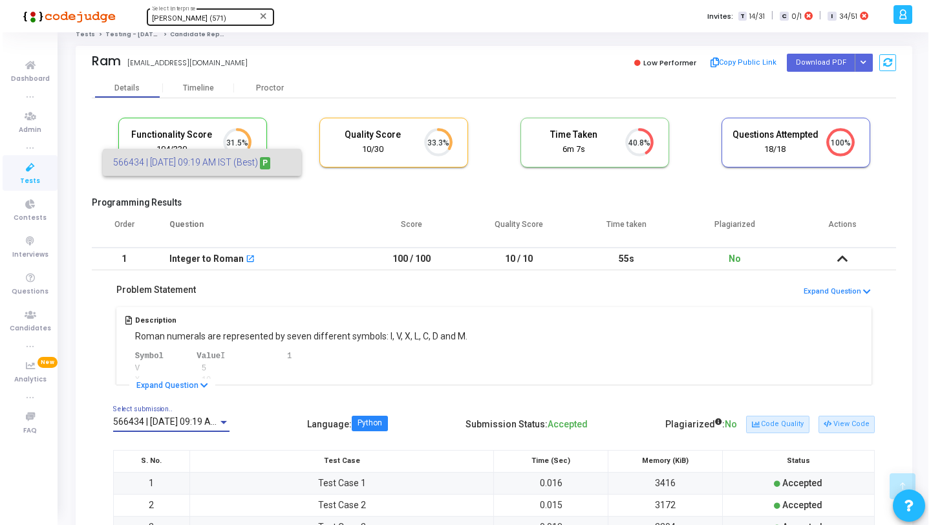
scroll to position [0, 0]
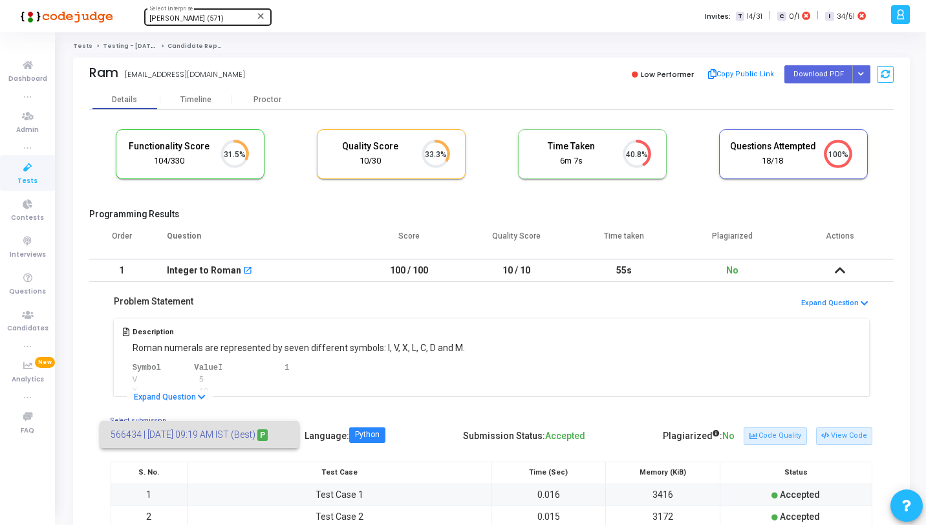
click at [36, 169] on div at bounding box center [463, 262] width 926 height 525
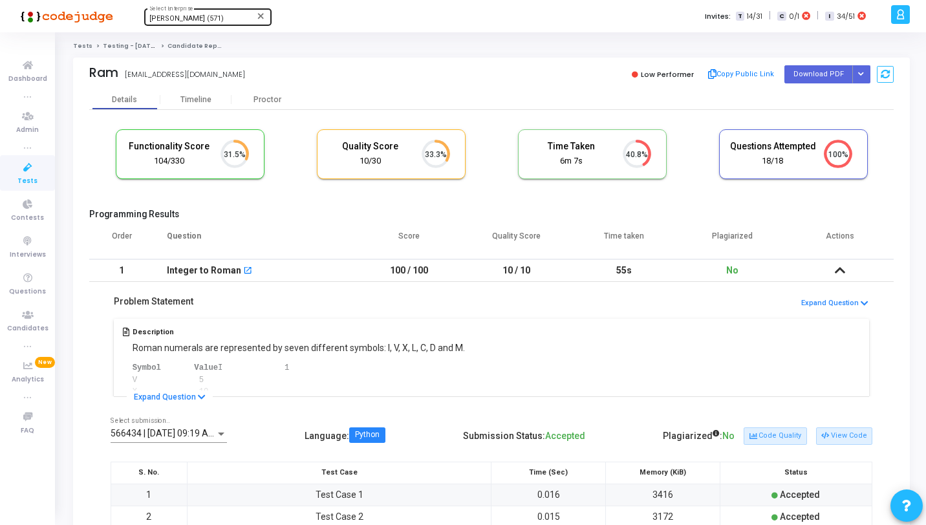
click at [25, 169] on icon at bounding box center [27, 168] width 27 height 16
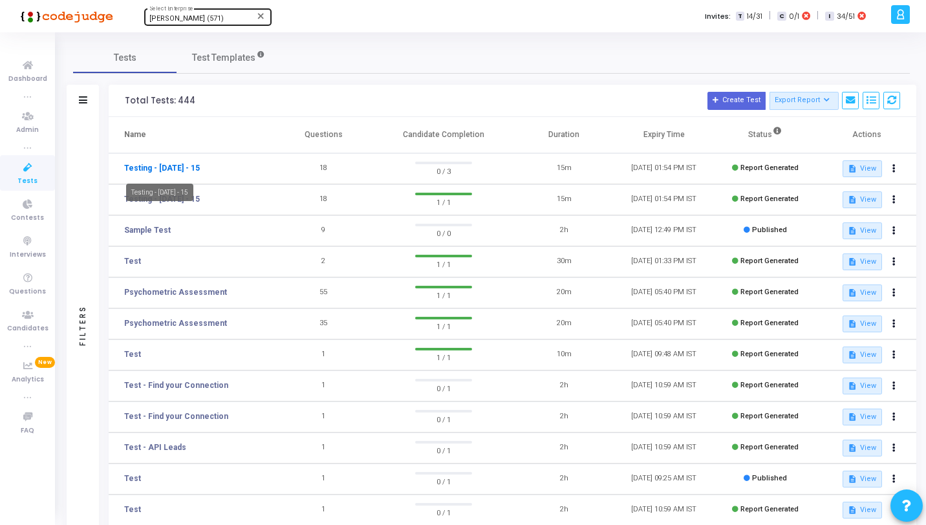
click at [176, 171] on link "Testing - [DATE] - 15" at bounding box center [162, 168] width 76 height 12
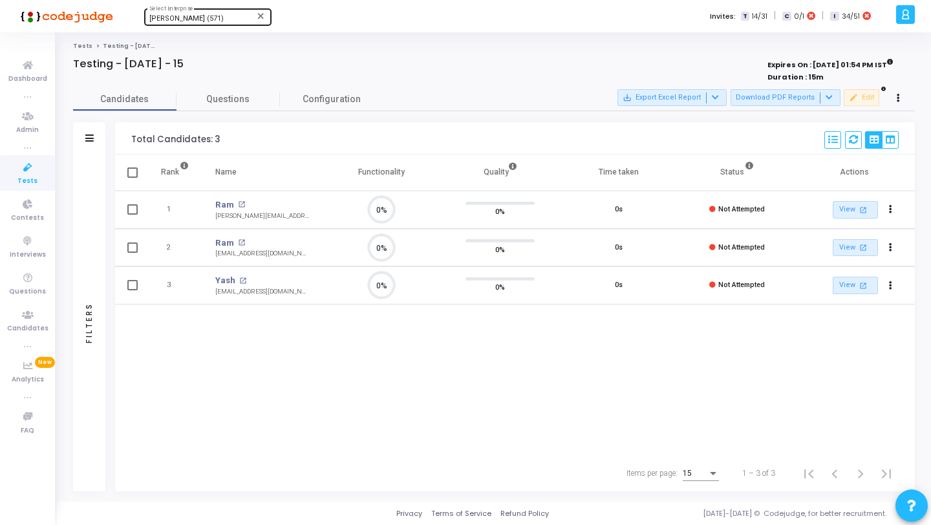
scroll to position [27, 33]
click at [903, 96] on button at bounding box center [898, 98] width 18 height 18
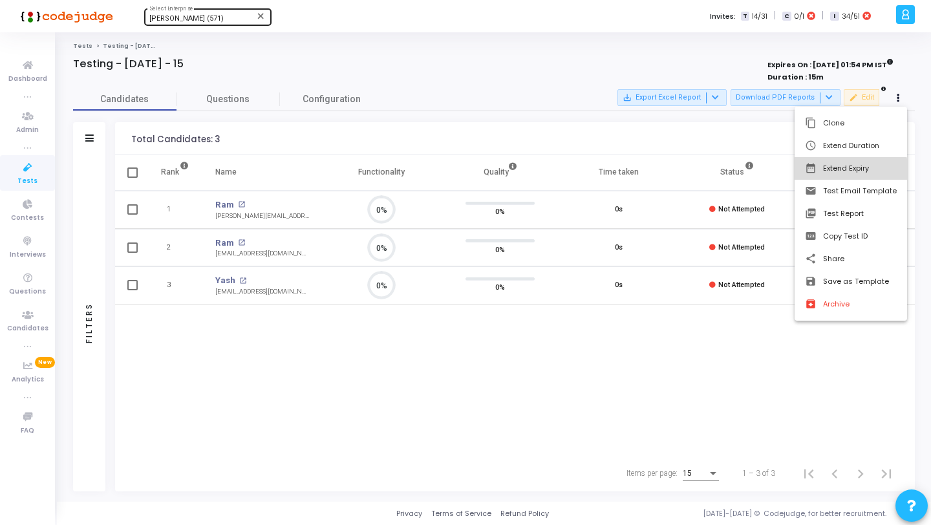
click at [847, 171] on button "date_range Extend Expiry" at bounding box center [850, 168] width 112 height 23
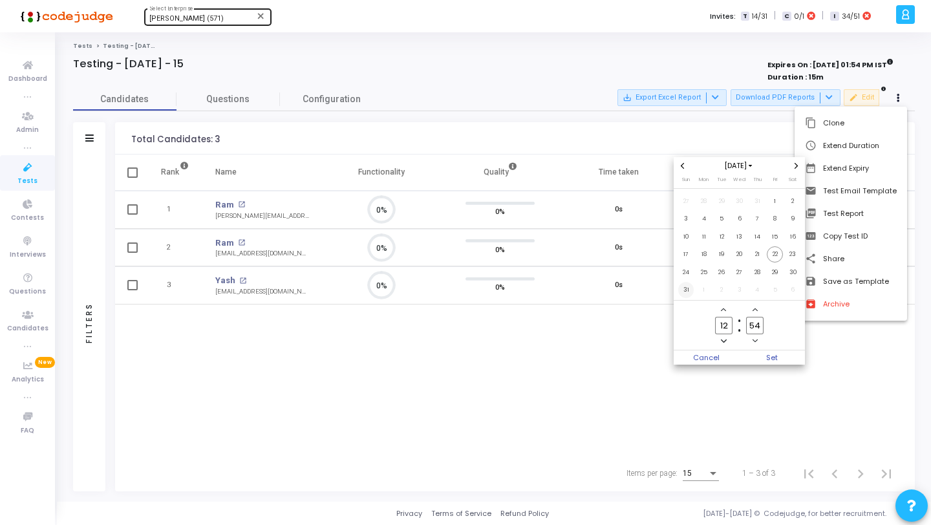
click at [692, 287] on span "31" at bounding box center [686, 290] width 16 height 16
click at [783, 356] on span "Set" at bounding box center [772, 357] width 66 height 14
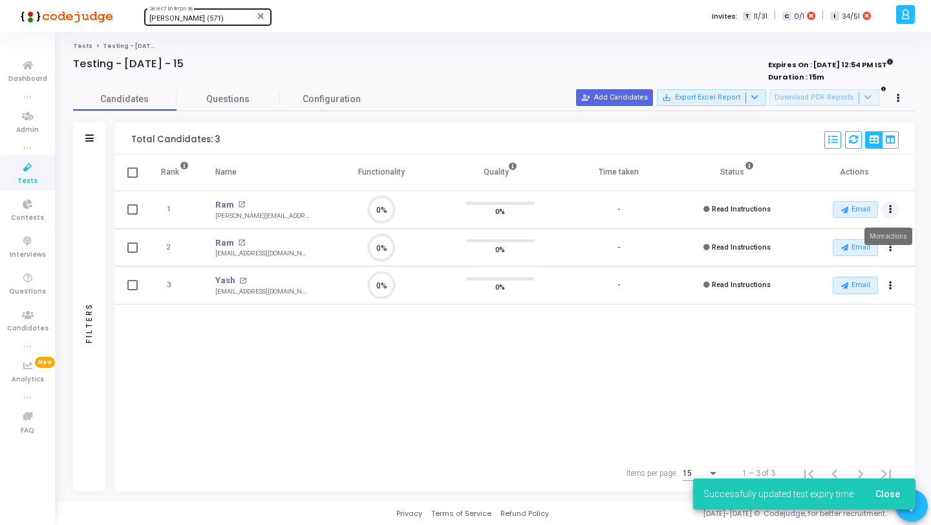
click at [889, 213] on icon "Actions" at bounding box center [890, 209] width 3 height 6
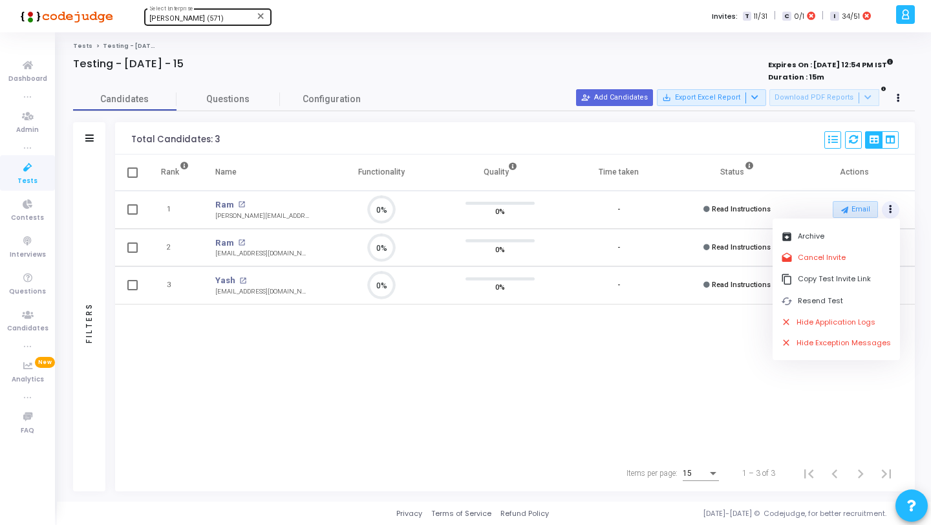
click at [708, 316] on div "Rank Name Functionality Quality Time taken Status Actions 1 Ram open_in_new [PE…" at bounding box center [515, 304] width 800 height 301
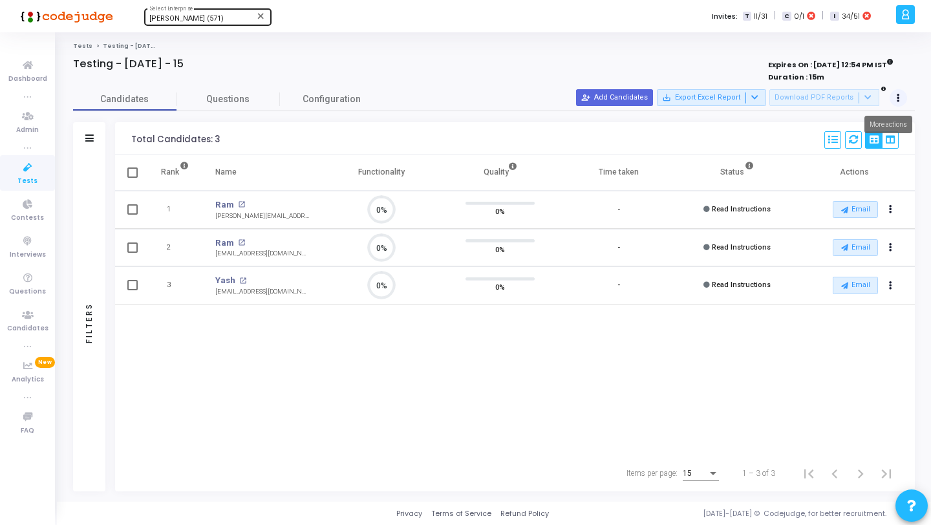
click at [902, 92] on button at bounding box center [898, 98] width 18 height 18
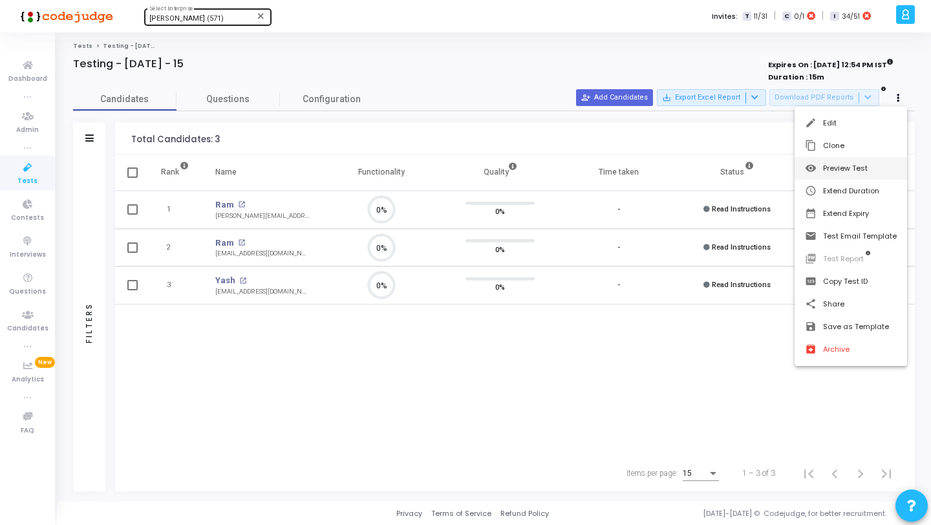
click at [853, 169] on button "visibility Preview Test" at bounding box center [850, 168] width 112 height 23
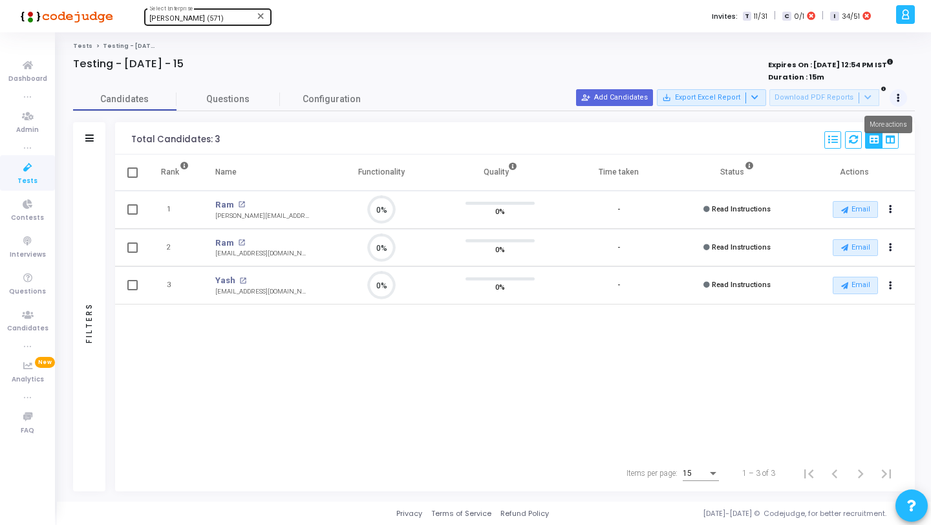
click at [897, 95] on icon at bounding box center [898, 98] width 3 height 6
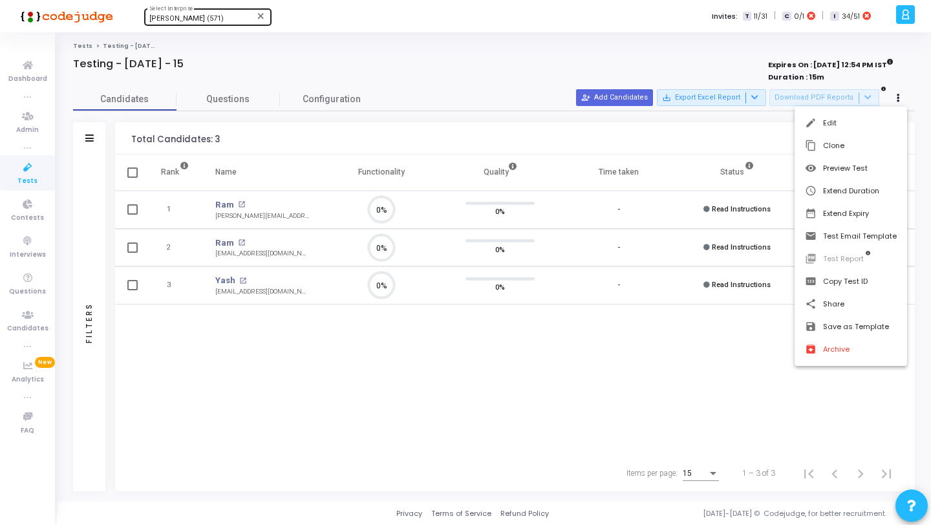
click at [677, 145] on div at bounding box center [465, 262] width 931 height 525
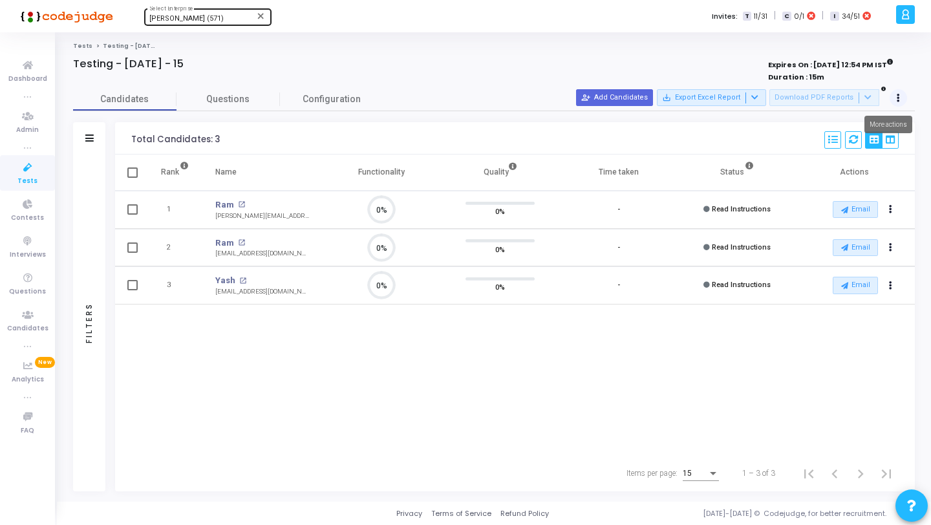
click at [895, 98] on button at bounding box center [898, 98] width 18 height 18
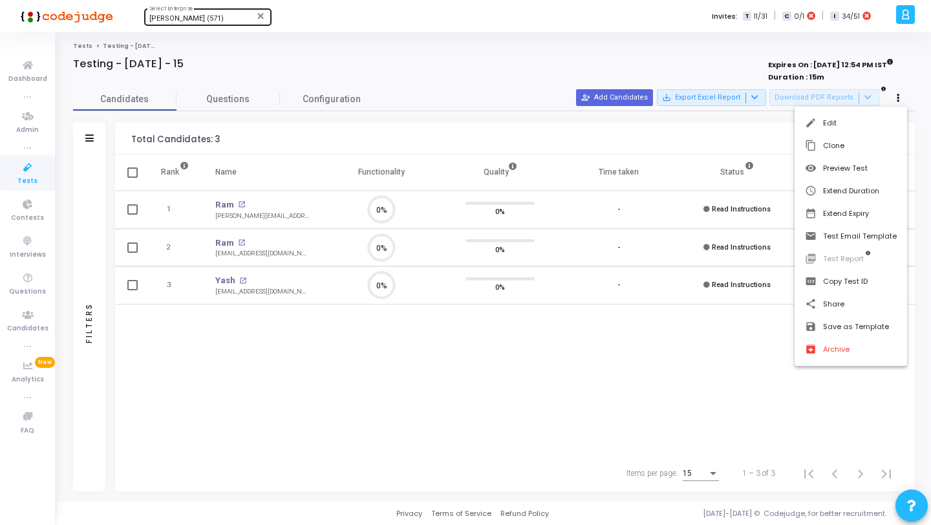
click at [719, 133] on div at bounding box center [465, 262] width 931 height 525
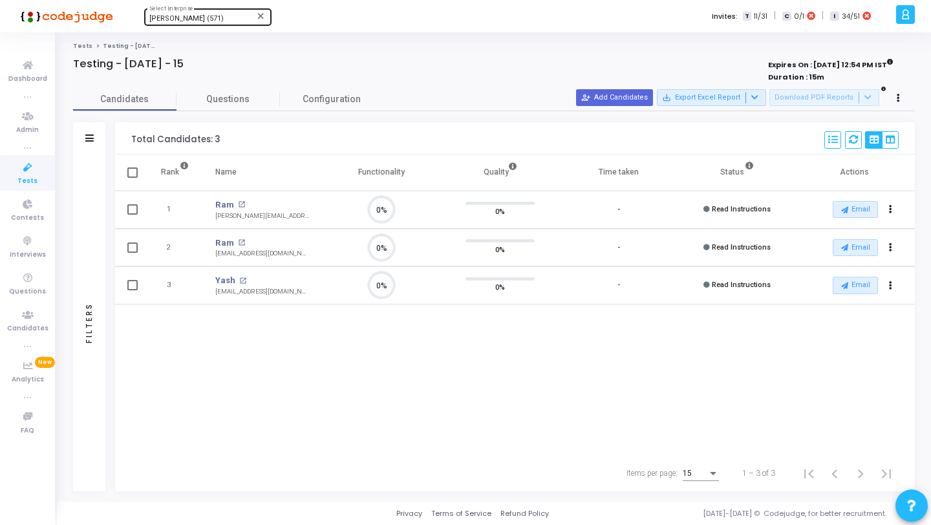
click at [27, 173] on icon at bounding box center [27, 168] width 27 height 16
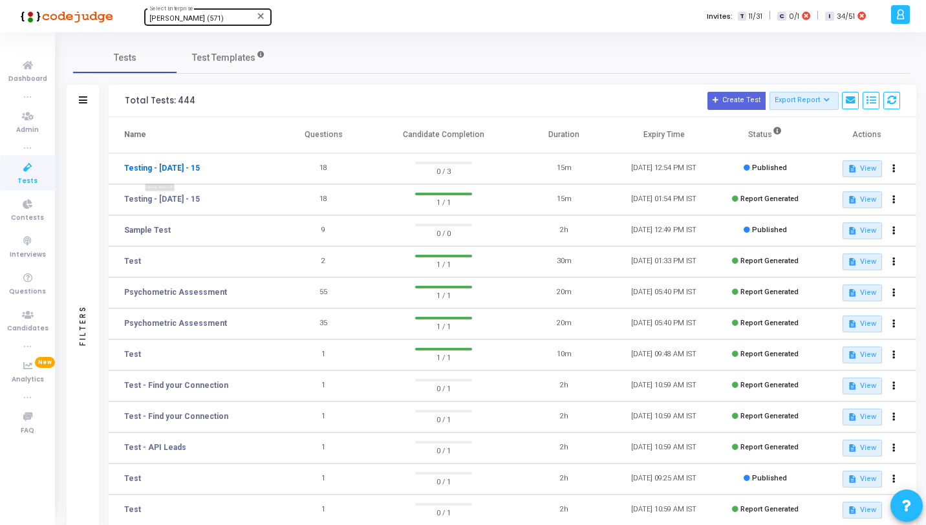
click at [169, 168] on link "Testing - [DATE] - 15" at bounding box center [162, 168] width 76 height 12
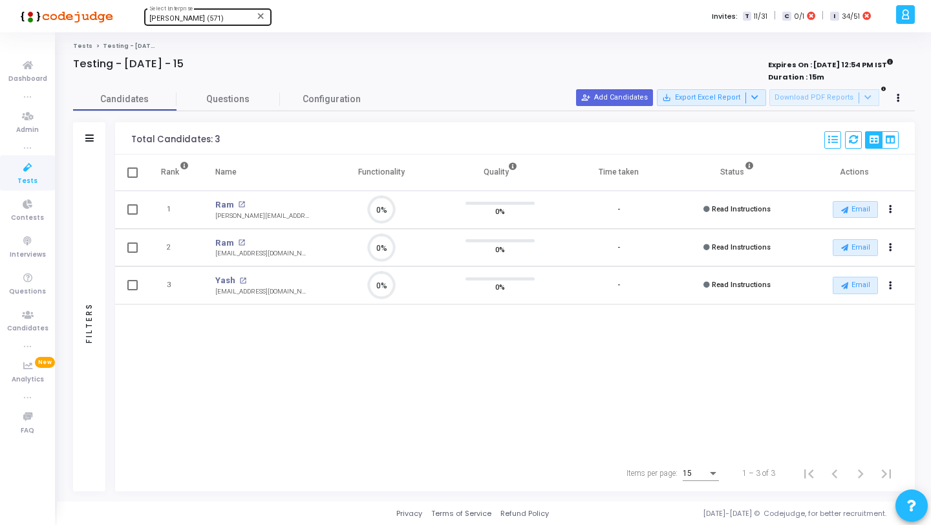
scroll to position [27, 33]
click at [906, 97] on button at bounding box center [898, 98] width 18 height 18
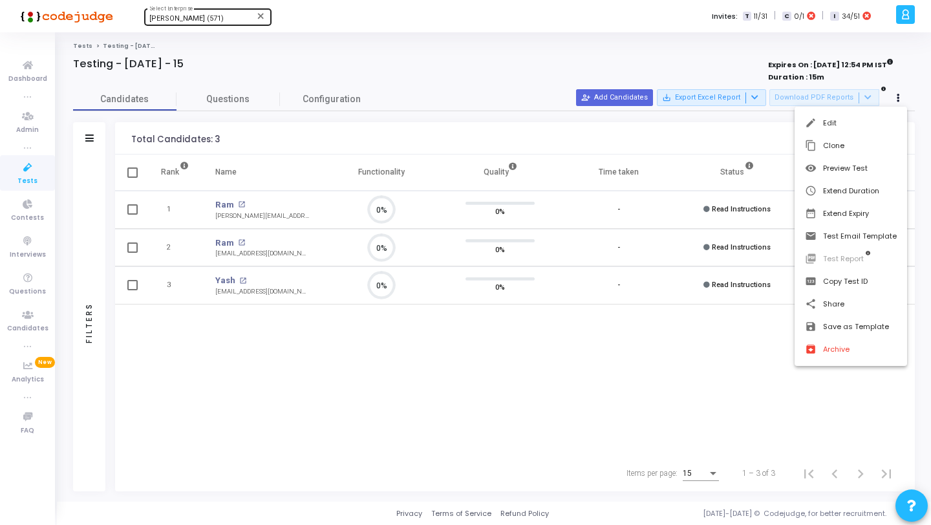
click at [710, 133] on div at bounding box center [465, 262] width 931 height 525
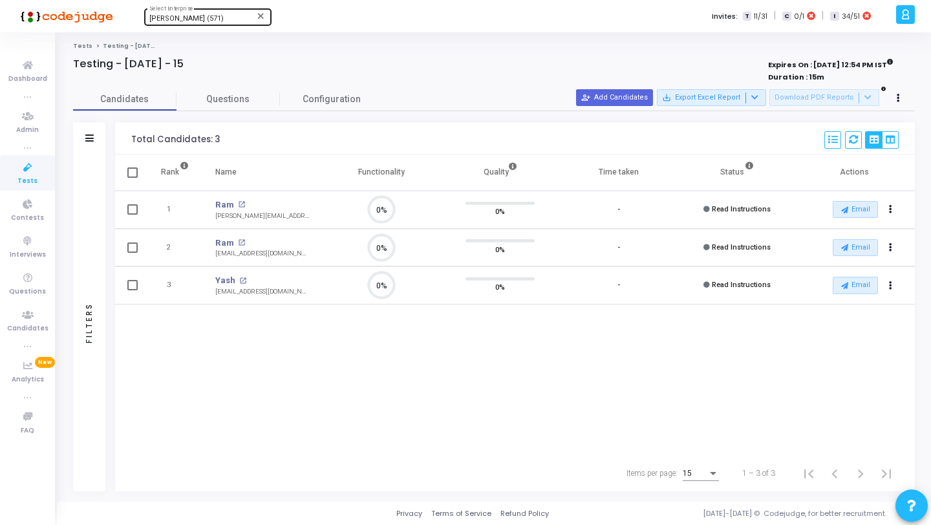
click at [193, 21] on span "[PERSON_NAME] (571)" at bounding box center [186, 18] width 74 height 8
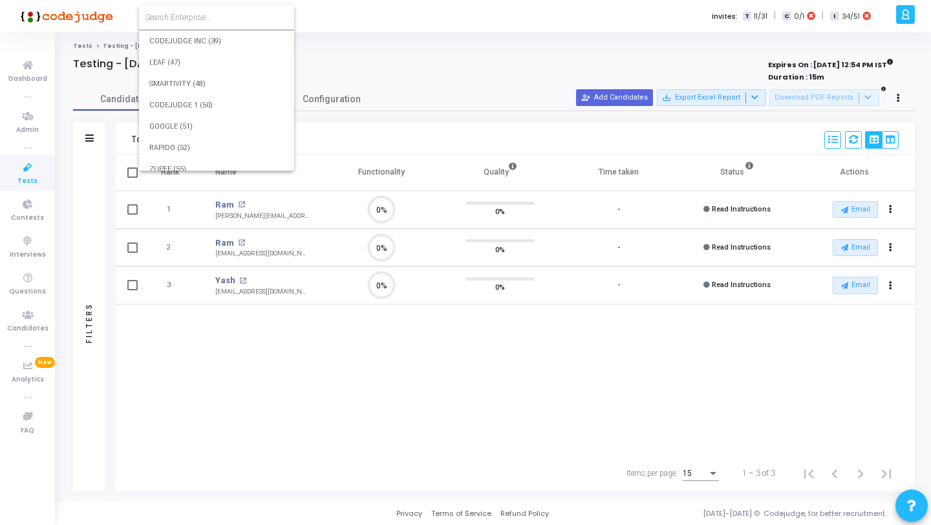
scroll to position [10726, 0]
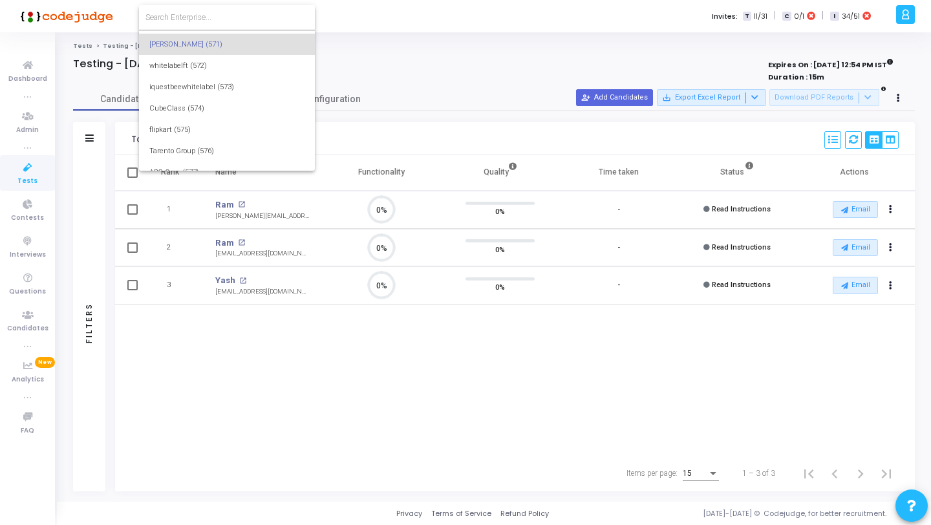
click at [193, 21] on input at bounding box center [226, 18] width 163 height 12
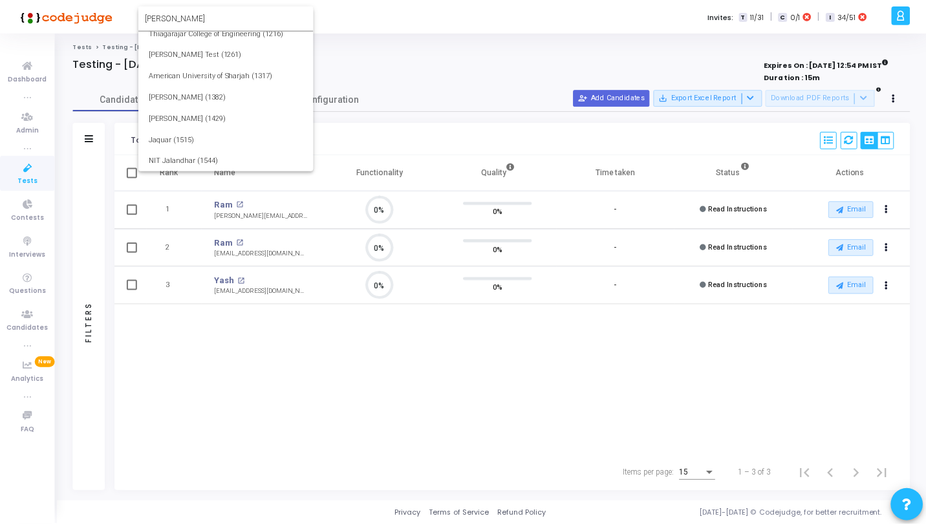
scroll to position [0, 0]
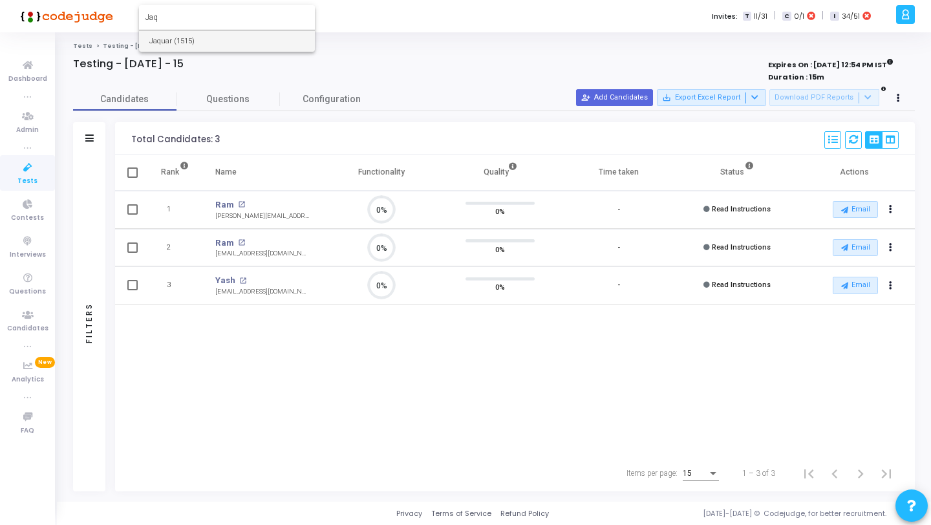
type input "Jaq"
click at [198, 37] on span "Jaquar (1515)" at bounding box center [226, 40] width 155 height 21
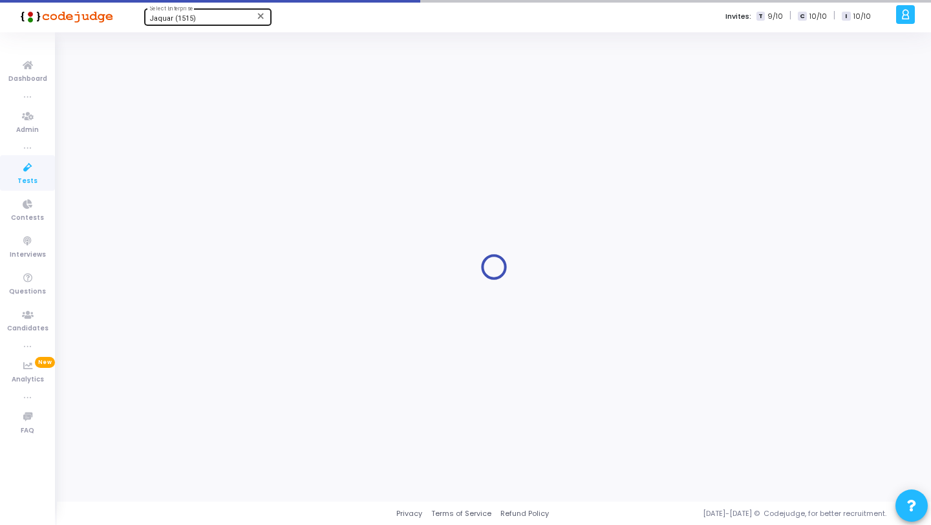
click at [30, 174] on icon at bounding box center [27, 168] width 27 height 16
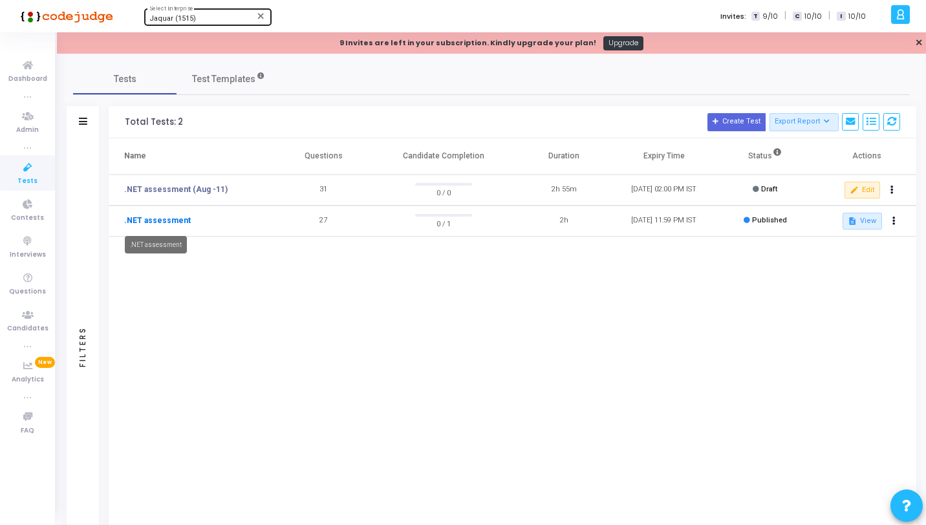
click at [172, 222] on link ".NET assessment" at bounding box center [157, 221] width 67 height 12
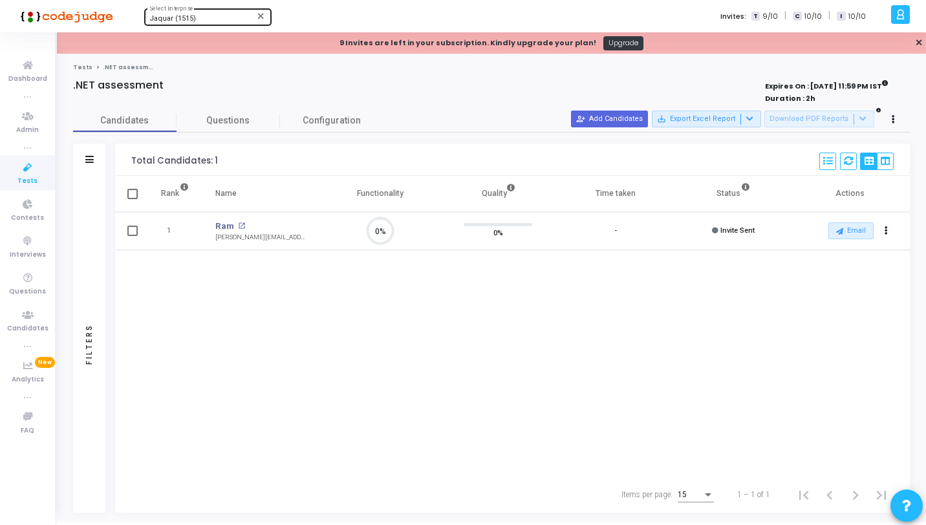
scroll to position [27, 33]
click at [607, 114] on button "person_add_alt Add Candidates" at bounding box center [609, 119] width 77 height 17
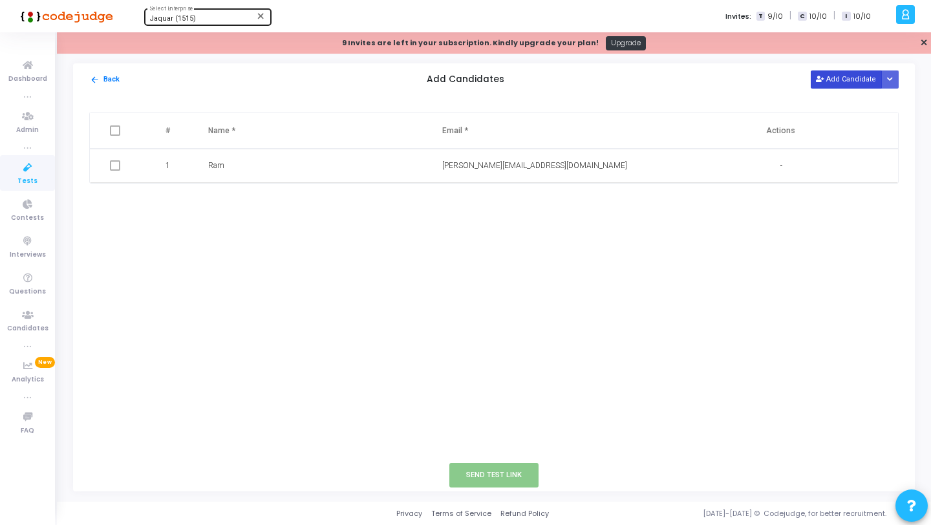
click at [838, 77] on button "Add Candidate" at bounding box center [846, 78] width 71 height 17
click at [295, 198] on input "text" at bounding box center [280, 199] width 144 height 21
click at [520, 202] on input "text" at bounding box center [514, 199] width 144 height 21
click at [763, 202] on button "Save" at bounding box center [760, 199] width 31 height 17
click at [26, 171] on icon at bounding box center [27, 168] width 27 height 16
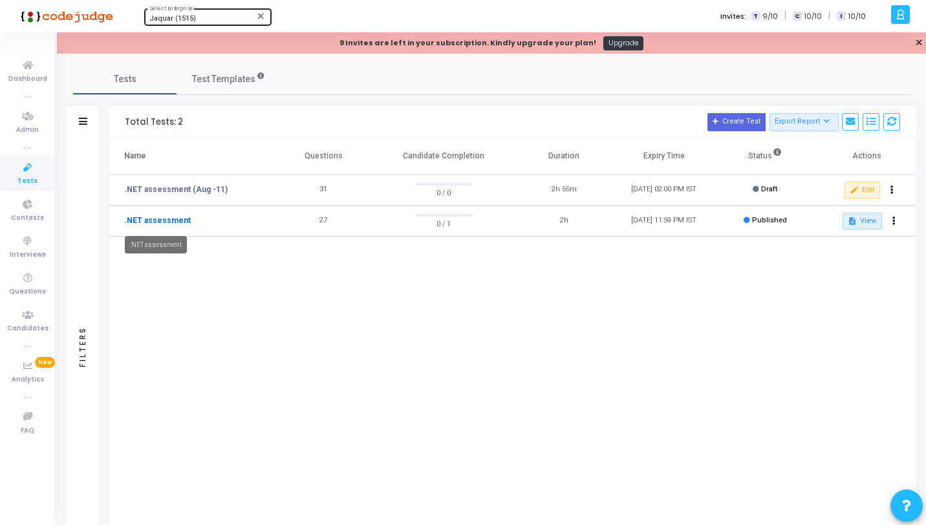
click at [170, 225] on link ".NET assessment" at bounding box center [157, 221] width 67 height 12
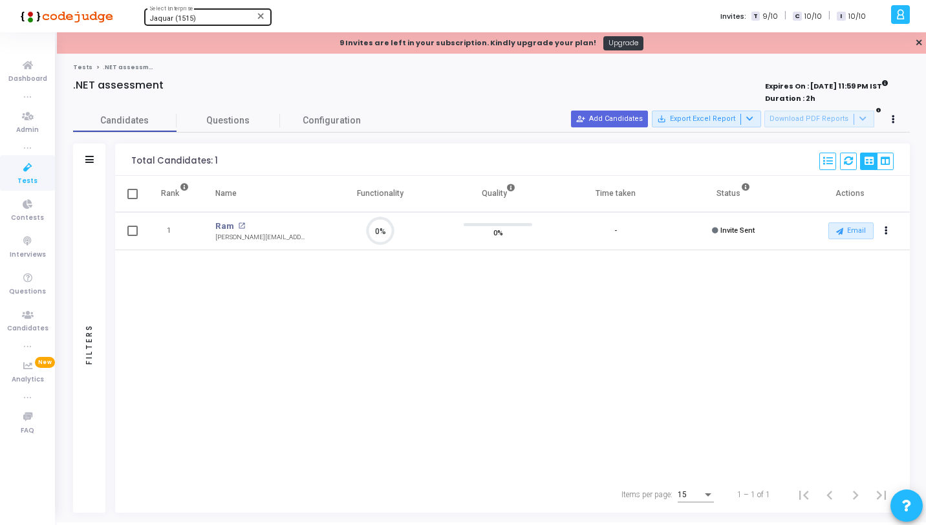
scroll to position [27, 33]
click at [12, 174] on link "Tests" at bounding box center [27, 173] width 55 height 36
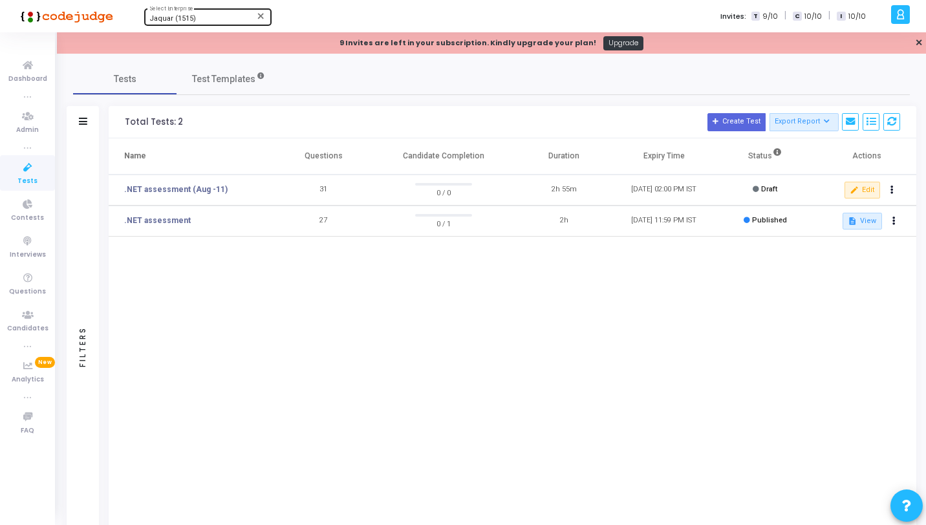
click at [158, 14] on div "Jaquar (1515) Select Enterprise" at bounding box center [207, 15] width 116 height 19
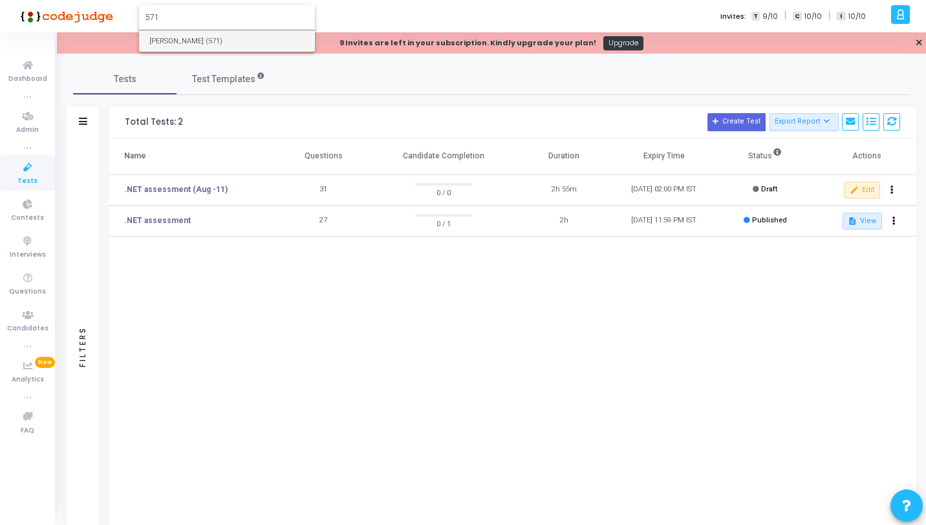
type input "571"
click at [175, 53] on div at bounding box center [463, 262] width 926 height 525
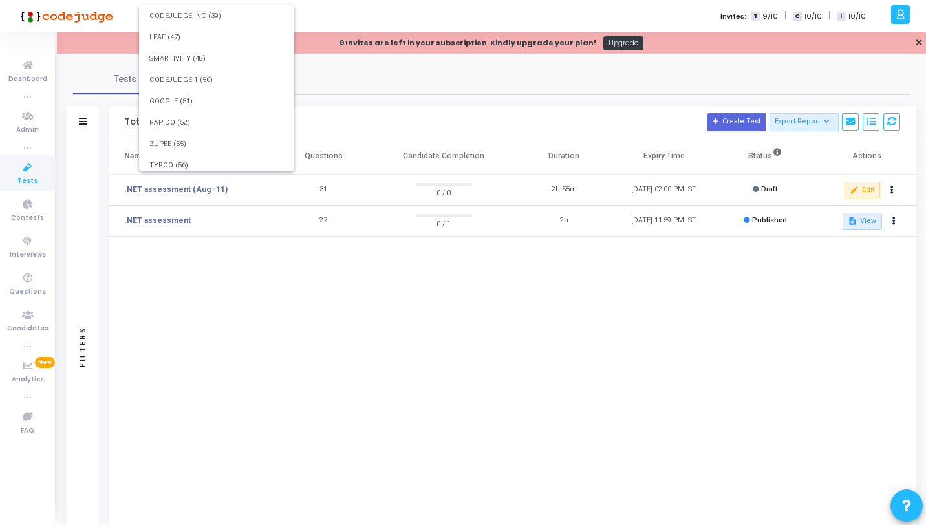
click at [180, 37] on div "9 Invites are left in your subscription. Kindly upgrade your plan! Upgrade ✕" at bounding box center [491, 42] width 869 height 21
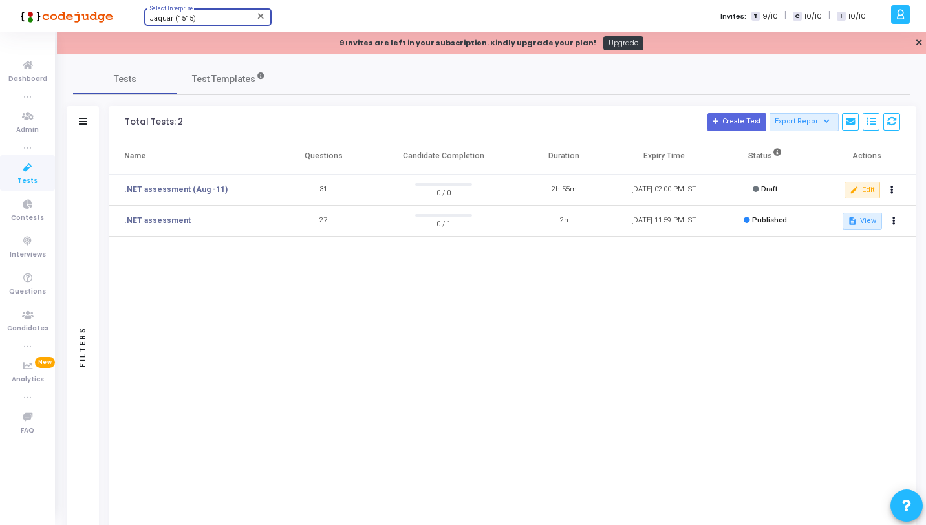
click at [177, 16] on span "Jaquar (1515)" at bounding box center [172, 18] width 47 height 8
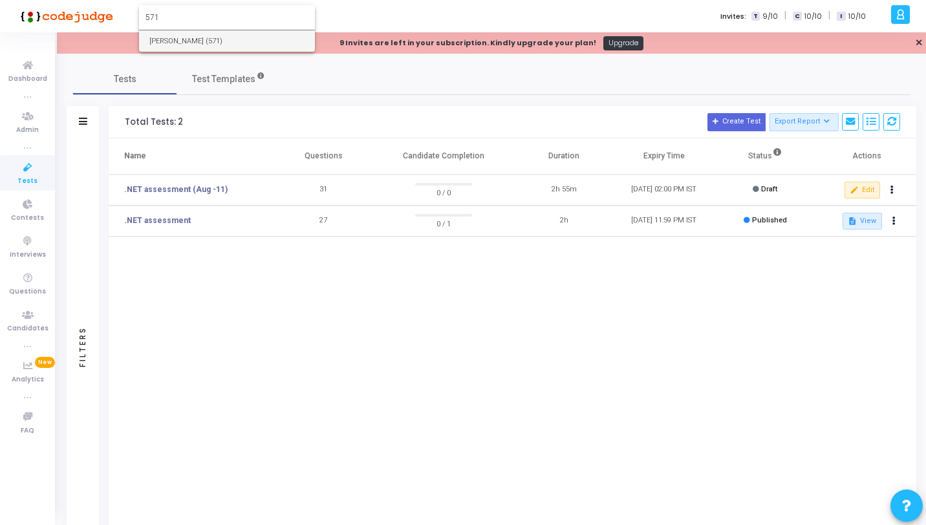
type input "571"
click at [191, 33] on span "[PERSON_NAME] (571)" at bounding box center [226, 40] width 155 height 21
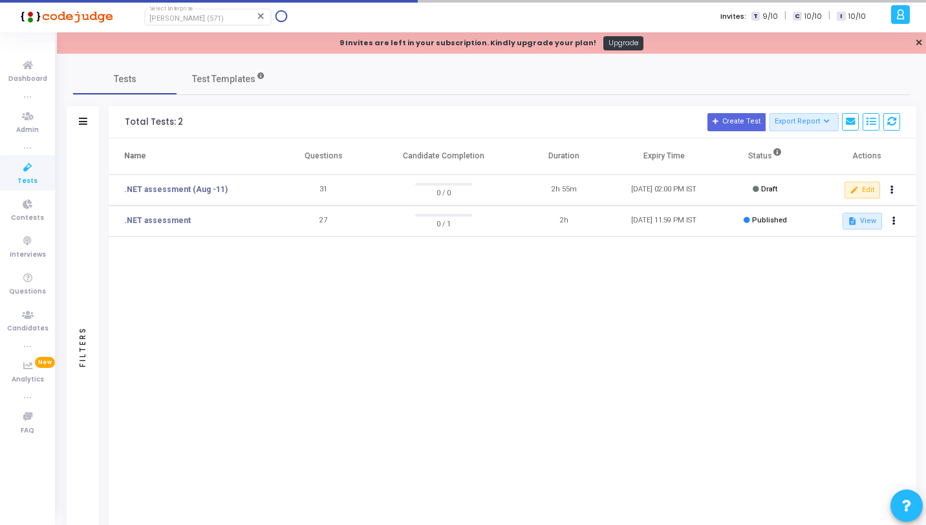
click at [39, 167] on icon at bounding box center [27, 168] width 27 height 16
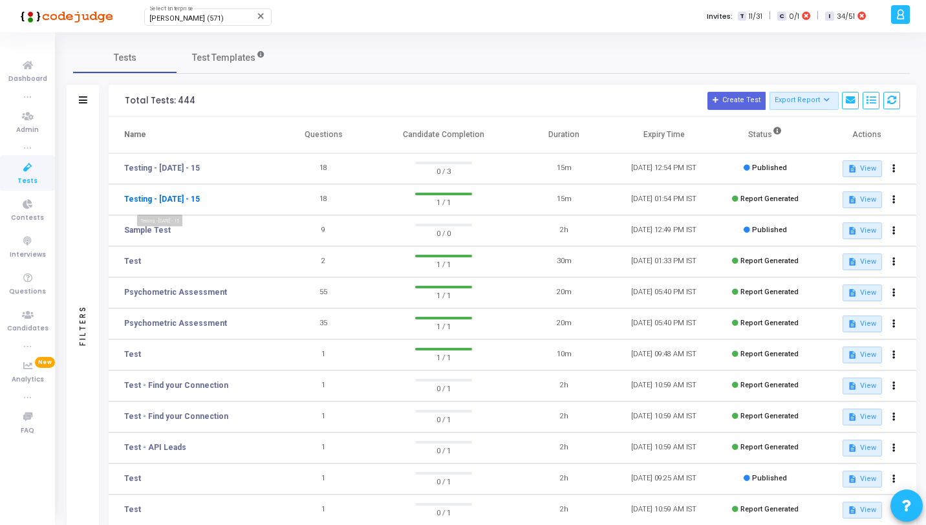
click at [178, 199] on link "Testing - [DATE] - 15" at bounding box center [162, 199] width 76 height 12
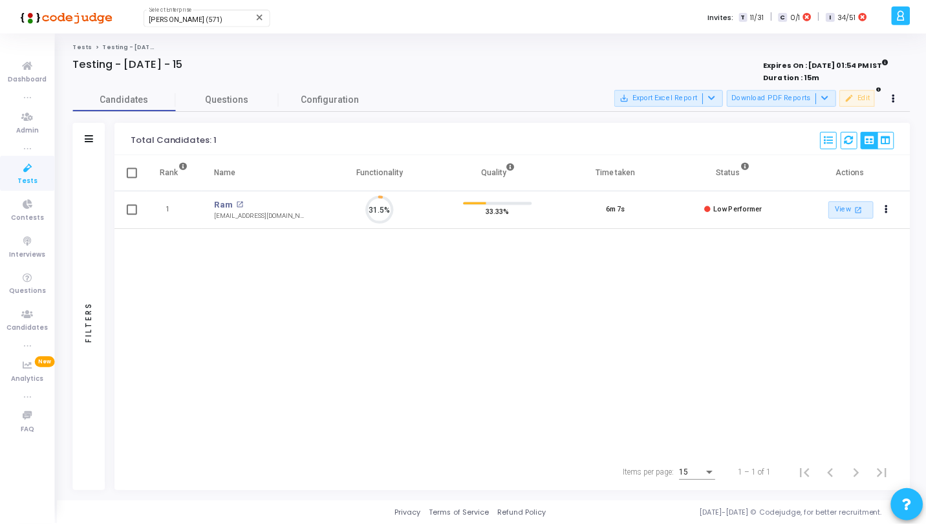
scroll to position [27, 33]
click at [230, 206] on link "Ram" at bounding box center [224, 204] width 19 height 13
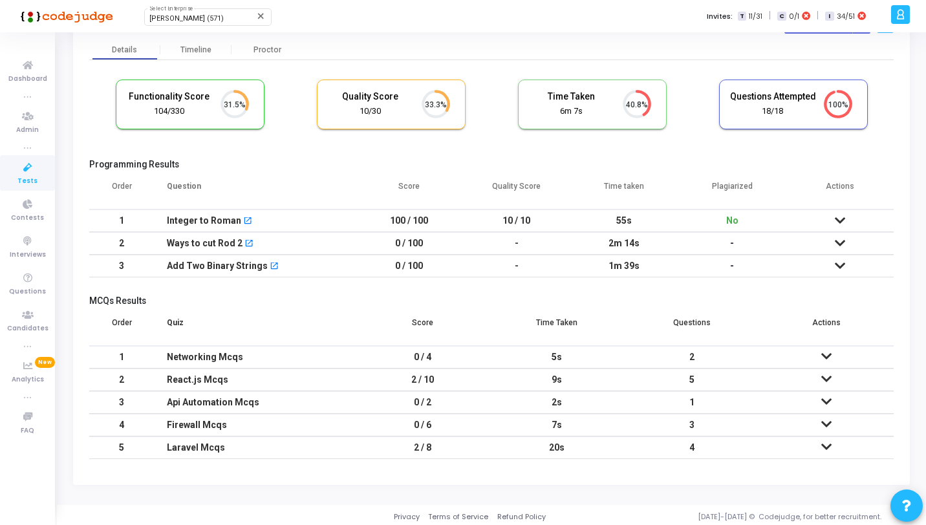
scroll to position [53, 0]
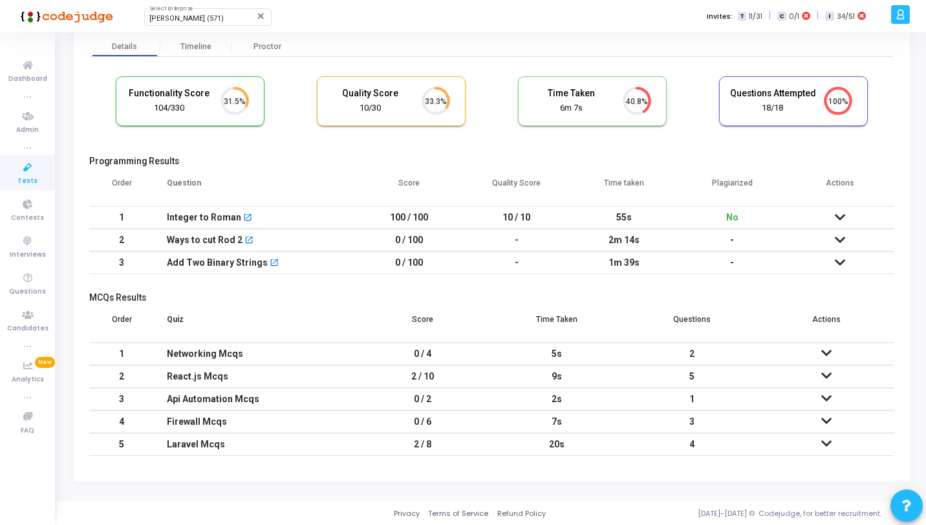
click at [286, 217] on div "Integer to Roman open_in_new" at bounding box center [254, 217] width 175 height 21
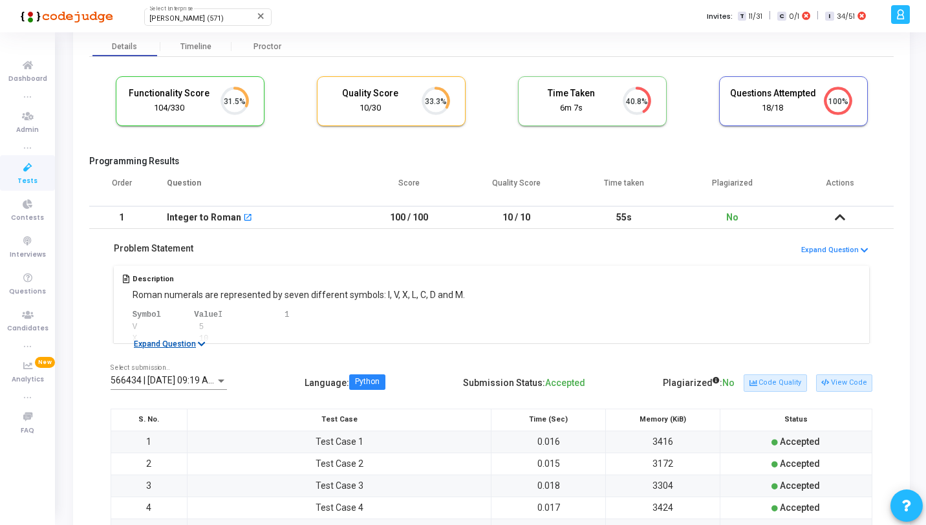
click at [198, 346] on icon at bounding box center [202, 344] width 8 height 8
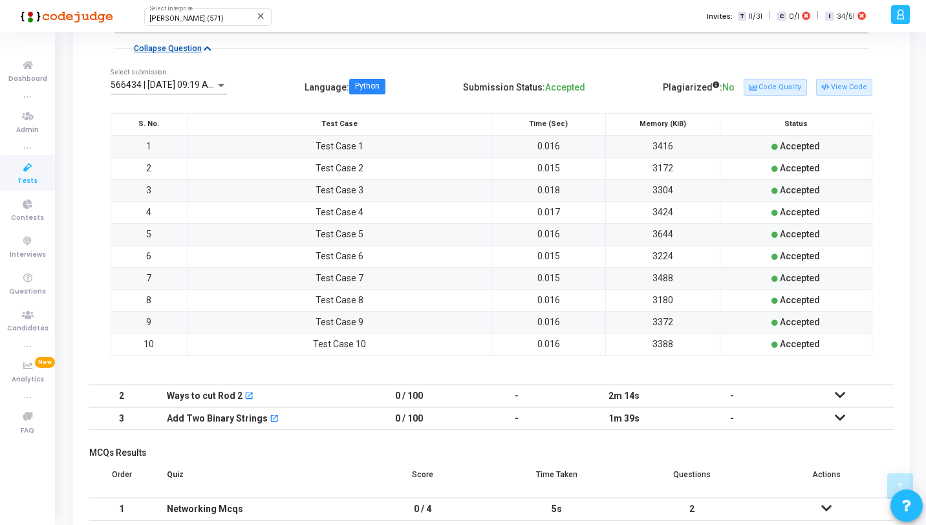
scroll to position [1092, 0]
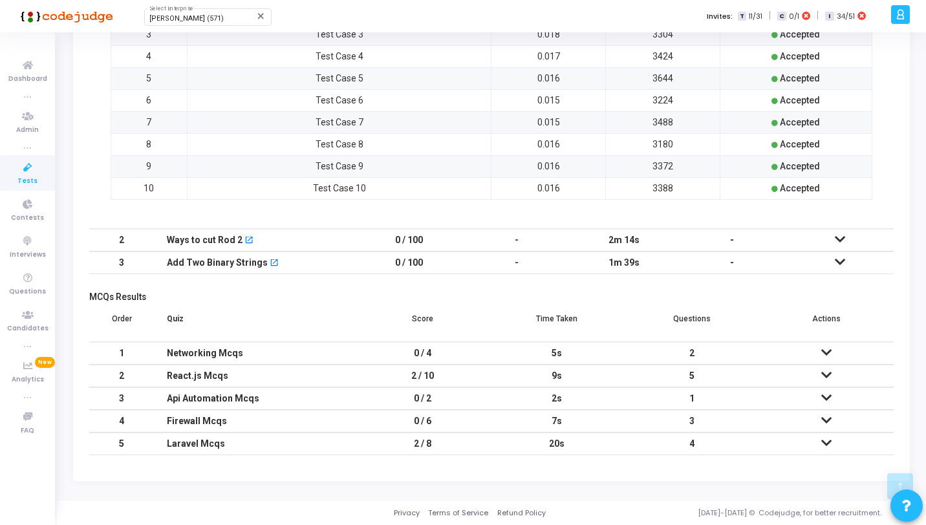
click at [293, 355] on div "Networking Mcqs" at bounding box center [254, 353] width 175 height 21
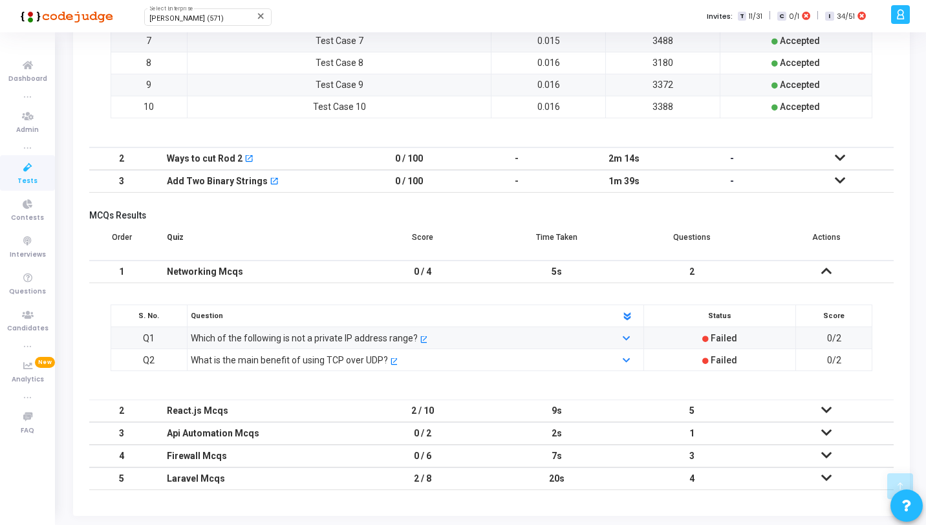
scroll to position [1209, 0]
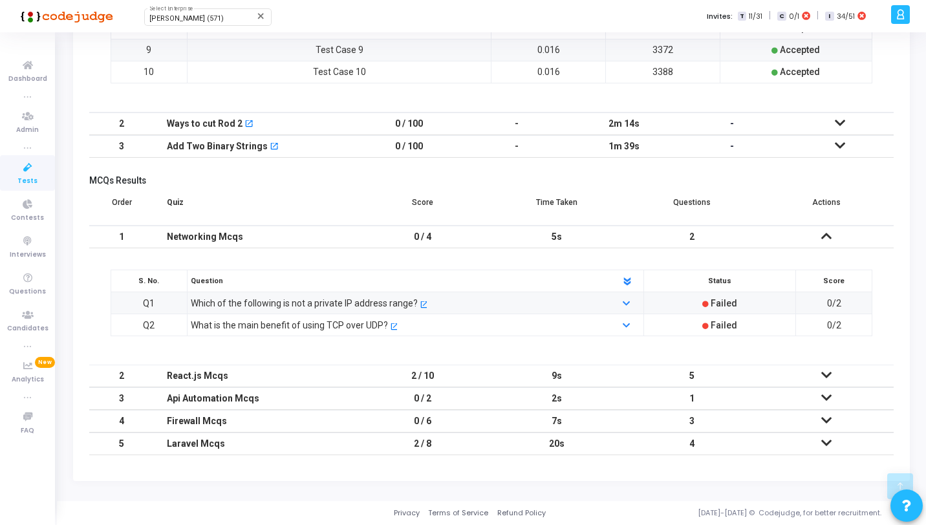
click at [456, 300] on div "Which of the following is not a private IP address range? open_in_new" at bounding box center [395, 303] width 423 height 14
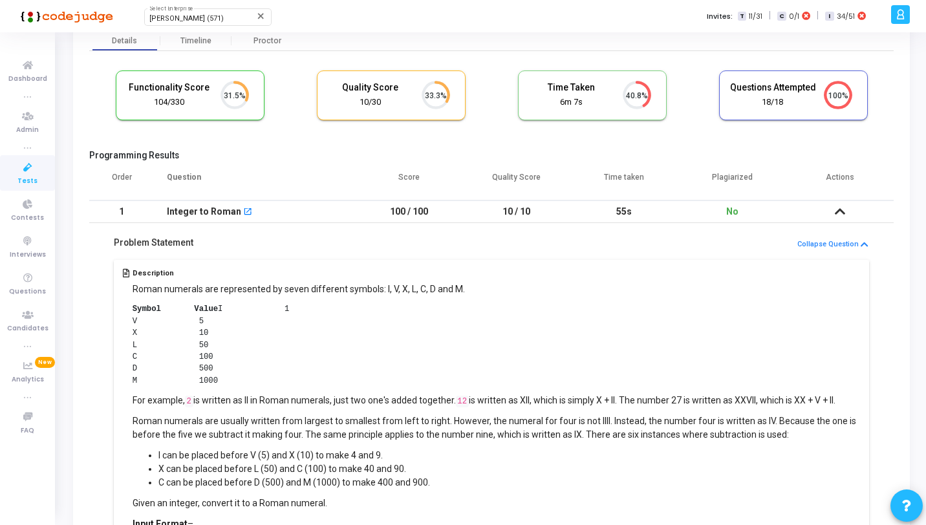
scroll to position [0, 0]
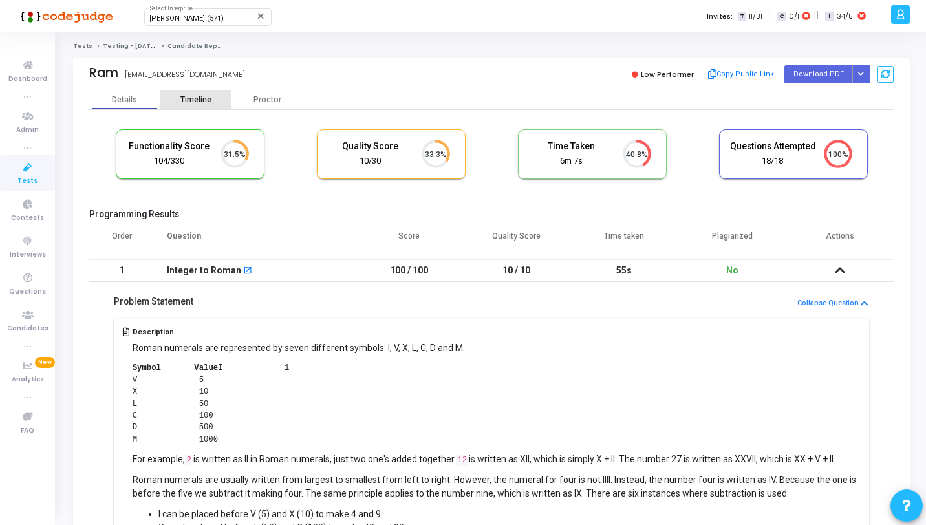
click at [189, 104] on div "Timeline" at bounding box center [195, 99] width 71 height 19
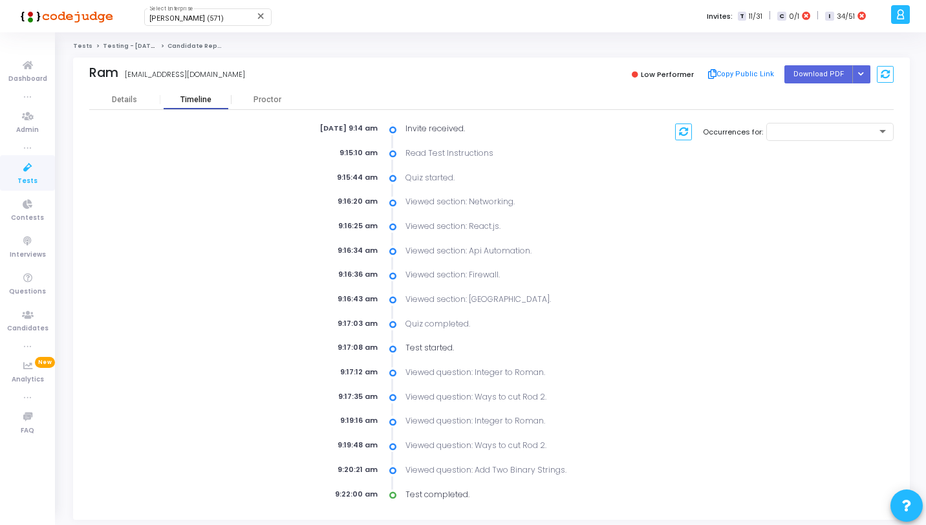
scroll to position [23, 0]
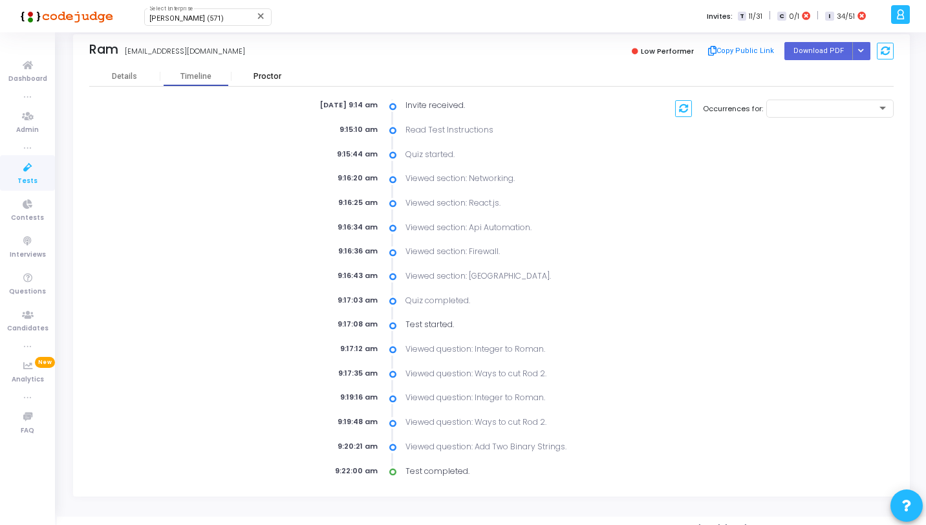
click at [274, 73] on div "Proctor" at bounding box center [266, 77] width 71 height 10
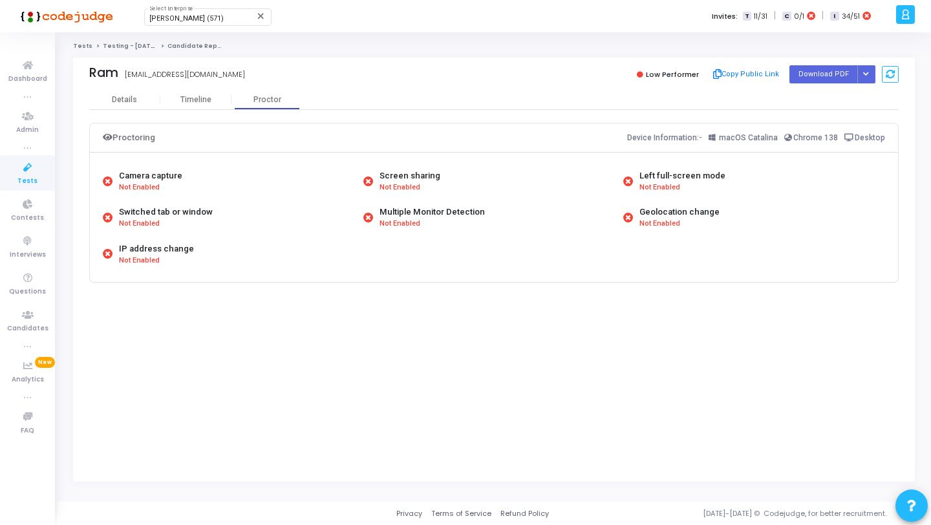
click at [193, 108] on mat-tab-group "Details Timeline [PERSON_NAME] Proctoring Device Information:- macOS Catalina C…" at bounding box center [493, 193] width 809 height 206
click at [195, 108] on div "Timeline" at bounding box center [195, 99] width 71 height 19
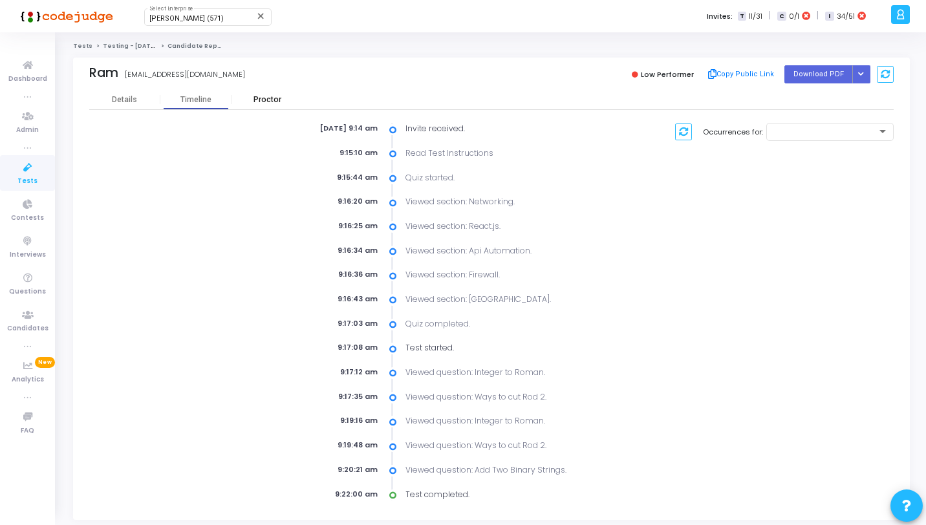
click at [270, 97] on div "Proctor" at bounding box center [266, 100] width 71 height 10
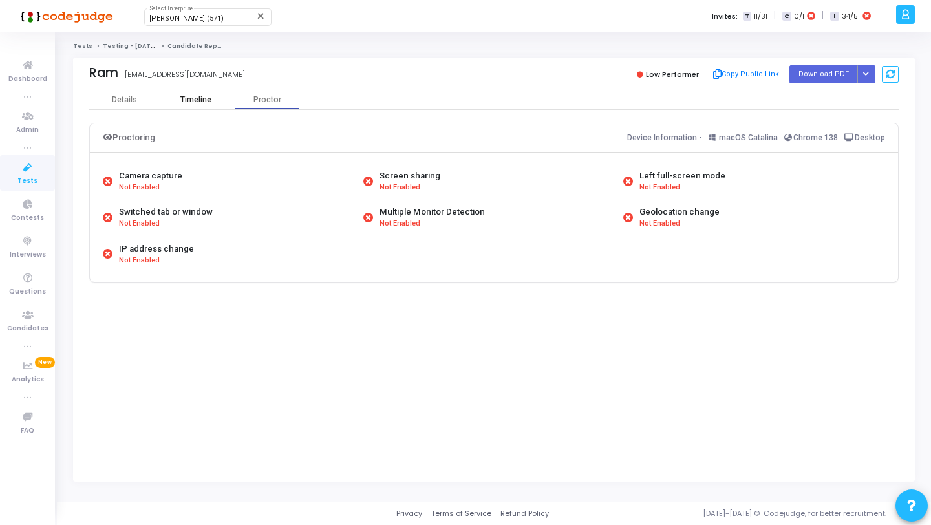
click at [204, 92] on div "Timeline" at bounding box center [195, 99] width 71 height 19
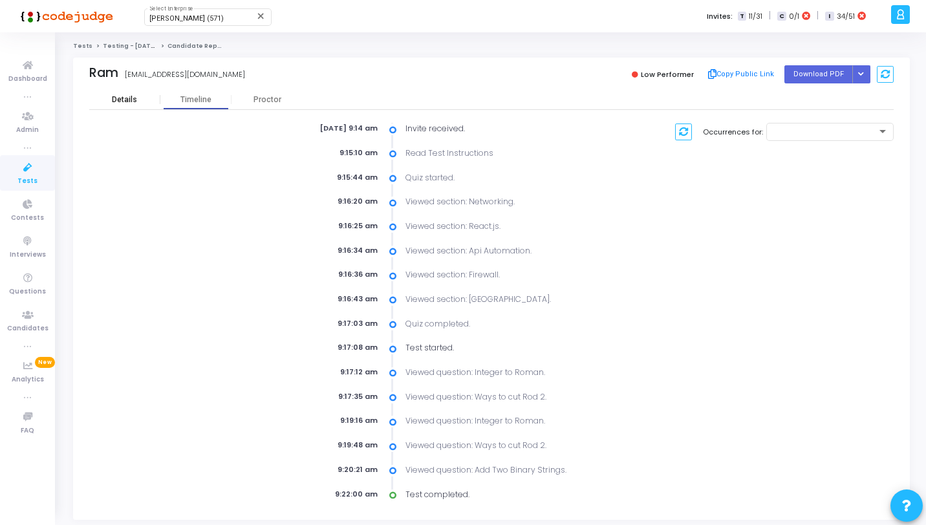
click at [133, 100] on div "Details" at bounding box center [124, 100] width 25 height 10
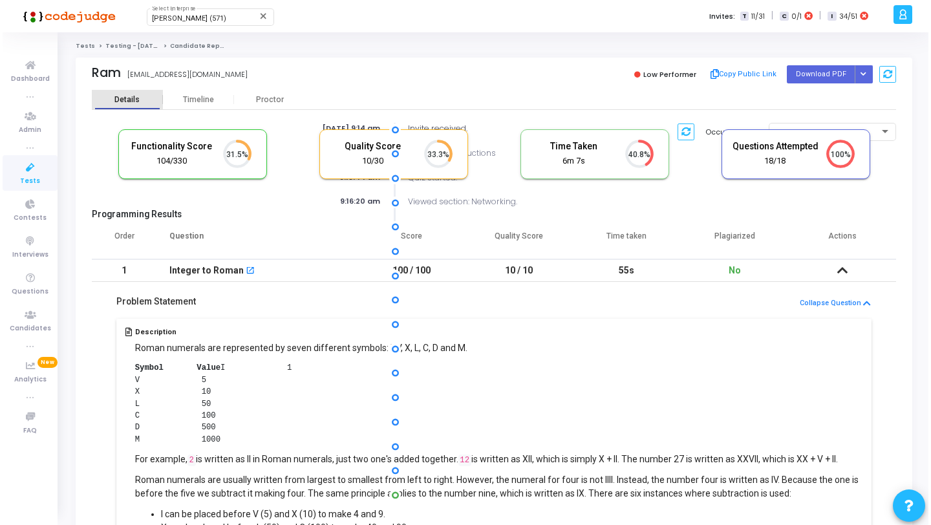
scroll to position [6, 6]
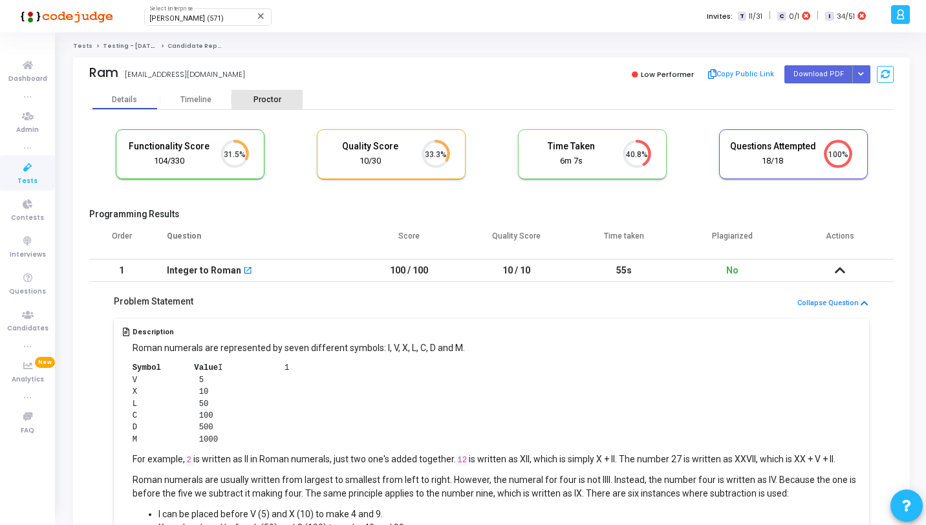
click at [259, 98] on div "Proctor" at bounding box center [266, 100] width 71 height 10
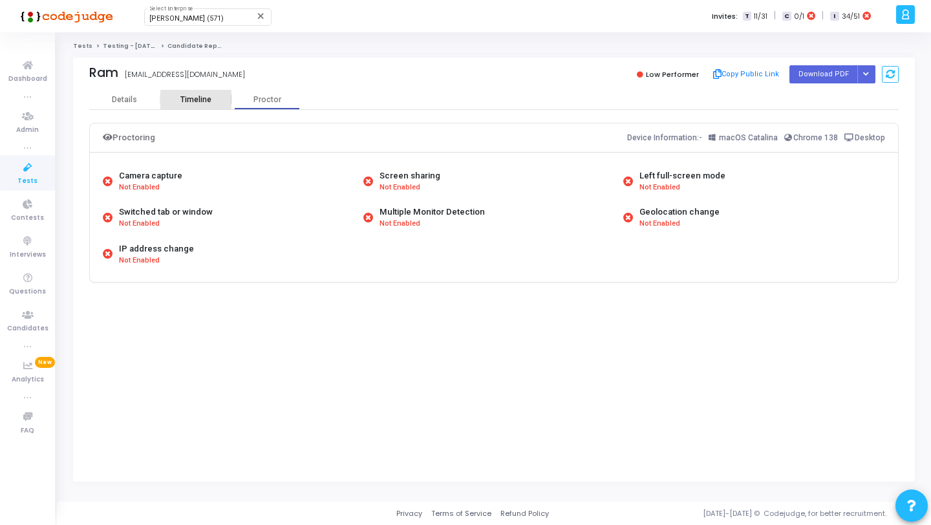
click at [198, 100] on div "Timeline" at bounding box center [195, 100] width 31 height 10
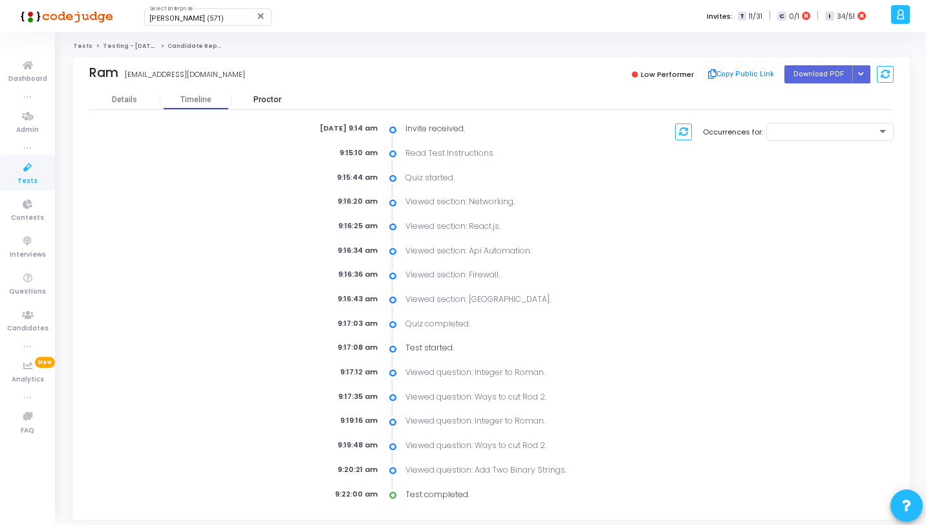
click at [277, 95] on div "Proctor" at bounding box center [266, 100] width 71 height 10
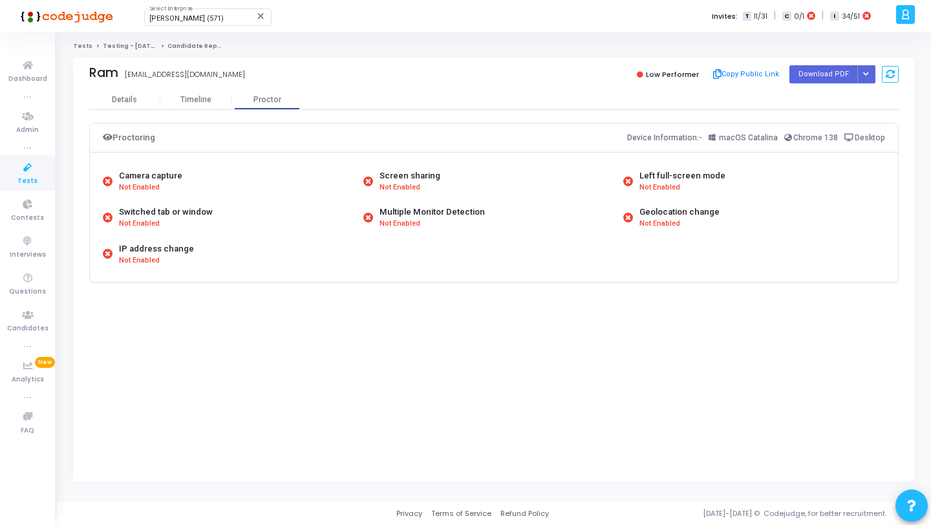
click at [710, 186] on div "Not Enabled" at bounding box center [682, 187] width 86 height 11
click at [33, 171] on icon at bounding box center [27, 168] width 27 height 16
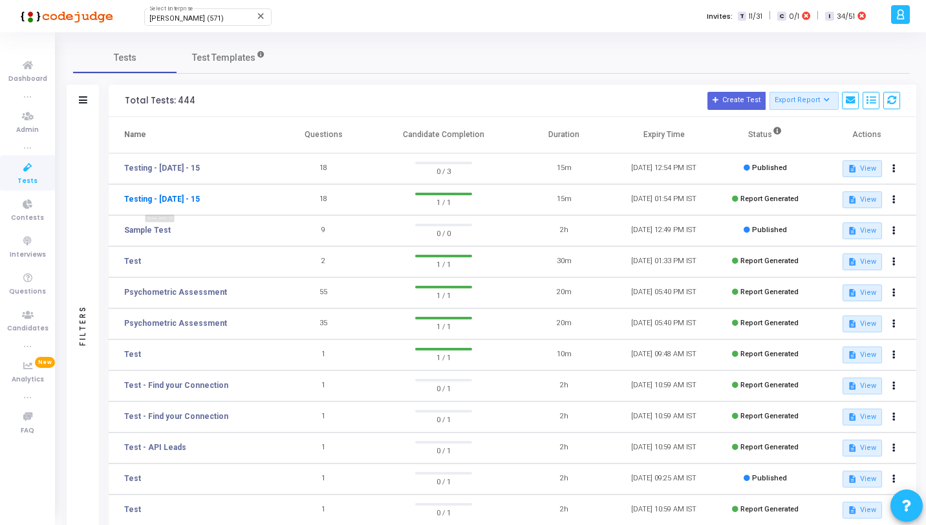
click at [144, 196] on link "Testing - [DATE] - 15" at bounding box center [162, 199] width 76 height 12
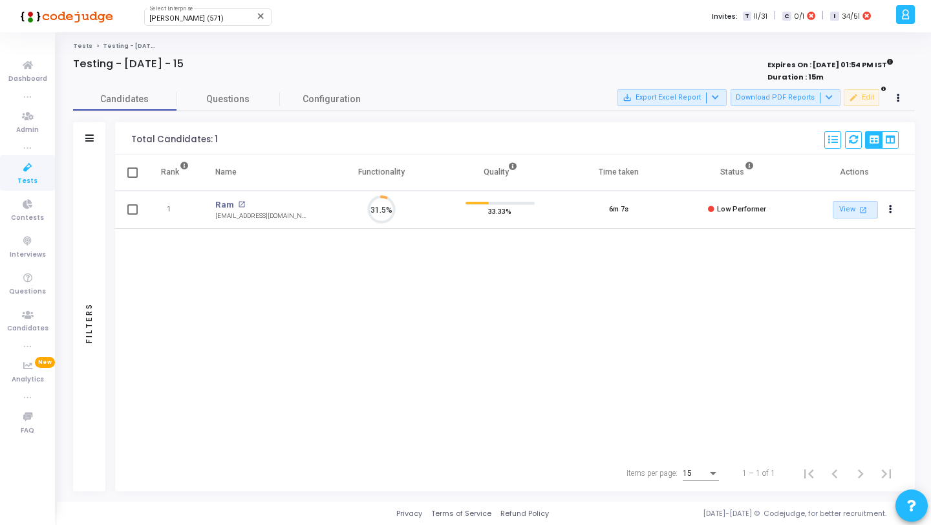
scroll to position [27, 33]
click at [829, 146] on button at bounding box center [832, 139] width 17 height 17
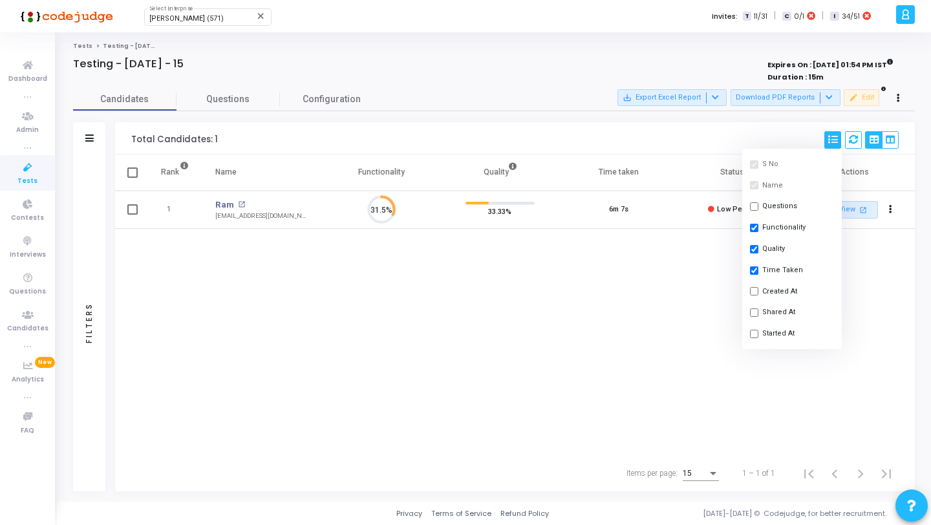
scroll to position [83, 0]
click at [655, 333] on div "Rank Name Functionality Quality Time taken Status Actions 1 Ram open_in_new [EM…" at bounding box center [515, 304] width 800 height 301
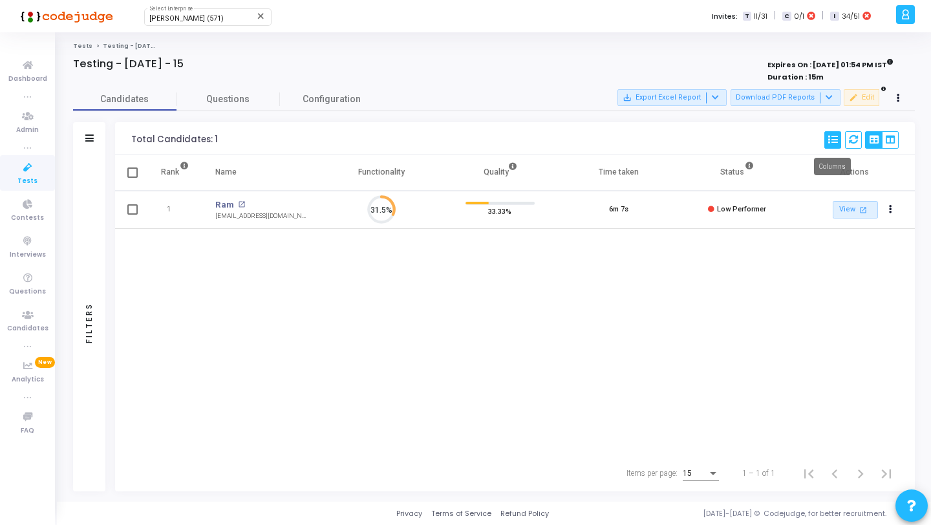
click at [831, 142] on icon at bounding box center [832, 139] width 9 height 9
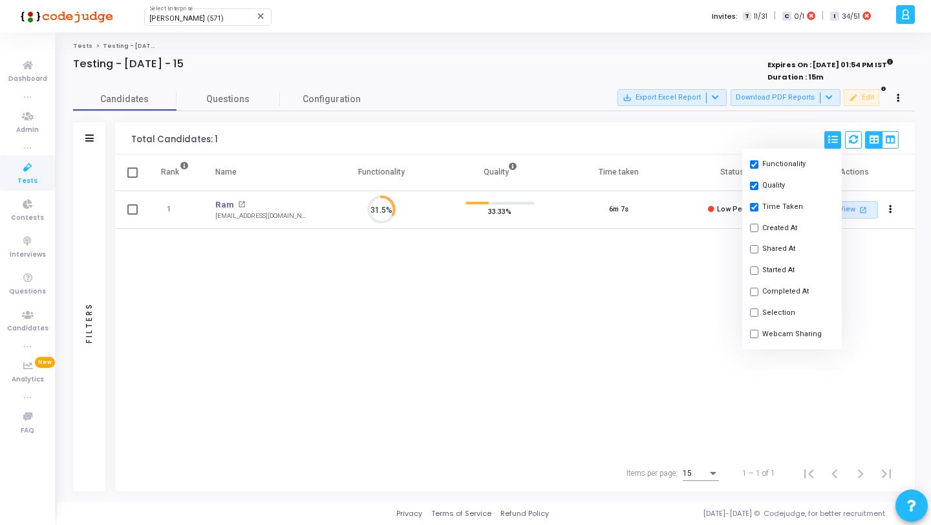
scroll to position [74, 0]
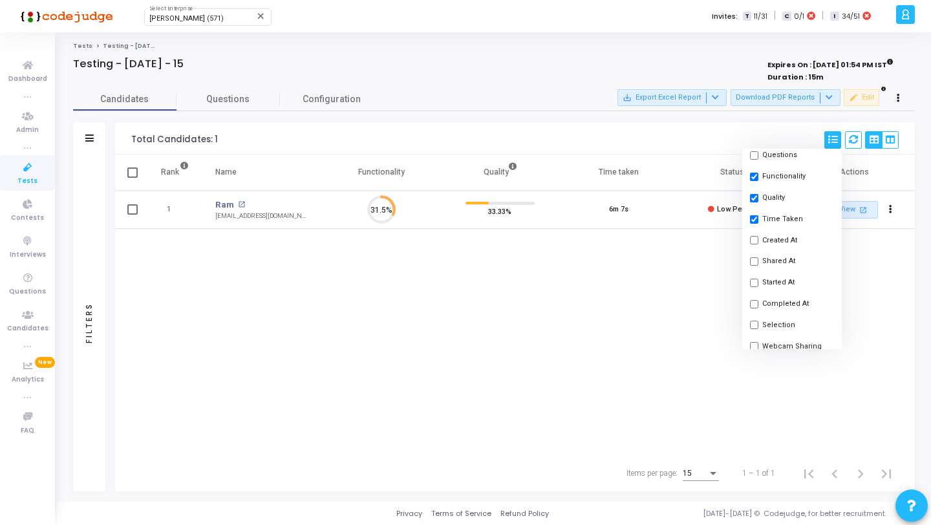
click at [754, 324] on input "checkbox" at bounding box center [754, 325] width 8 height 8
checkbox input "true"
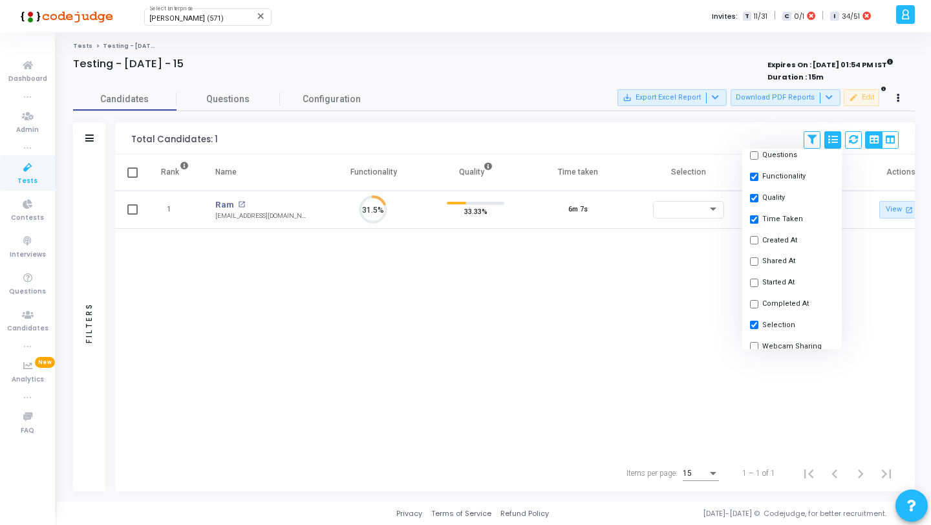
scroll to position [27, 33]
click at [571, 293] on div "Rank Name Functionality Quality Time taken Selection Status Actions 1 Ram open_…" at bounding box center [515, 304] width 800 height 301
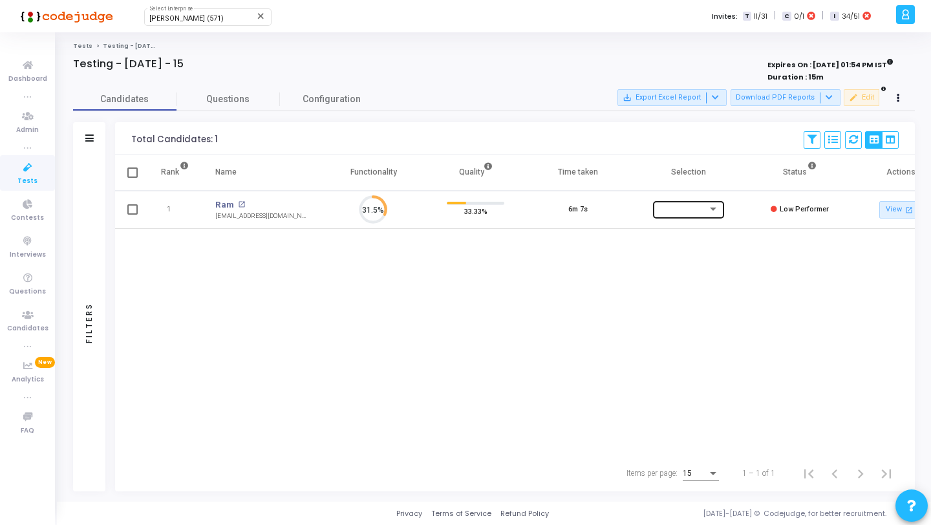
click at [714, 209] on div at bounding box center [713, 208] width 6 height 3
click at [96, 137] on div at bounding box center [465, 262] width 931 height 525
click at [92, 142] on mat-tooltip-component "Expand" at bounding box center [90, 160] width 50 height 36
click at [91, 150] on div "Filters" at bounding box center [89, 138] width 32 height 32
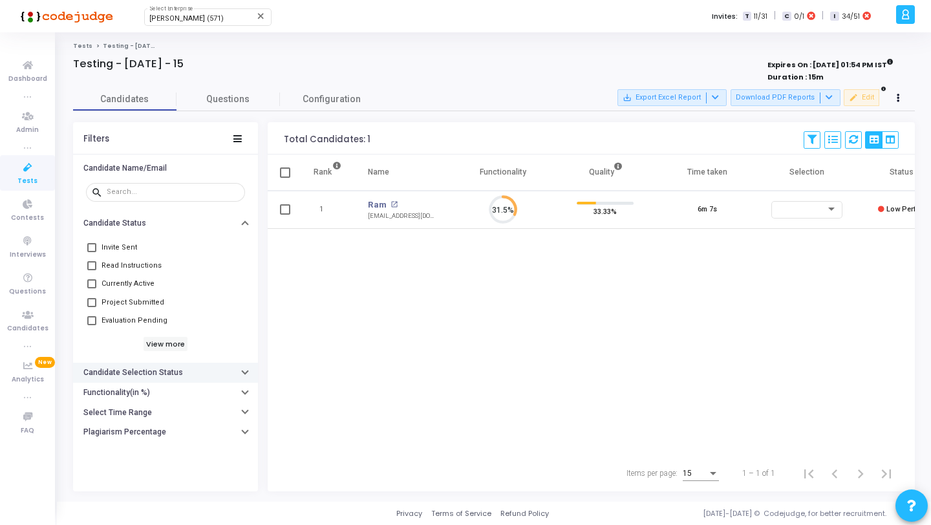
click at [182, 378] on button "Candidate Selection Status" at bounding box center [165, 373] width 185 height 20
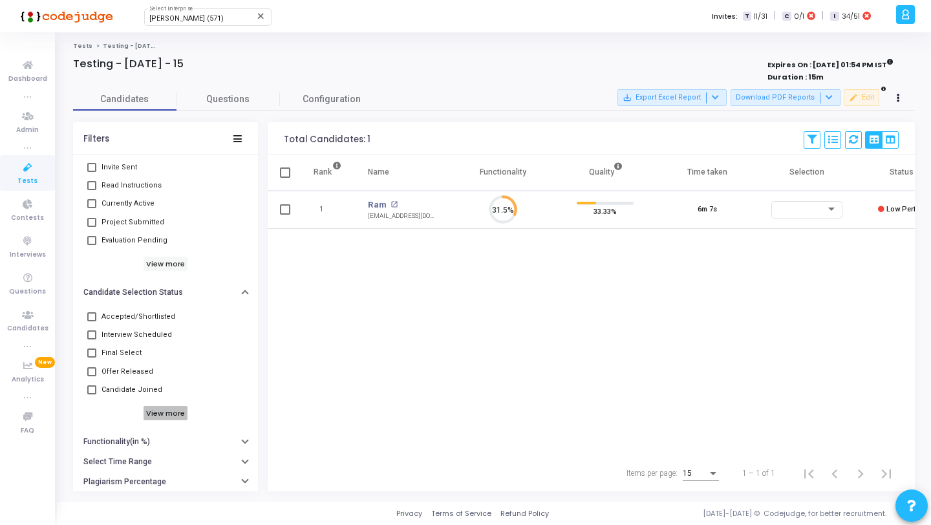
click at [155, 418] on h6 "View more" at bounding box center [165, 413] width 45 height 14
click at [116, 416] on mat-checkbox "On hold" at bounding box center [165, 408] width 159 height 18
click at [118, 411] on span "On hold" at bounding box center [114, 408] width 27 height 16
click at [92, 412] on input "On hold" at bounding box center [91, 412] width 1 height 1
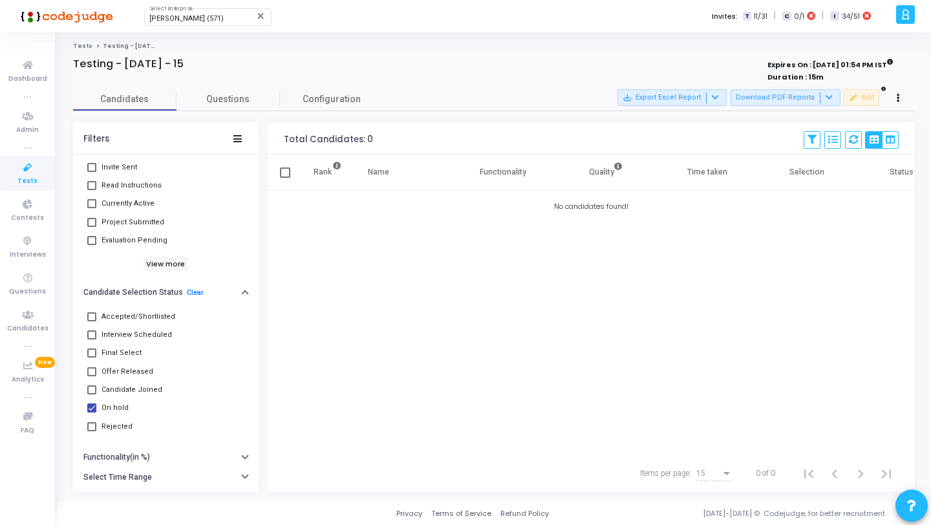
click at [114, 408] on span "On hold" at bounding box center [114, 408] width 27 height 16
click at [92, 412] on input "On hold" at bounding box center [91, 412] width 1 height 1
checkbox input "false"
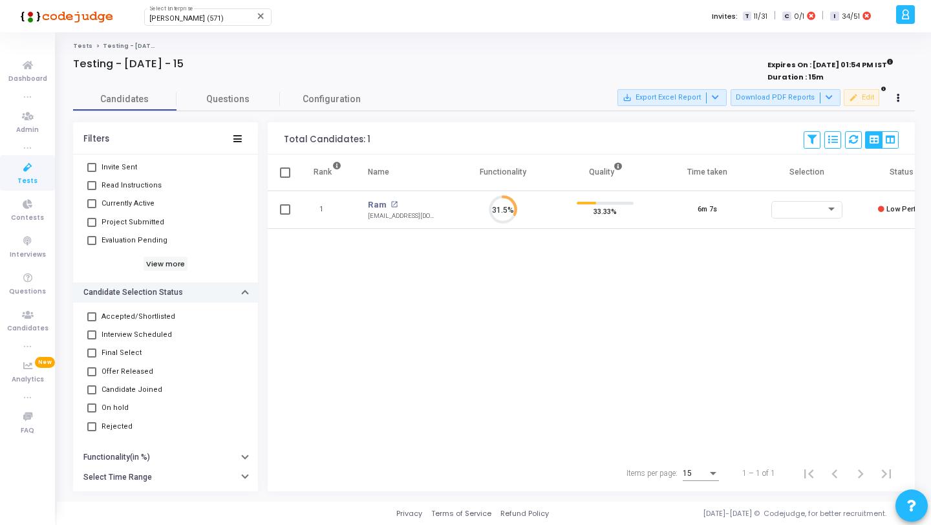
click at [226, 292] on button "Candidate Selection Status" at bounding box center [165, 292] width 185 height 20
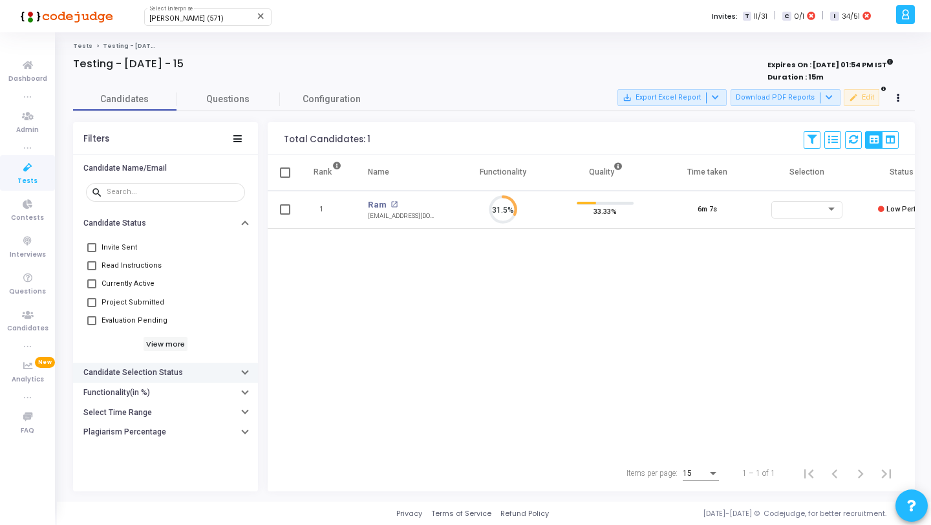
scroll to position [0, 0]
click at [828, 210] on div at bounding box center [831, 208] width 6 height 3
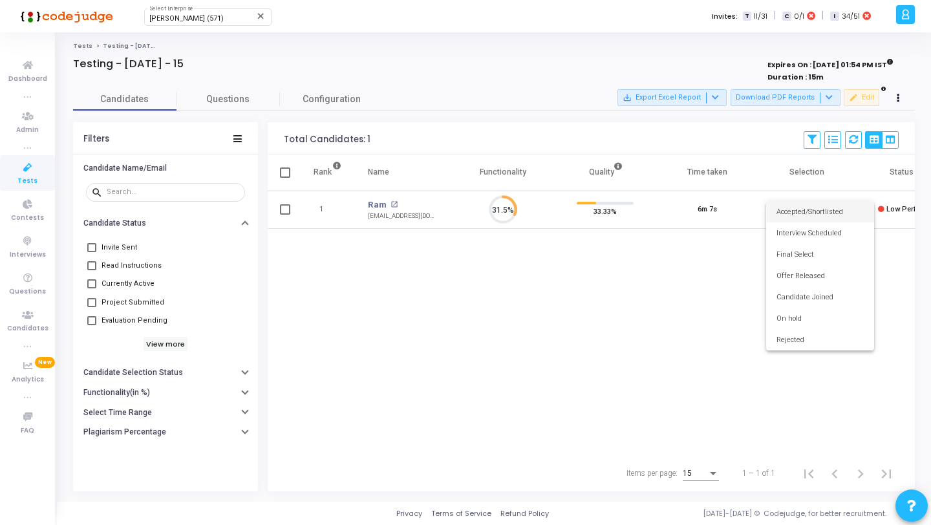
click at [535, 266] on div at bounding box center [465, 262] width 931 height 525
click at [811, 211] on div at bounding box center [800, 209] width 49 height 8
click at [789, 318] on span "On hold" at bounding box center [819, 318] width 87 height 21
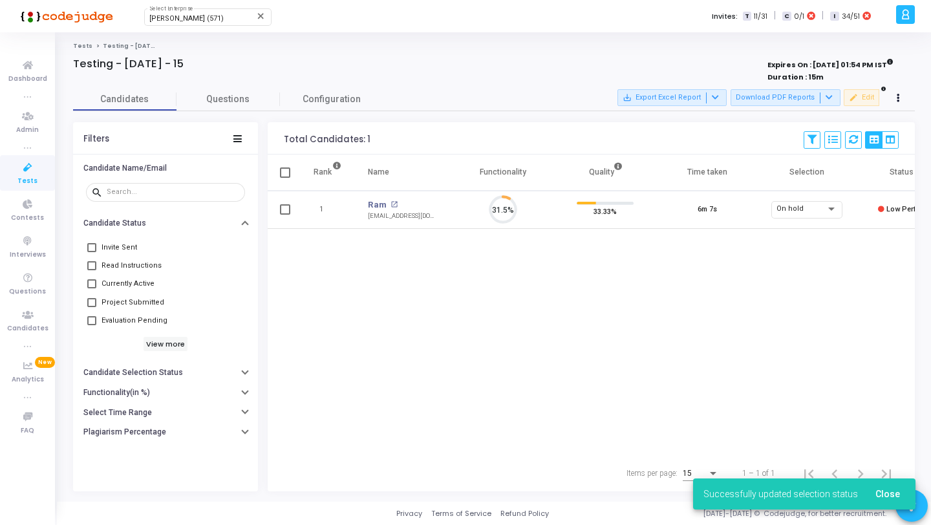
scroll to position [27, 33]
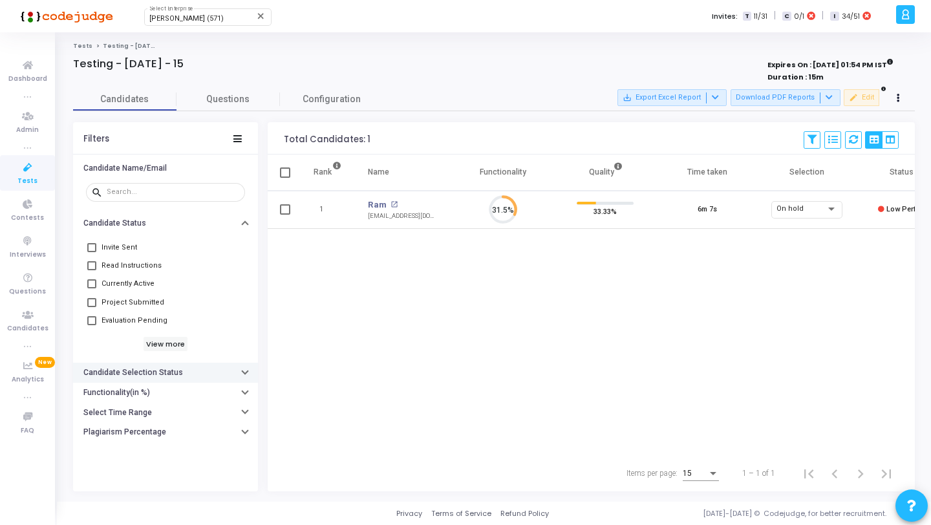
click at [204, 375] on button "Candidate Selection Status" at bounding box center [165, 373] width 185 height 20
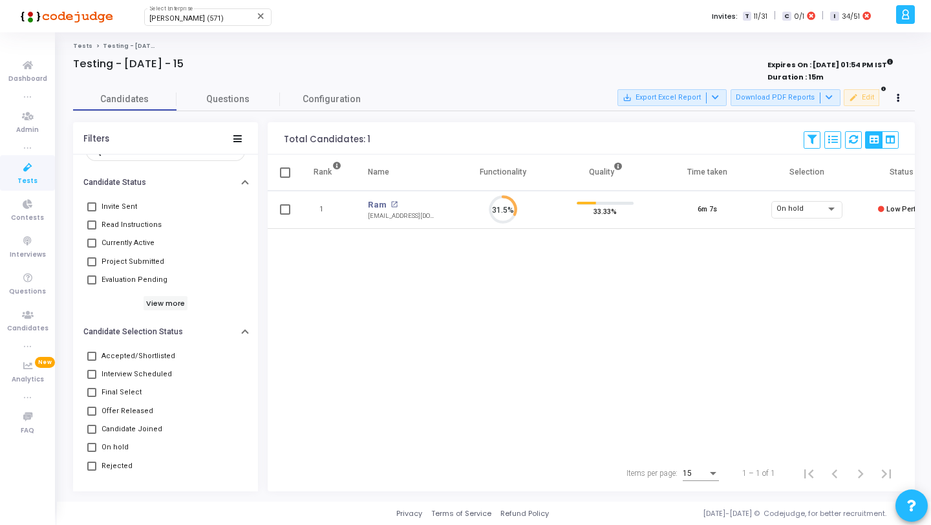
scroll to position [96, 0]
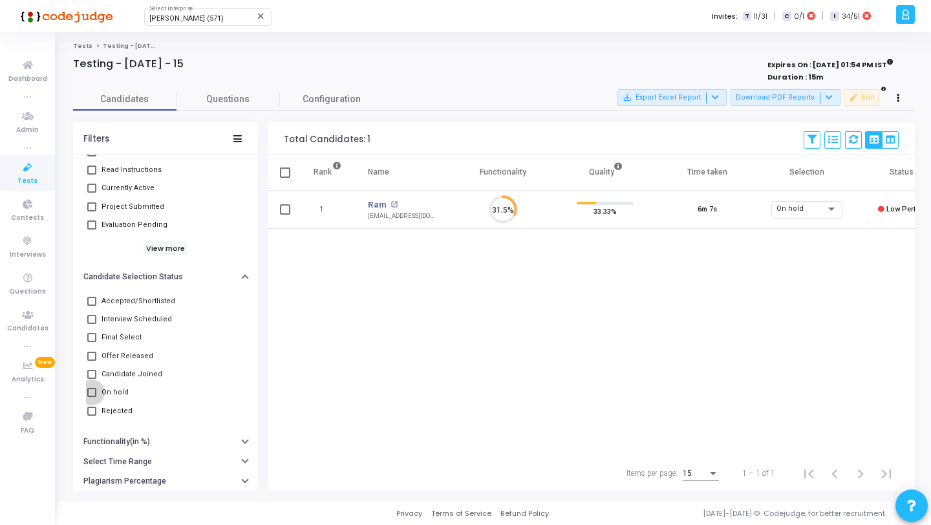
click at [121, 392] on span "On hold" at bounding box center [114, 393] width 27 height 16
click at [92, 397] on input "On hold" at bounding box center [91, 397] width 1 height 1
checkbox input "true"
click at [28, 237] on icon at bounding box center [27, 241] width 27 height 16
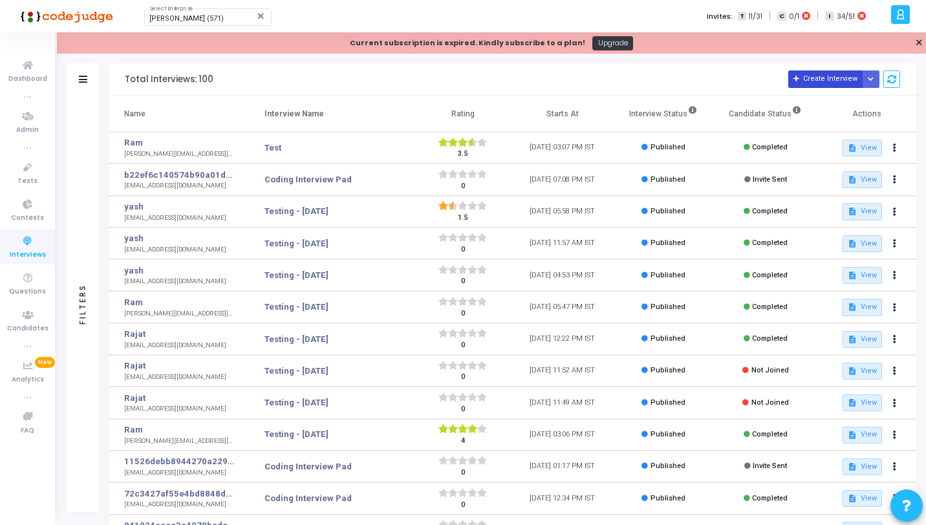
click at [801, 74] on button "Create Interview" at bounding box center [825, 78] width 74 height 17
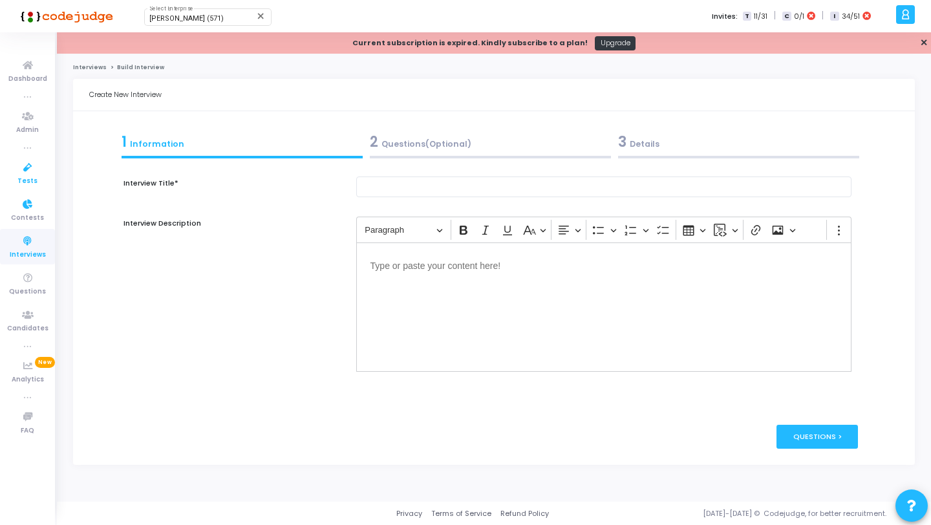
click at [20, 178] on span "Tests" at bounding box center [27, 181] width 20 height 11
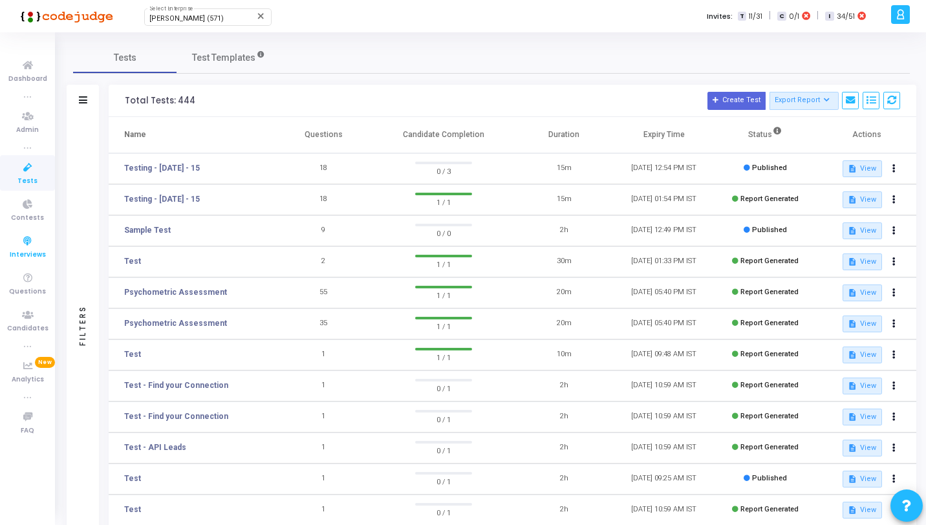
click at [34, 246] on icon at bounding box center [27, 241] width 27 height 16
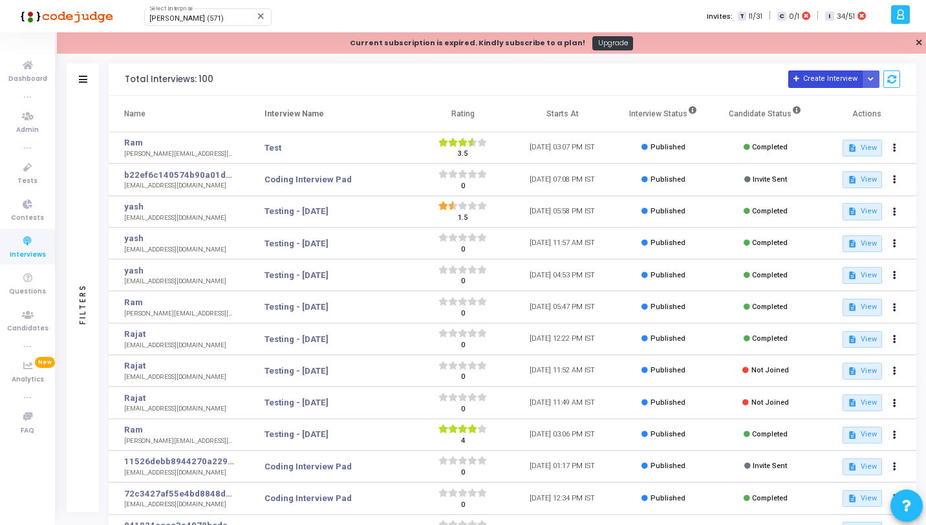
click at [812, 78] on button "Create Interview" at bounding box center [825, 78] width 74 height 17
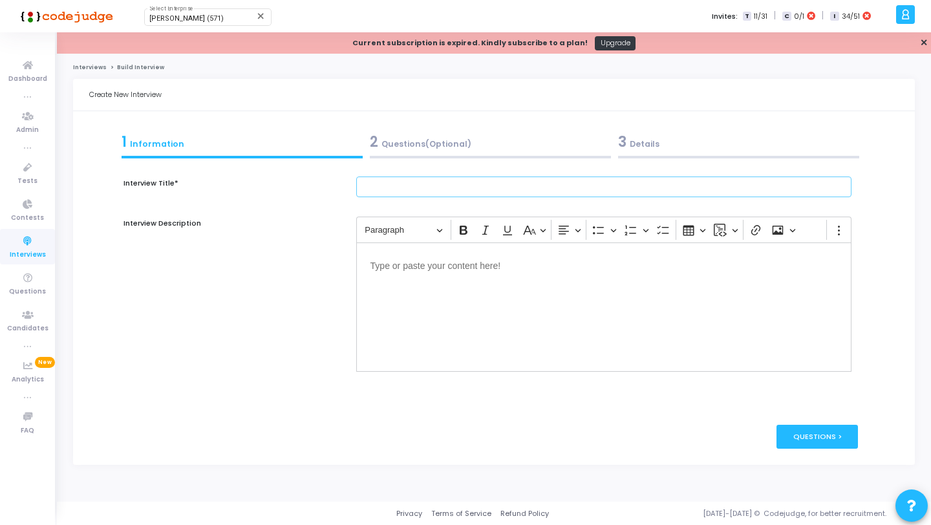
click at [431, 191] on input "text" at bounding box center [604, 186] width 496 height 21
type input "[PERSON_NAME] <> Ram Candidate"
click at [459, 277] on div "Editor editing area: main" at bounding box center [604, 306] width 496 height 129
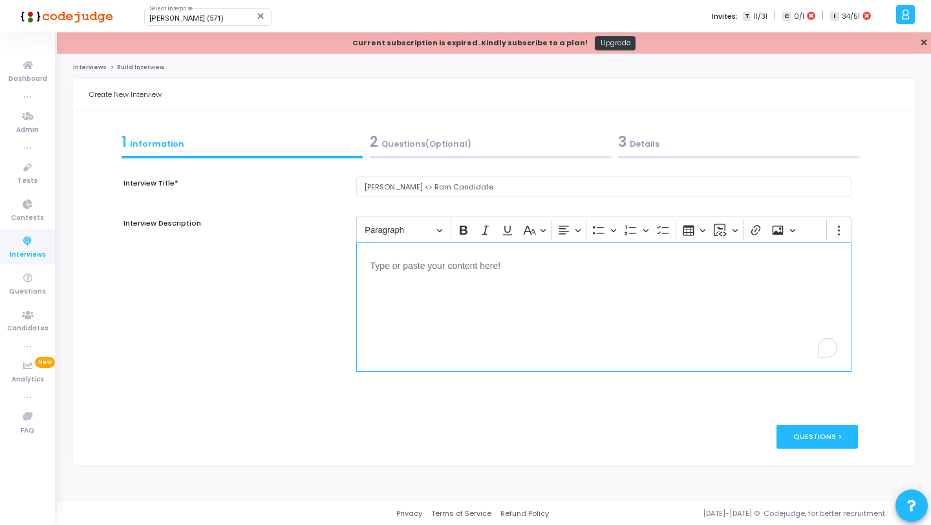
click at [467, 279] on div "Editor editing area: main" at bounding box center [604, 306] width 496 height 129
click at [485, 151] on div "2 Questions(Optional)" at bounding box center [490, 141] width 241 height 21
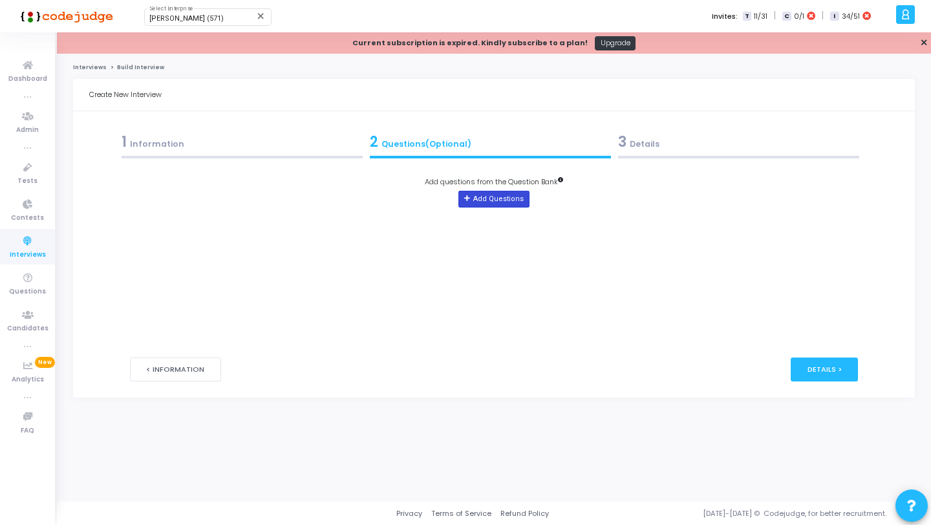
click at [484, 195] on button "Add Questions" at bounding box center [493, 199] width 70 height 17
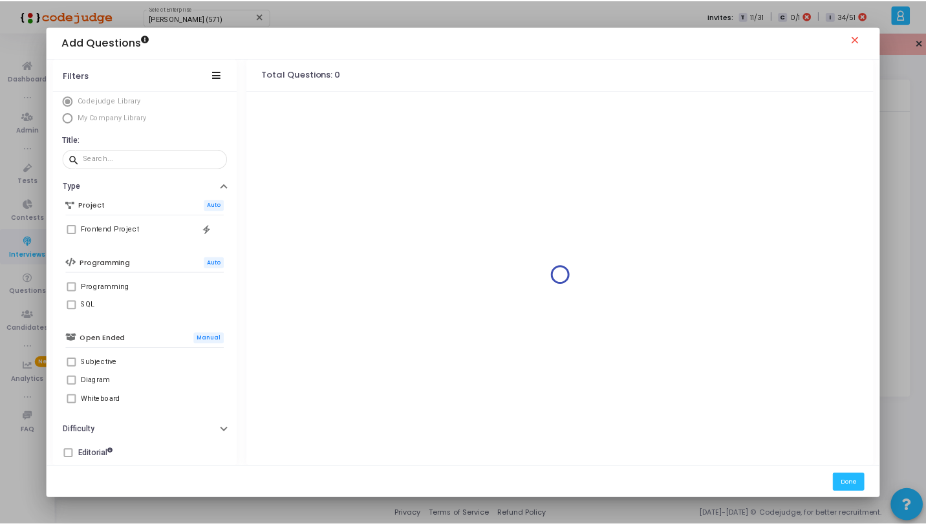
scroll to position [6, 0]
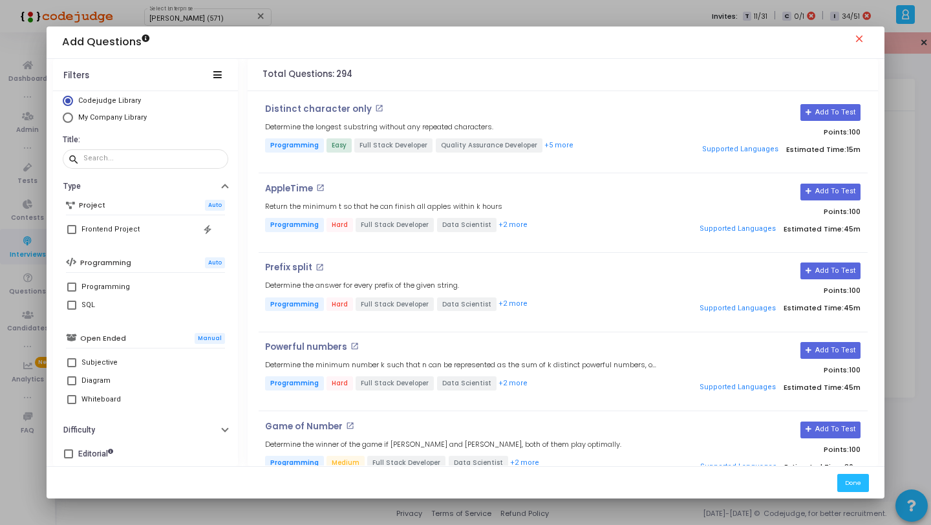
click at [74, 381] on span at bounding box center [71, 380] width 9 height 9
click at [72, 385] on input "Diagram" at bounding box center [71, 385] width 1 height 1
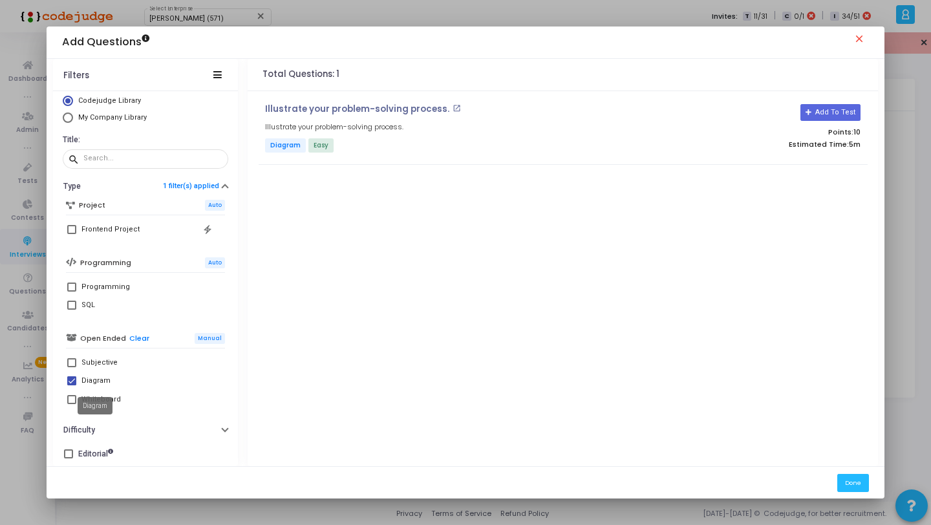
click at [93, 376] on div "Diagram" at bounding box center [95, 381] width 29 height 16
click at [72, 385] on input "Diagram" at bounding box center [71, 385] width 1 height 1
checkbox input "false"
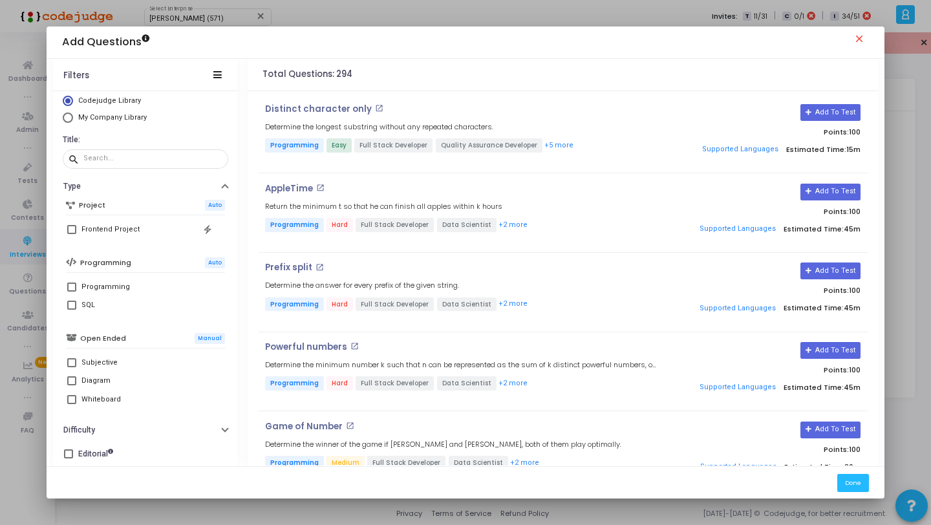
click at [858, 41] on mat-icon "close" at bounding box center [861, 41] width 16 height 16
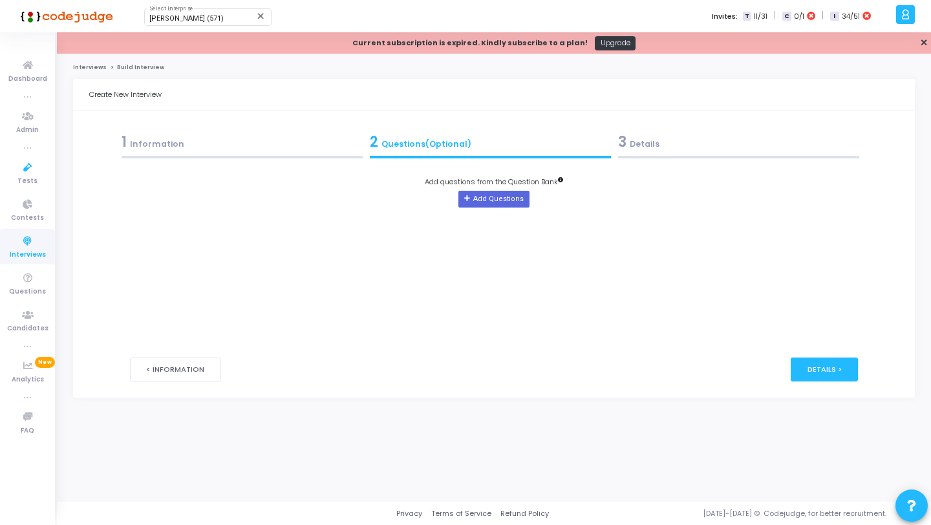
click at [196, 153] on div "1 Information" at bounding box center [242, 144] width 248 height 35
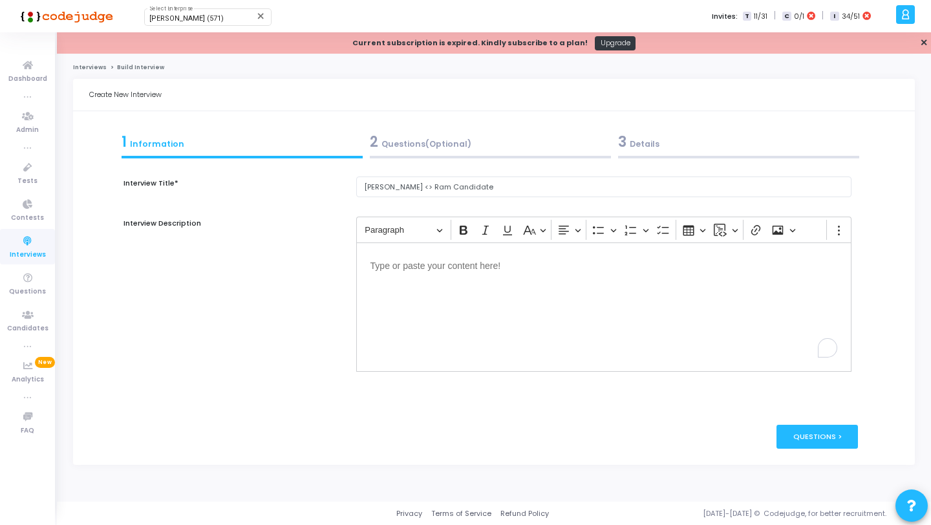
click at [482, 150] on div "2 Questions(Optional)" at bounding box center [490, 141] width 241 height 21
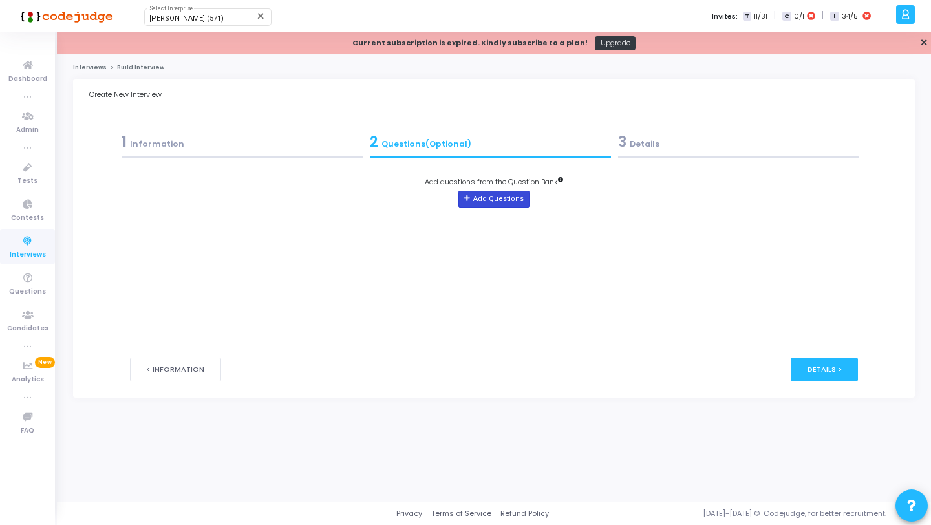
click at [513, 200] on button "Add Questions" at bounding box center [493, 199] width 70 height 17
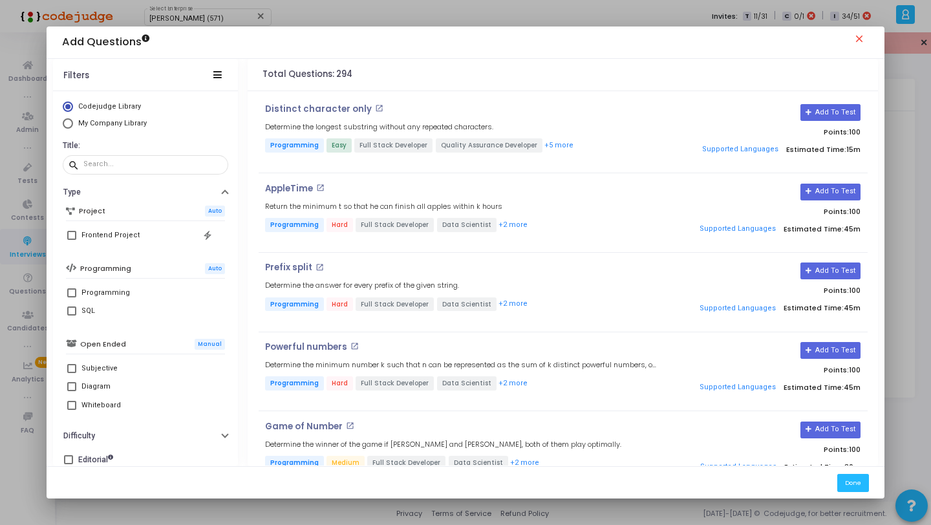
click at [861, 37] on mat-icon "close" at bounding box center [861, 41] width 16 height 16
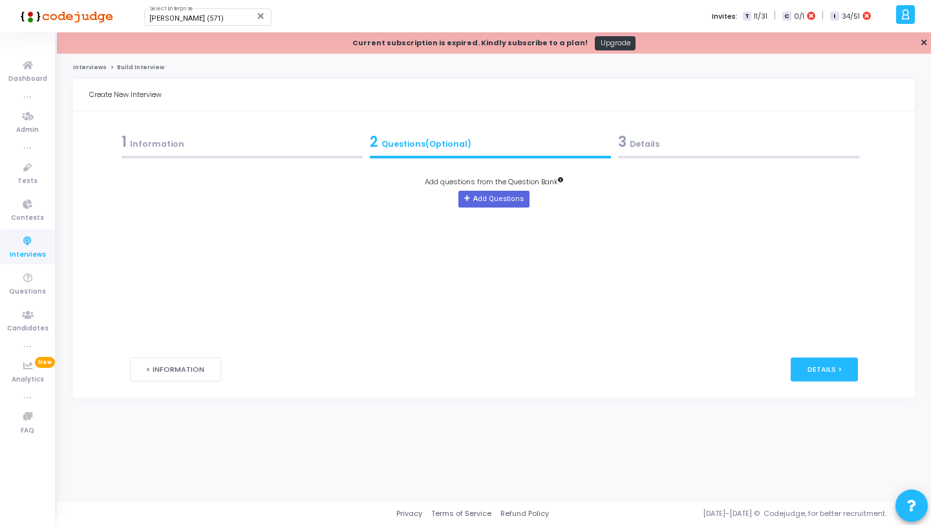
click at [657, 152] on div "3 Details" at bounding box center [738, 144] width 248 height 35
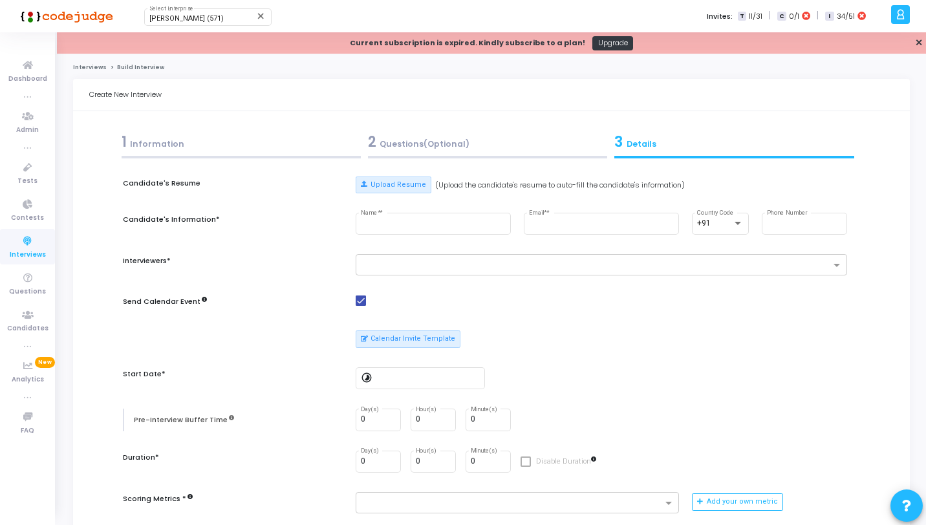
click at [421, 150] on div "2 Questions(Optional)" at bounding box center [487, 141] width 239 height 21
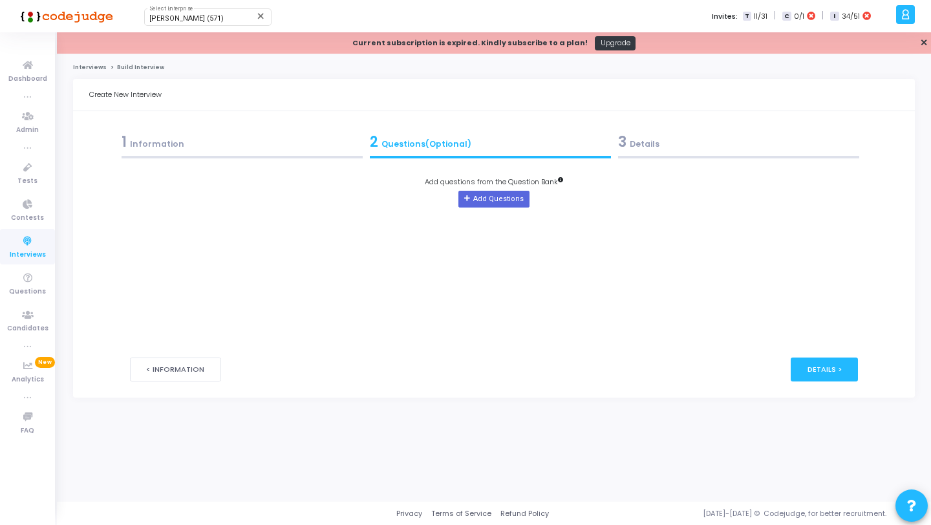
click at [662, 150] on div "3 Details" at bounding box center [738, 141] width 241 height 21
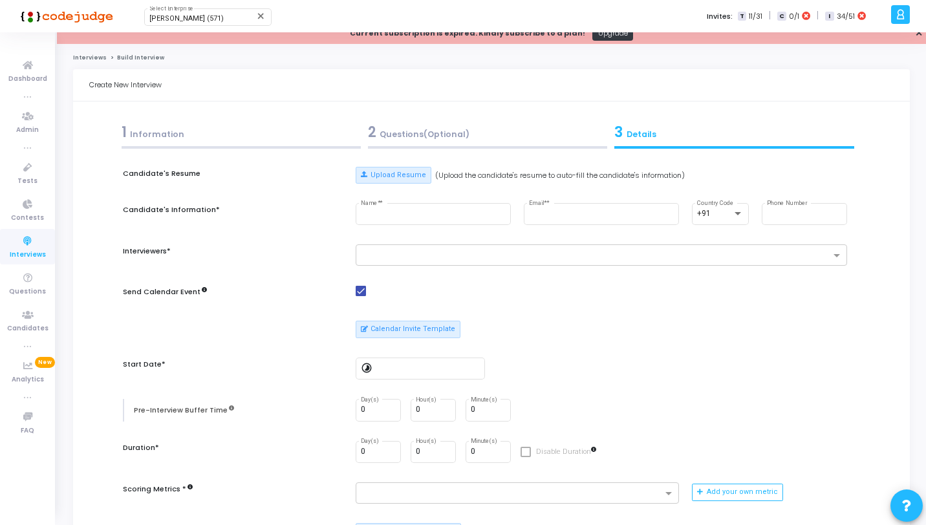
scroll to position [22, 0]
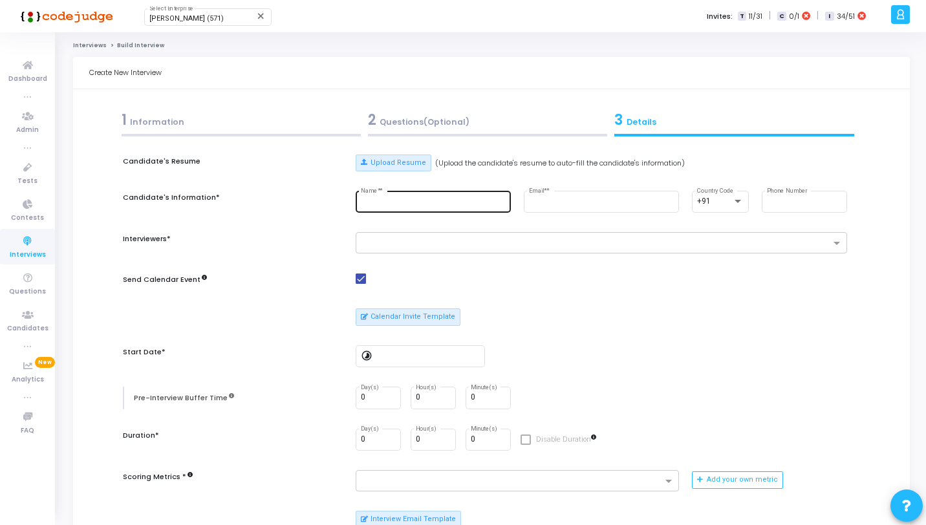
click at [378, 194] on div "Name* *" at bounding box center [433, 201] width 144 height 24
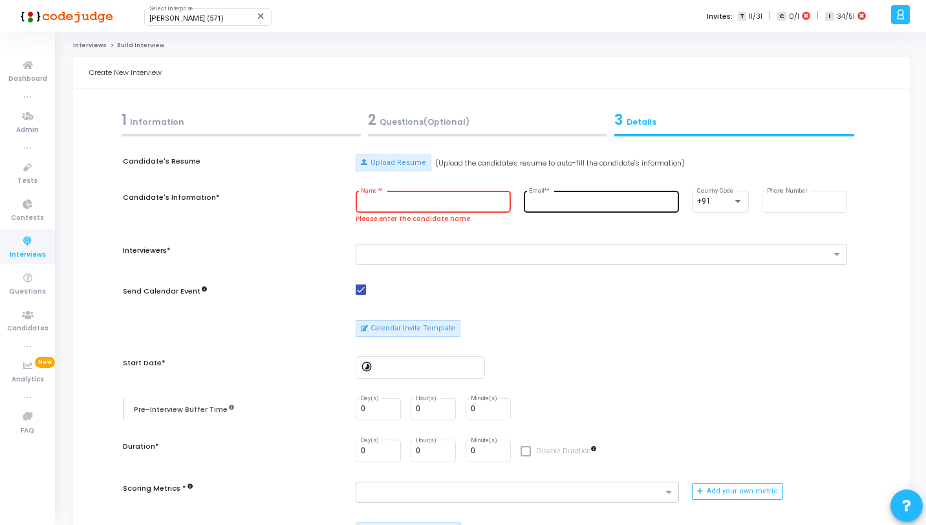
click at [586, 208] on div "Email* *" at bounding box center [601, 201] width 144 height 24
click at [807, 198] on input "Phone Number" at bounding box center [804, 201] width 74 height 9
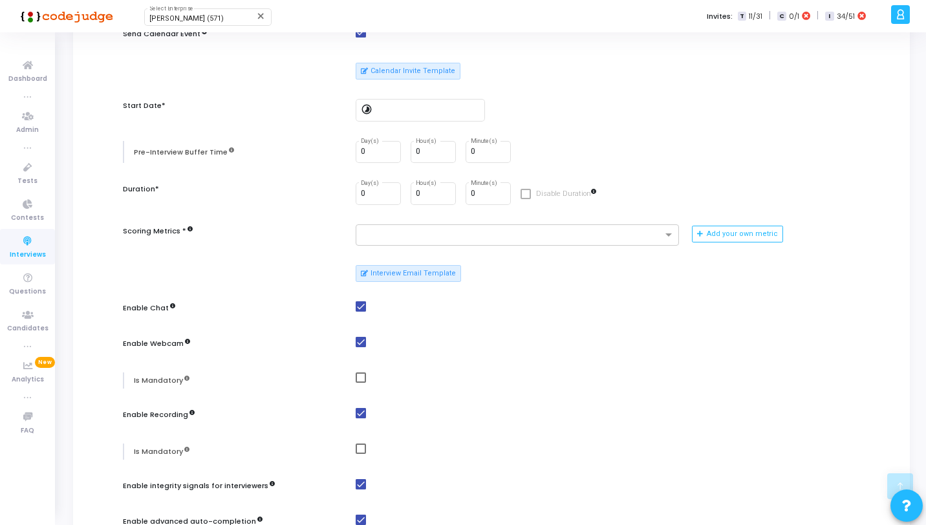
scroll to position [165, 0]
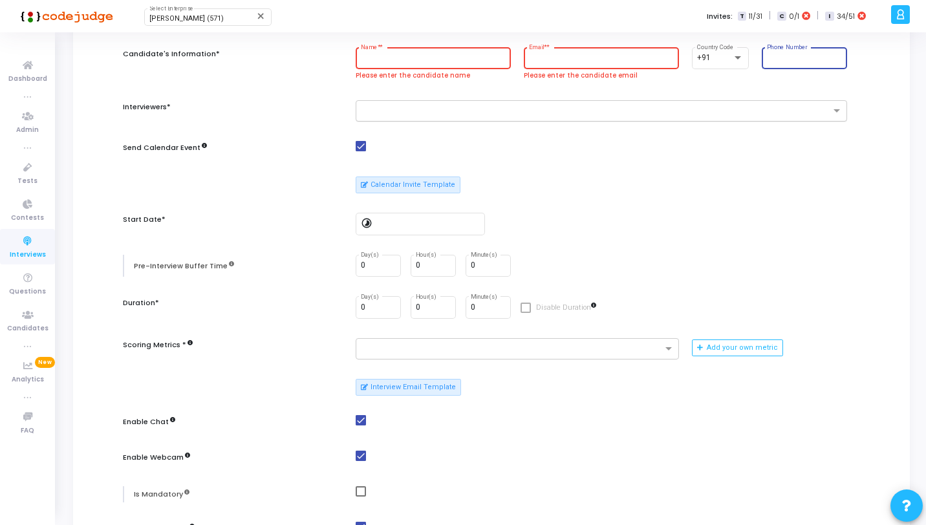
click at [414, 106] on input "text" at bounding box center [596, 111] width 467 height 11
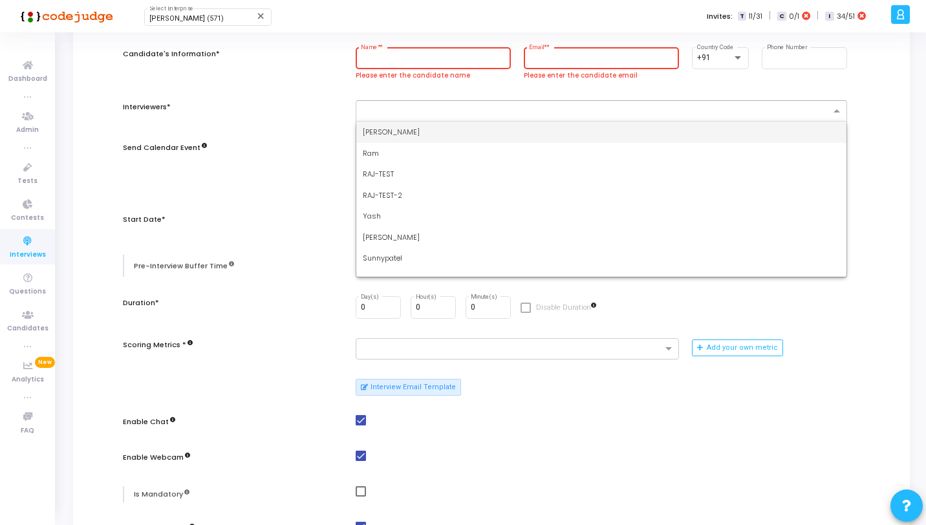
click at [251, 111] on div "Interviewers*" at bounding box center [236, 110] width 226 height 21
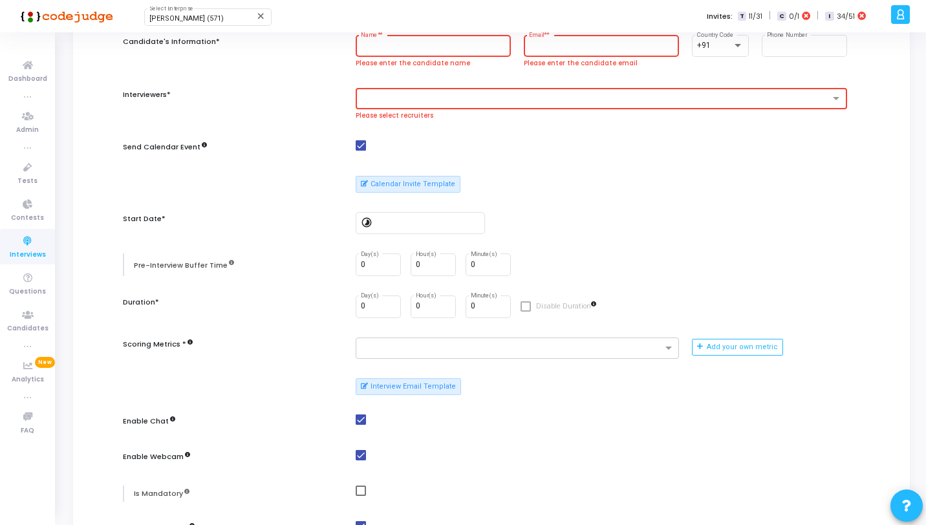
scroll to position [178, 0]
click at [390, 222] on input at bounding box center [427, 222] width 103 height 9
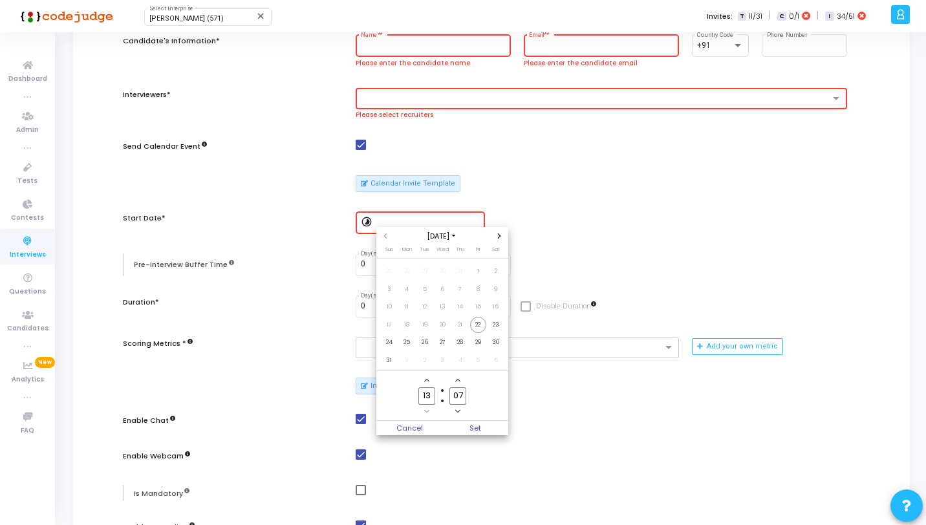
click at [289, 255] on div at bounding box center [463, 262] width 926 height 525
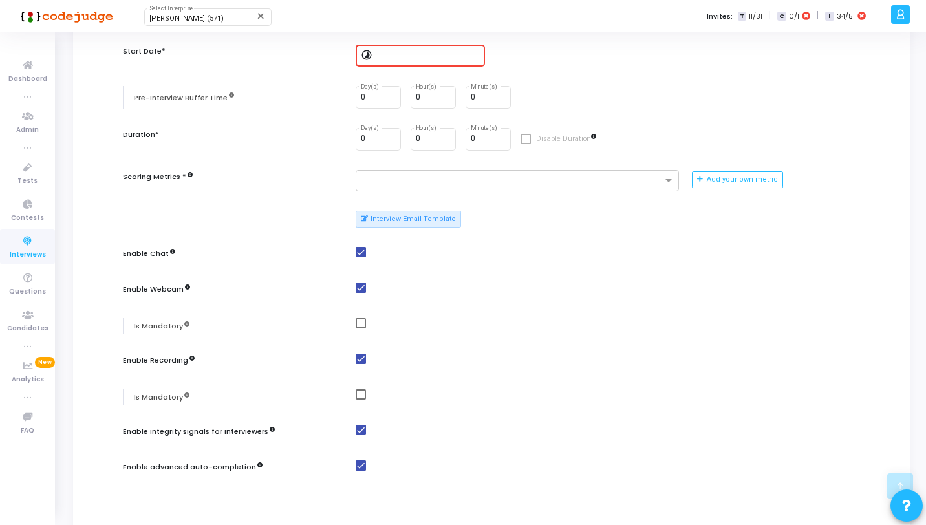
scroll to position [370, 0]
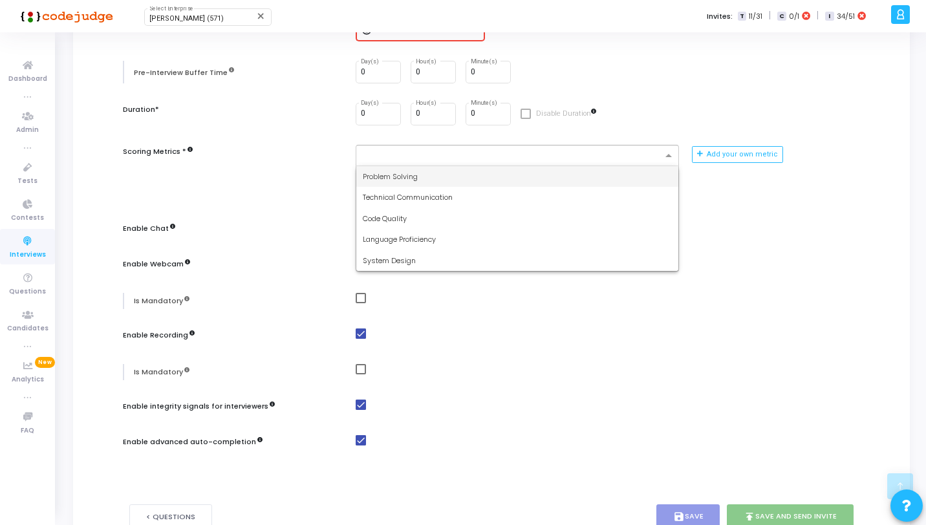
click at [482, 162] on div at bounding box center [511, 157] width 301 height 13
click at [452, 177] on div "Problem Solving" at bounding box center [517, 176] width 322 height 21
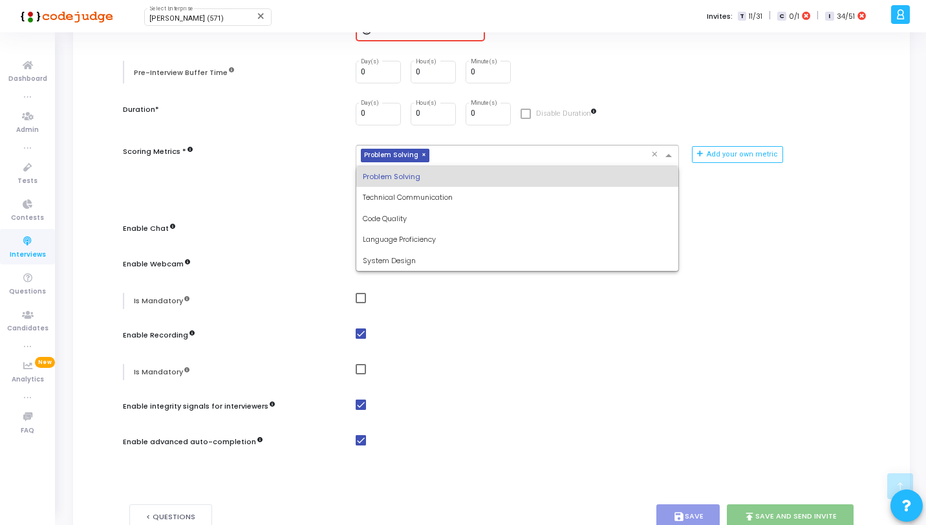
click at [508, 160] on input "text" at bounding box center [542, 156] width 217 height 11
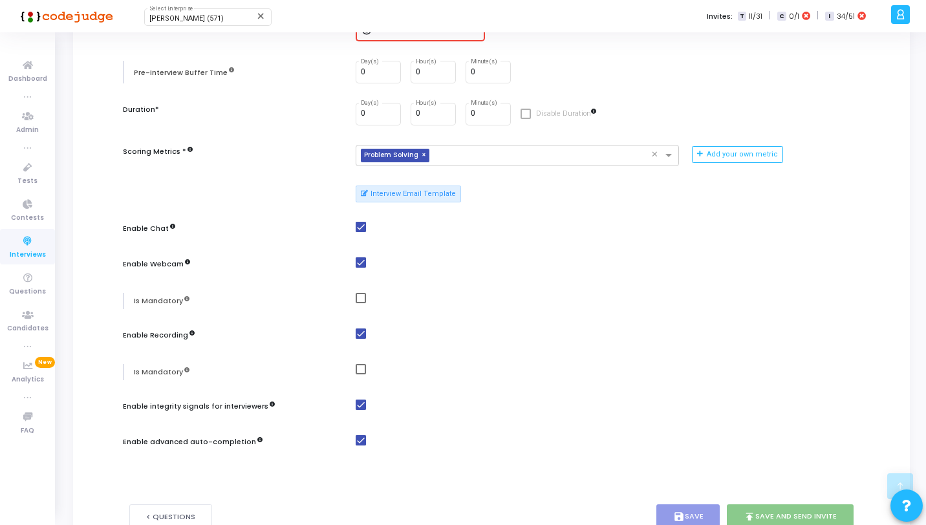
drag, startPoint x: 472, startPoint y: 300, endPoint x: 329, endPoint y: 246, distance: 152.8
click at [472, 300] on mat-checkbox at bounding box center [601, 298] width 491 height 11
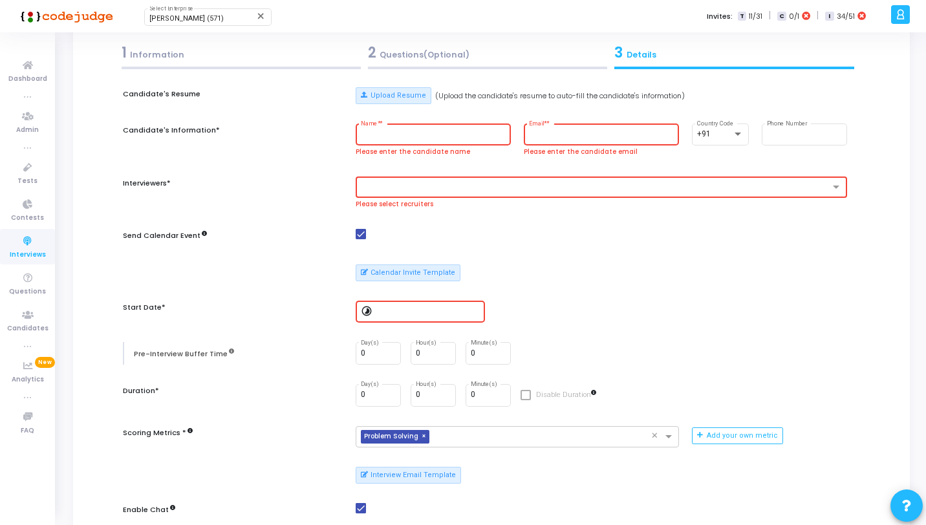
scroll to position [384, 0]
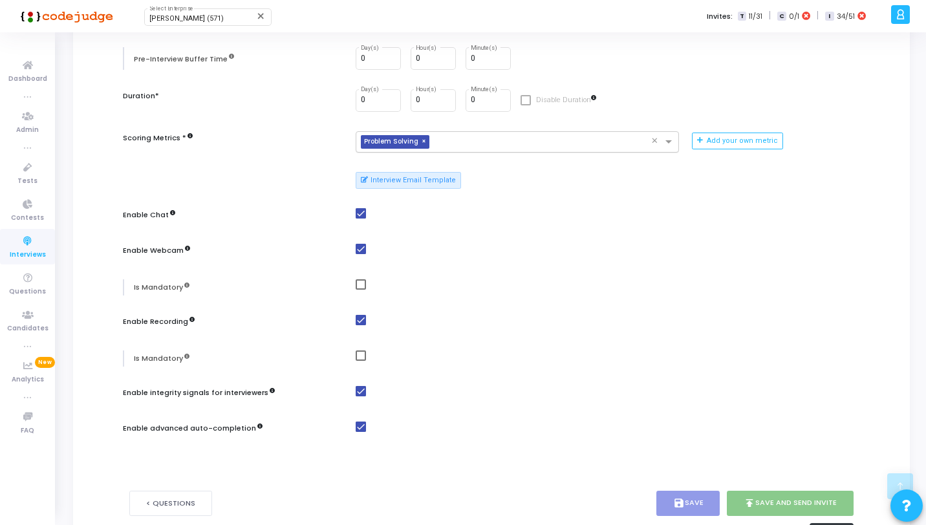
click at [480, 146] on input "text" at bounding box center [542, 142] width 217 height 11
click at [21, 164] on icon at bounding box center [27, 168] width 27 height 16
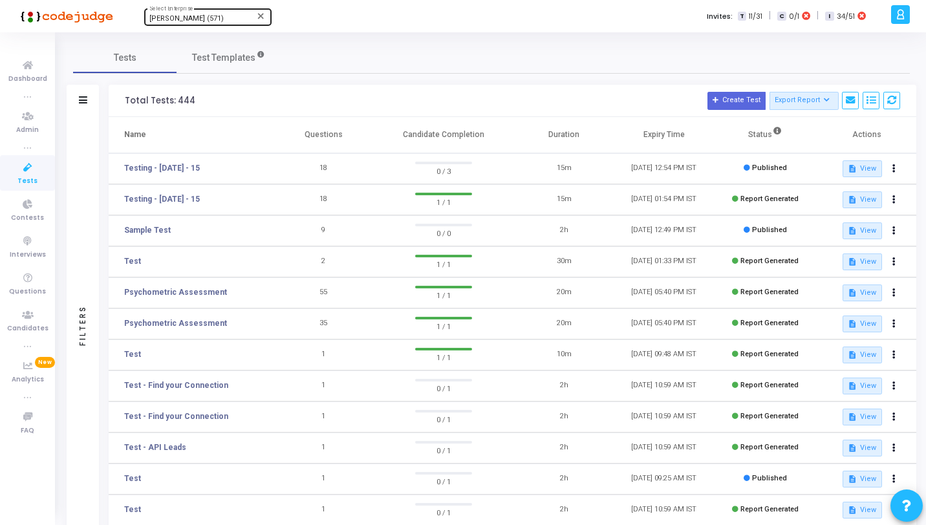
click at [233, 18] on div "[PERSON_NAME] (571)" at bounding box center [201, 19] width 105 height 8
type input "Jaq"
click at [205, 37] on span "Jaquar (1515)" at bounding box center [226, 40] width 155 height 21
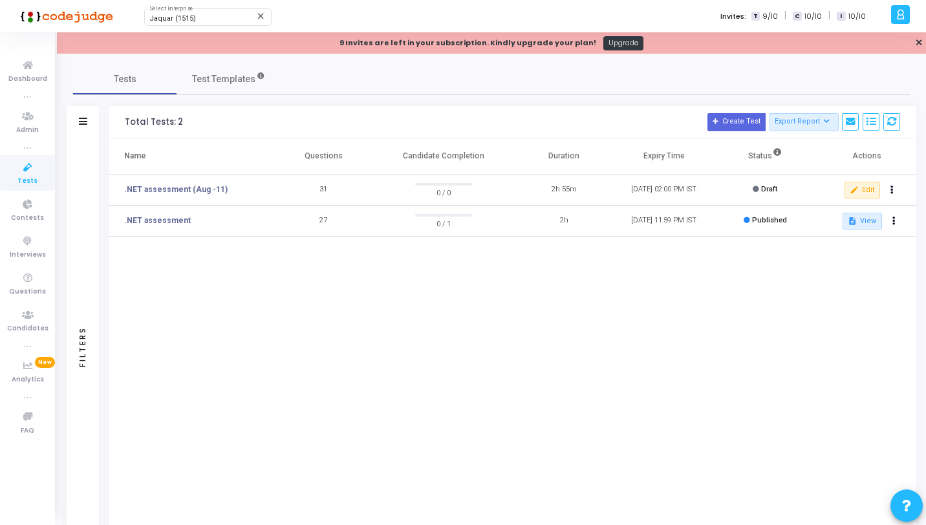
click at [904, 14] on icon at bounding box center [900, 14] width 10 height 15
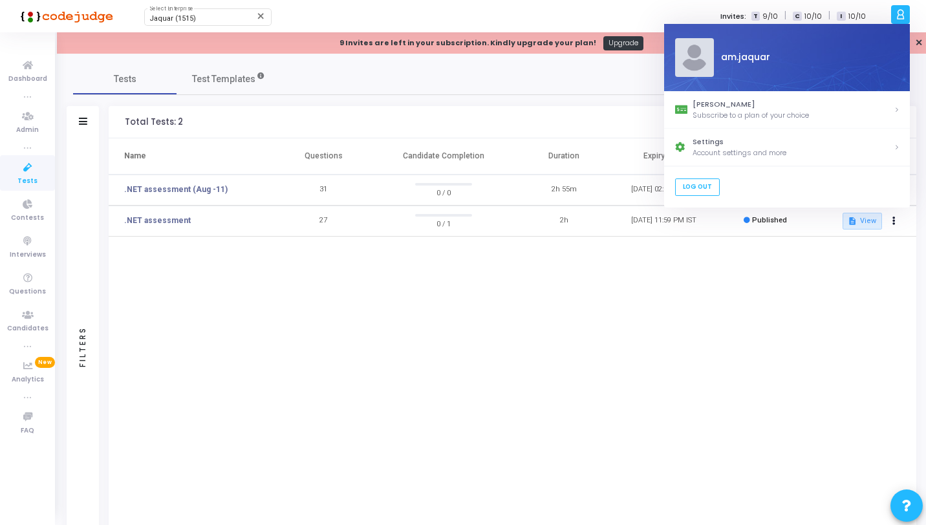
click at [427, 114] on h3 "Total Tests: 2 Create Test Export Report Id Name Job Role Questions Candidate C…" at bounding box center [512, 122] width 775 height 18
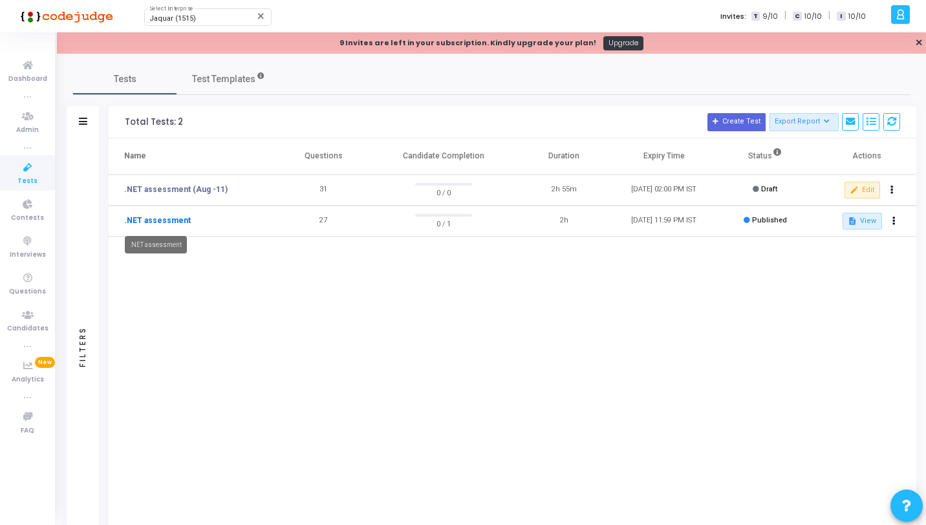
click at [180, 219] on link ".NET assessment" at bounding box center [157, 221] width 67 height 12
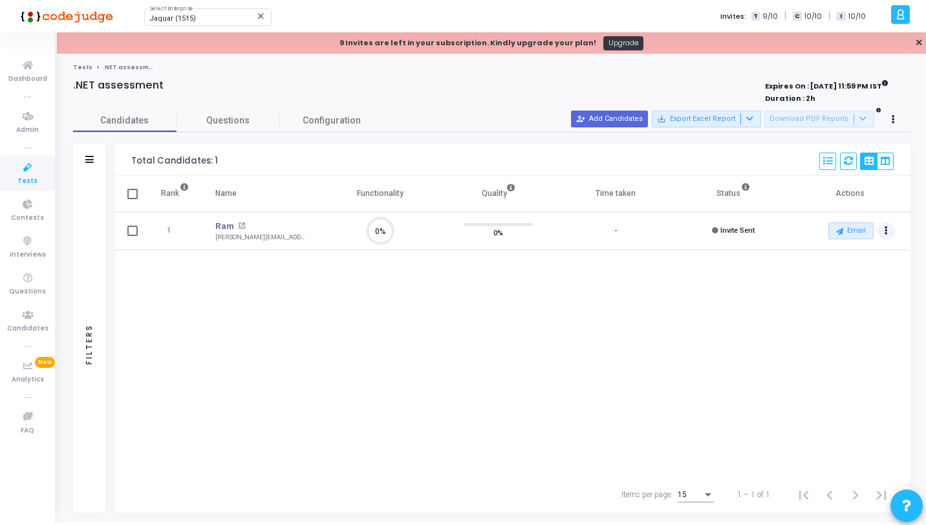
scroll to position [27, 33]
click at [886, 231] on icon "Actions" at bounding box center [885, 231] width 3 height 6
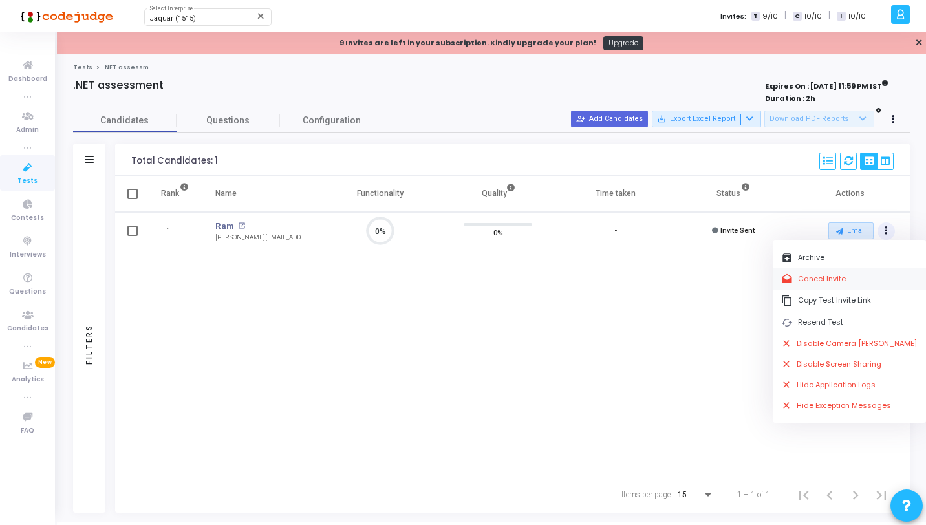
click at [807, 275] on button "drafts Cancel Invite" at bounding box center [848, 278] width 153 height 21
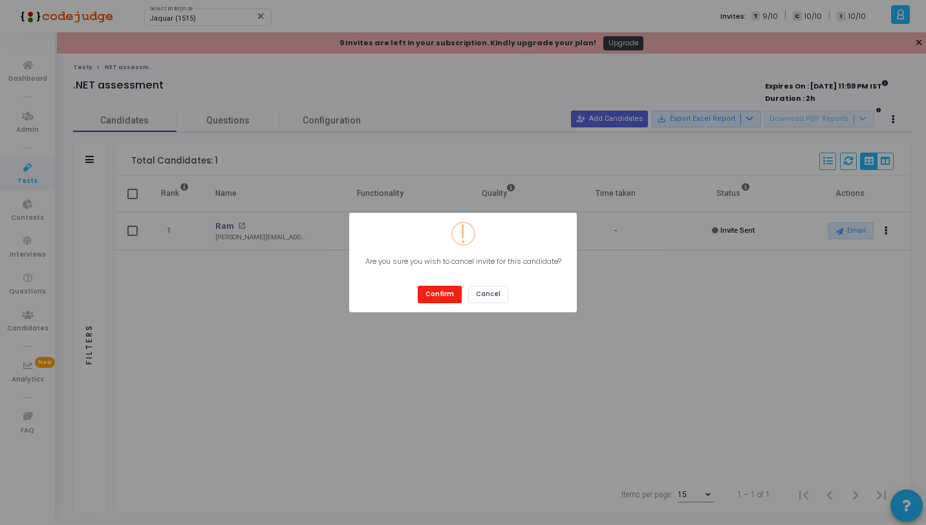
click at [454, 290] on button "Confirm" at bounding box center [440, 294] width 44 height 17
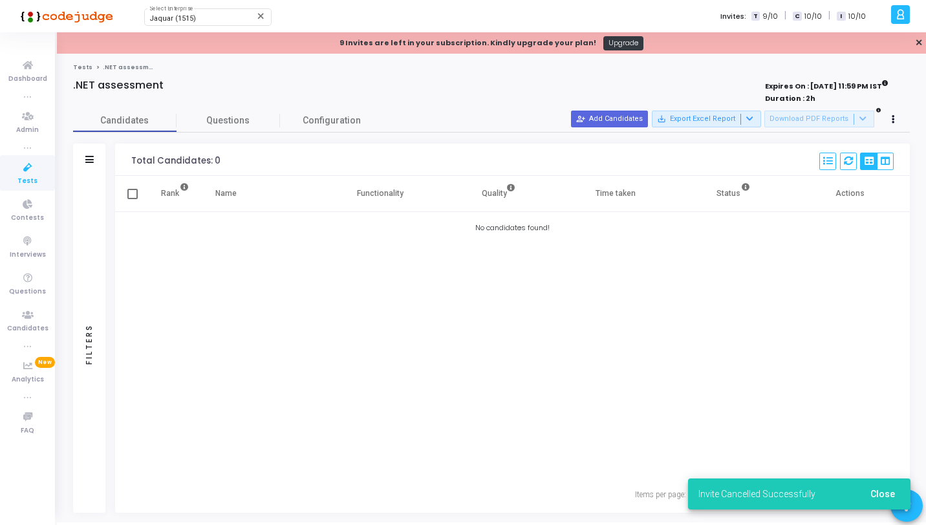
click at [12, 165] on link "Tests" at bounding box center [27, 173] width 55 height 36
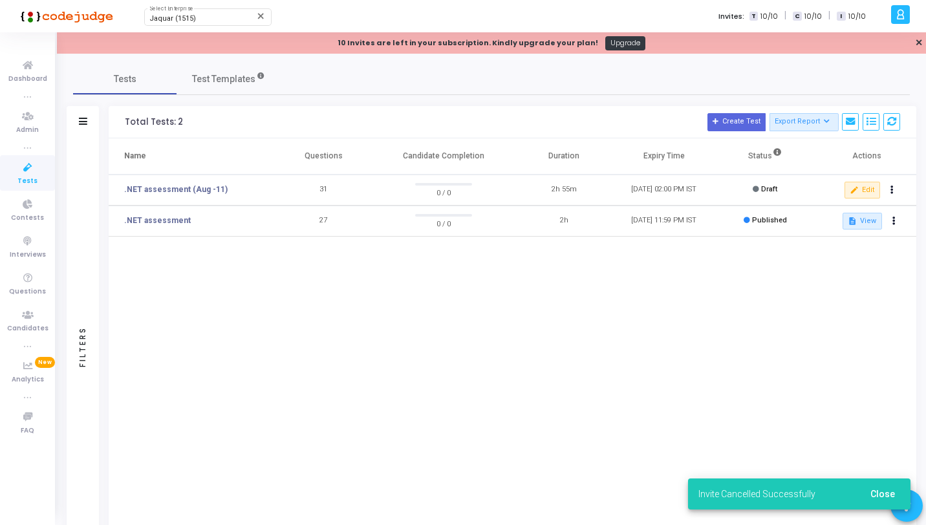
click at [894, 15] on div at bounding box center [900, 14] width 19 height 19
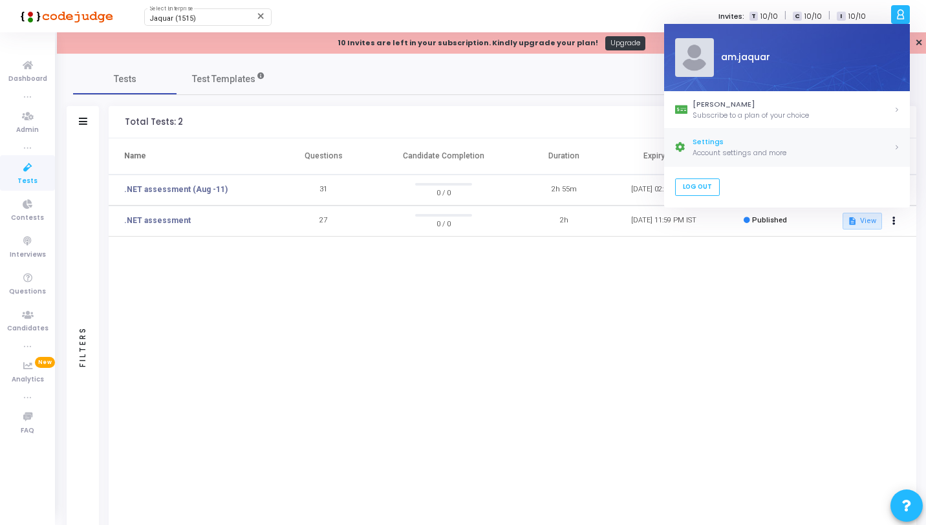
click at [729, 135] on link "Settings Account settings and more" at bounding box center [787, 147] width 246 height 37
select select "91"
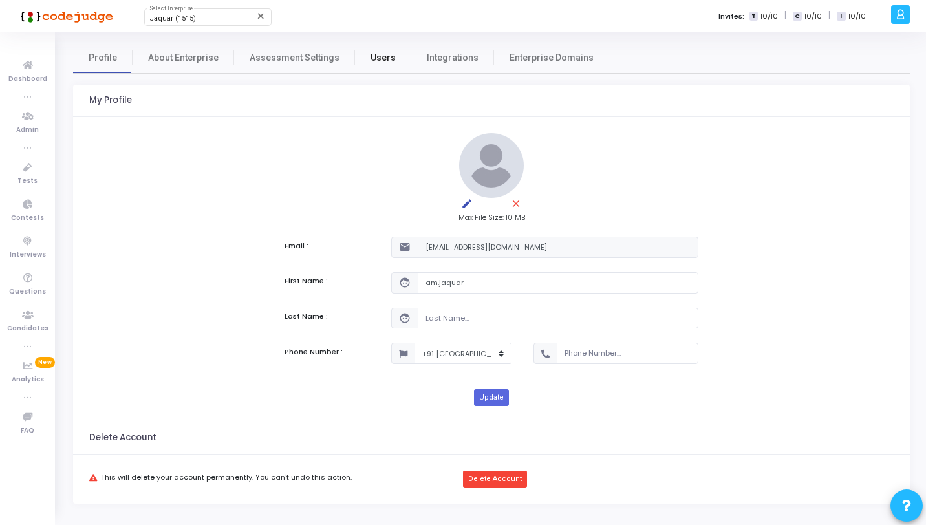
click at [373, 60] on span "Users" at bounding box center [382, 58] width 25 height 14
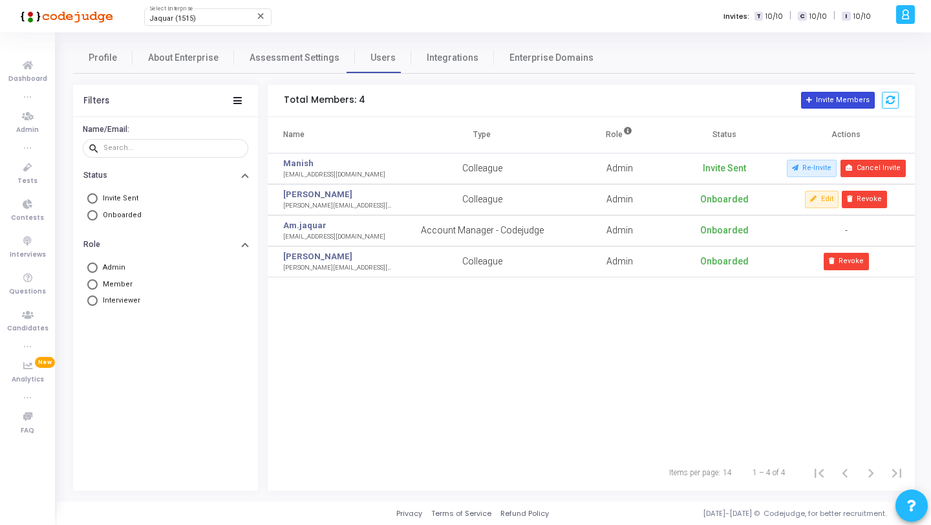
click at [853, 92] on button "Invite Members" at bounding box center [838, 100] width 74 height 17
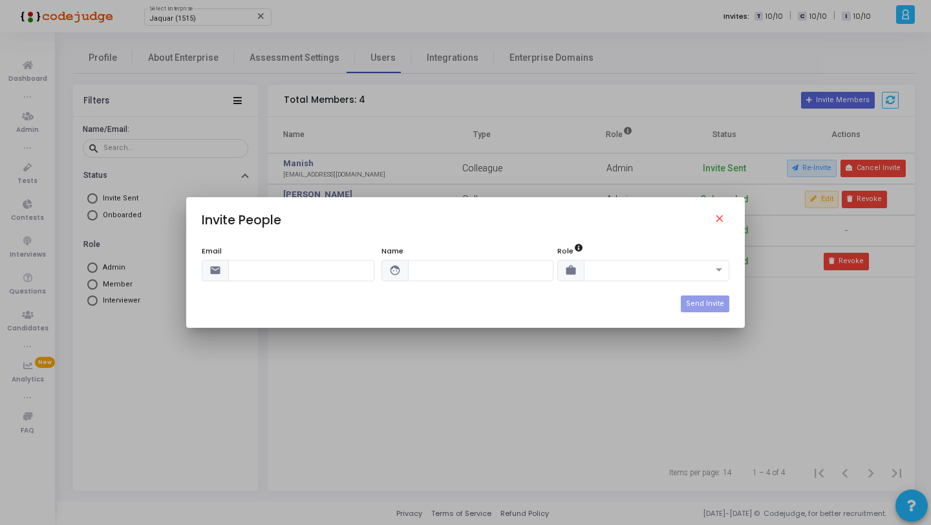
click at [294, 268] on input "text" at bounding box center [301, 270] width 146 height 21
paste input "digvijay.s@jaquar.com"
type input "digvijay.s@jaquar.com"
click at [502, 266] on input "text" at bounding box center [481, 270] width 146 height 21
type input "[PERSON_NAME]"
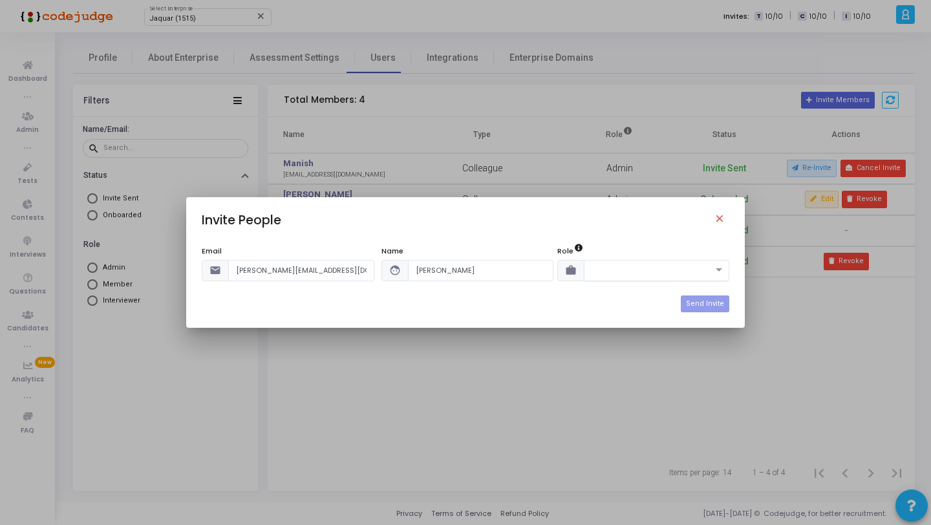
click at [614, 270] on input "text" at bounding box center [644, 269] width 106 height 11
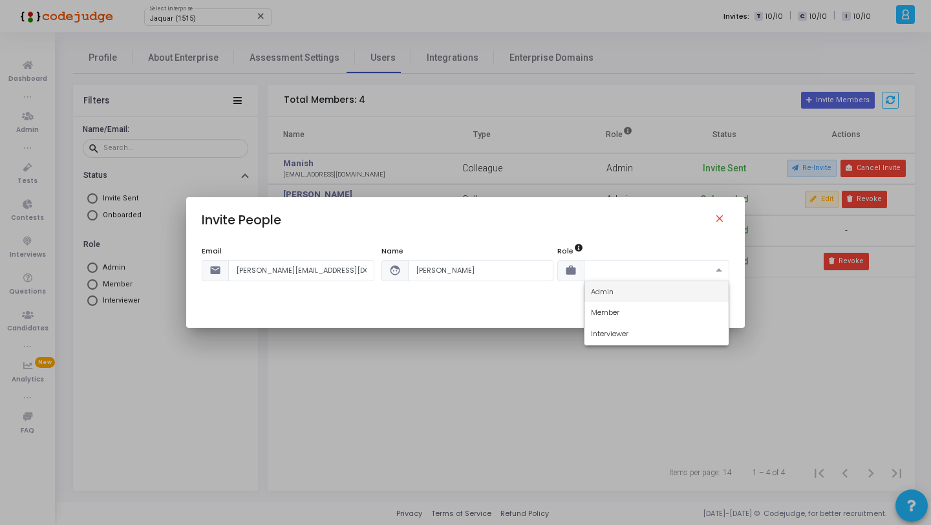
click at [617, 290] on div "Admin" at bounding box center [656, 291] width 145 height 21
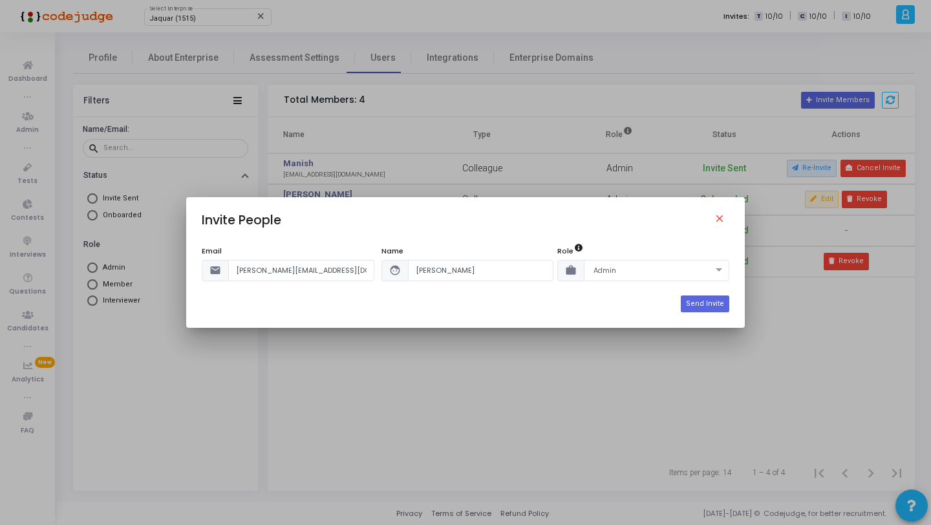
click at [612, 293] on div "Email email digvijay.s@jaquar.com Name face Digvijay Role work × Admin" at bounding box center [465, 271] width 527 height 50
click at [688, 304] on button "Send Invite" at bounding box center [705, 303] width 48 height 17
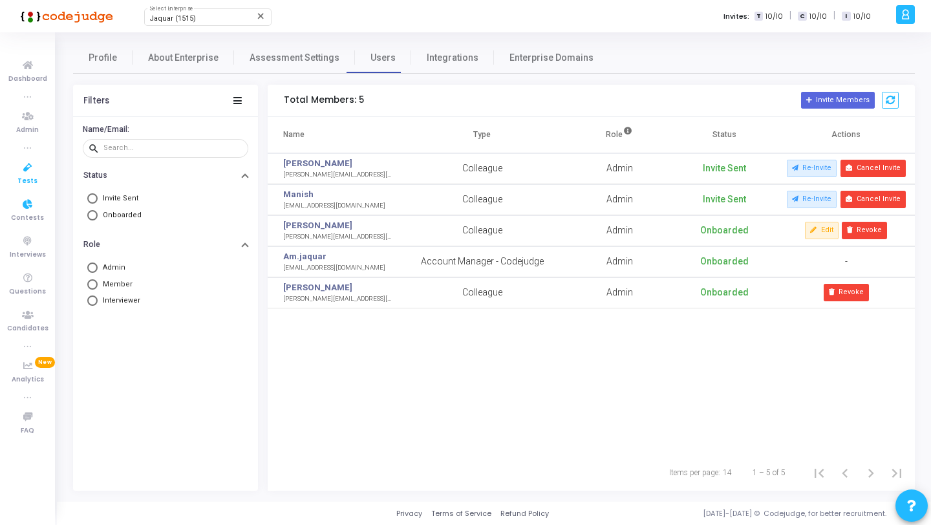
drag, startPoint x: 28, startPoint y: 166, endPoint x: 35, endPoint y: 166, distance: 7.1
click at [28, 166] on icon at bounding box center [27, 168] width 27 height 16
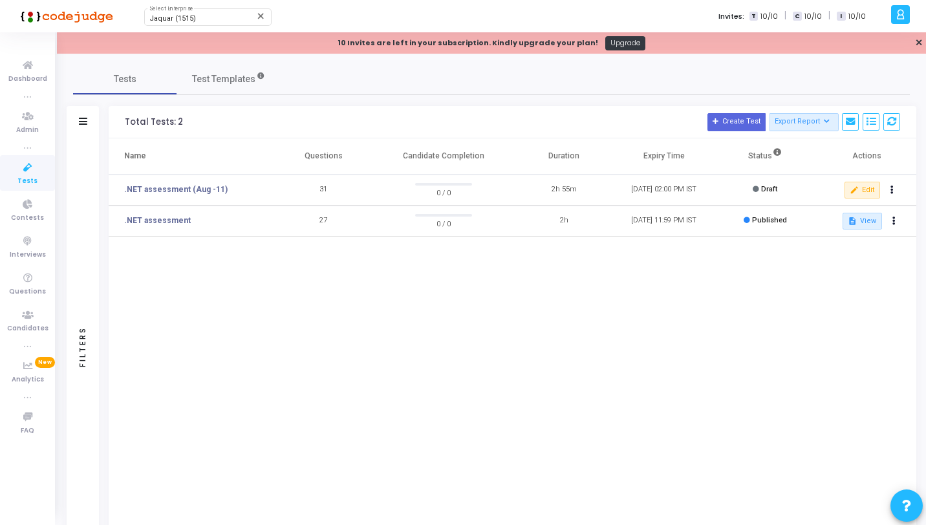
click at [896, 19] on icon at bounding box center [900, 14] width 10 height 15
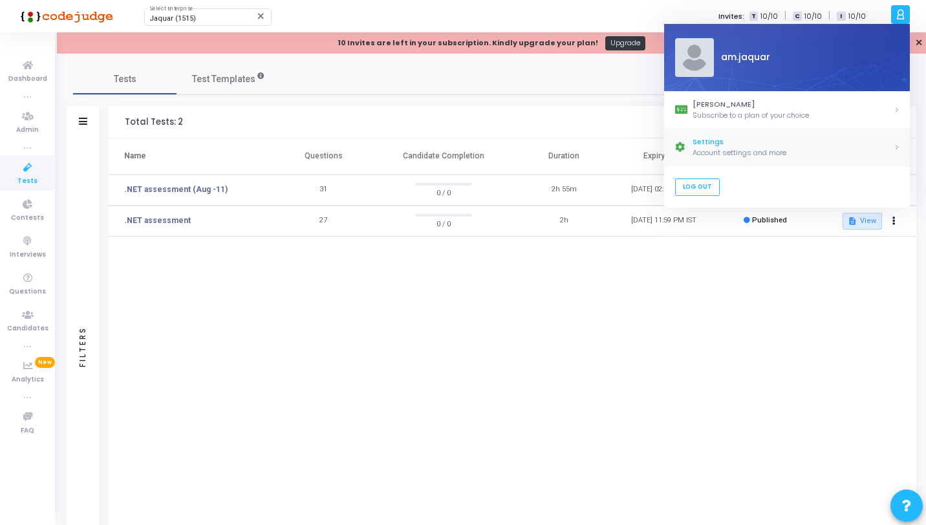
click at [741, 143] on div "Settings" at bounding box center [792, 142] width 201 height 11
select select "91"
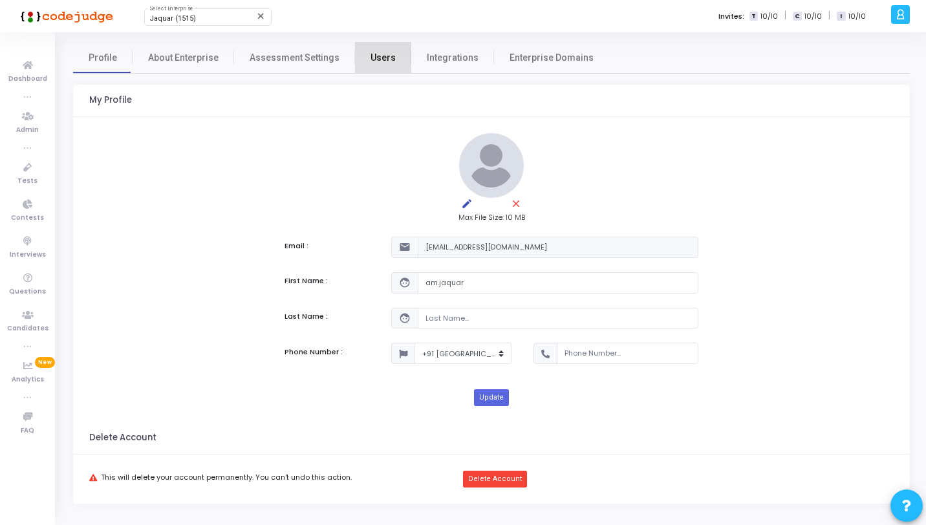
click at [385, 60] on span "Users" at bounding box center [382, 58] width 25 height 14
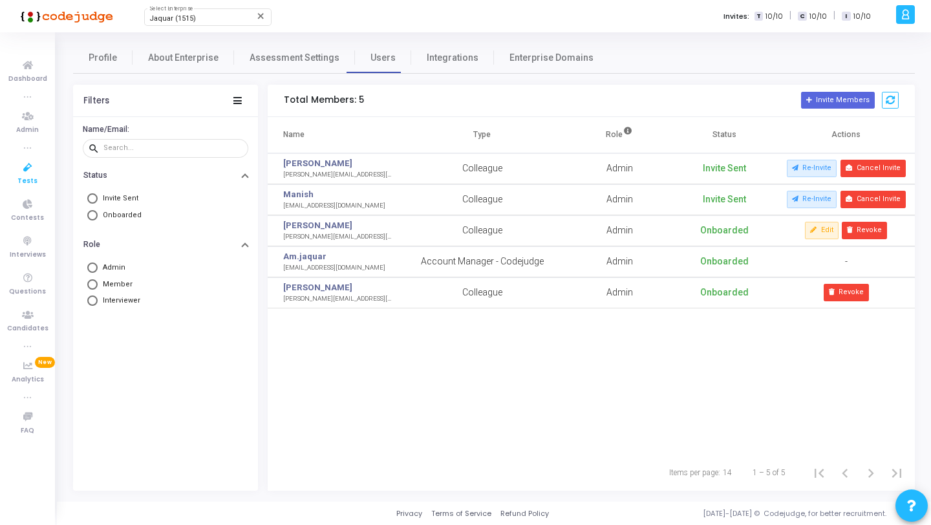
click at [20, 173] on icon at bounding box center [27, 168] width 27 height 16
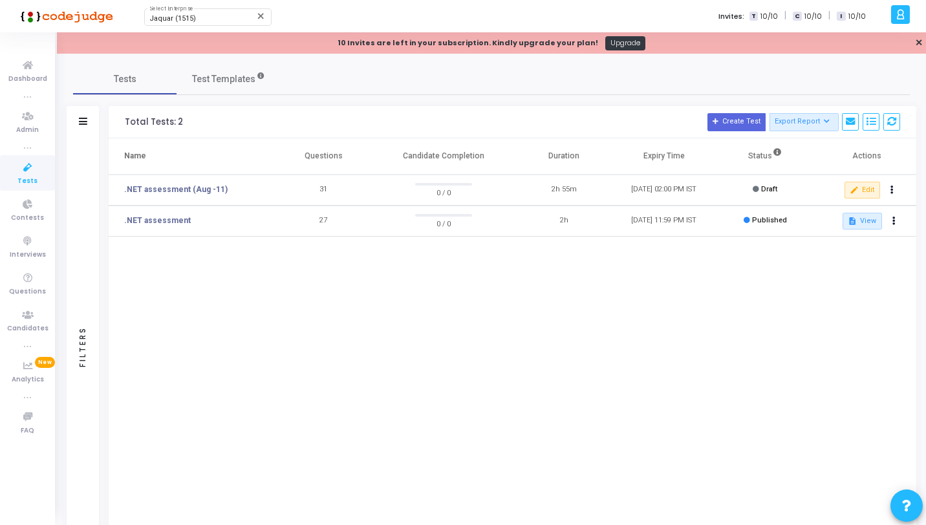
click at [32, 176] on span "Tests" at bounding box center [27, 181] width 20 height 11
click at [206, 14] on div "Jaquar (1515) Select Enterprise" at bounding box center [207, 15] width 116 height 19
type input "irem"
click at [191, 35] on span "HireMee (556)" at bounding box center [226, 40] width 155 height 21
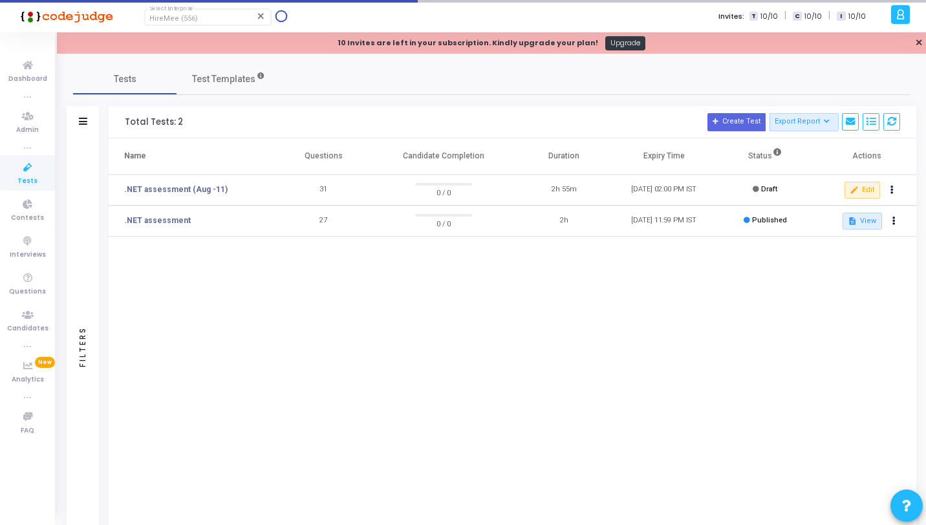
click at [27, 173] on icon at bounding box center [27, 168] width 27 height 16
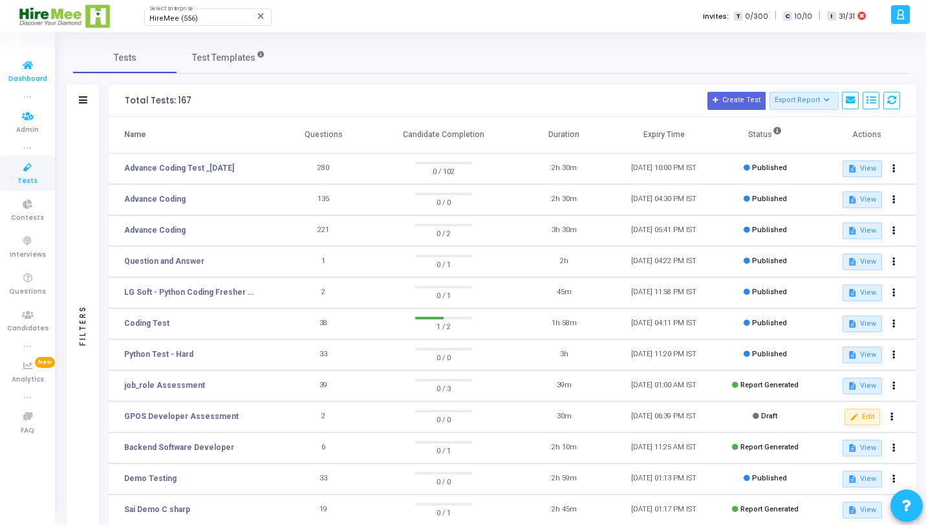
click at [35, 69] on icon at bounding box center [27, 66] width 27 height 16
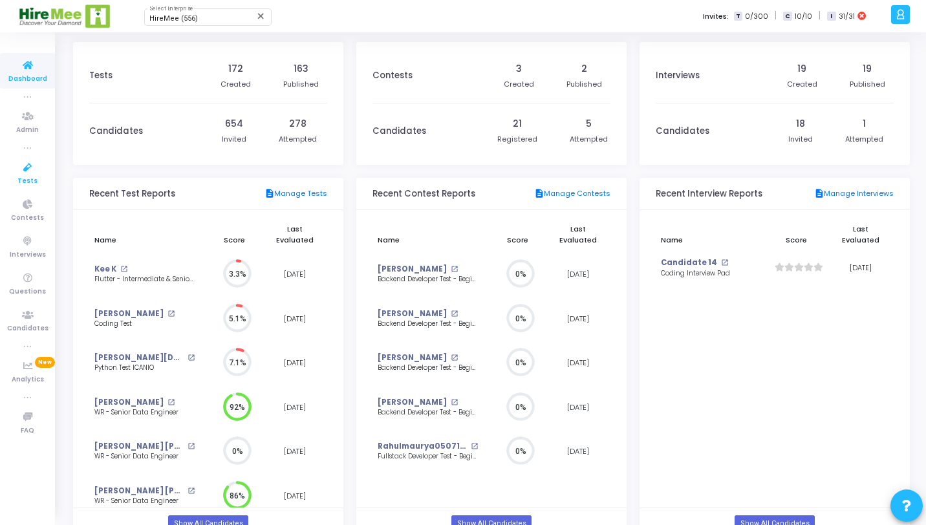
click at [43, 176] on link "Tests" at bounding box center [27, 173] width 55 height 36
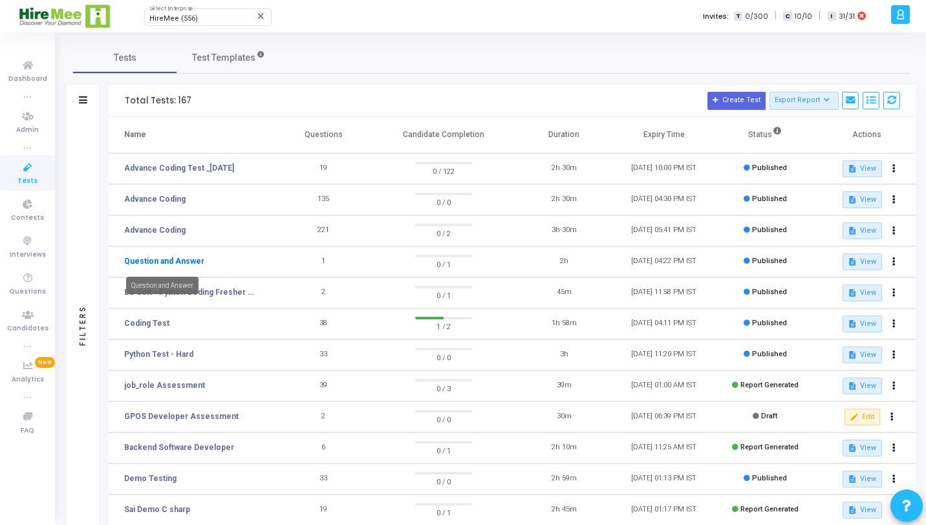
click at [191, 261] on link "Question and Answer" at bounding box center [164, 261] width 80 height 12
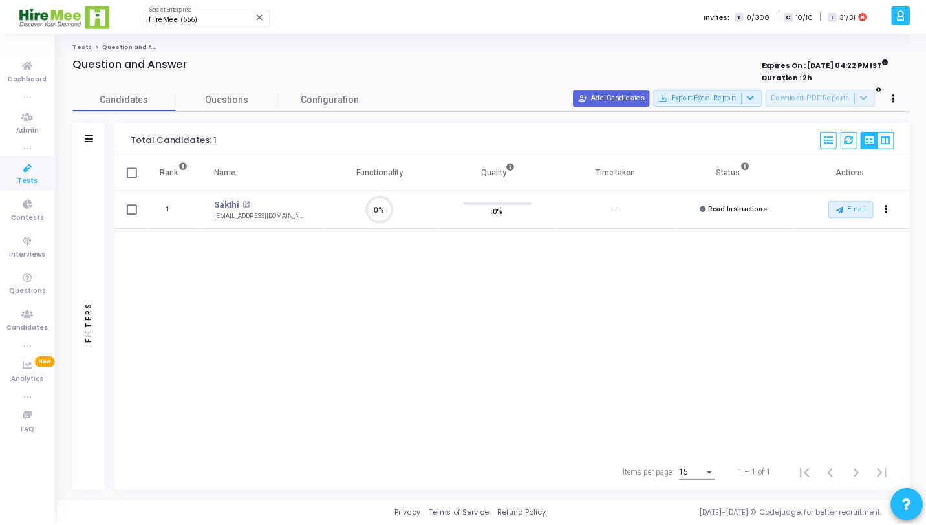
scroll to position [27, 33]
click at [244, 100] on span "Questions" at bounding box center [227, 99] width 103 height 14
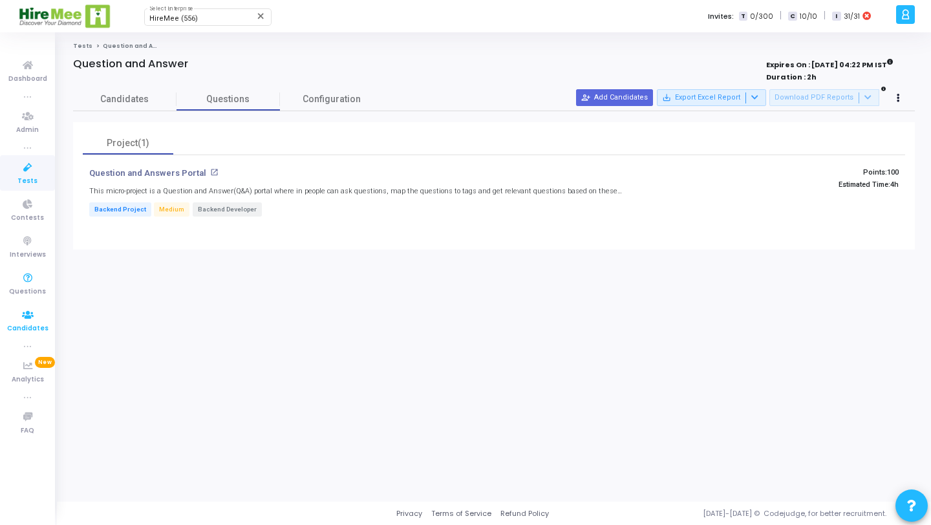
click at [37, 320] on icon at bounding box center [27, 315] width 27 height 16
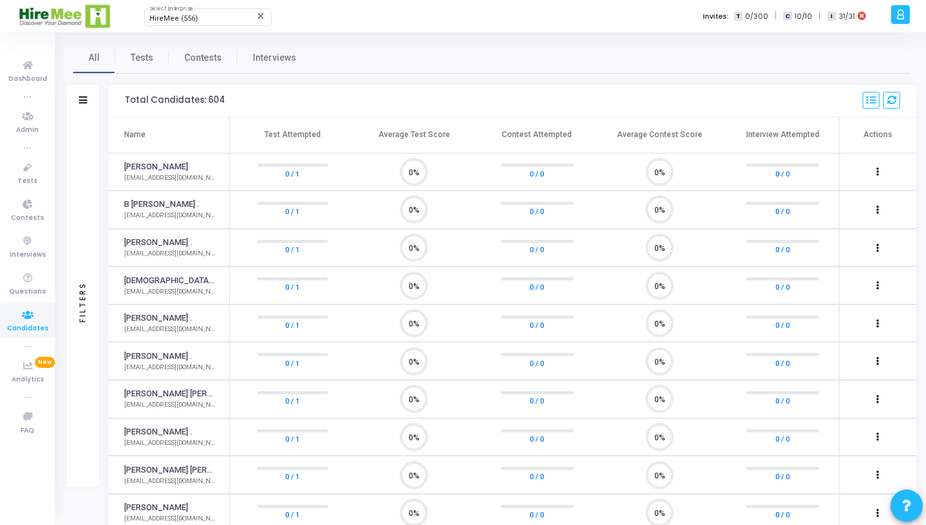
scroll to position [27, 33]
click at [21, 272] on icon at bounding box center [27, 278] width 27 height 16
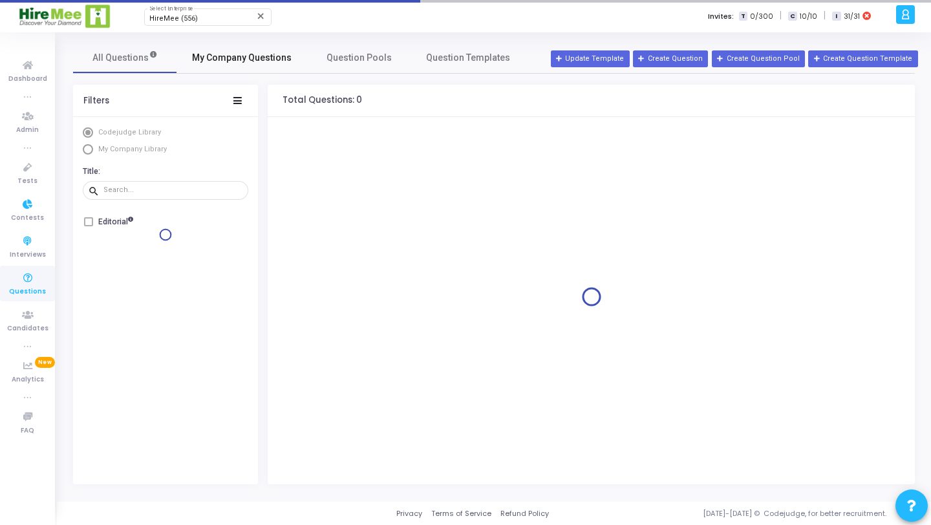
click at [203, 51] on span "My Company Questions" at bounding box center [242, 58] width 100 height 14
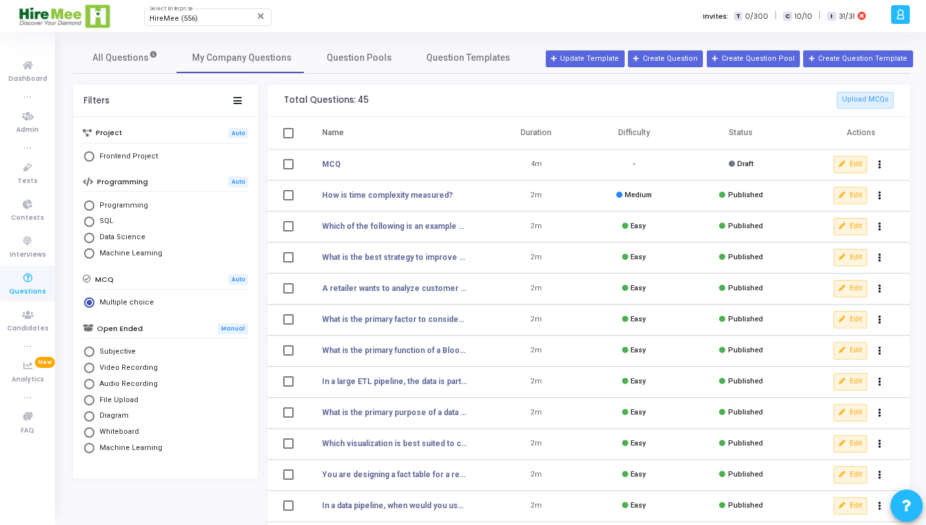
click at [131, 160] on span "Frontend Project" at bounding box center [125, 156] width 63 height 11
click at [94, 160] on input "Frontend Project" at bounding box center [89, 156] width 10 height 10
radio input "true"
radio input "false"
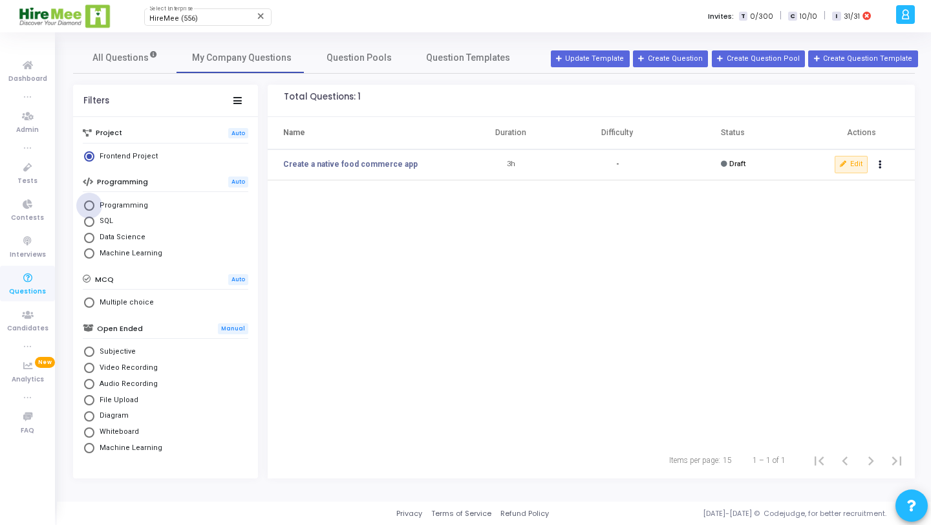
click at [143, 206] on label "Programming" at bounding box center [165, 205] width 163 height 11
click at [94, 206] on input "Programming" at bounding box center [89, 205] width 10 height 10
radio input "true"
radio input "false"
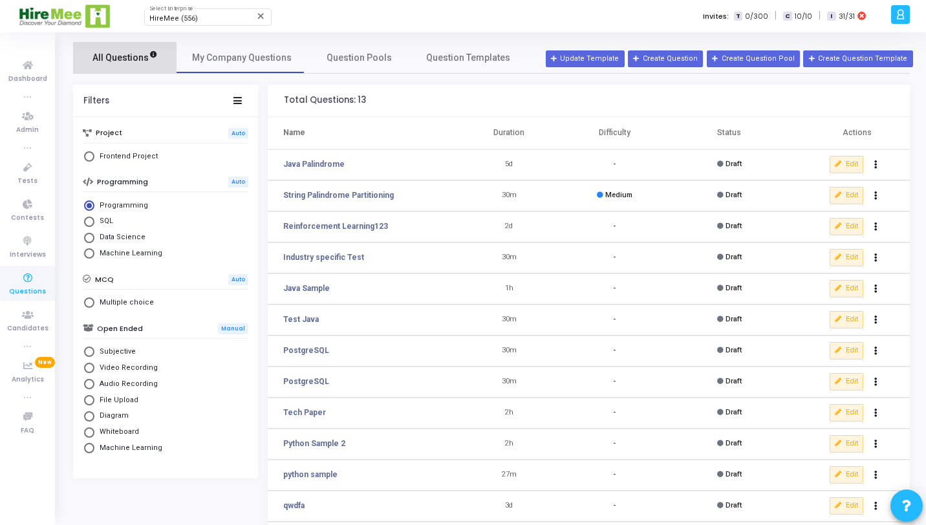
click at [127, 61] on span "All Questions" at bounding box center [124, 58] width 65 height 14
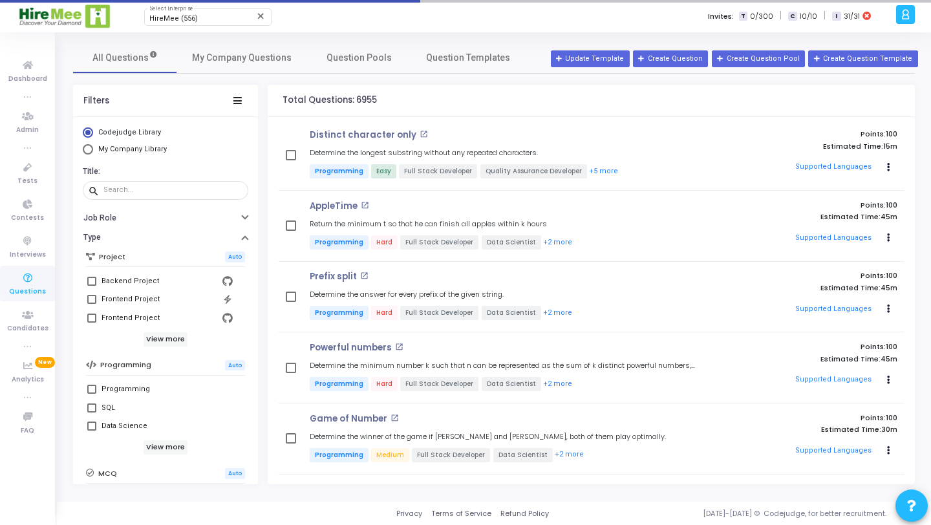
click at [122, 149] on span "My Company Library" at bounding box center [132, 149] width 69 height 8
click at [93, 149] on input "My Company Library" at bounding box center [88, 149] width 10 height 10
radio input "true"
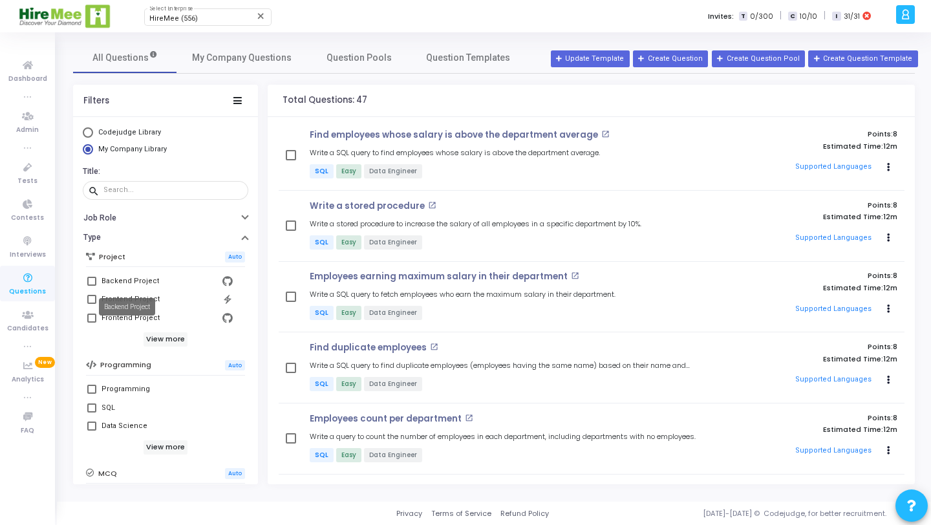
click at [131, 284] on div "Backend Project" at bounding box center [130, 281] width 58 height 16
click at [92, 286] on input "Backend Project" at bounding box center [91, 286] width 1 height 1
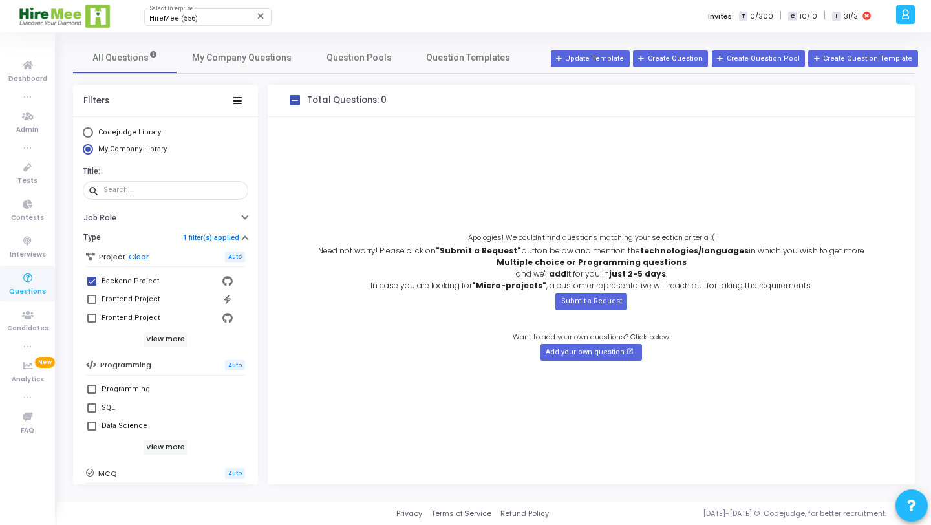
click at [131, 284] on div "Backend Project" at bounding box center [130, 281] width 58 height 16
click at [92, 286] on input "Backend Project" at bounding box center [91, 286] width 1 height 1
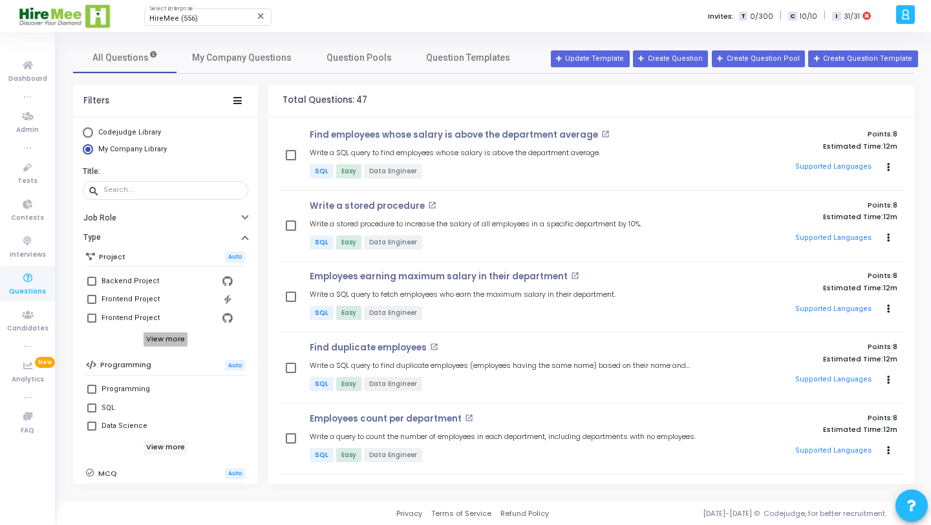
click at [165, 340] on h6 "View more" at bounding box center [165, 339] width 45 height 14
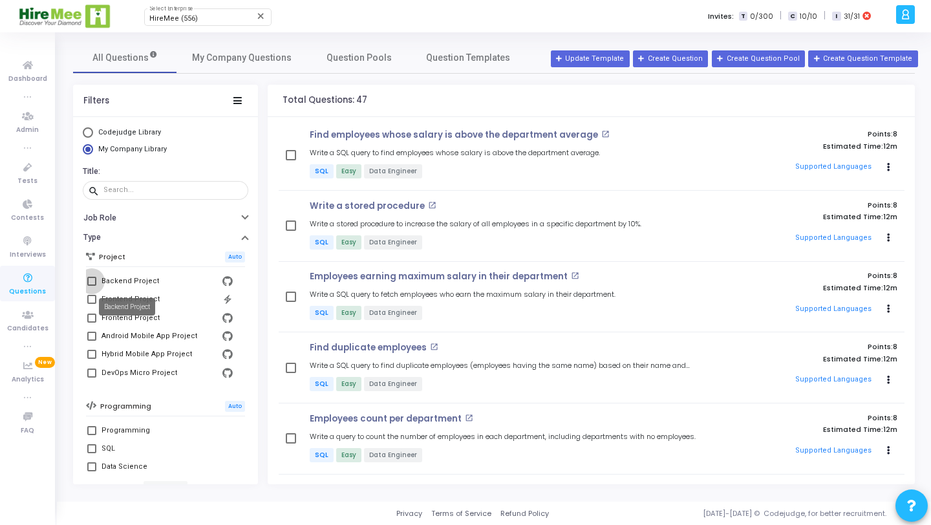
click at [140, 280] on div "Backend Project" at bounding box center [130, 281] width 58 height 16
click at [92, 286] on input "Backend Project" at bounding box center [91, 286] width 1 height 1
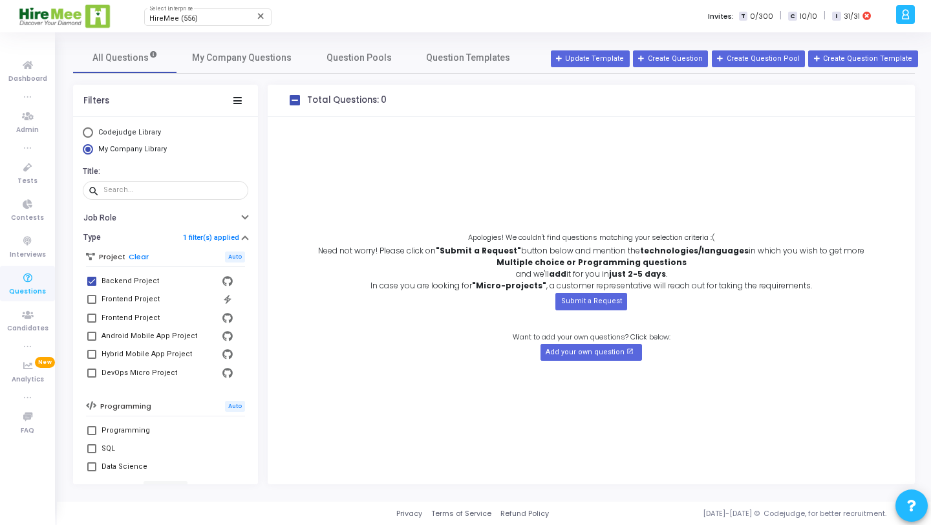
click at [140, 280] on div "Backend Project" at bounding box center [130, 281] width 58 height 16
click at [92, 286] on input "Backend Project" at bounding box center [91, 286] width 1 height 1
checkbox input "false"
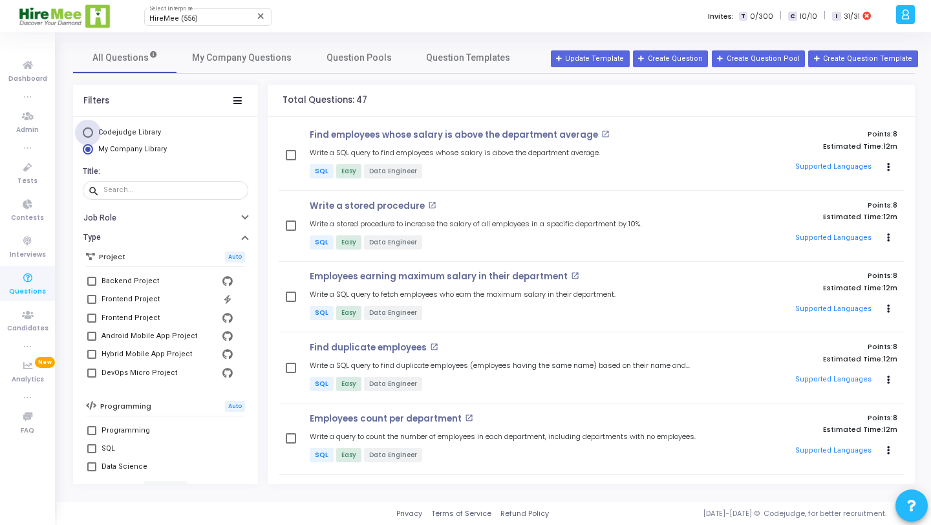
click at [136, 128] on span "Codejudge Library" at bounding box center [129, 132] width 63 height 8
click at [93, 128] on input "Codejudge Library" at bounding box center [88, 132] width 10 height 10
radio input "true"
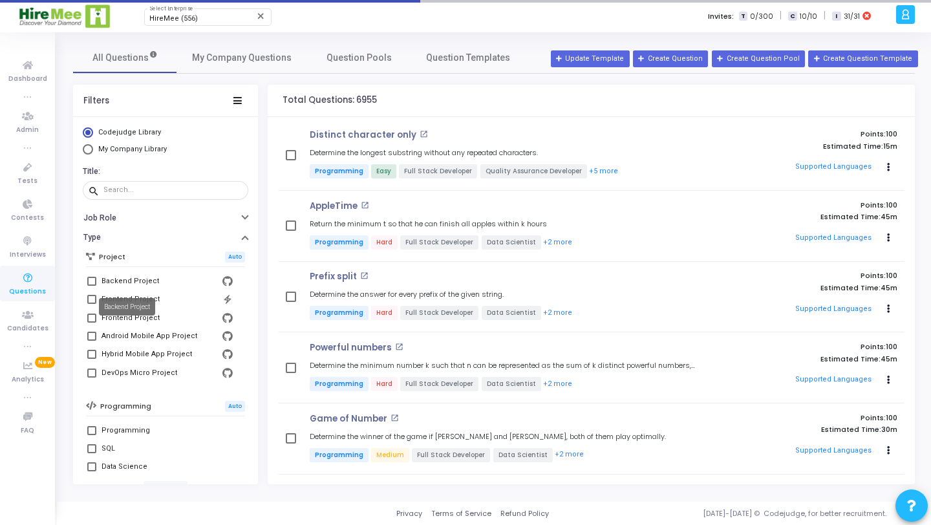
click at [145, 278] on div "Backend Project" at bounding box center [130, 281] width 58 height 16
click at [92, 286] on input "Backend Project" at bounding box center [91, 286] width 1 height 1
checkbox input "true"
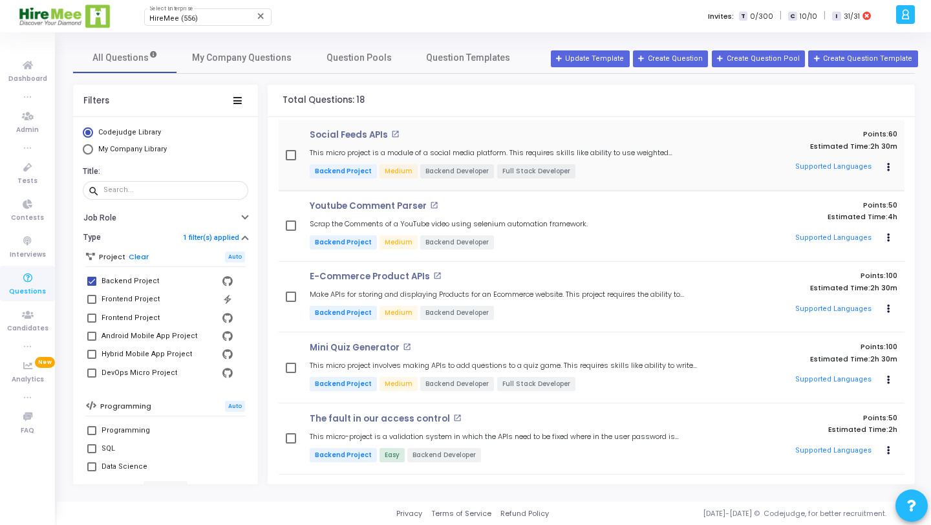
click at [451, 126] on div "Social Feeds APIs open_in_new This micro project is a module of a social media …" at bounding box center [592, 155] width 626 height 71
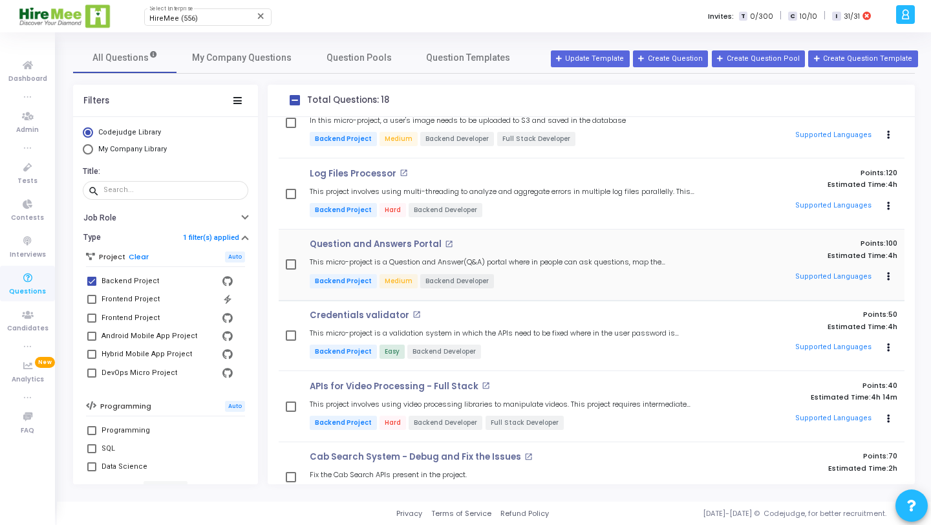
click at [445, 240] on mat-icon "open_in_new" at bounding box center [449, 244] width 8 height 8
